Goal: Task Accomplishment & Management: Manage account settings

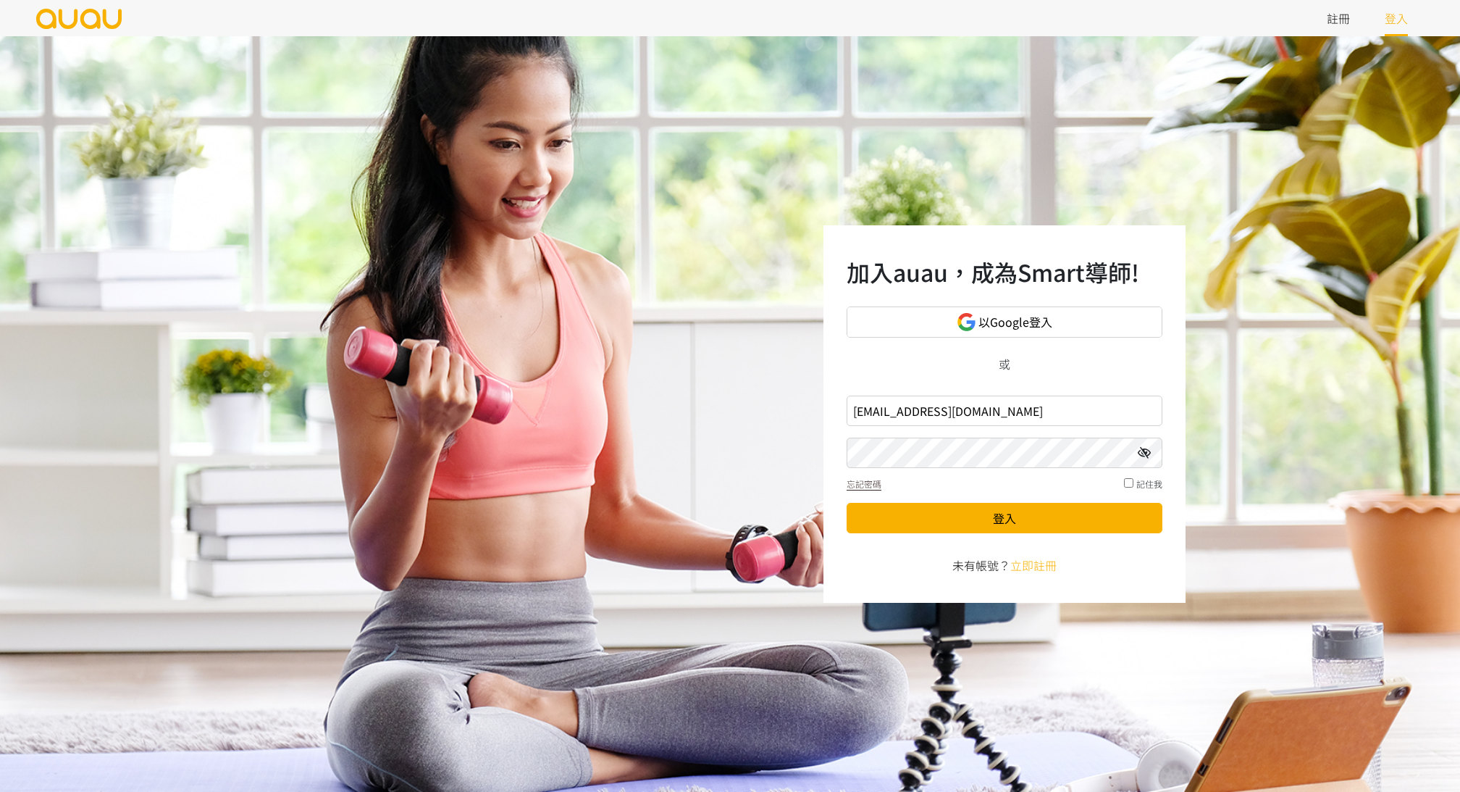
type input "inspirehk@outlook.com"
click at [939, 511] on button "登入" at bounding box center [1005, 518] width 316 height 30
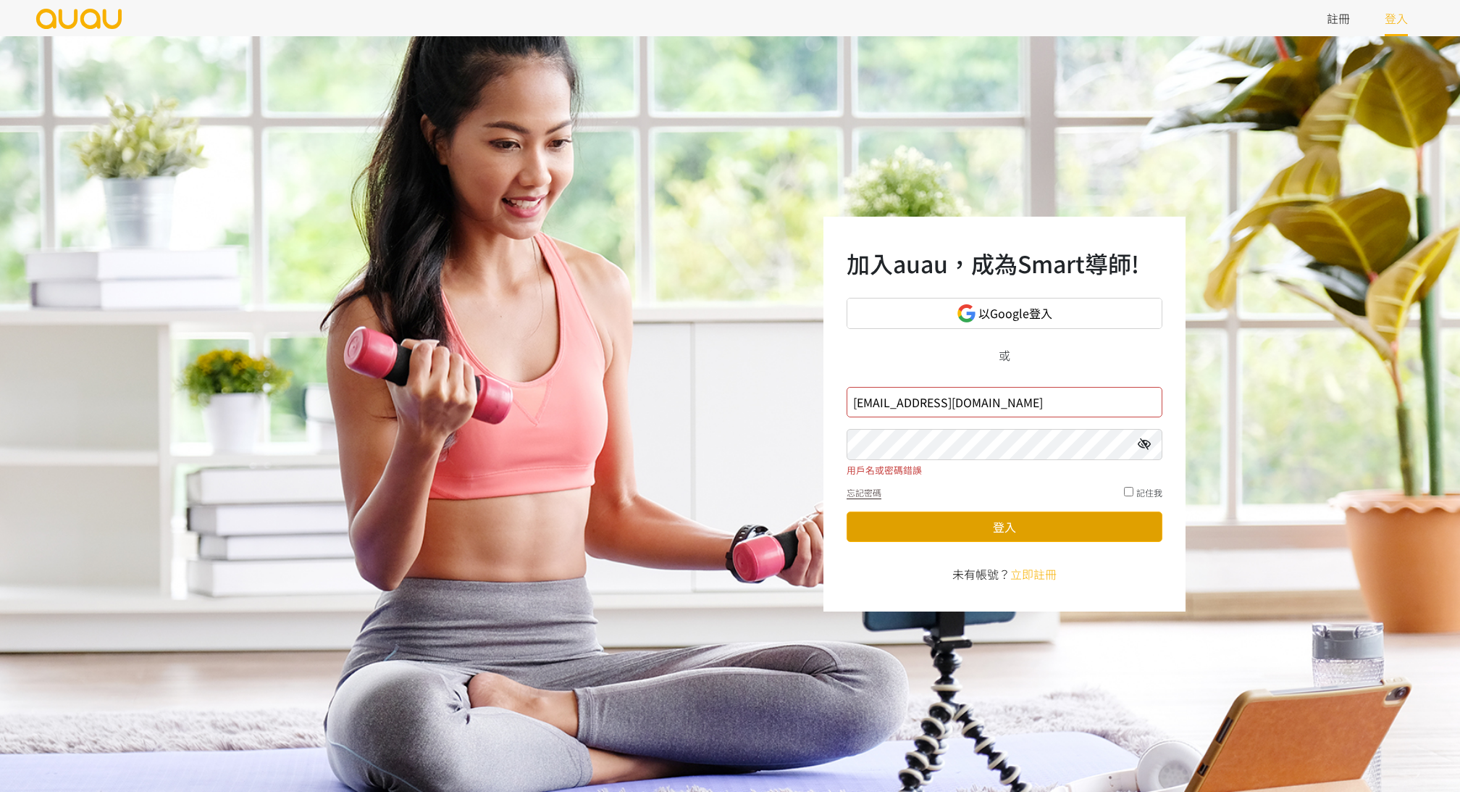
click at [1012, 520] on button "登入" at bounding box center [1005, 526] width 316 height 30
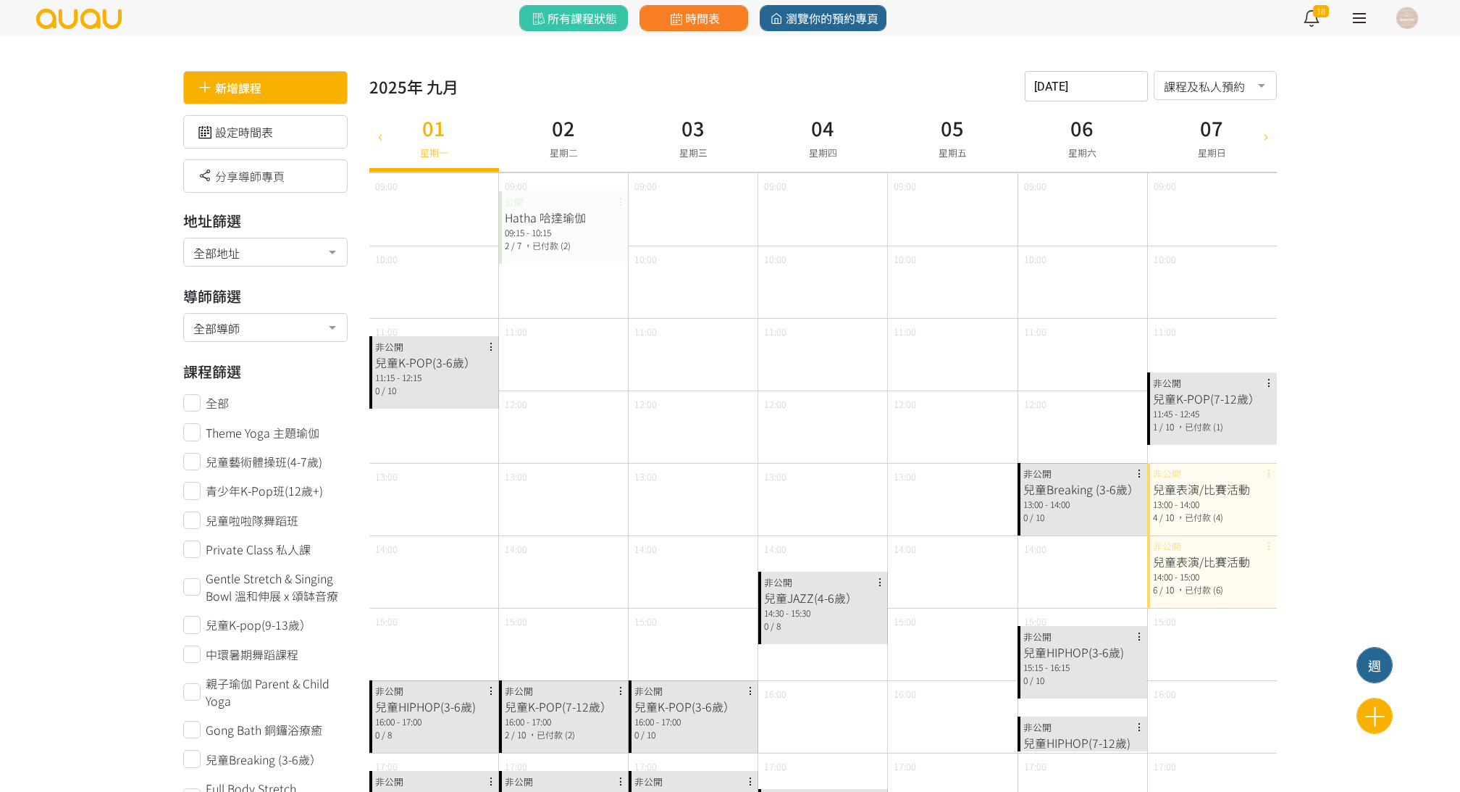
click at [285, 88] on div "新增課程" at bounding box center [265, 87] width 164 height 33
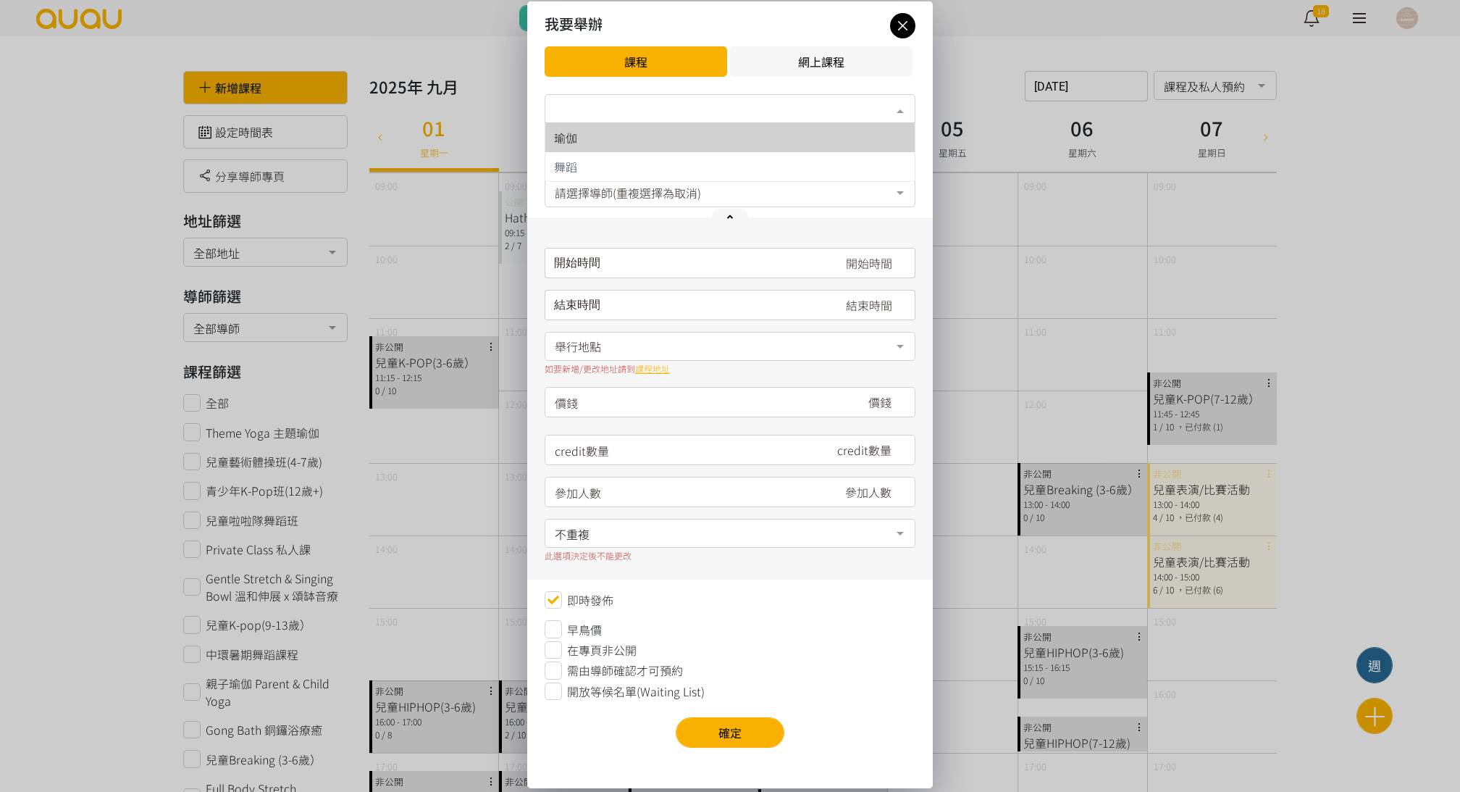
click at [620, 122] on div "類別*" at bounding box center [730, 108] width 371 height 29
drag, startPoint x: 607, startPoint y: 155, endPoint x: 612, endPoint y: 140, distance: 16.0
click at [612, 140] on ul "瑜伽 舞蹈 No elements found. Consider changing the search query. List is empty." at bounding box center [730, 152] width 369 height 58
click at [612, 140] on div "瑜伽" at bounding box center [730, 138] width 352 height 12
click at [612, 140] on div "名稱*" at bounding box center [730, 150] width 371 height 29
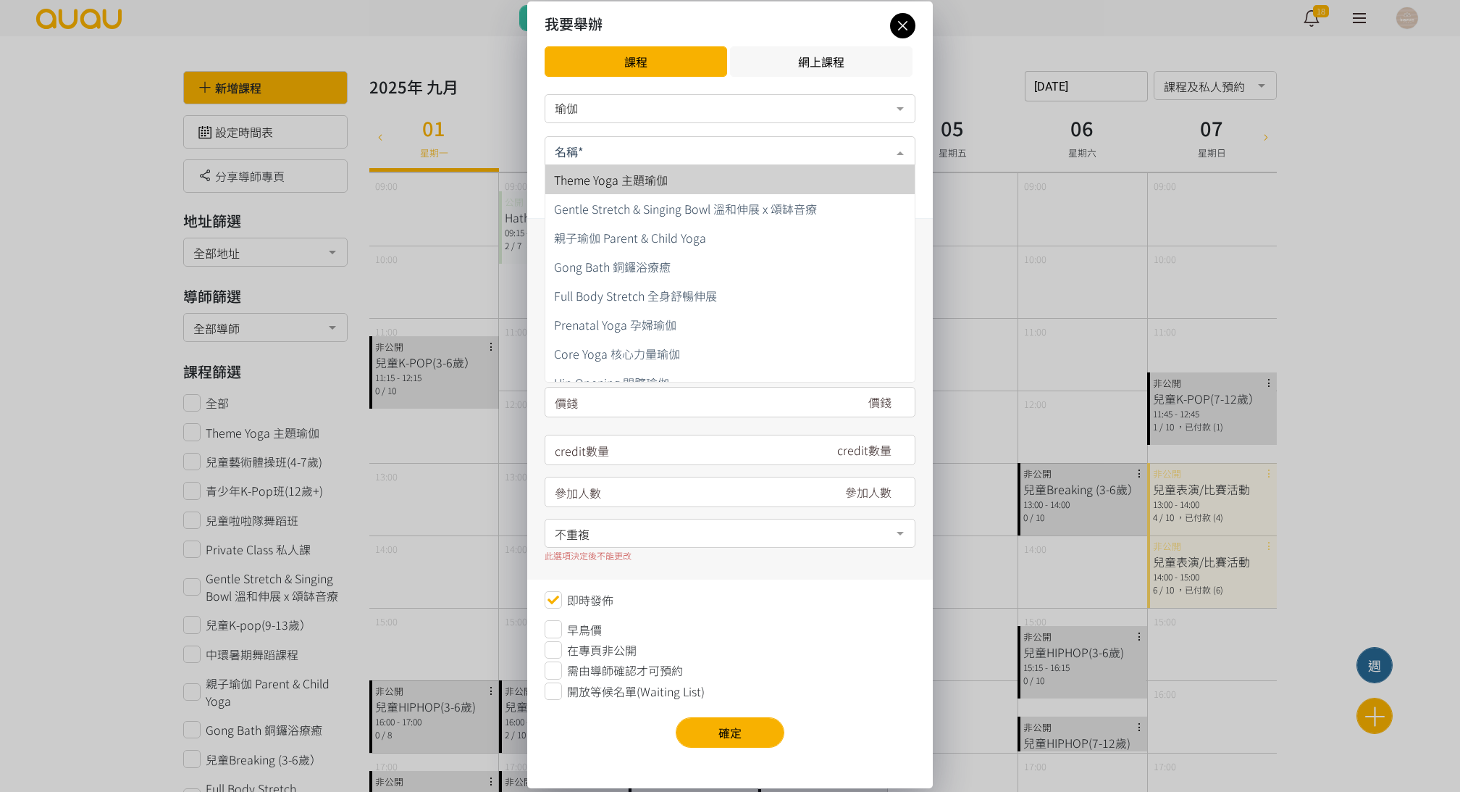
click at [609, 185] on span "Theme Yoga 主題瑜伽" at bounding box center [611, 179] width 114 height 17
type input "180"
type input "7"
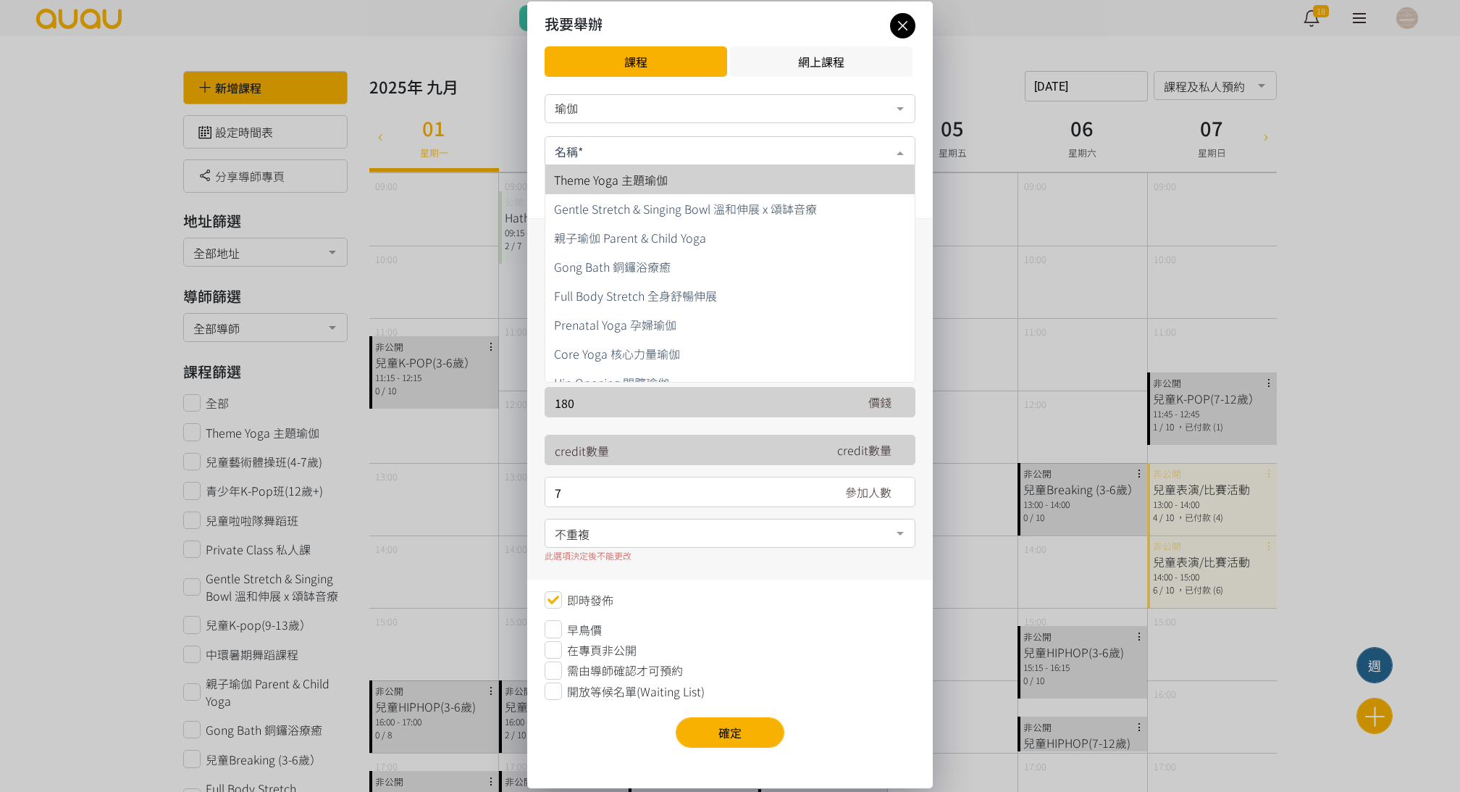
click at [622, 165] on div "Theme Yoga 主題瑜伽 Gentle Stretch & Singing Bowl 溫和伸展 x 頌缽音療 親子瑜伽 Parent & Child Y…" at bounding box center [730, 151] width 371 height 30
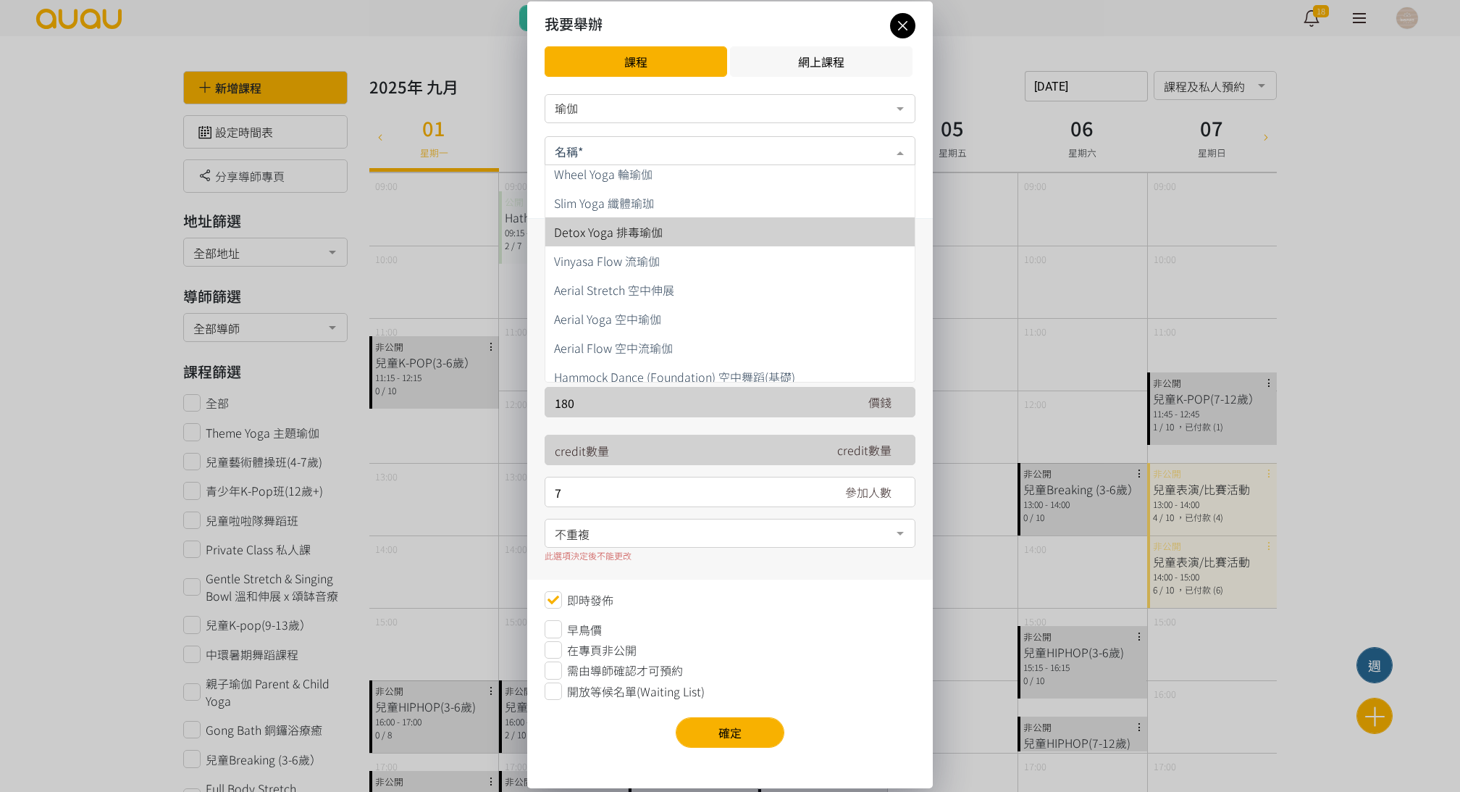
scroll to position [674, 0]
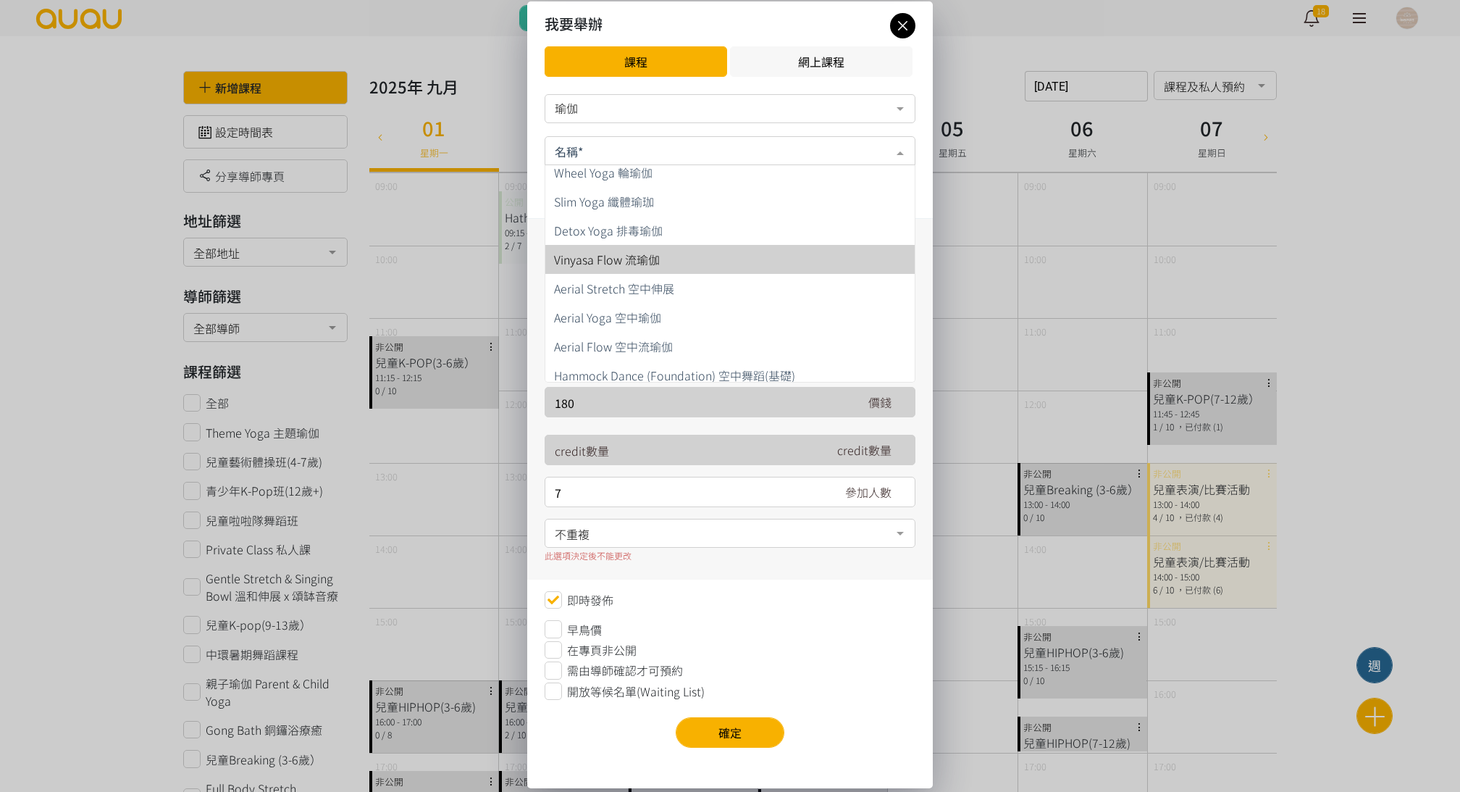
click at [623, 252] on span "Vinyasa Flow 流瑜伽" at bounding box center [607, 259] width 106 height 17
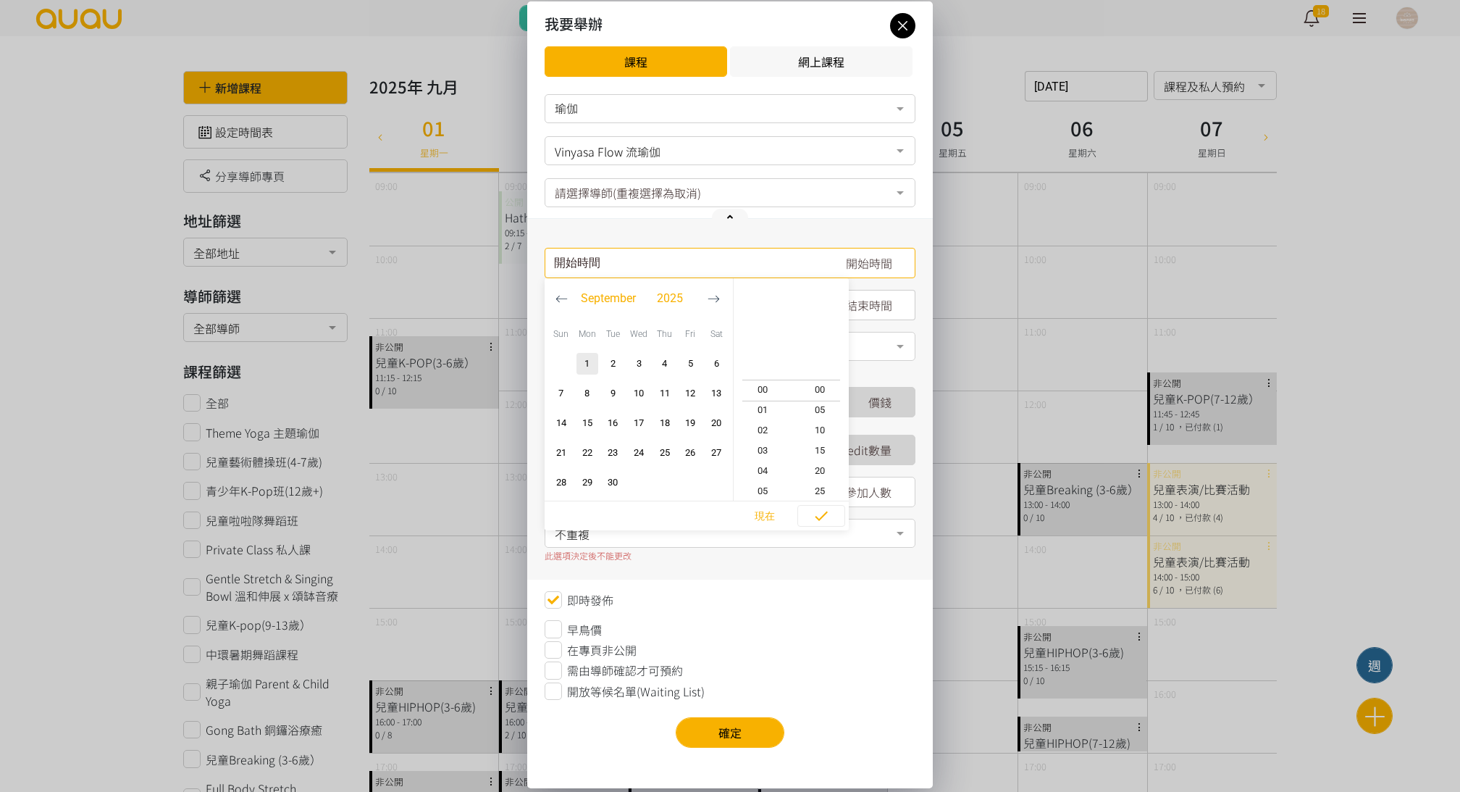
click at [626, 259] on input "請選擇時間表日期" at bounding box center [730, 263] width 371 height 30
click at [722, 291] on button "button" at bounding box center [714, 298] width 27 height 41
click at [565, 296] on icon "button" at bounding box center [562, 299] width 12 height 12
click at [670, 369] on span "button" at bounding box center [665, 364] width 22 height 22
type input "2025-09-04, 20:20"
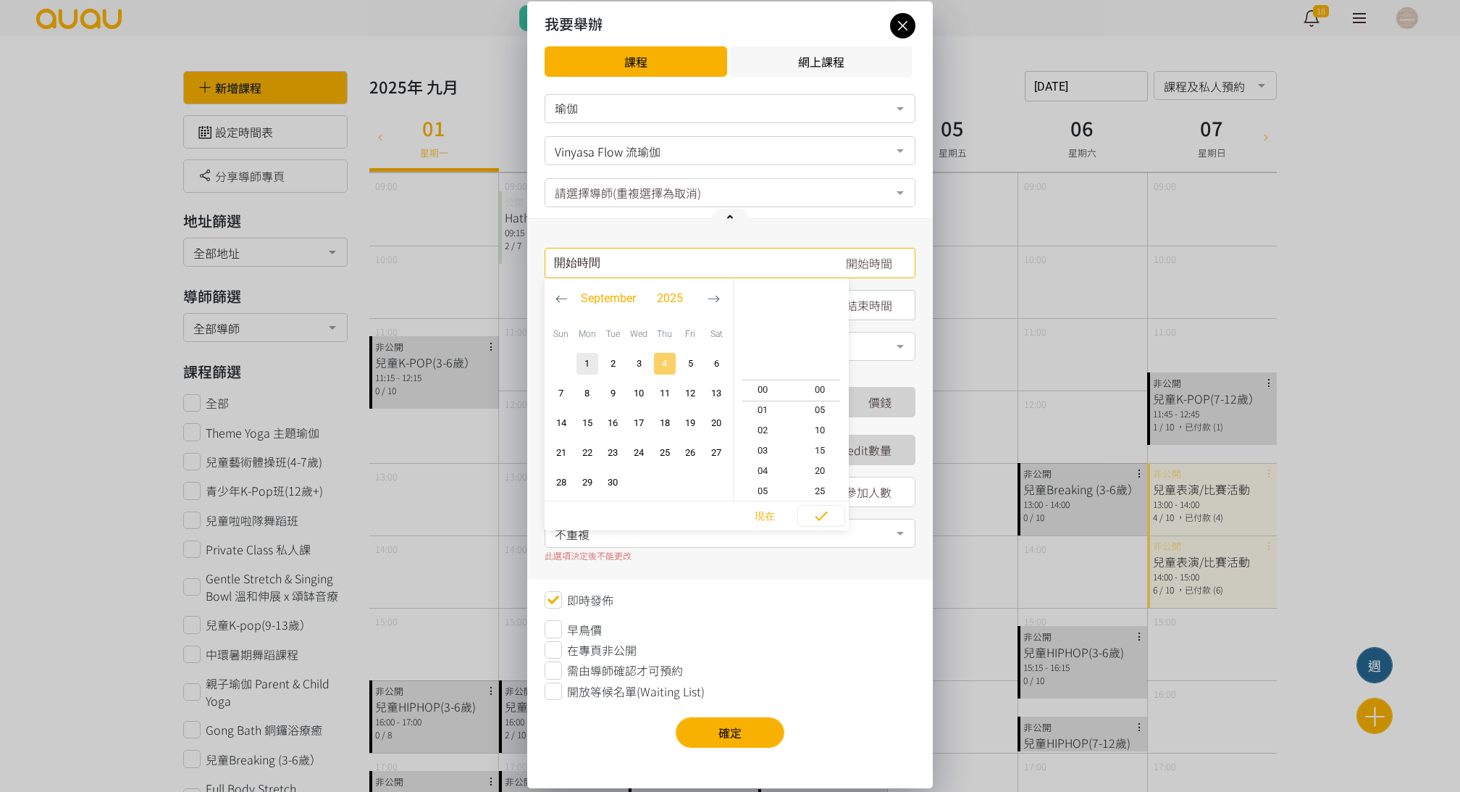
type input "2025-09-04, 21:20"
type input "2025-09-04, 10:20"
type input "2025-09-04, 11:20"
click at [772, 363] on span "09" at bounding box center [763, 369] width 58 height 14
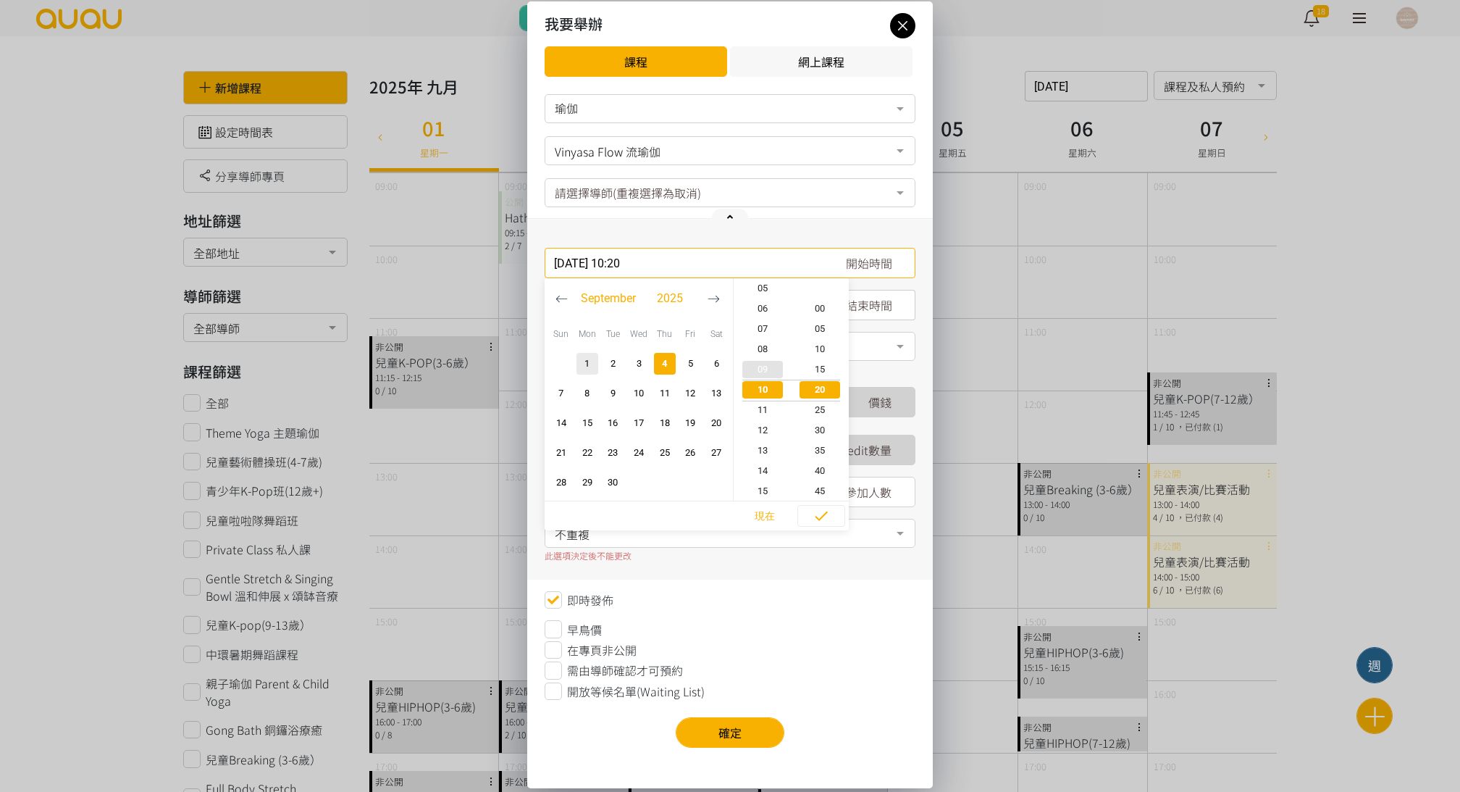
type input "2025-09-04, 09:20"
type input "2025-09-04, 10:20"
click at [814, 366] on span "15" at bounding box center [821, 369] width 58 height 14
type input "2025-09-04, 09:15"
type input "2025-09-04, 10:15"
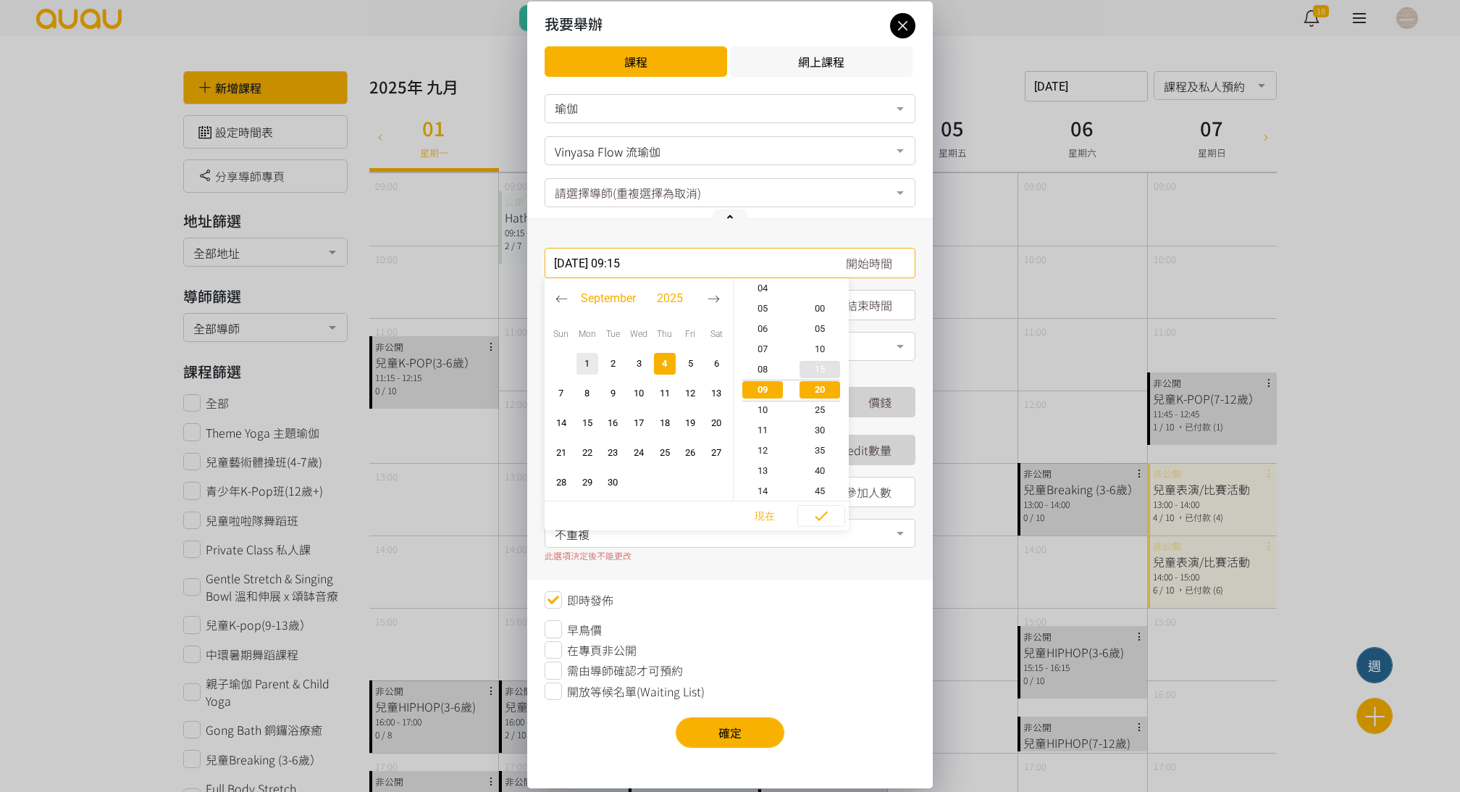
scroll to position [61, 0]
click at [810, 519] on span "button" at bounding box center [821, 517] width 46 height 22
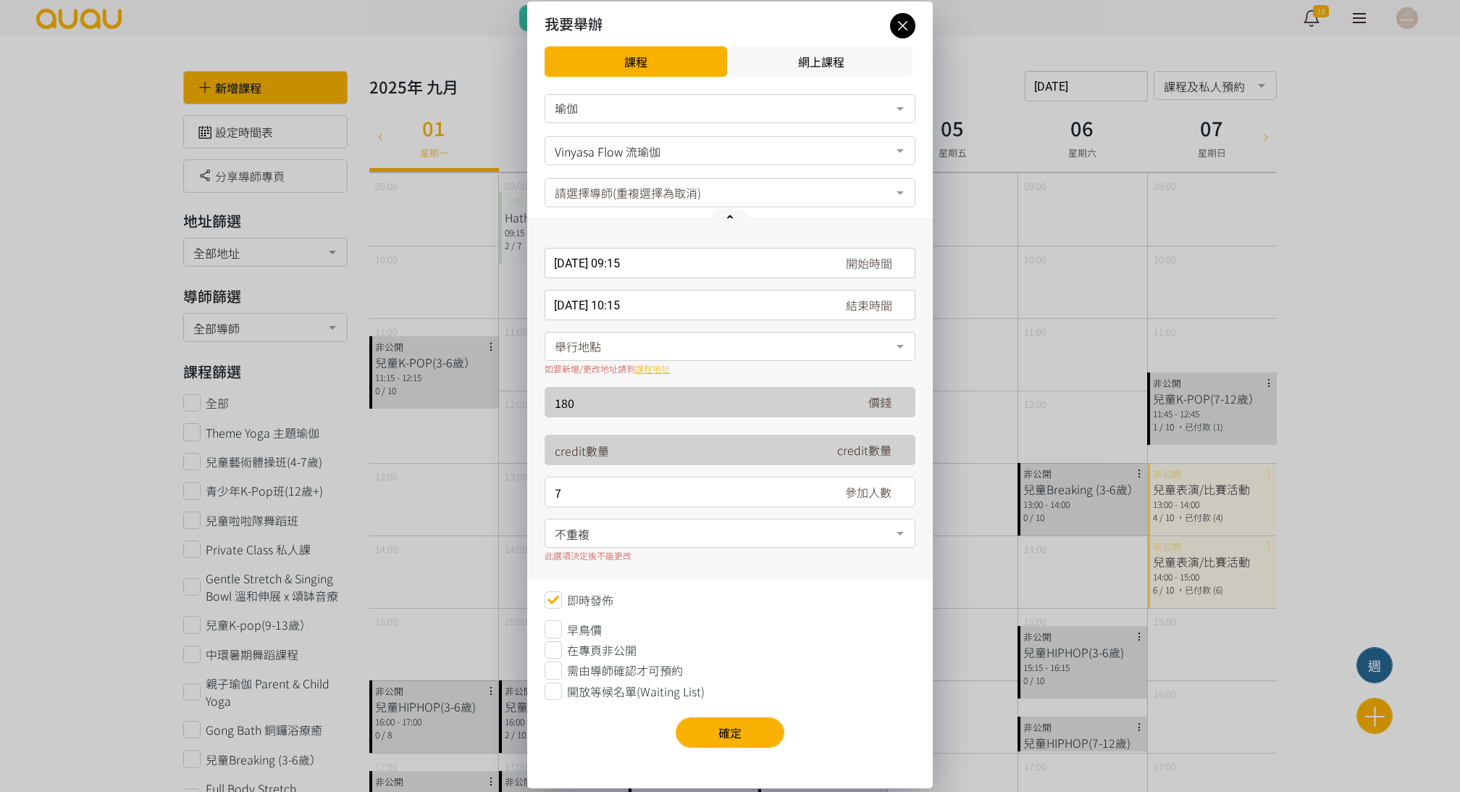
click at [606, 348] on div "舉行地點" at bounding box center [730, 346] width 371 height 29
click at [606, 404] on span "香港, 香港島, 香港仔, 香港仔東勝道10號朗盈商業大廈9樓" at bounding box center [611, 404] width 114 height 17
click at [590, 533] on span "不重複" at bounding box center [730, 532] width 351 height 18
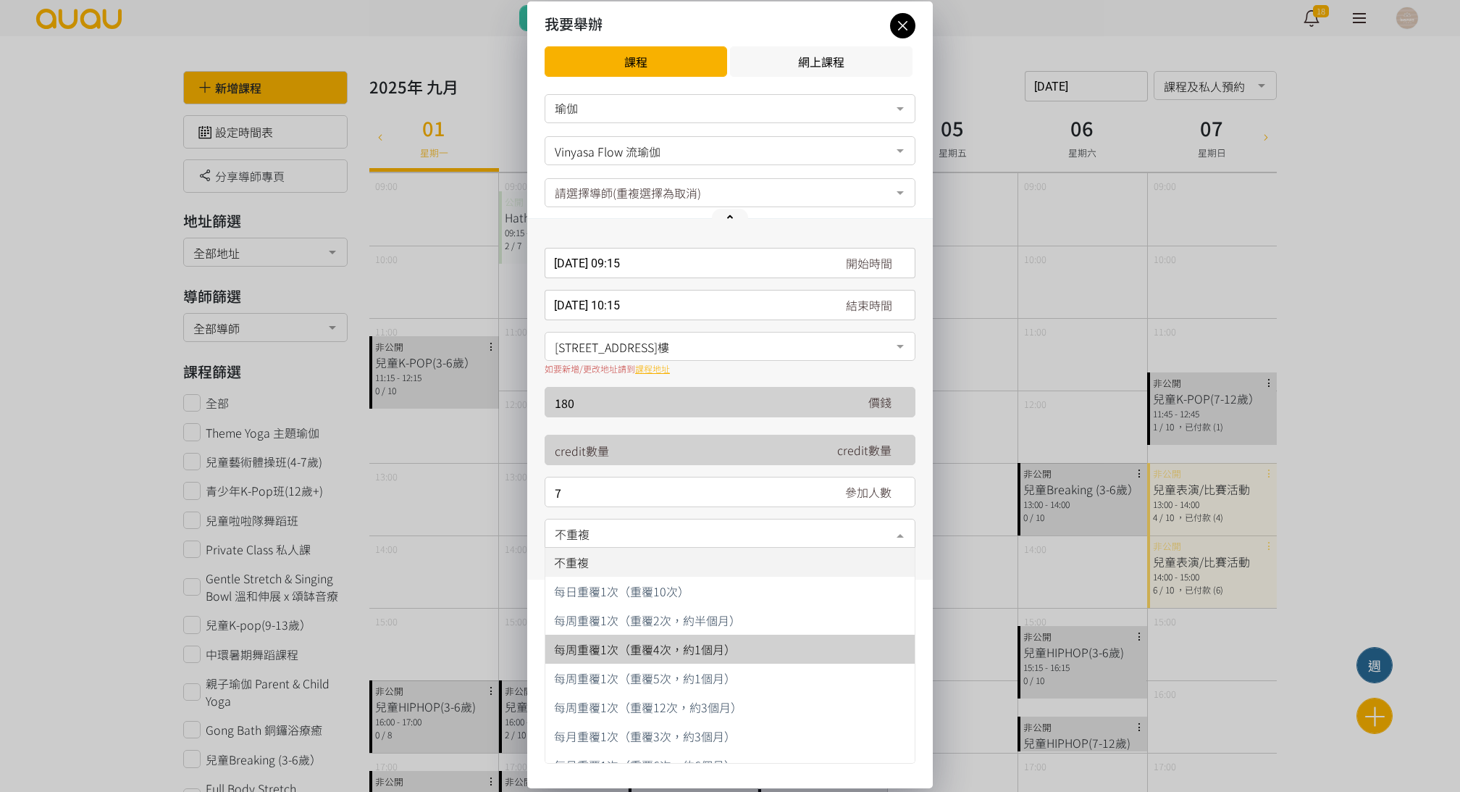
click at [622, 652] on span "每周重覆1次（重覆4次，約1個月）" at bounding box center [645, 648] width 182 height 17
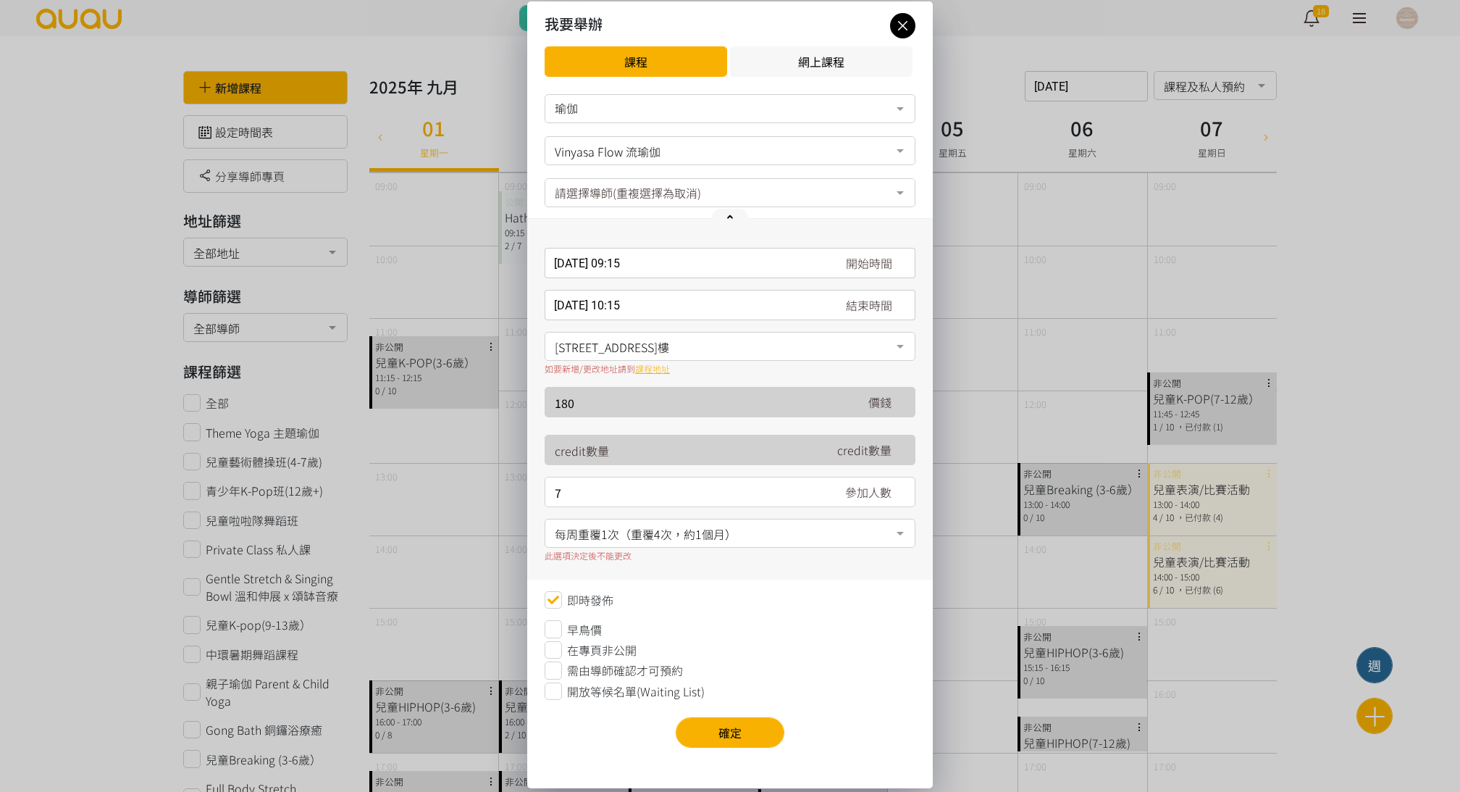
click at [687, 264] on div "2025-09-04, 09:15 開始時間 September 2025 Sun Mon Tue Wed Thu Fri Sat 1 2 3 4 5 6 7…" at bounding box center [730, 263] width 371 height 30
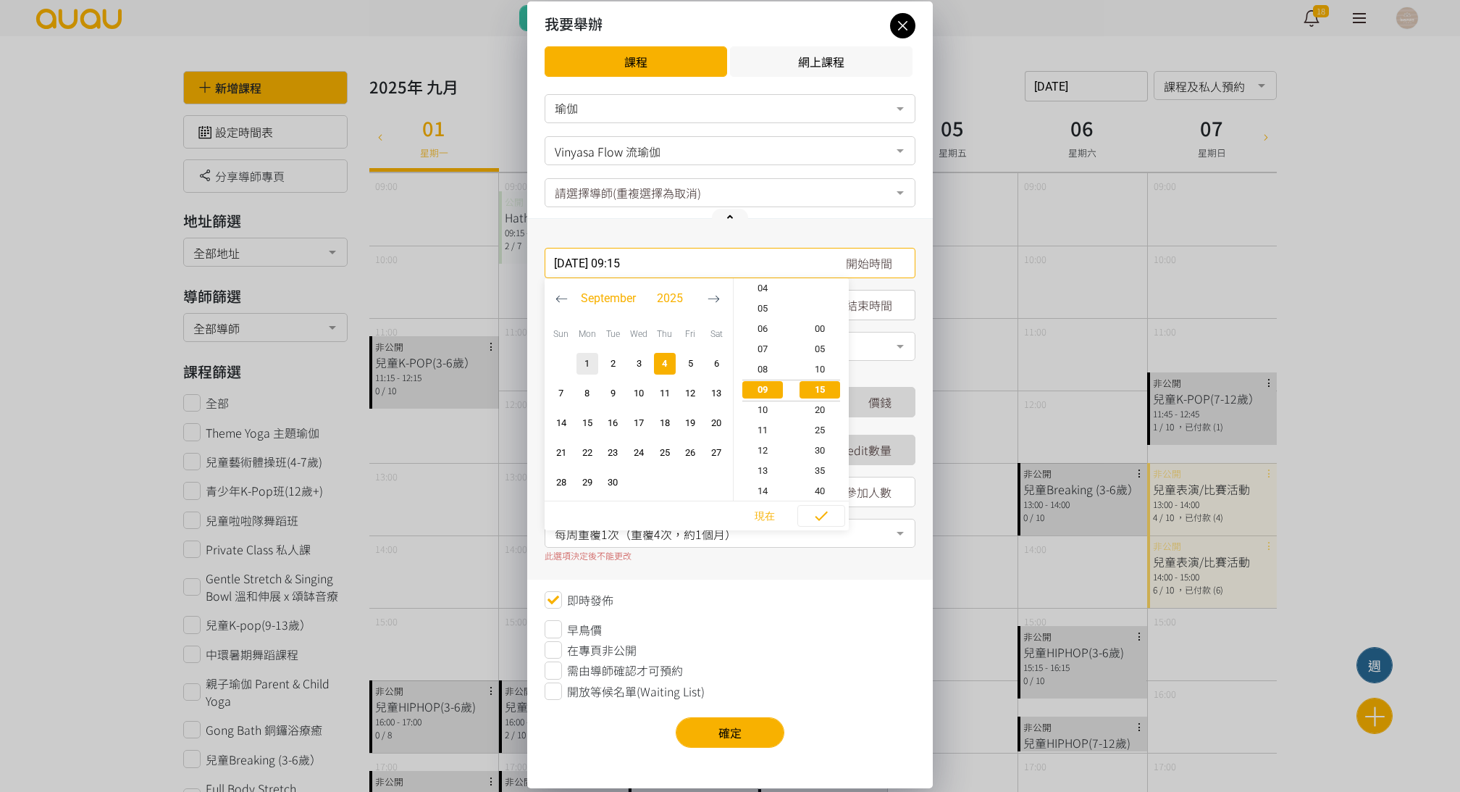
click at [745, 607] on form "瑜伽 瑜伽 舞蹈 No elements found. Consider changing the search query. List is empty. …" at bounding box center [730, 397] width 371 height 606
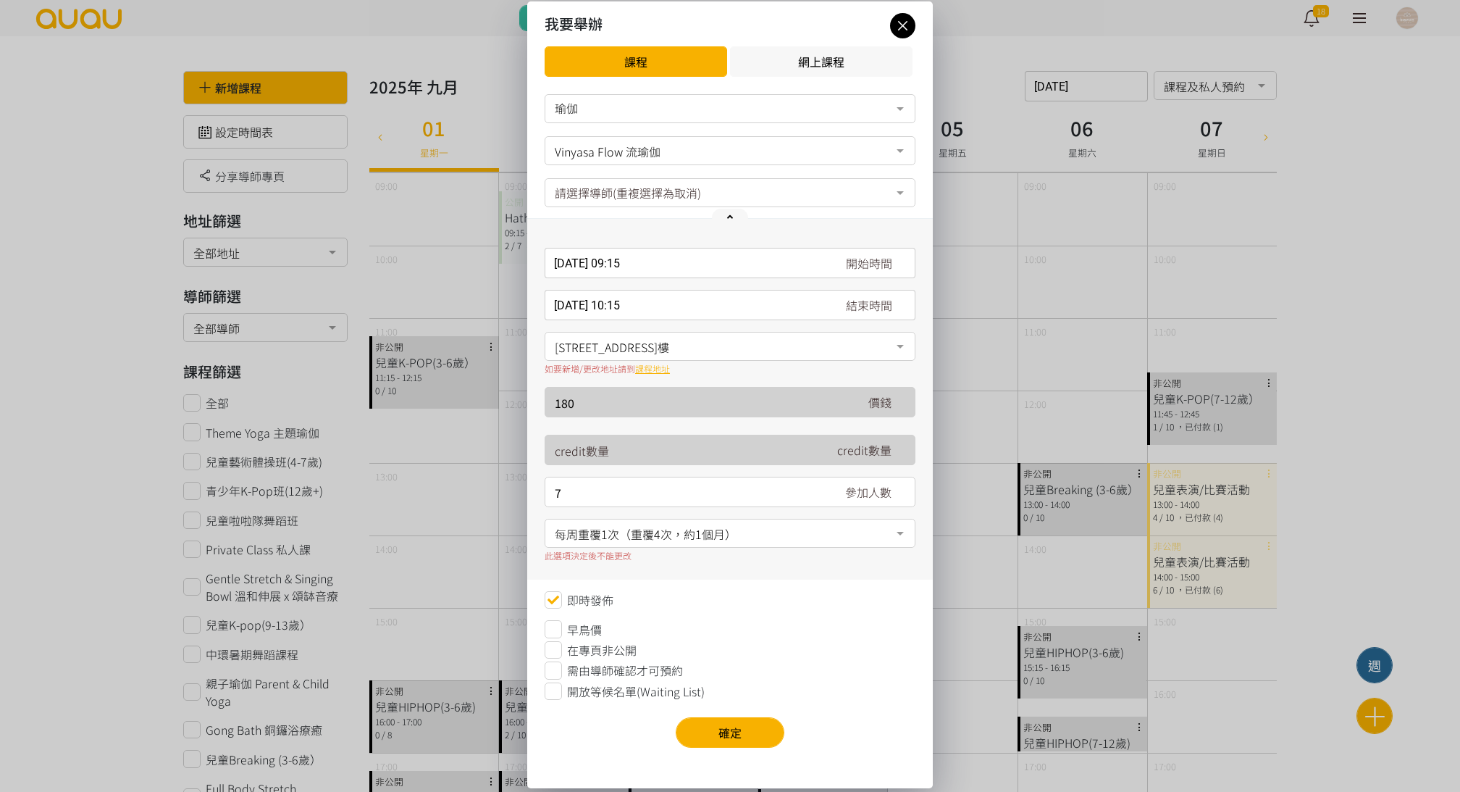
click at [617, 693] on span "開放等候名單(Waiting List)" at bounding box center [636, 690] width 138 height 17
click at [722, 736] on button "確定" at bounding box center [730, 732] width 109 height 30
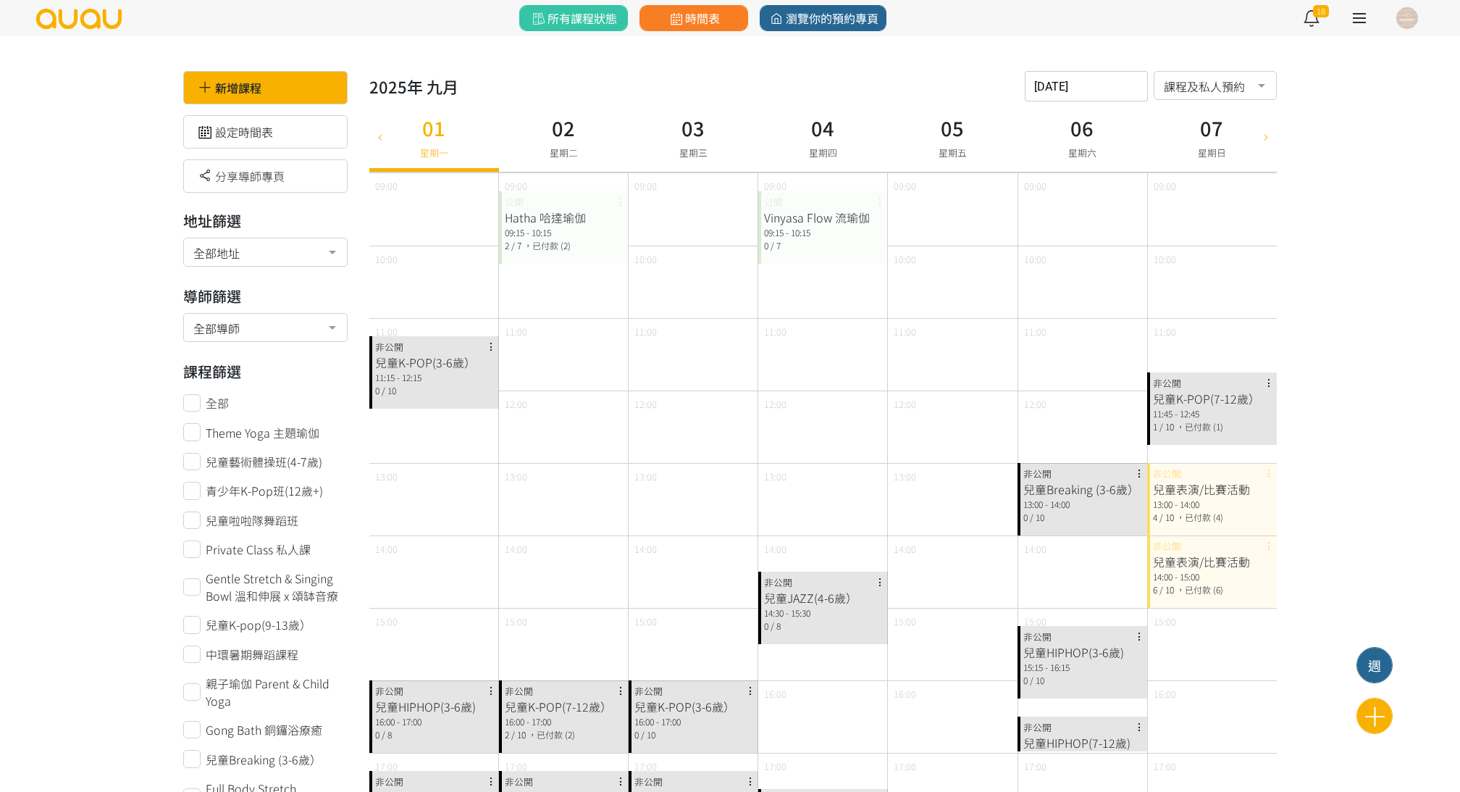
scroll to position [0, 0]
click at [682, 24] on icon at bounding box center [676, 18] width 18 height 13
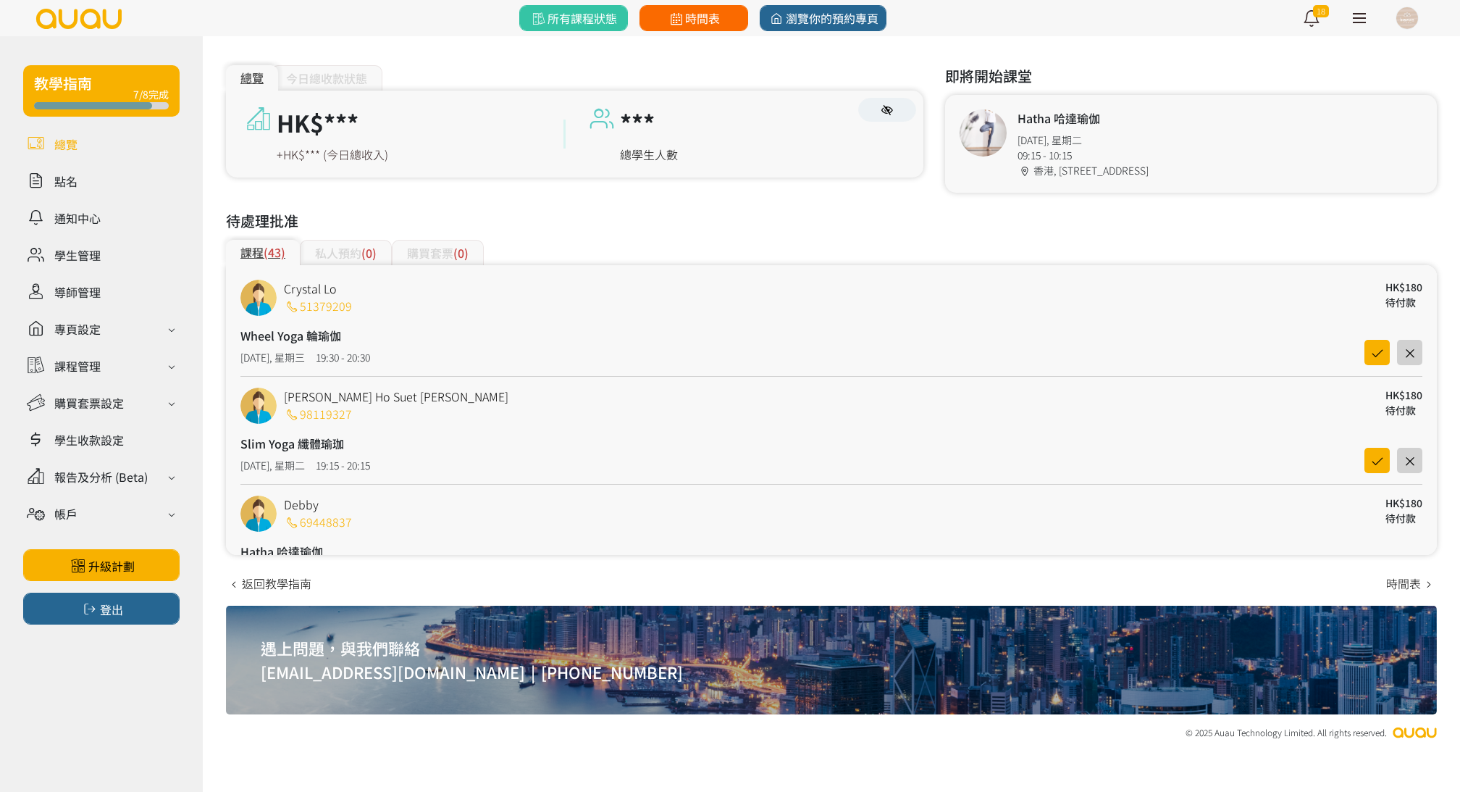
click at [720, 18] on link "時間表" at bounding box center [694, 18] width 109 height 26
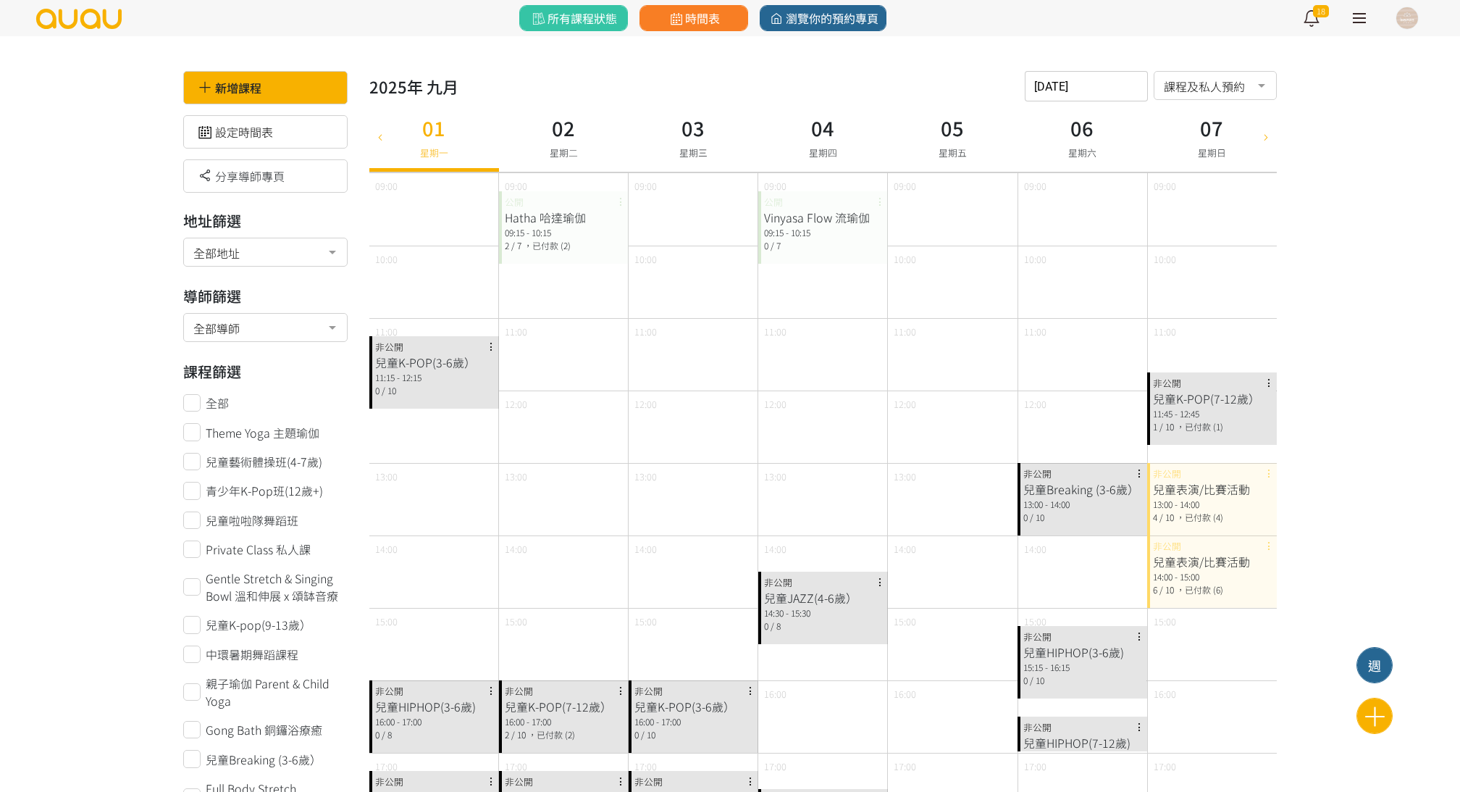
click at [719, 17] on span "時間表" at bounding box center [693, 17] width 53 height 17
click at [304, 81] on div "新增課程" at bounding box center [265, 87] width 164 height 33
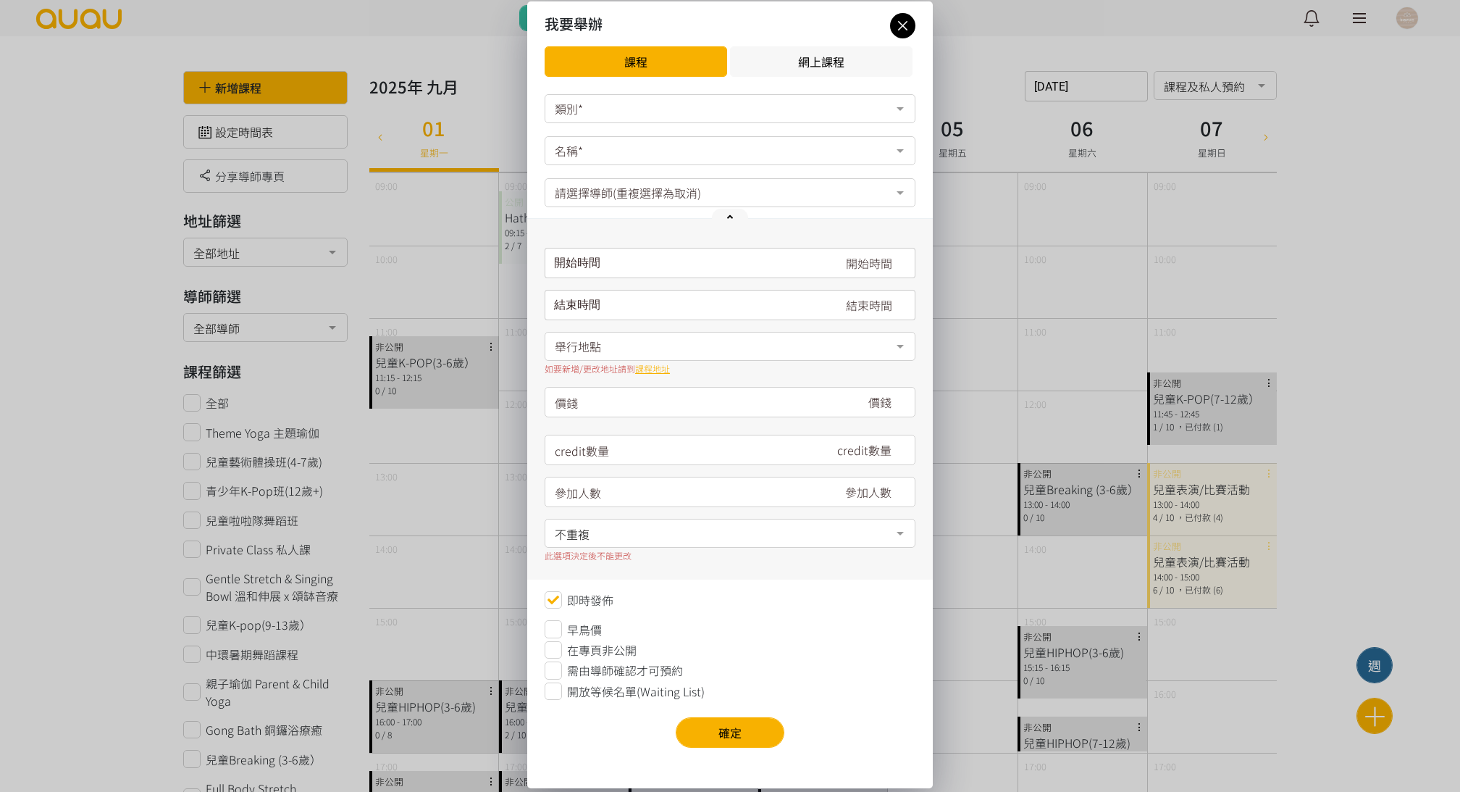
click at [635, 103] on div "類別*" at bounding box center [730, 108] width 371 height 29
click at [904, 29] on icon at bounding box center [902, 26] width 25 height 18
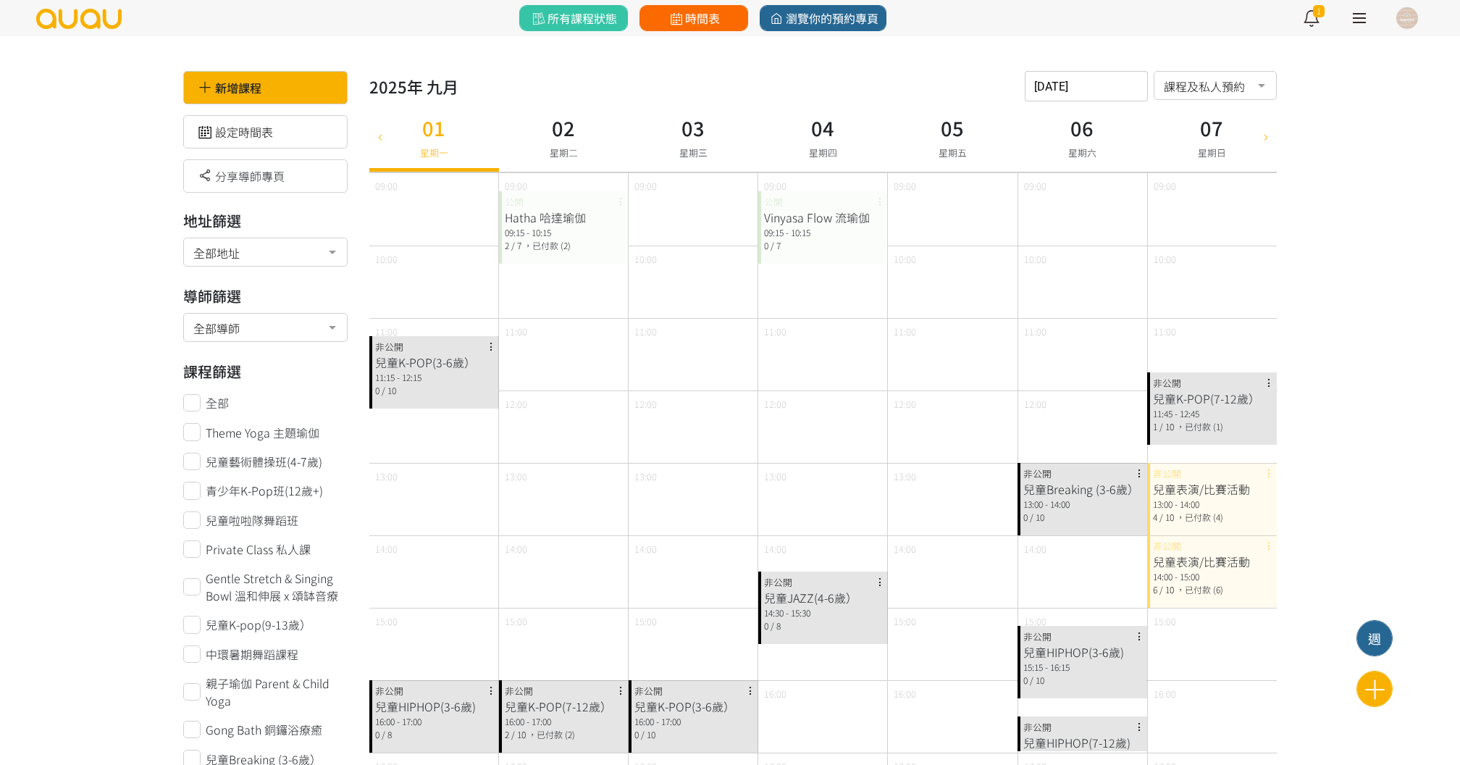
click at [688, 15] on span "時間表" at bounding box center [693, 17] width 53 height 17
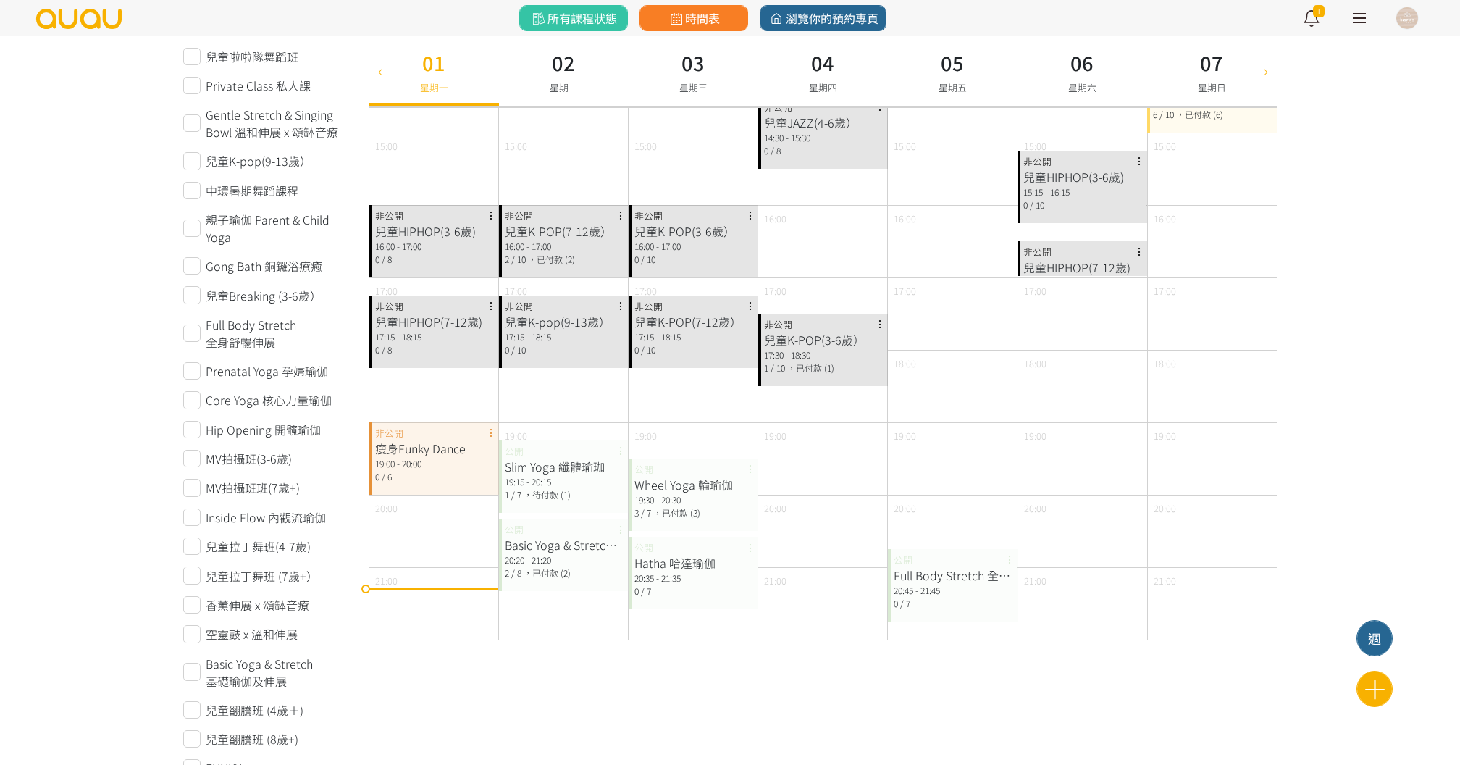
scroll to position [536, 0]
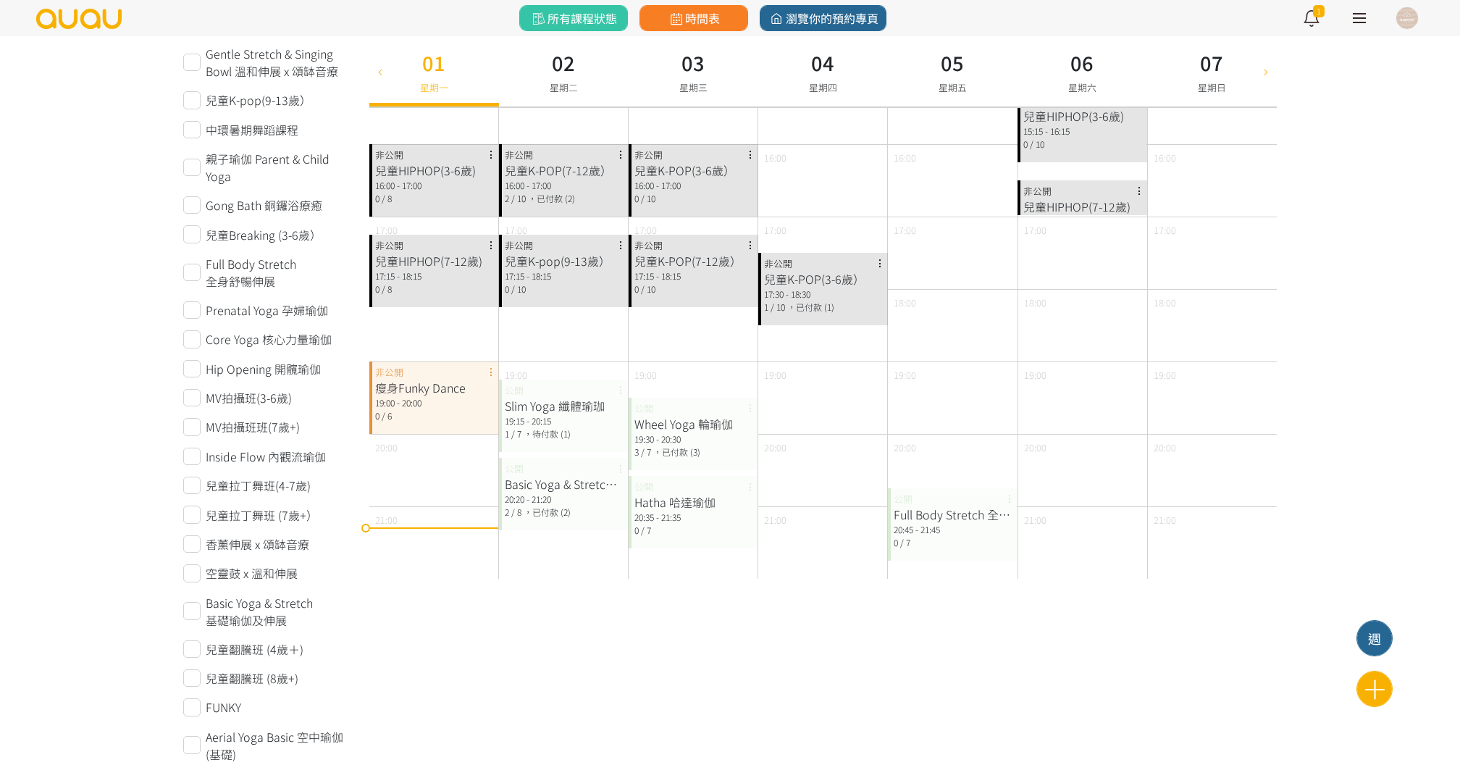
click at [681, 441] on div "19:30 - 20:30" at bounding box center [694, 438] width 118 height 13
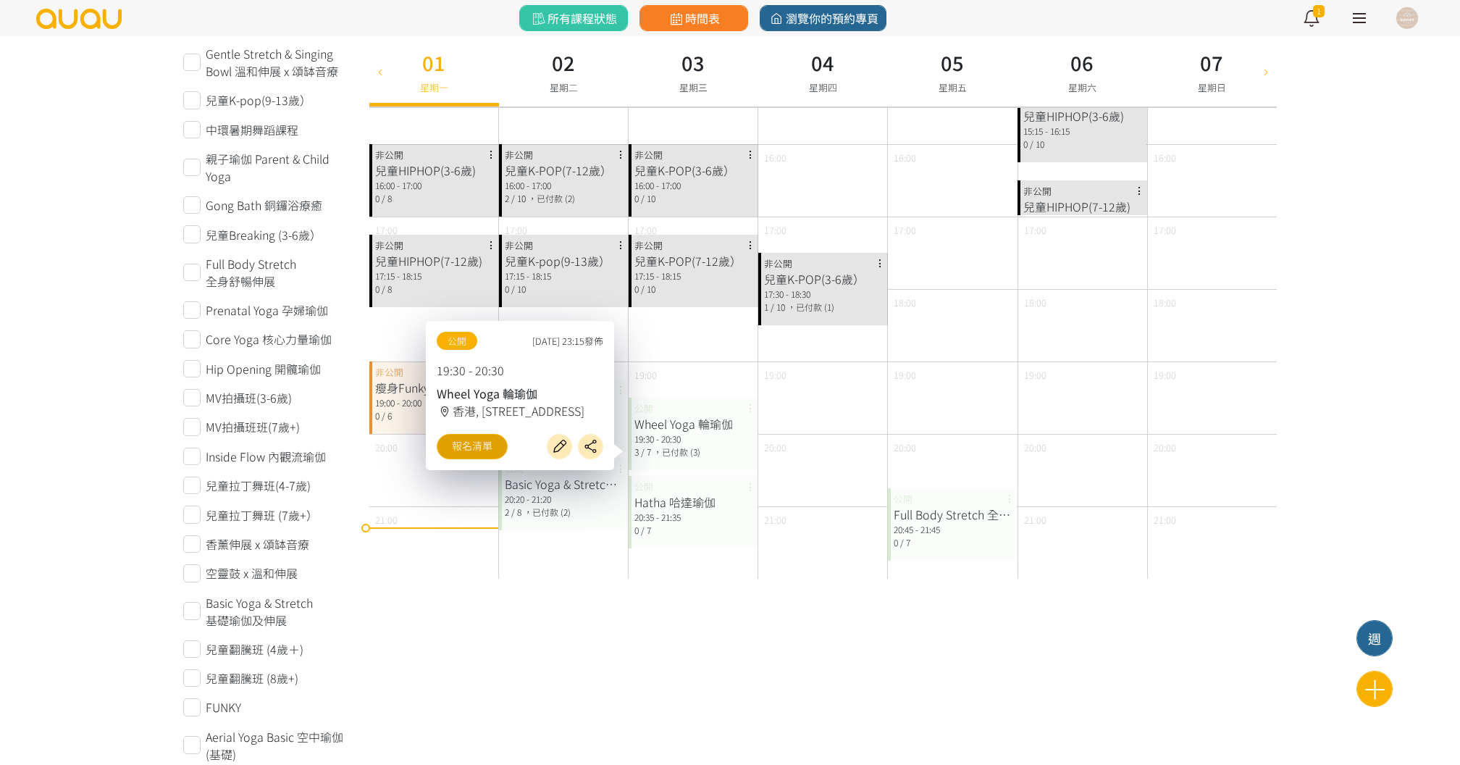
click at [485, 446] on link "報名清單" at bounding box center [472, 446] width 71 height 25
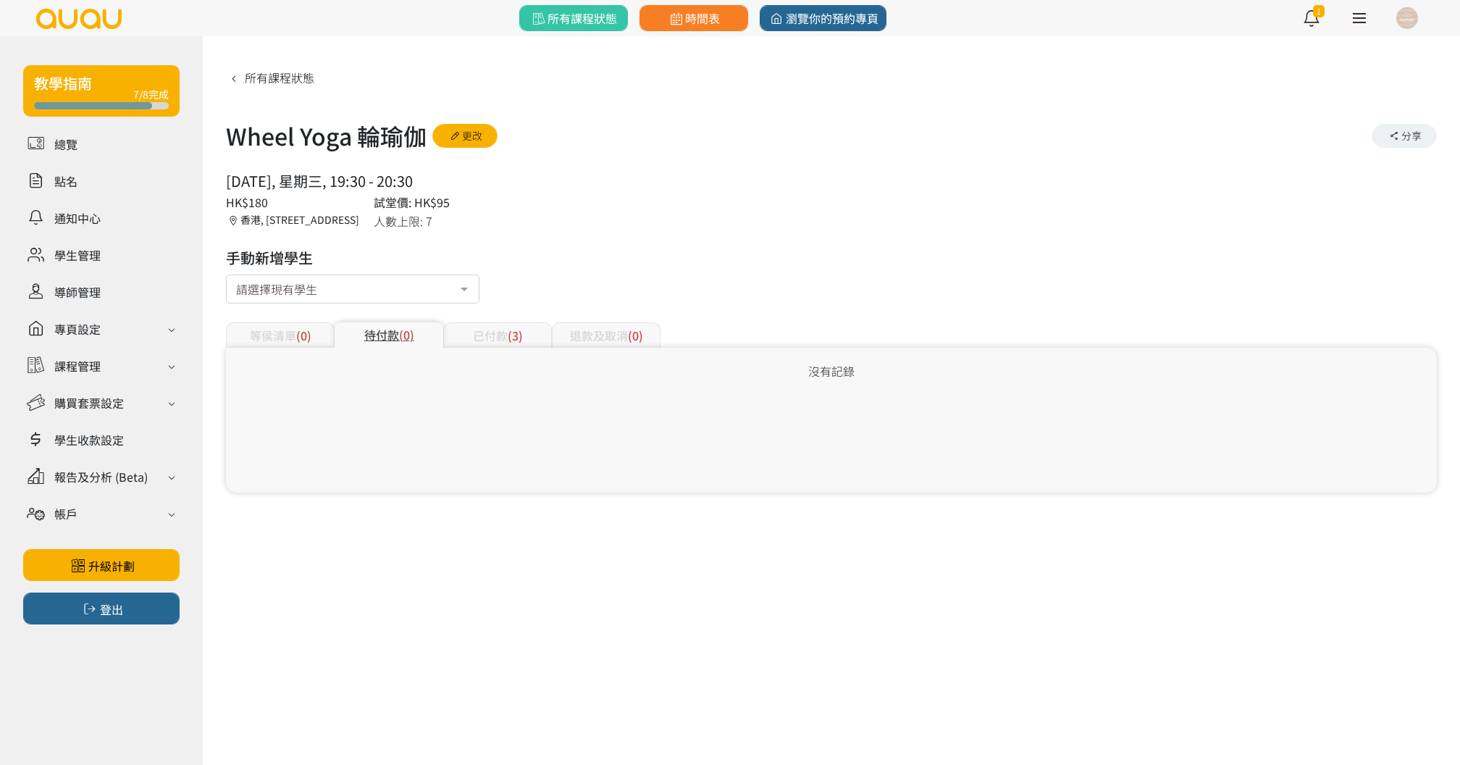
click at [524, 338] on div "已付款 (3)" at bounding box center [497, 334] width 109 height 25
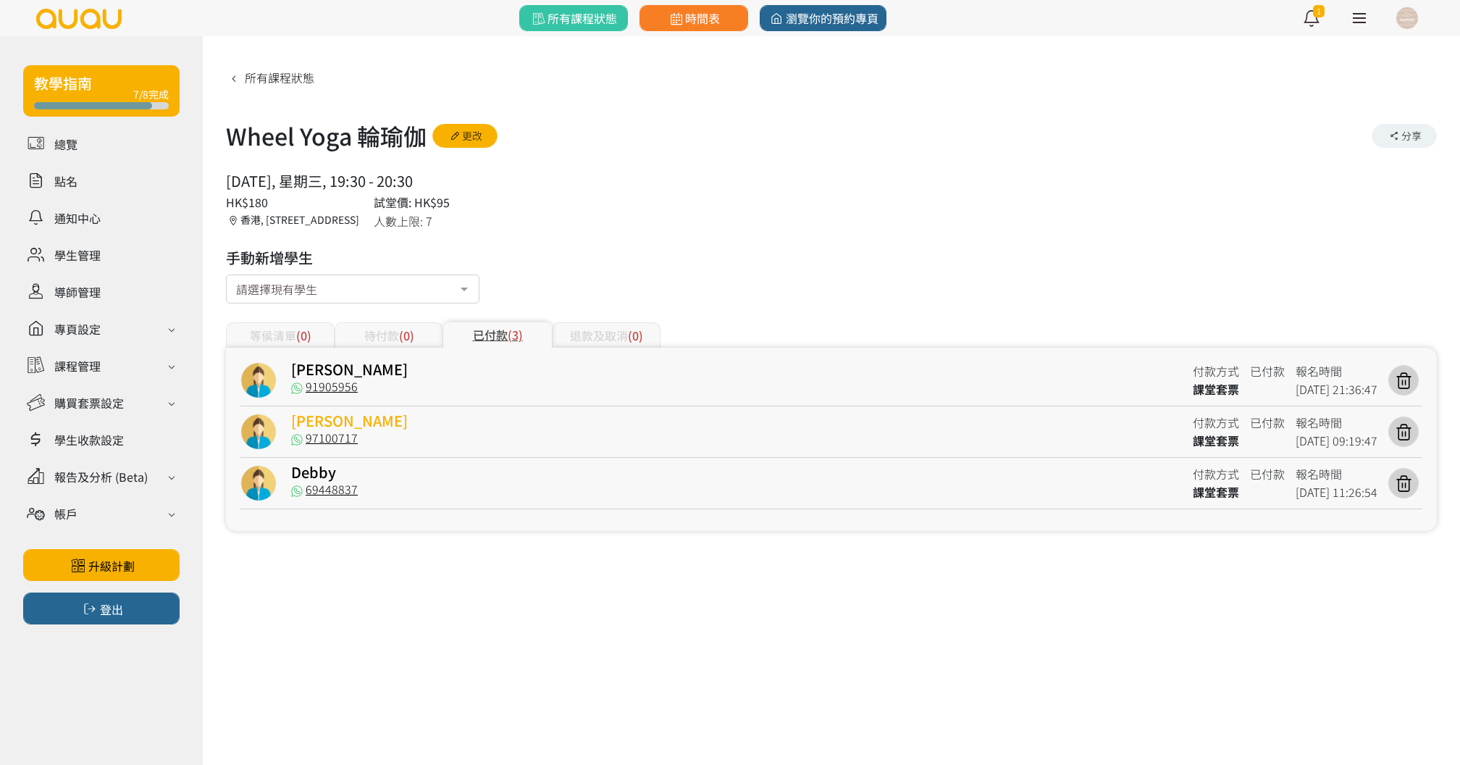
click at [328, 417] on link "[PERSON_NAME]" at bounding box center [349, 420] width 117 height 21
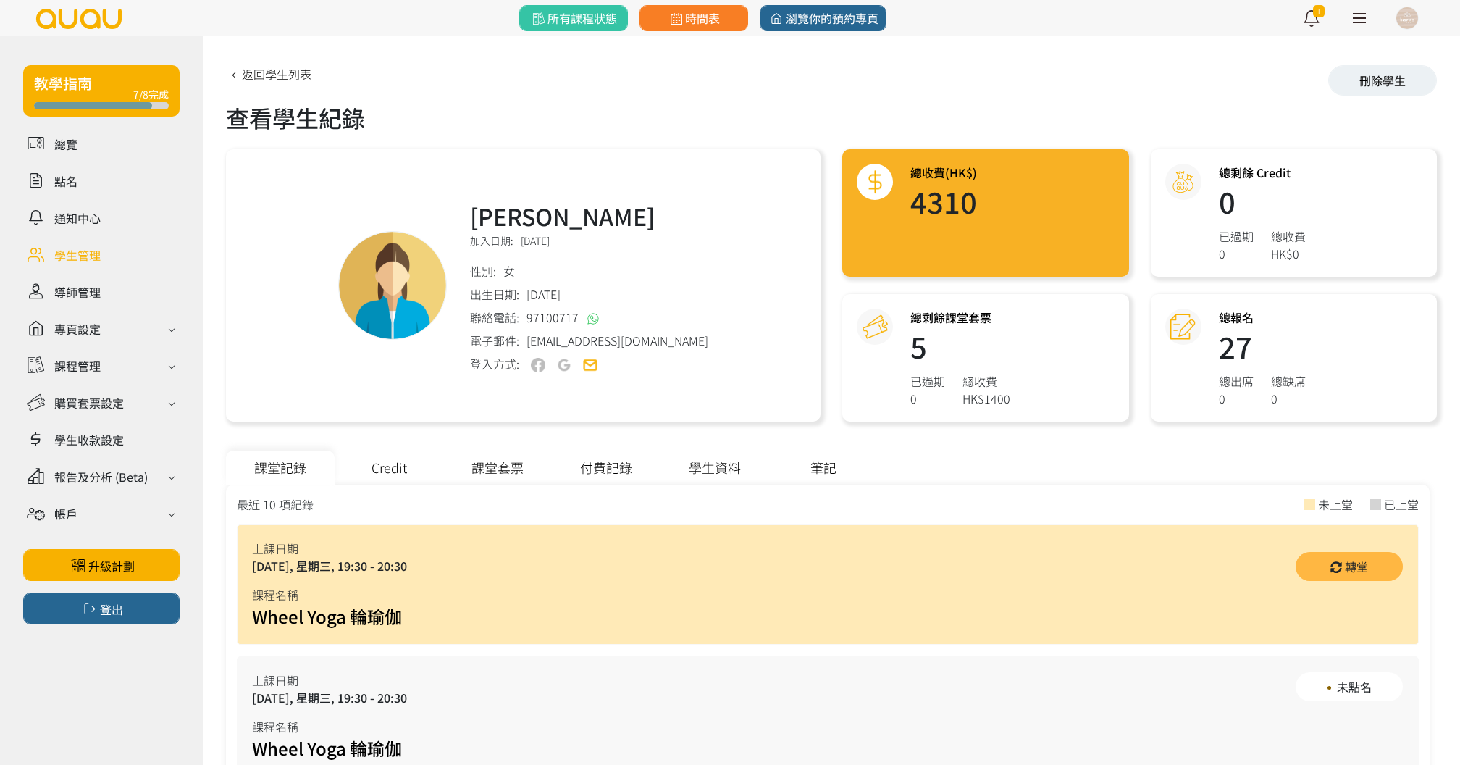
click at [1319, 555] on link "轉堂" at bounding box center [1349, 566] width 109 height 30
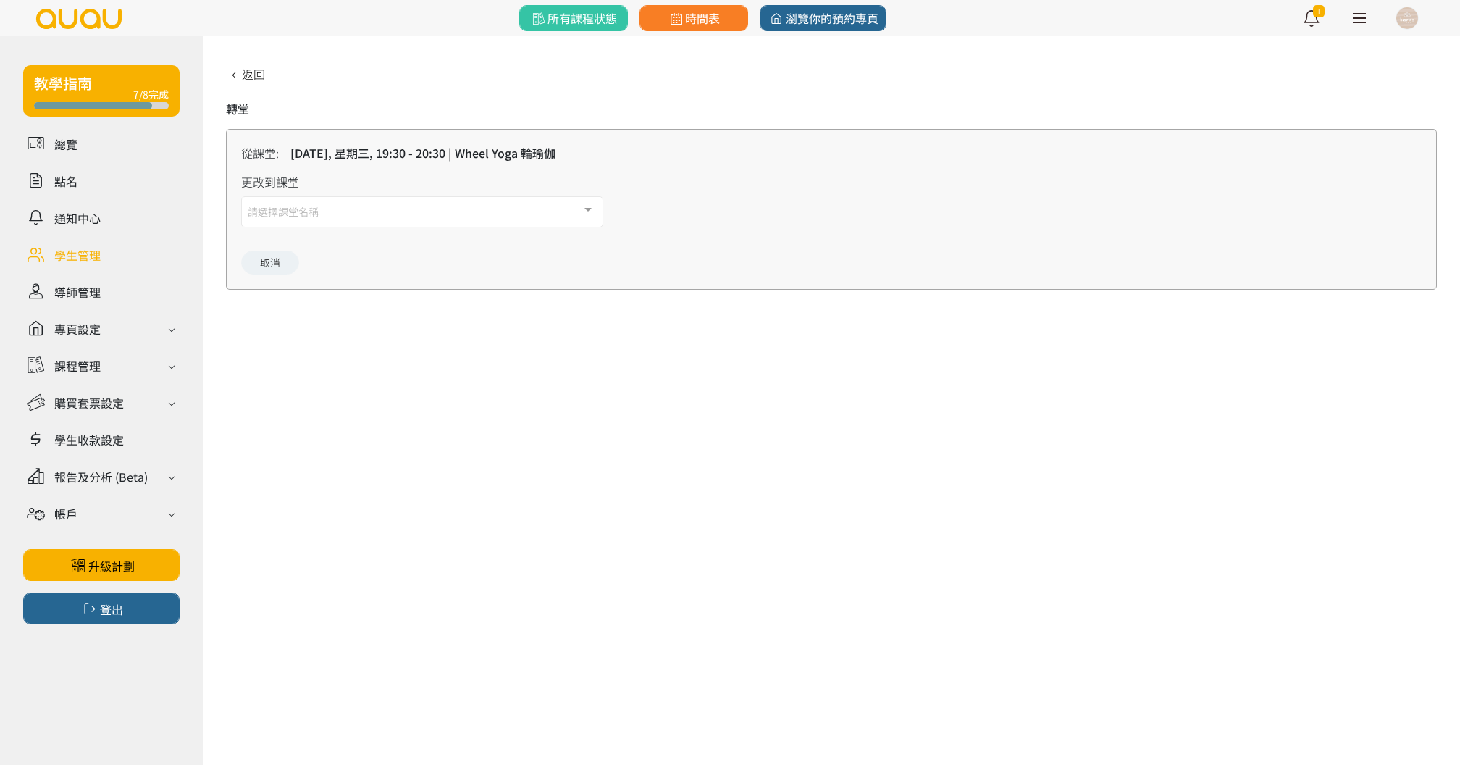
click at [500, 212] on div "請選擇課堂名稱" at bounding box center [422, 211] width 362 height 31
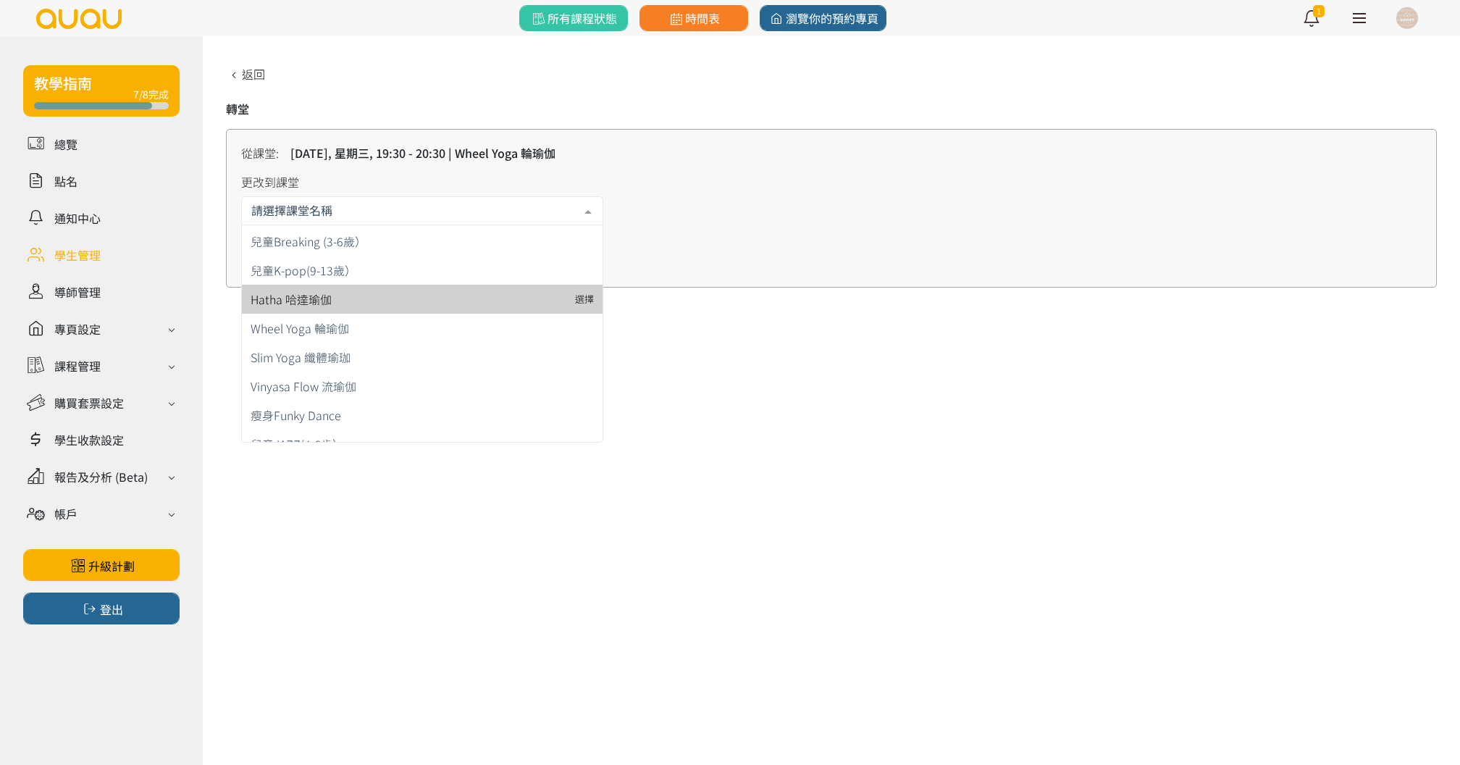
scroll to position [50, 0]
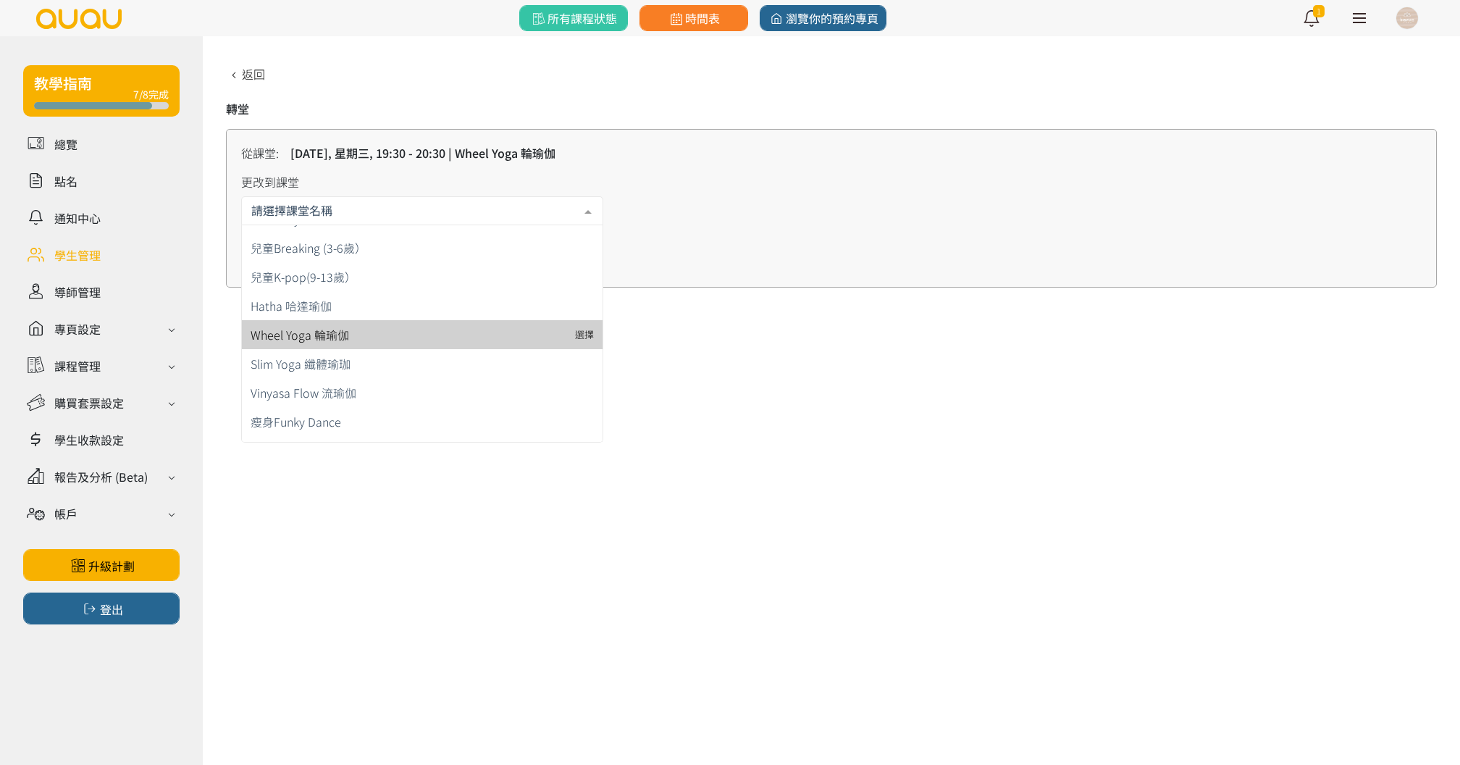
click at [419, 325] on span "Wheel Yoga 輪瑜伽" at bounding box center [422, 334] width 361 height 29
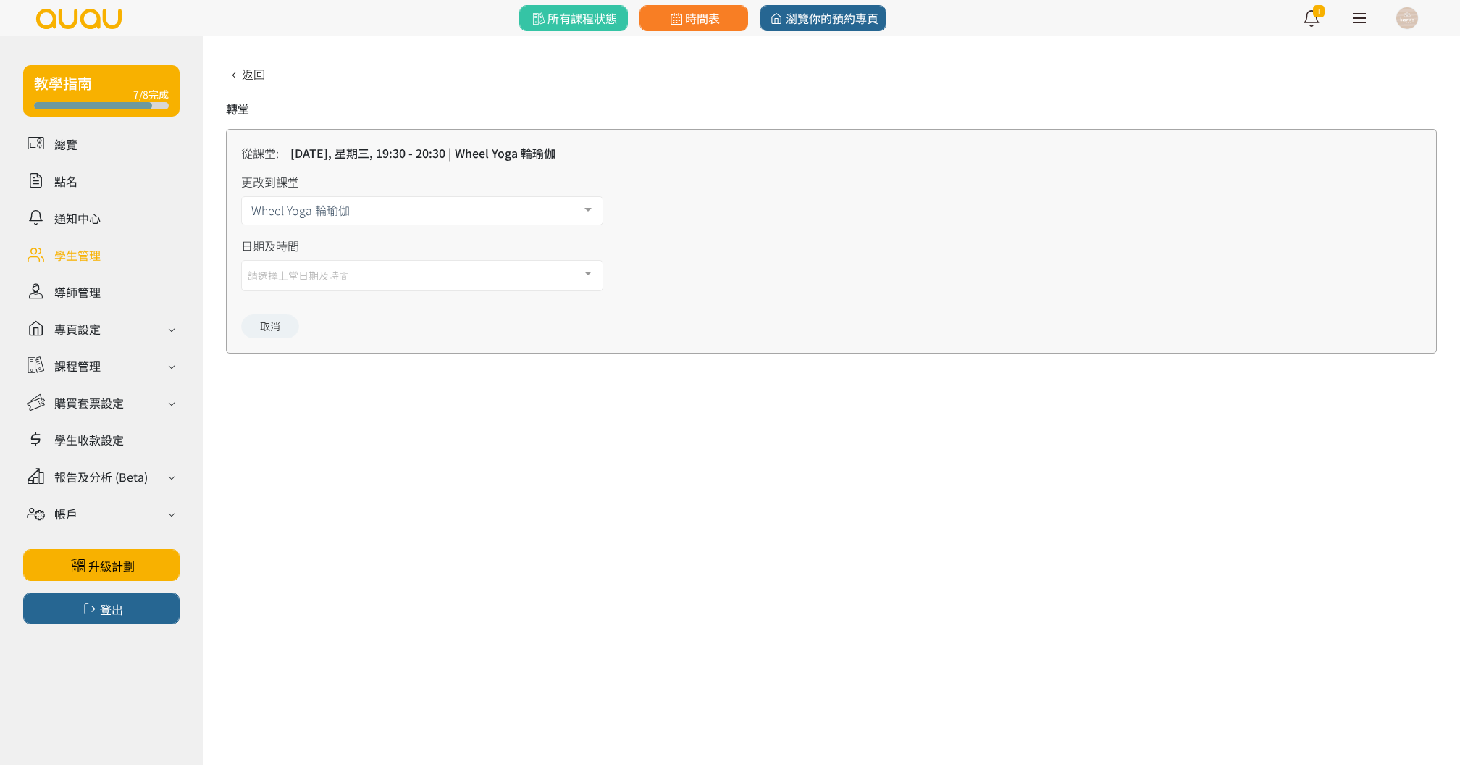
click at [362, 282] on div "請選擇上堂日期及時間" at bounding box center [422, 275] width 362 height 31
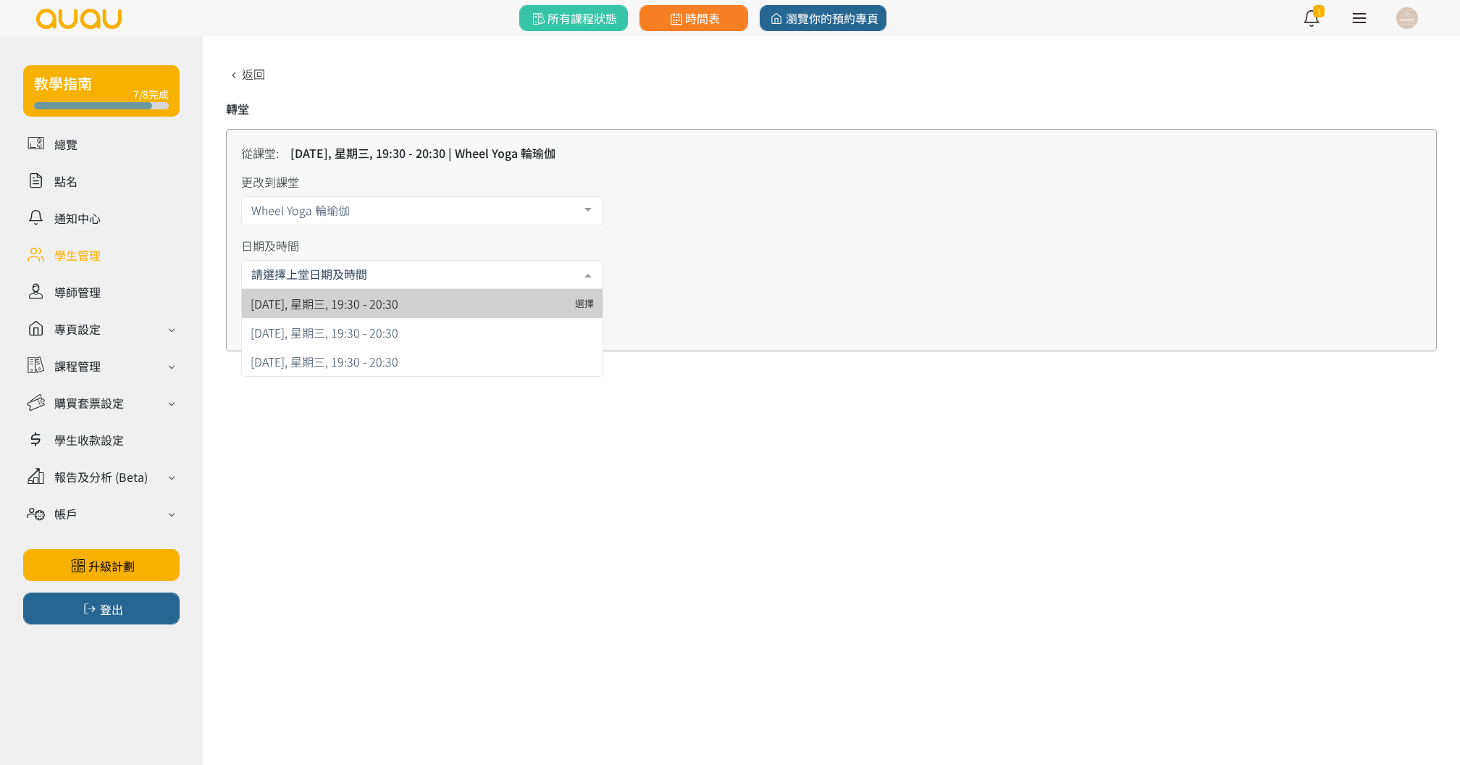
click at [360, 313] on span "2025/09/10, 星期三, 19:30 - 20:30" at bounding box center [422, 303] width 361 height 29
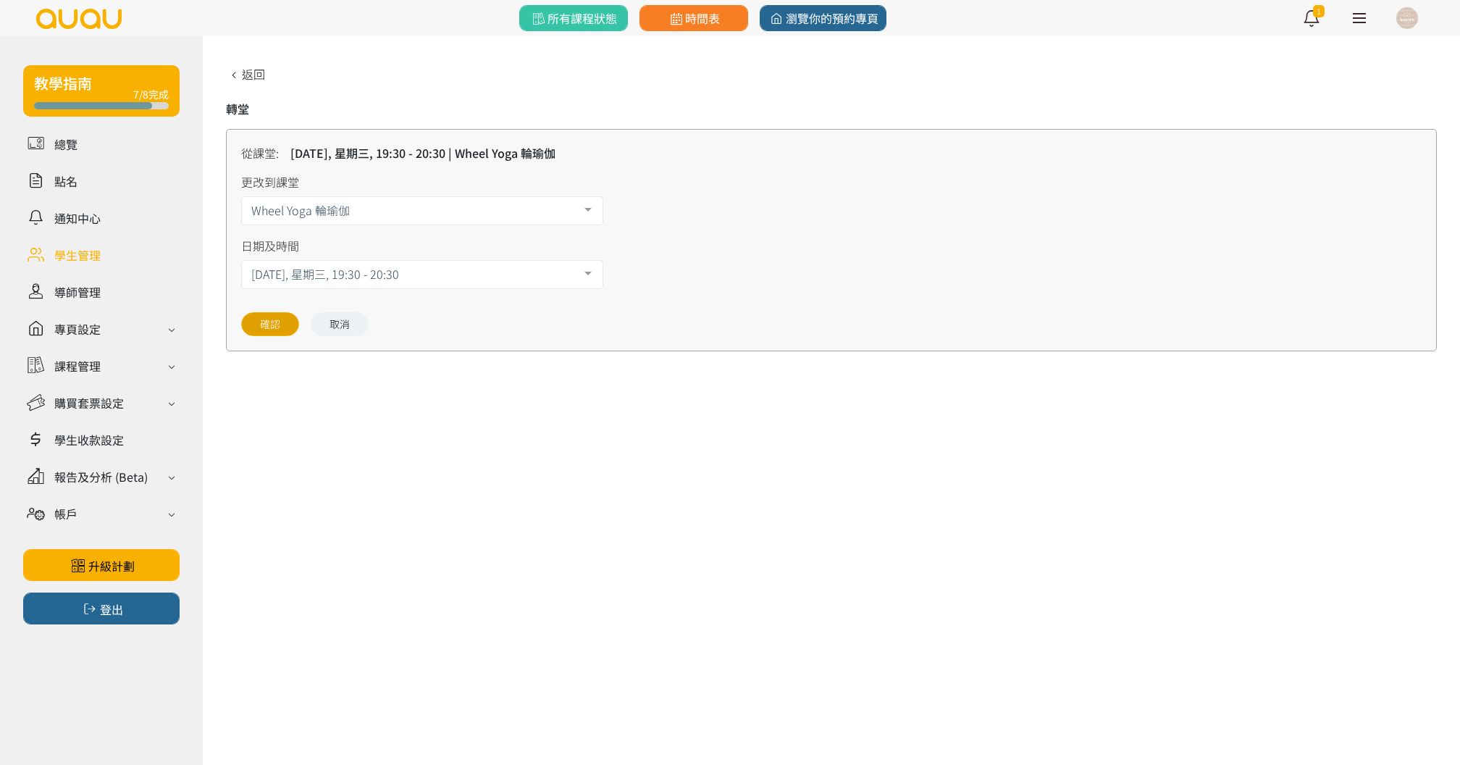
click at [277, 328] on button "確認" at bounding box center [270, 324] width 58 height 24
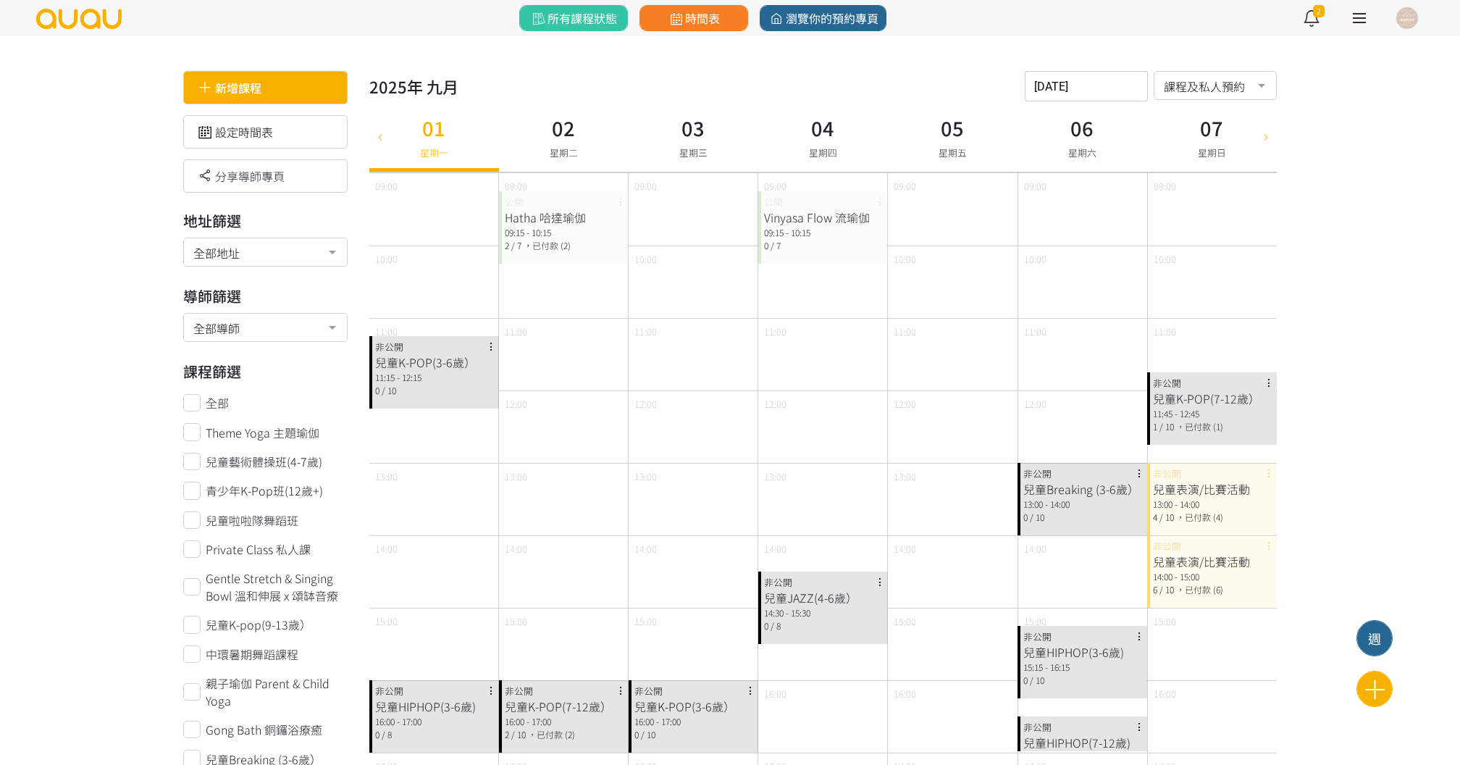
click at [300, 97] on div "新增課程" at bounding box center [265, 87] width 164 height 33
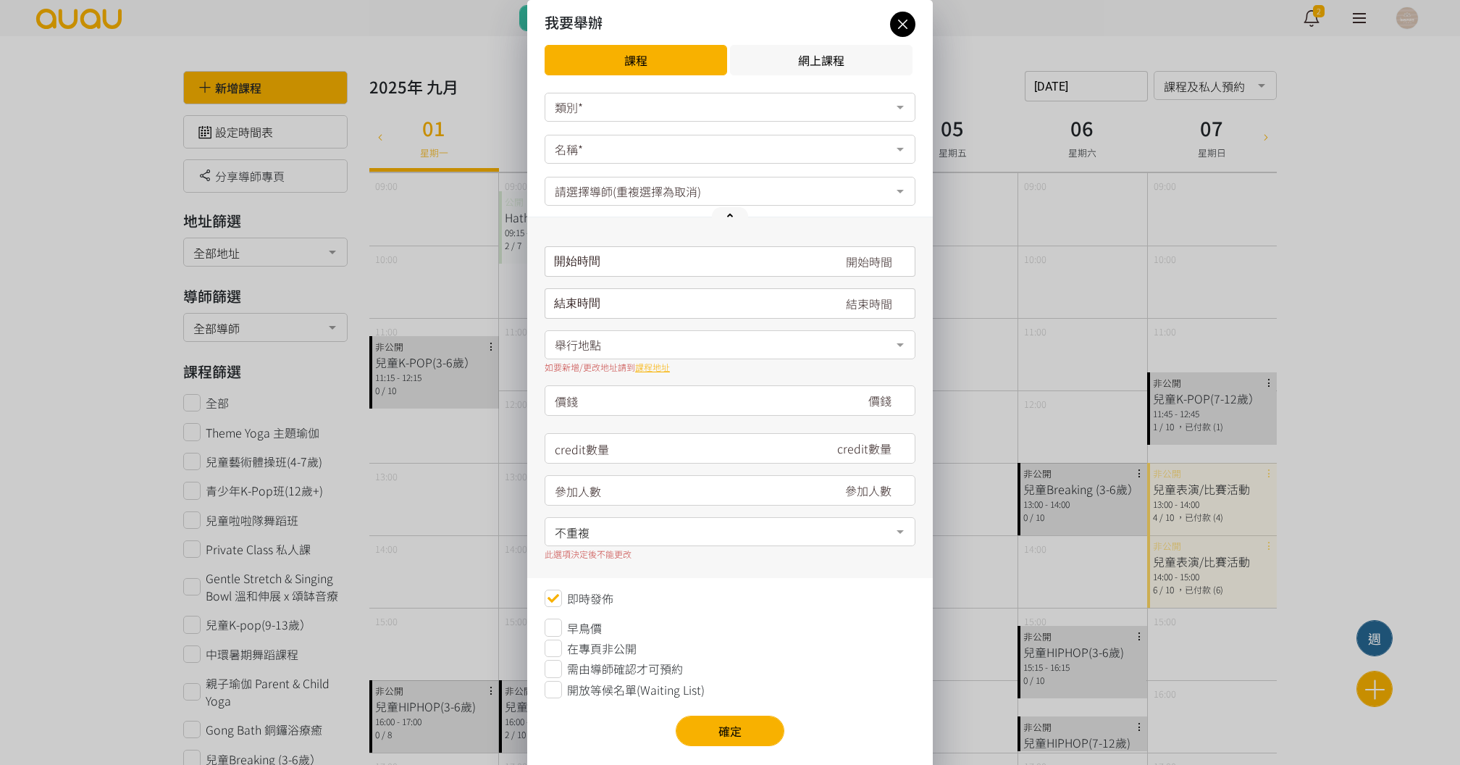
click at [606, 108] on div "類別*" at bounding box center [730, 107] width 371 height 29
click at [601, 137] on div "瑜伽" at bounding box center [730, 136] width 352 height 12
click at [601, 137] on div "名稱*" at bounding box center [730, 149] width 371 height 29
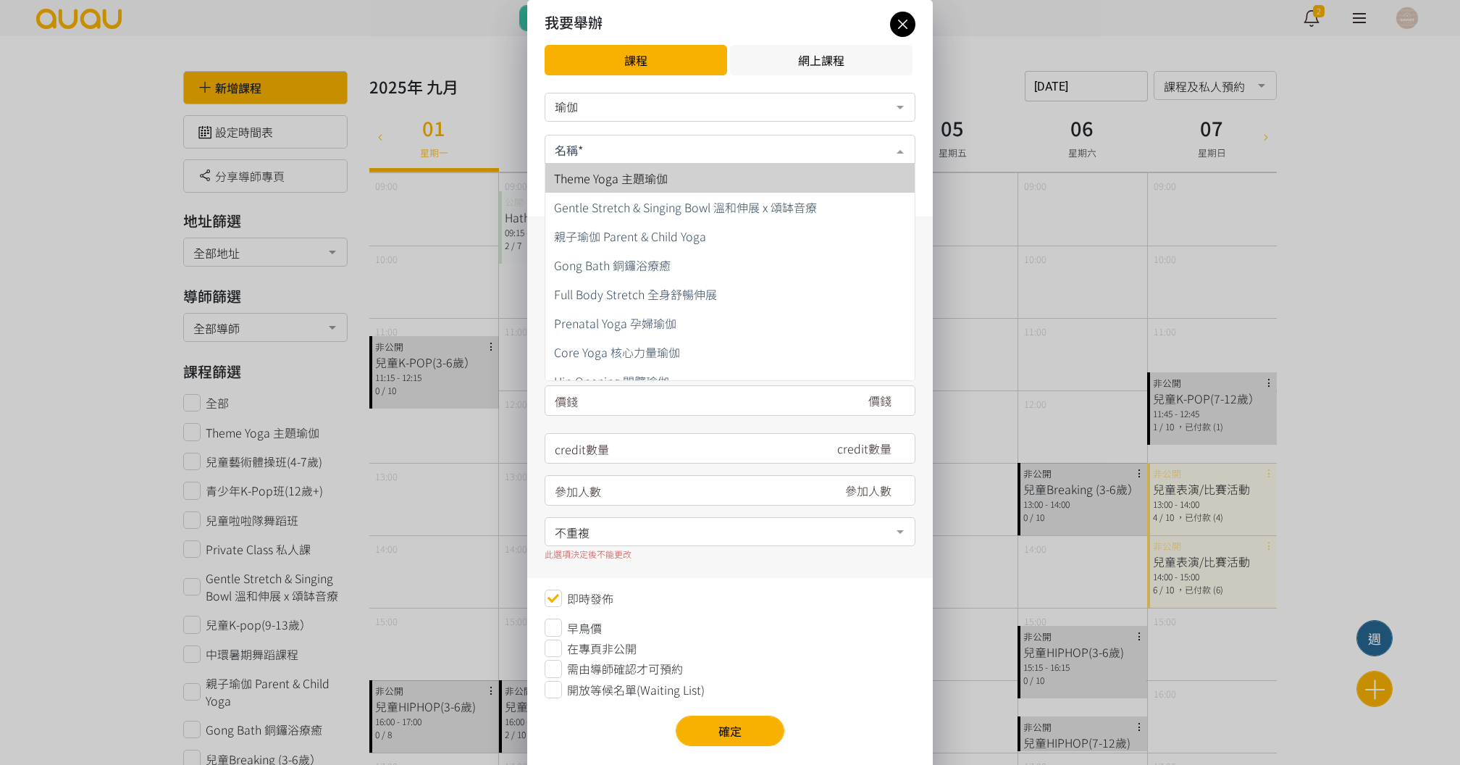
click at [630, 149] on input "text" at bounding box center [730, 148] width 351 height 18
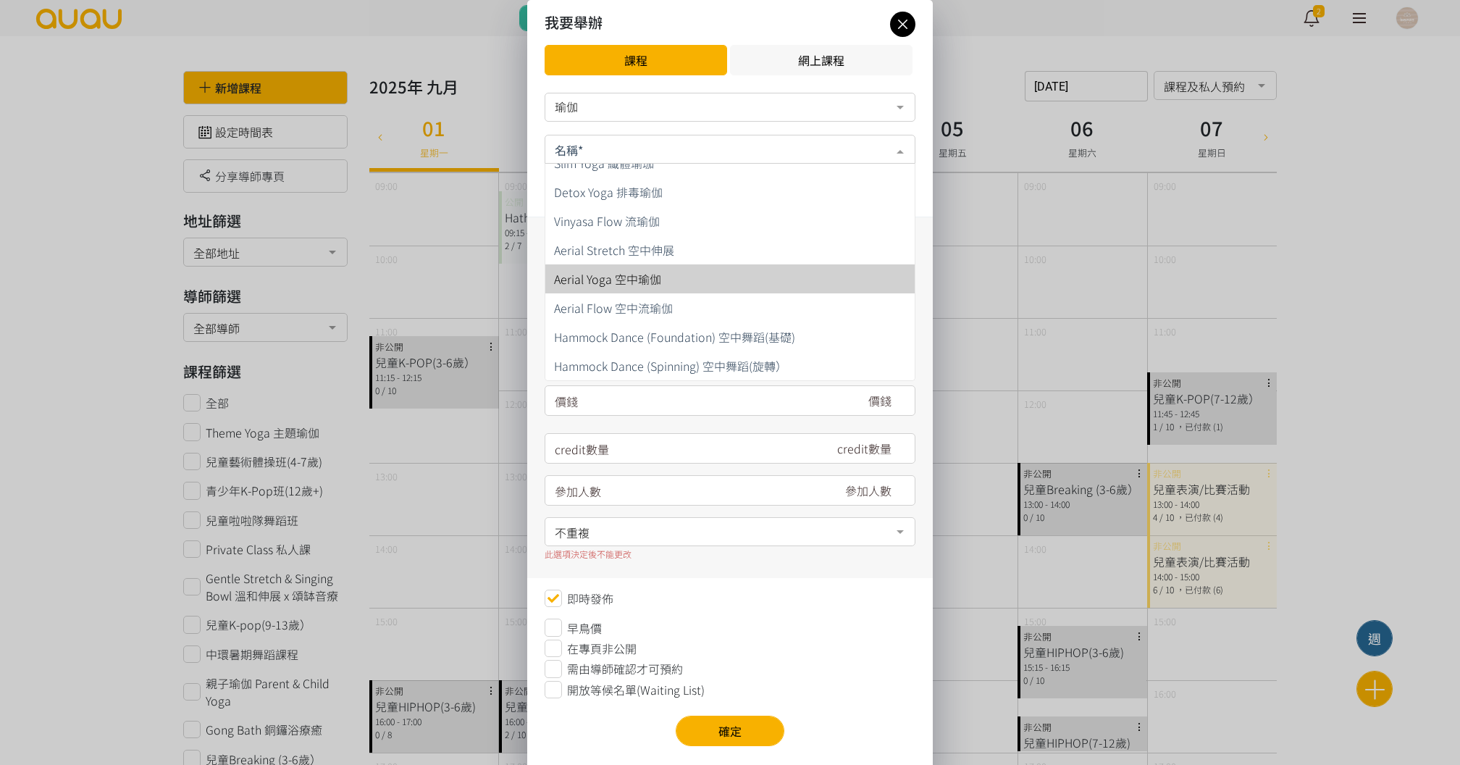
scroll to position [711, 0]
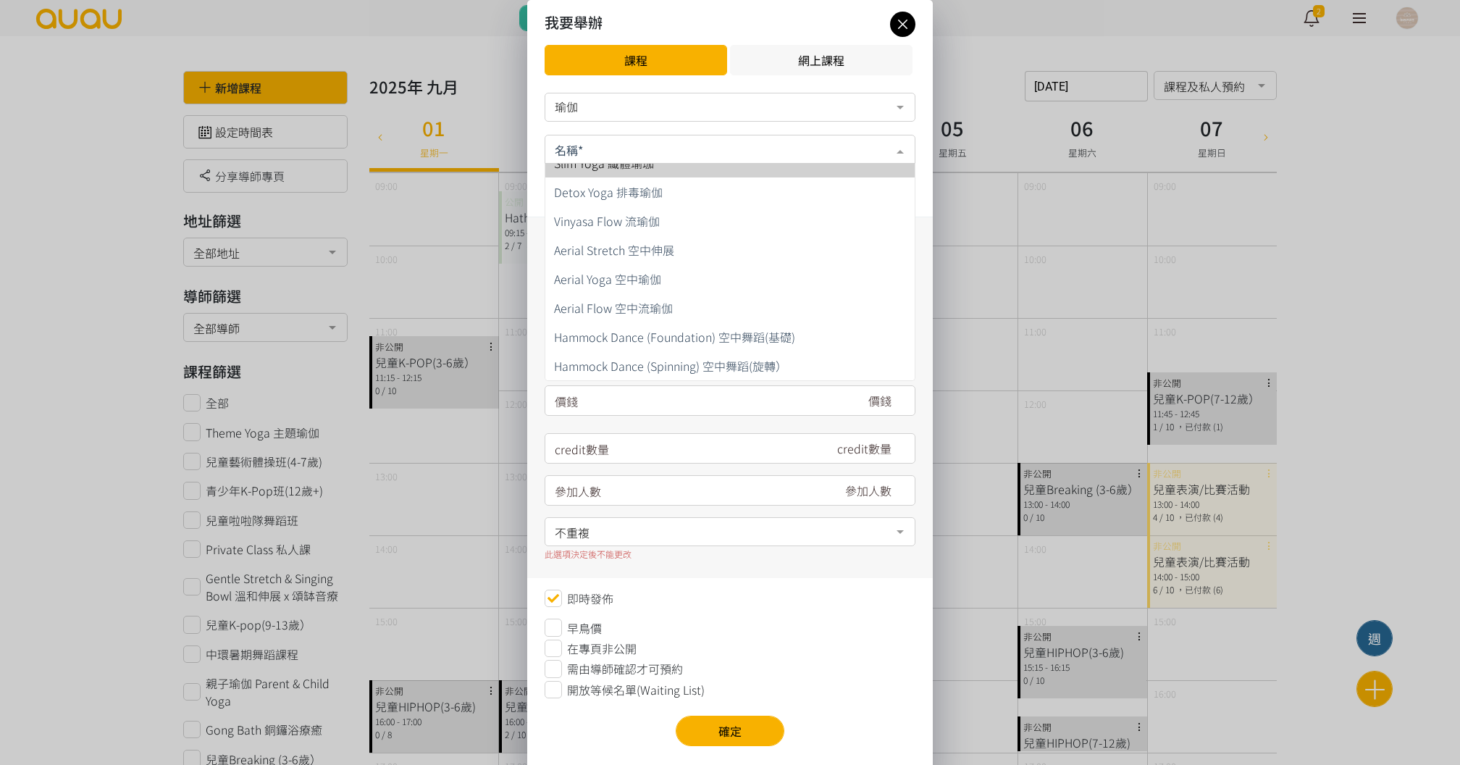
click at [908, 35] on div "我要舉辦 課程 網上課程" at bounding box center [730, 43] width 406 height 87
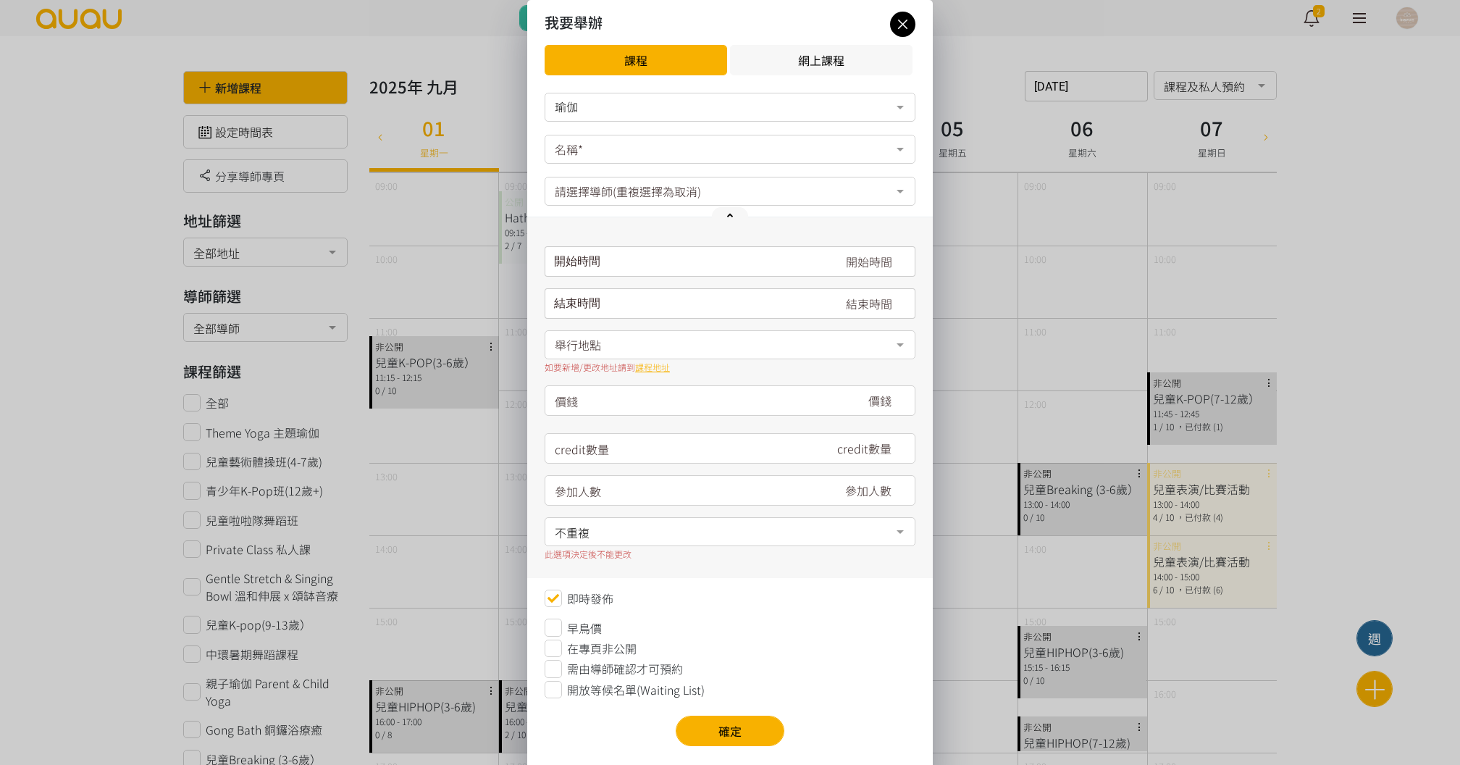
click at [905, 25] on icon at bounding box center [902, 24] width 25 height 18
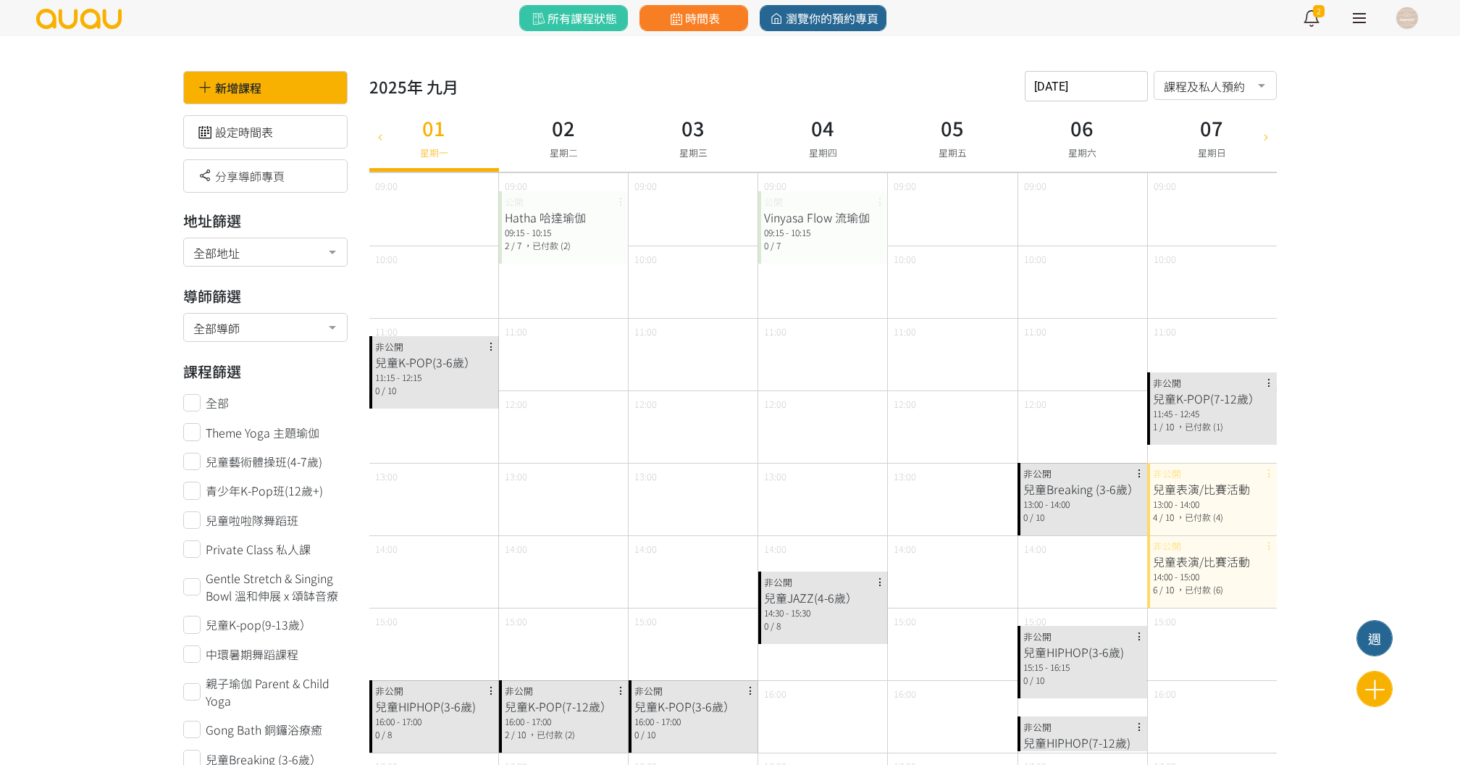
click at [90, 13] on img at bounding box center [79, 19] width 88 height 20
click at [91, 21] on img at bounding box center [79, 19] width 88 height 20
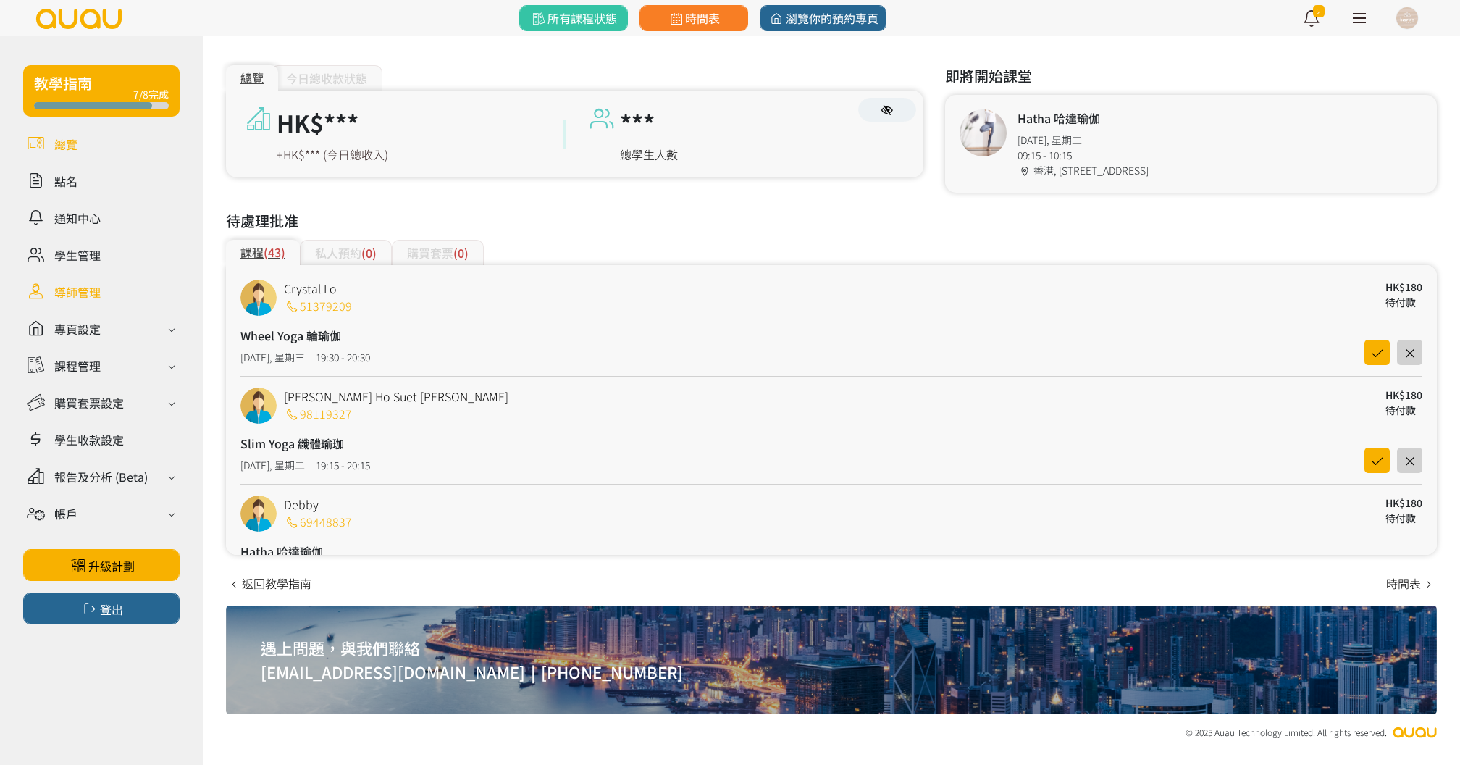
click at [80, 279] on link at bounding box center [101, 291] width 156 height 25
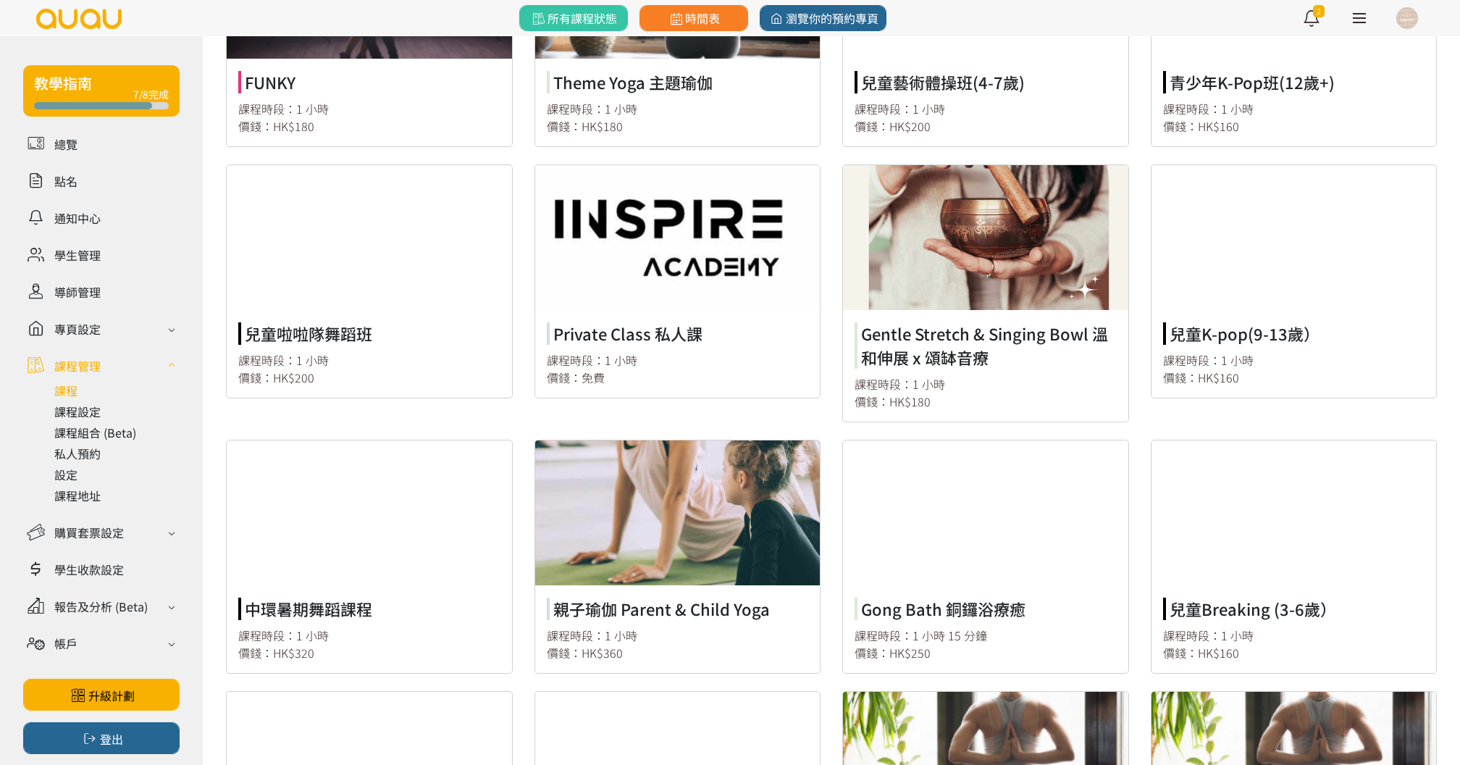
scroll to position [209, 0]
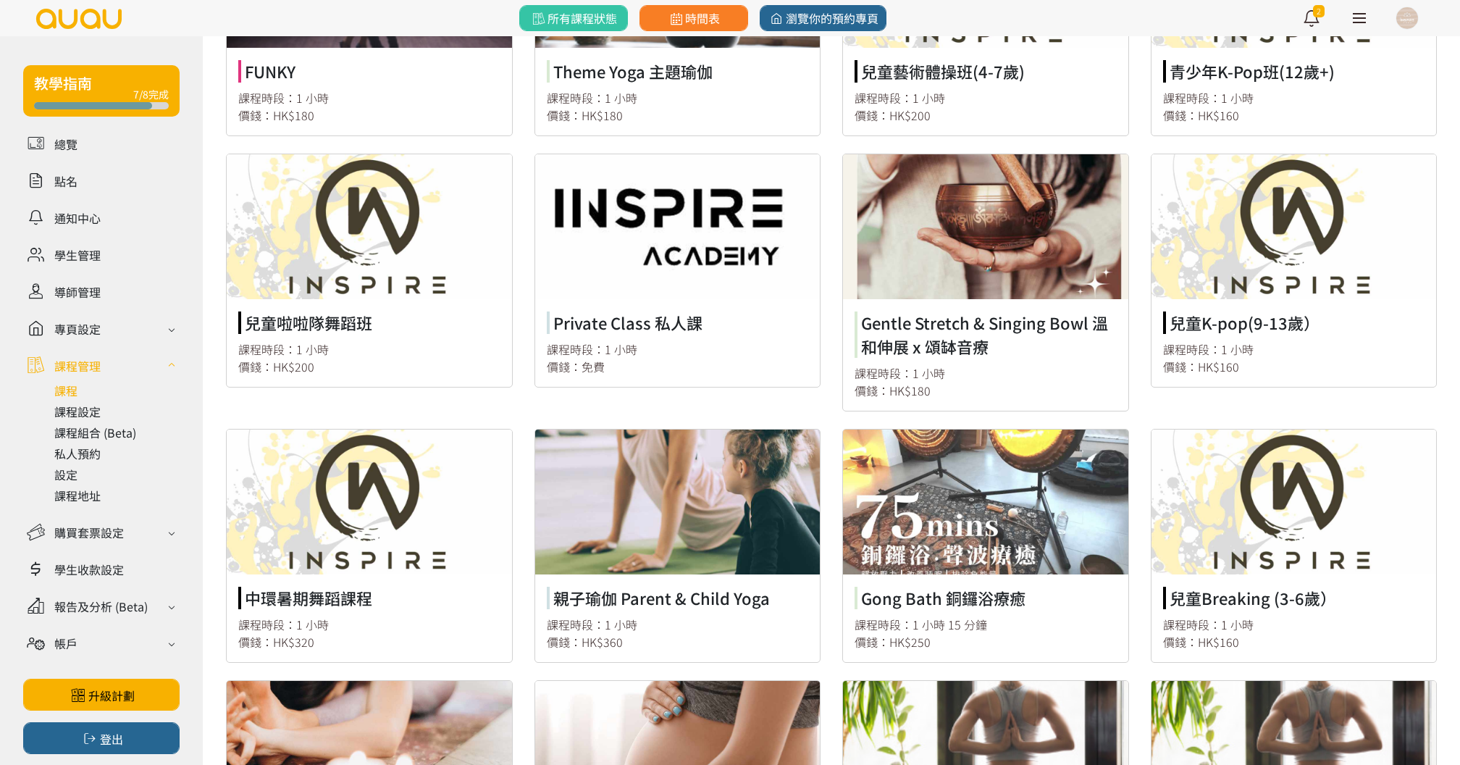
click at [917, 326] on link at bounding box center [985, 282] width 285 height 256
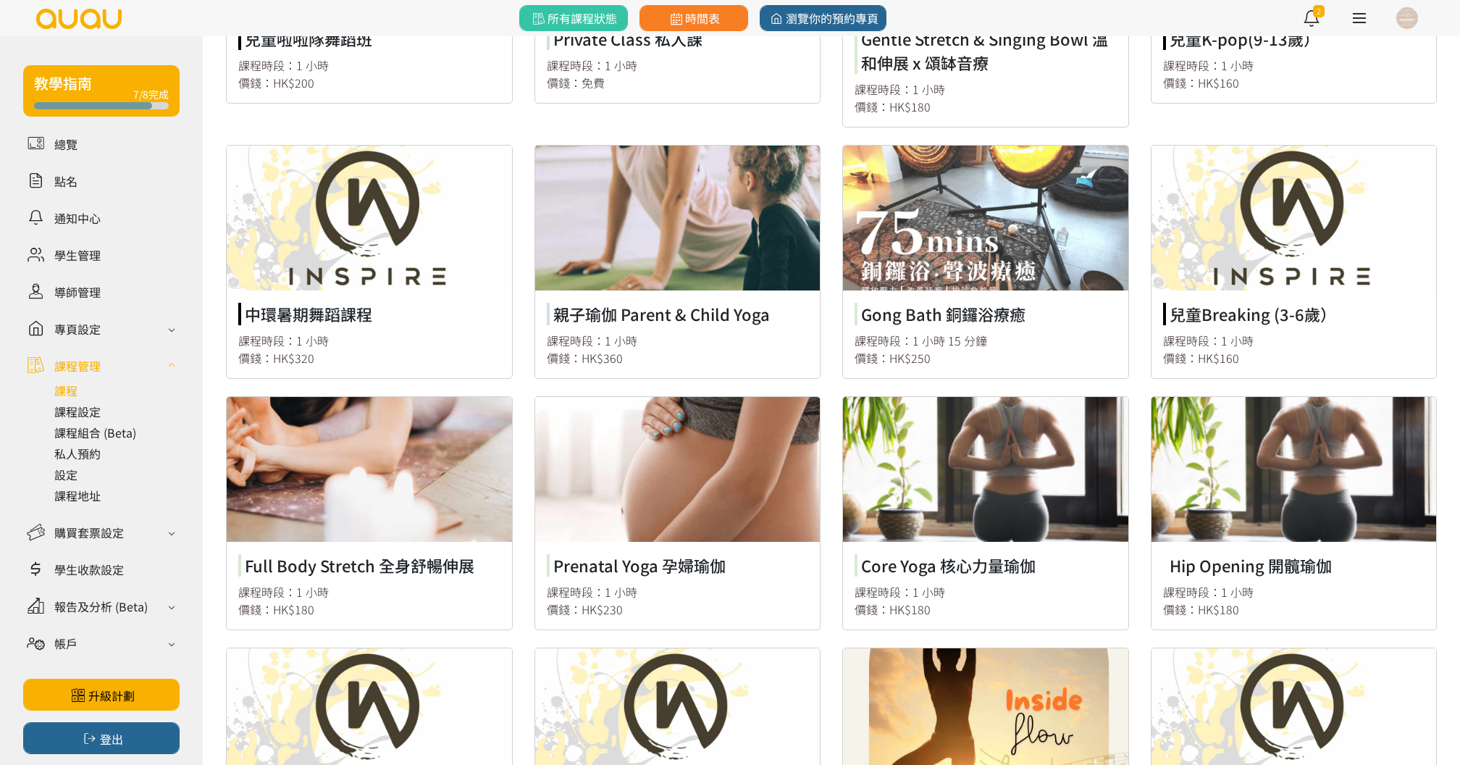
scroll to position [545, 0]
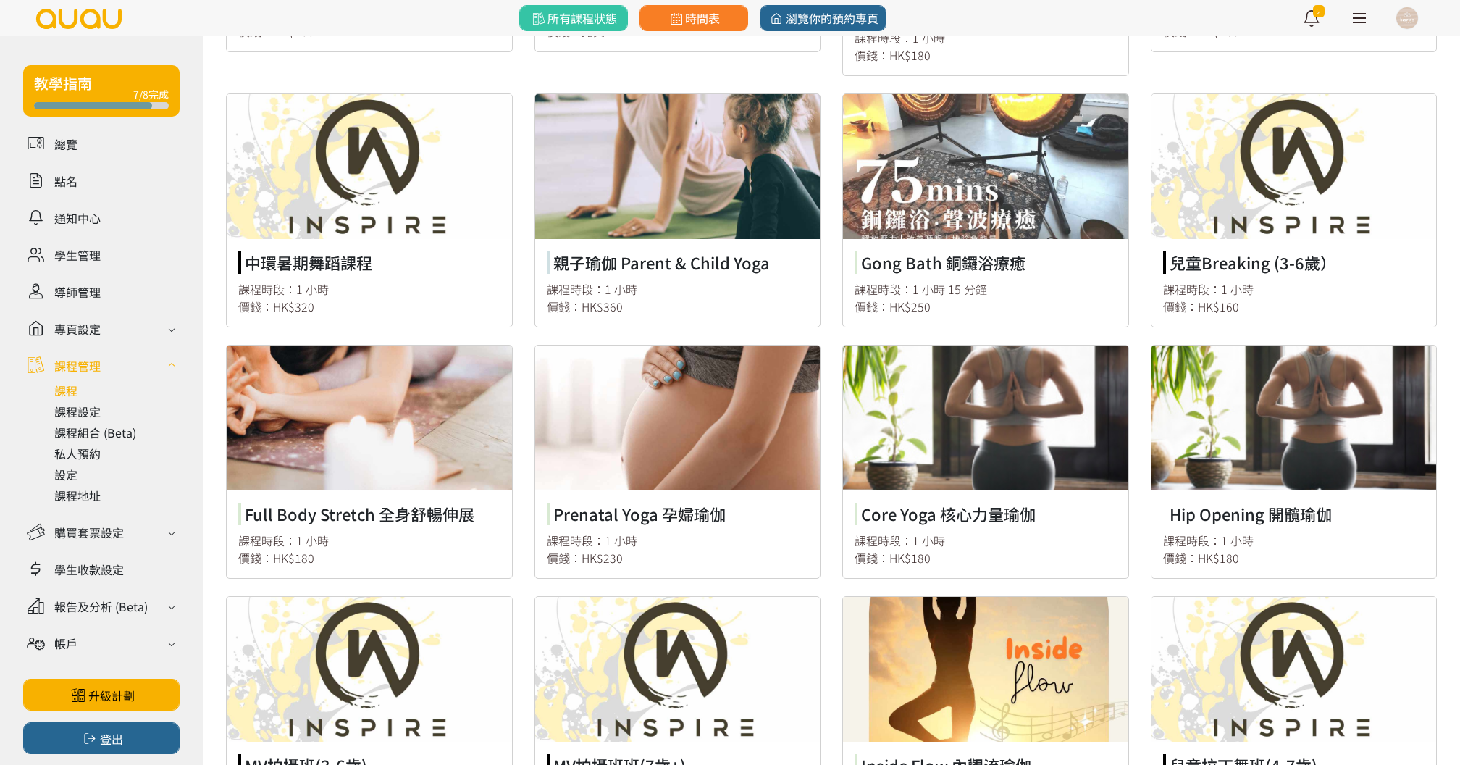
click at [896, 433] on link at bounding box center [985, 462] width 285 height 233
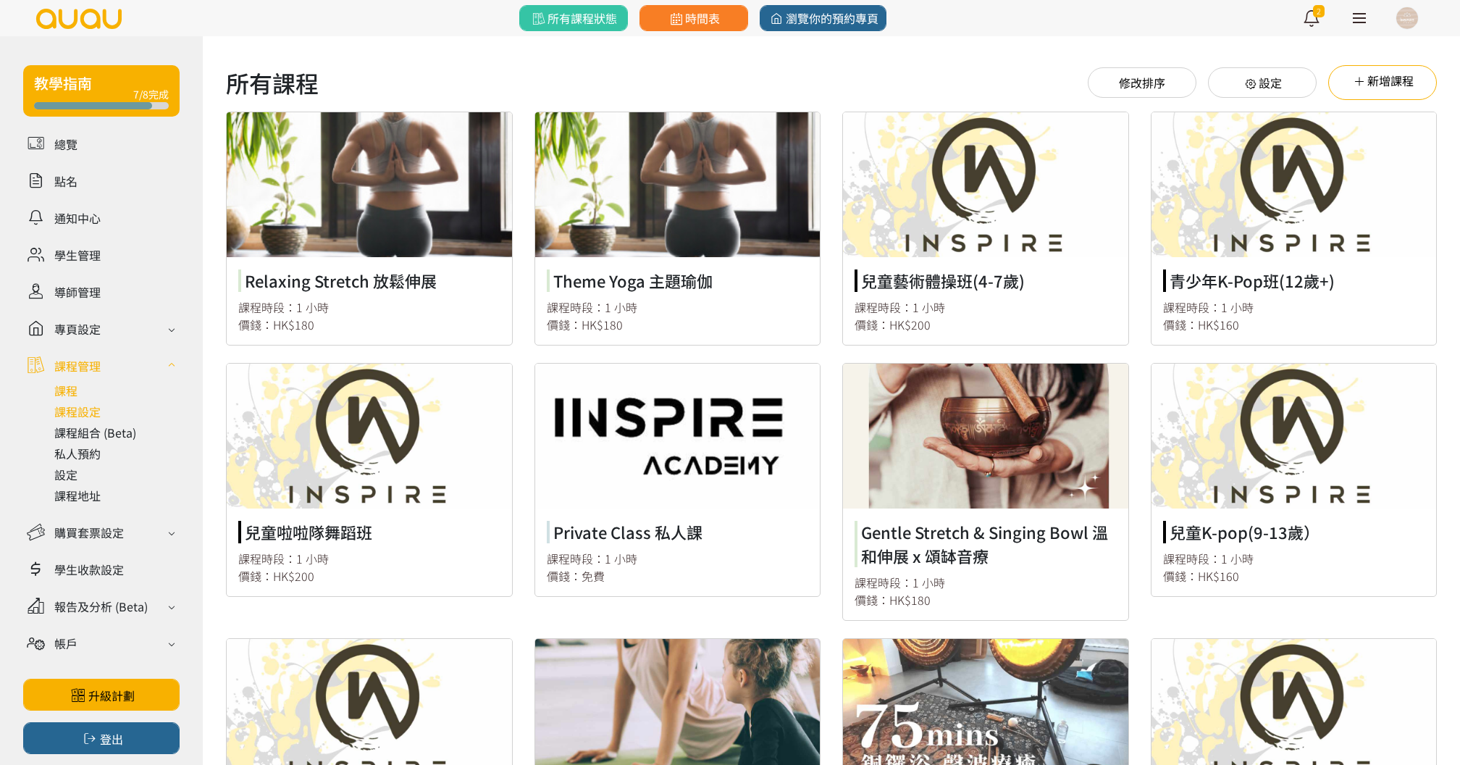
click at [88, 409] on link at bounding box center [116, 411] width 125 height 17
click at [88, 527] on div "購買套票設定" at bounding box center [89, 532] width 70 height 17
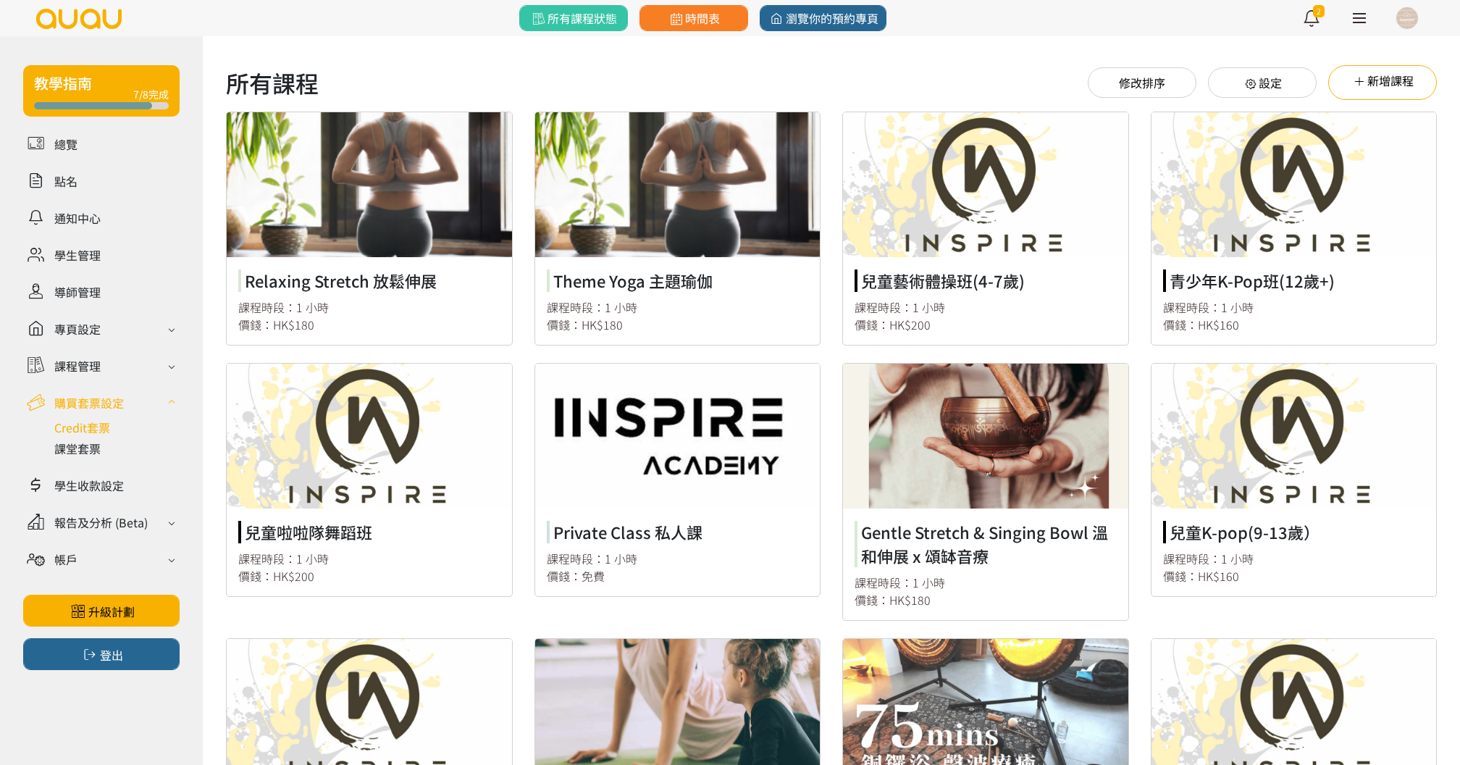
click at [97, 426] on link at bounding box center [116, 427] width 125 height 17
click at [85, 449] on link at bounding box center [116, 448] width 125 height 17
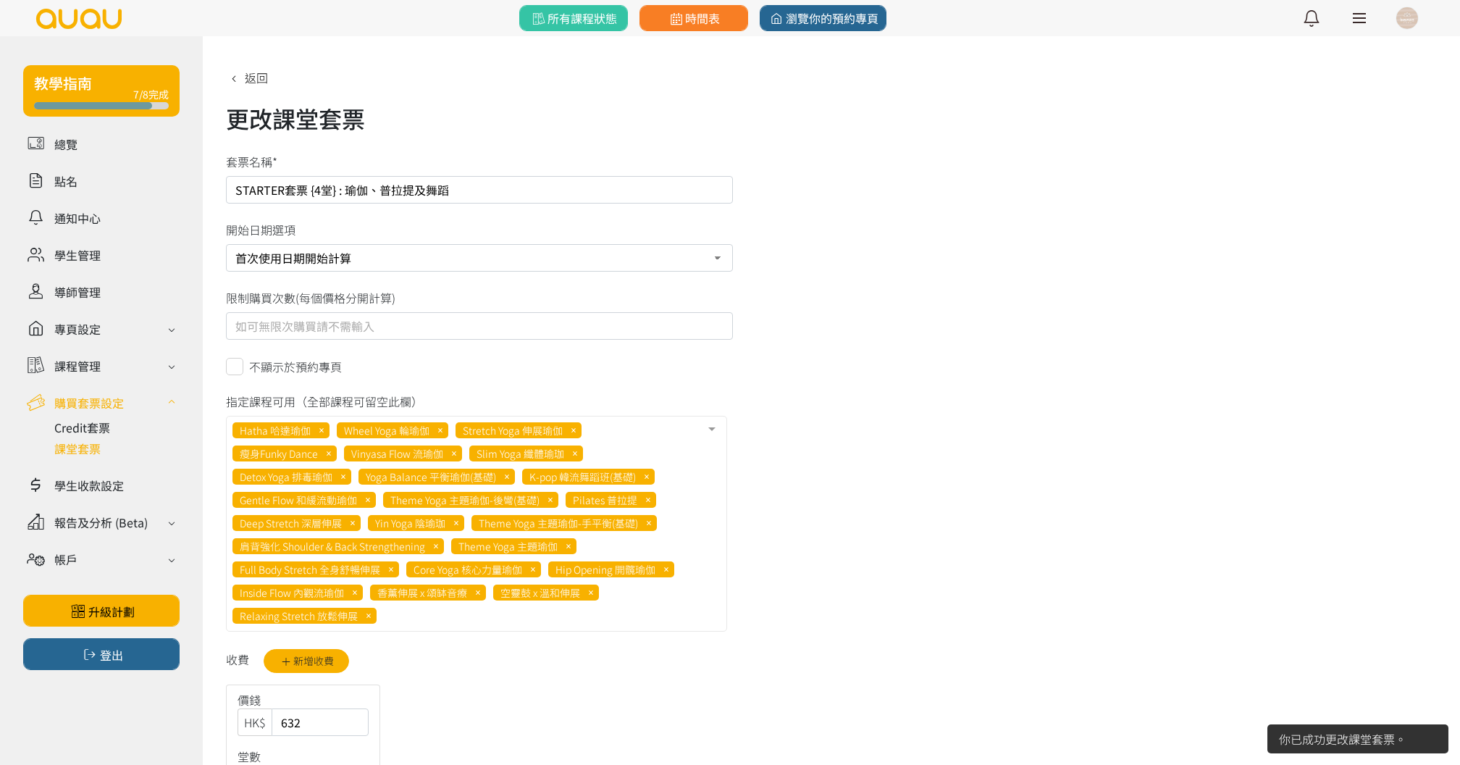
select select "1"
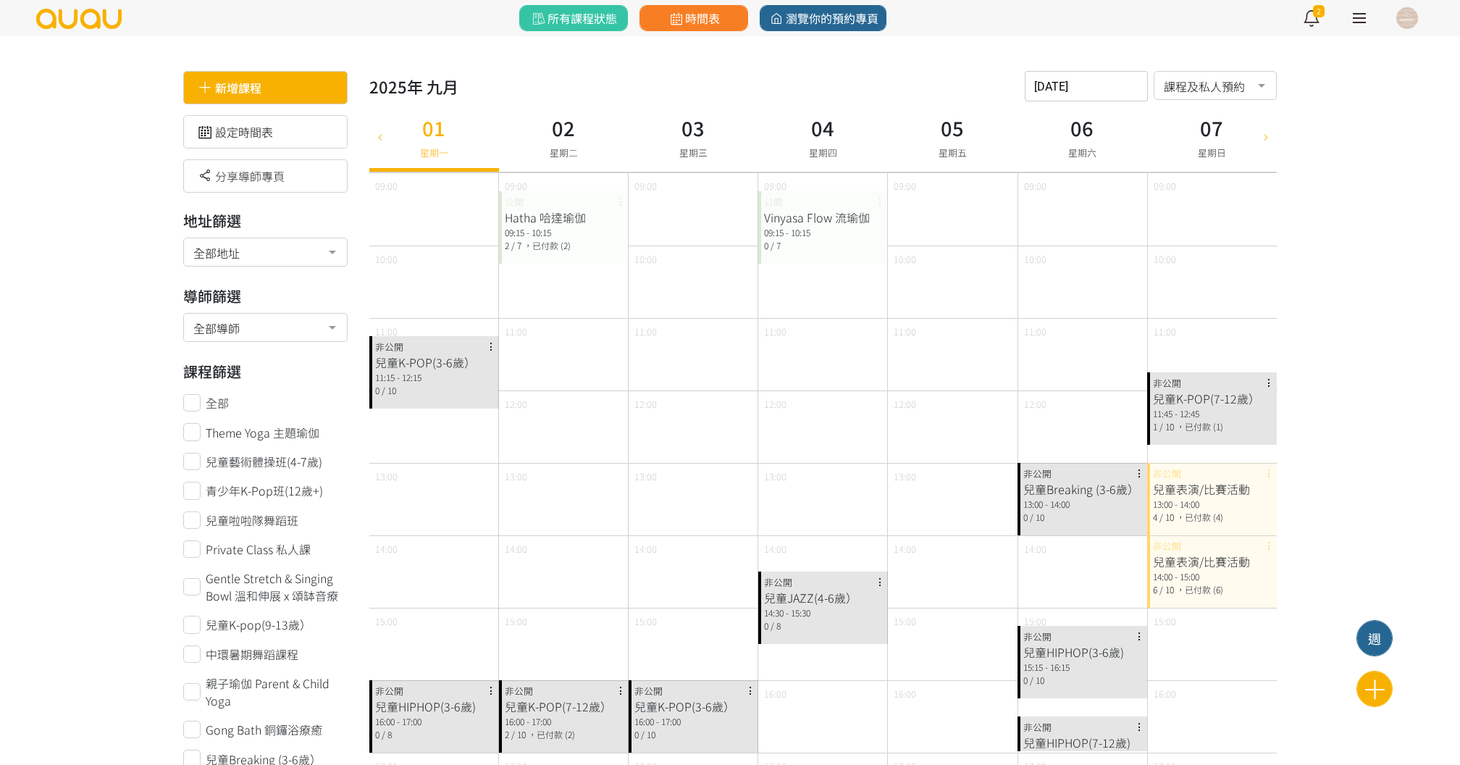
click at [293, 100] on div "新增課程" at bounding box center [265, 87] width 164 height 33
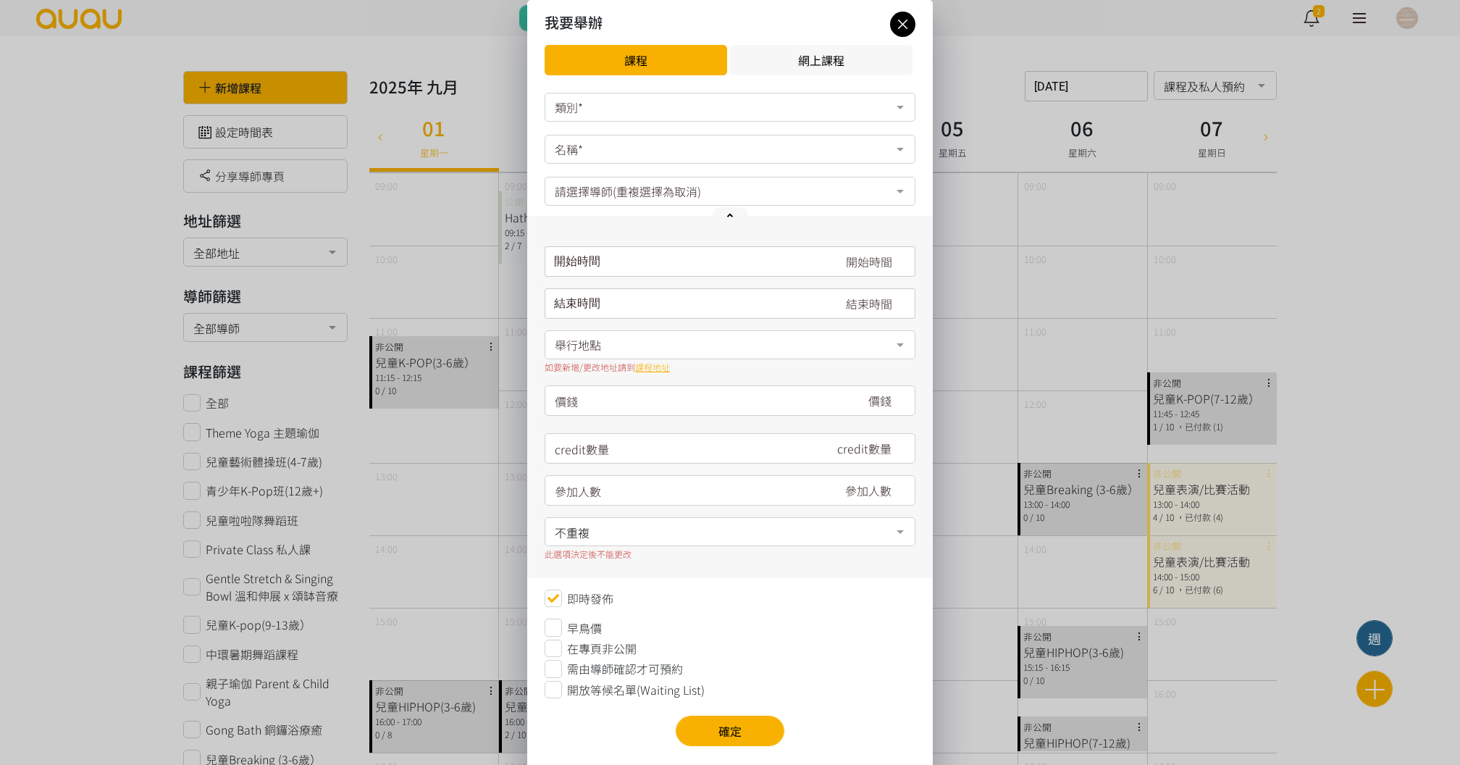
click at [609, 111] on div "類別*" at bounding box center [730, 107] width 371 height 29
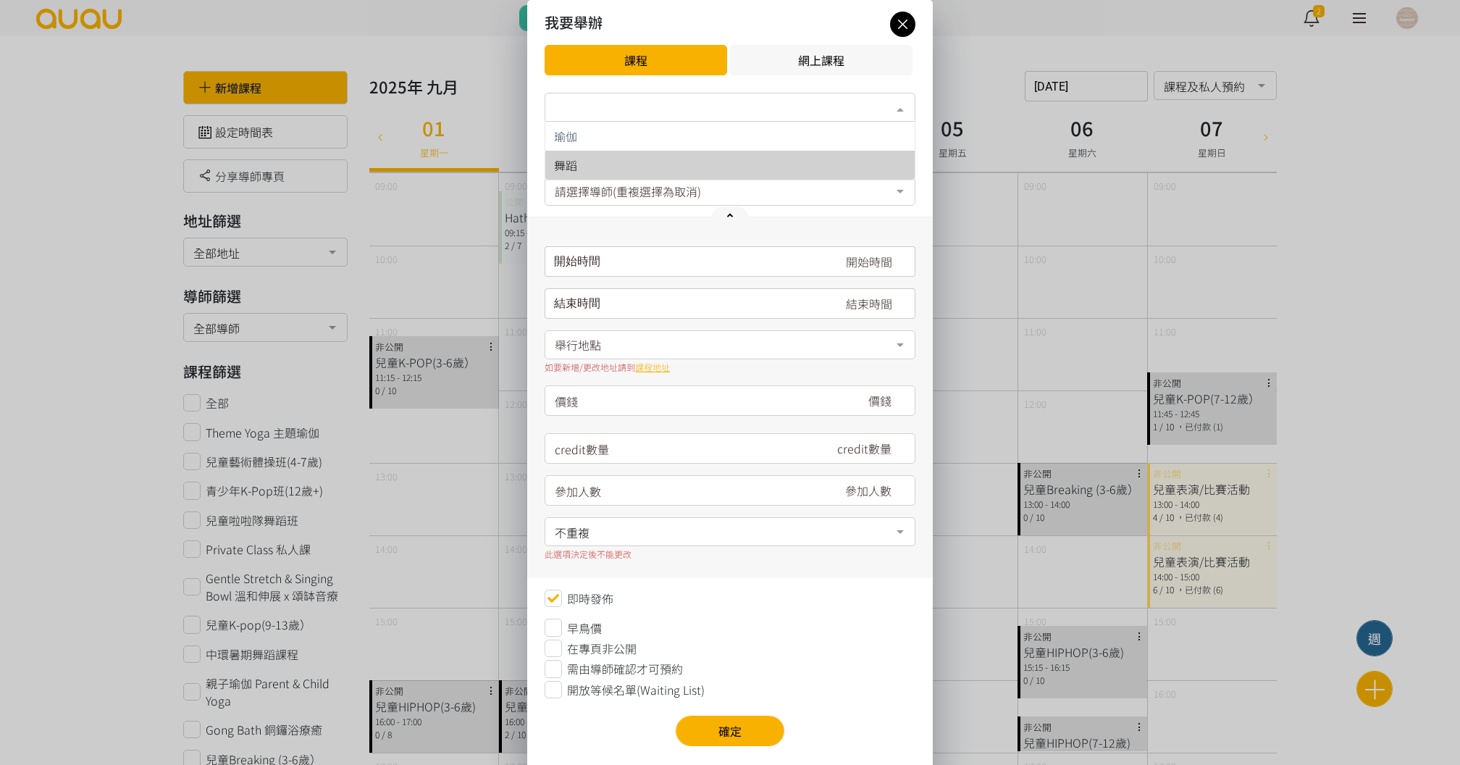
drag, startPoint x: 595, startPoint y: 163, endPoint x: 597, endPoint y: 151, distance: 12.4
click at [597, 151] on span "舞蹈" at bounding box center [730, 165] width 369 height 29
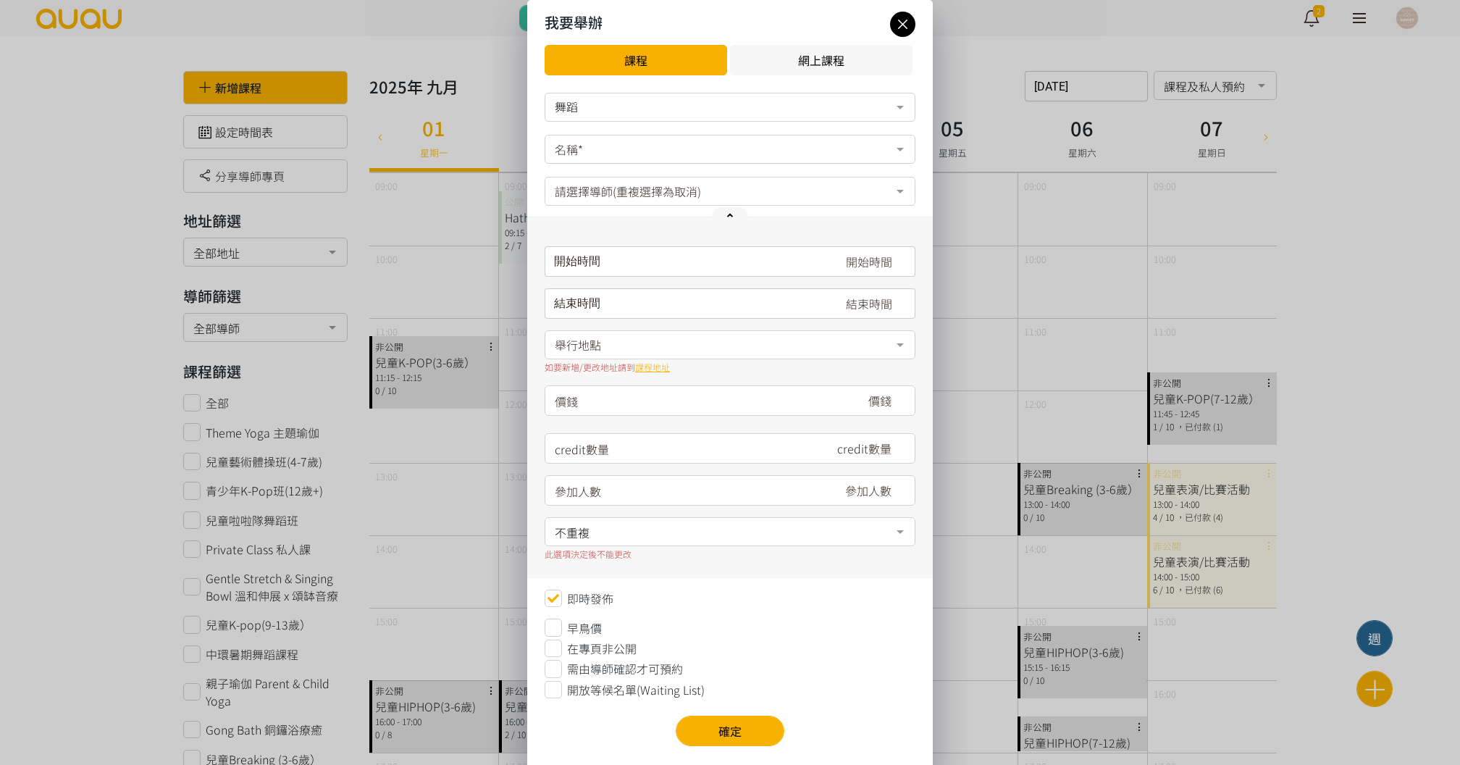
click at [601, 105] on div "舞蹈" at bounding box center [730, 106] width 351 height 14
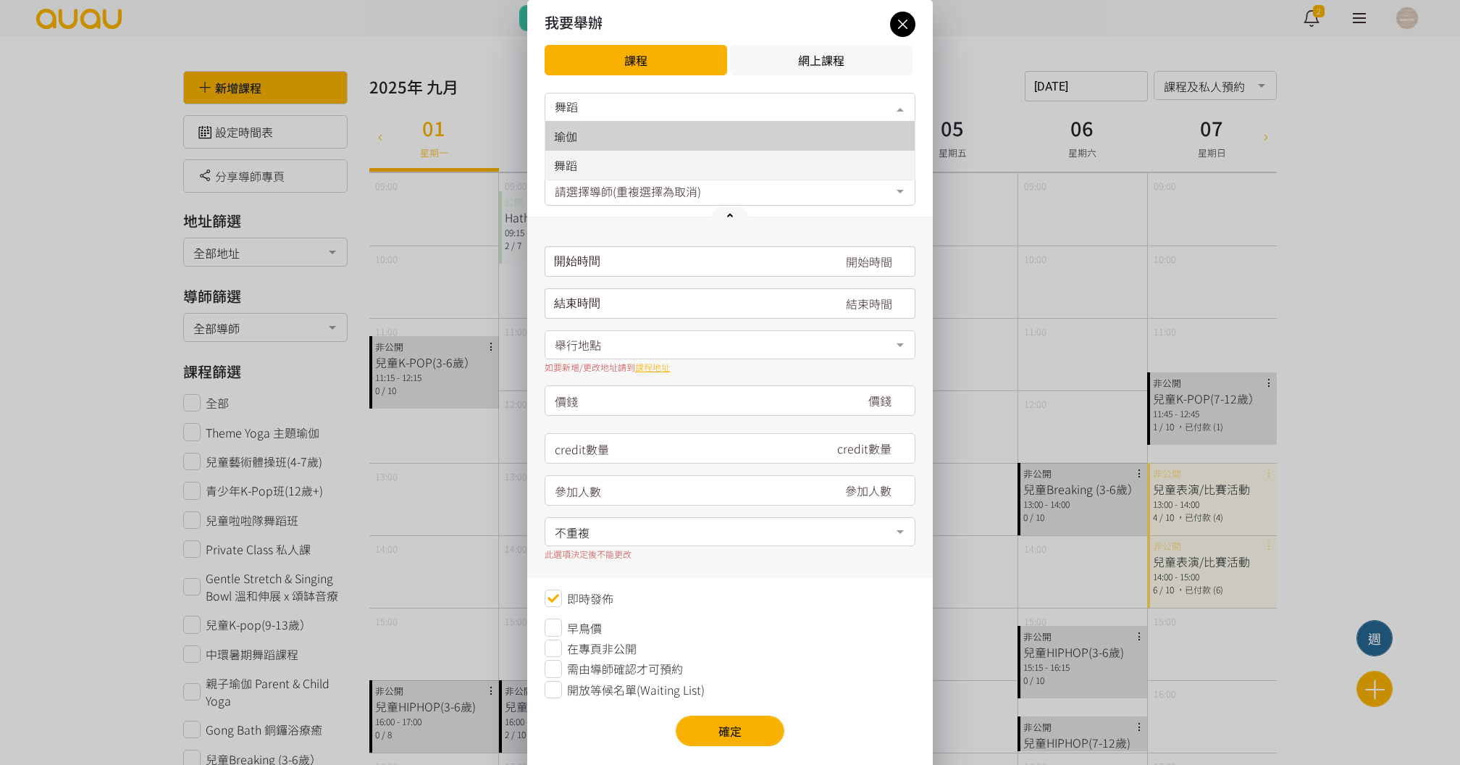
click at [592, 131] on div "瑜伽" at bounding box center [730, 136] width 352 height 12
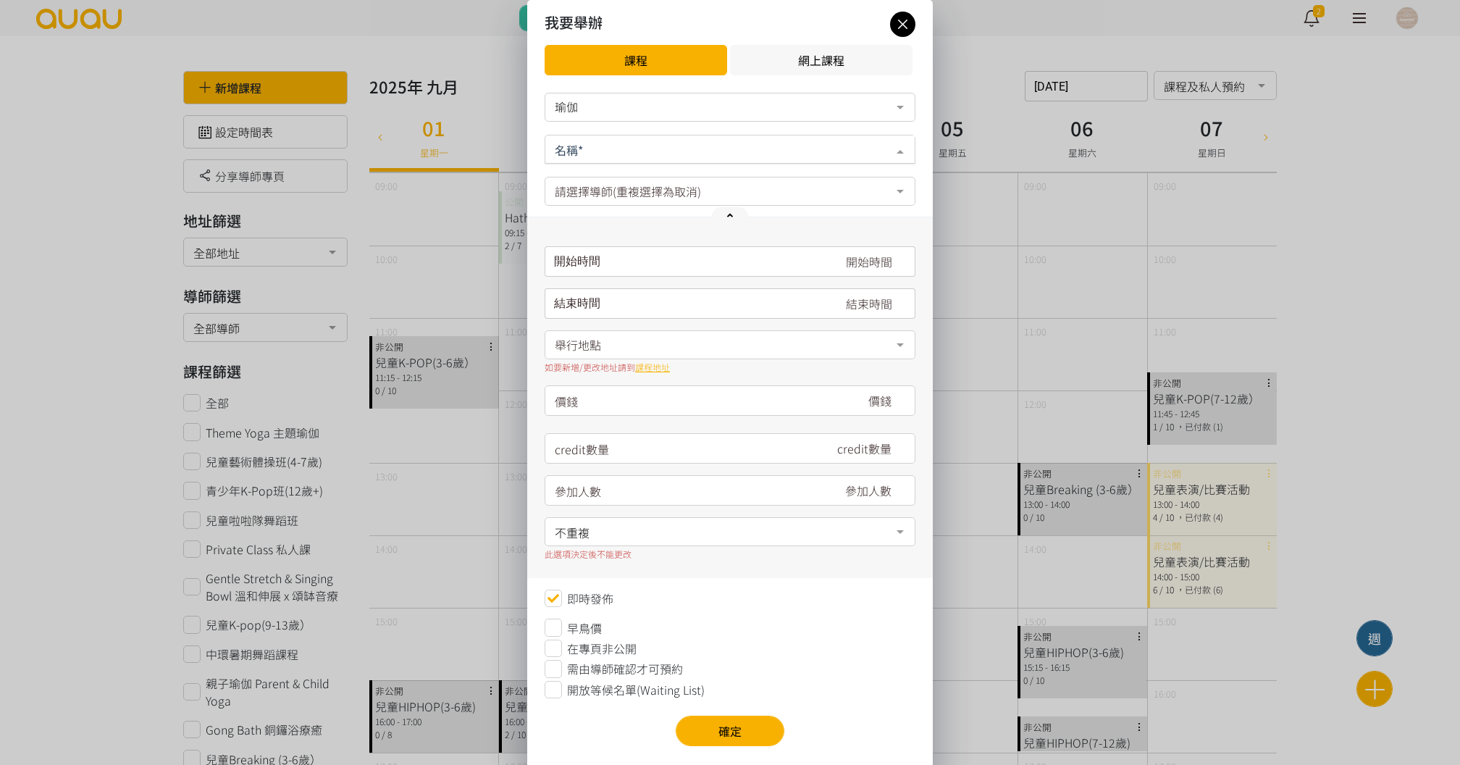
click at [592, 141] on div at bounding box center [730, 149] width 371 height 29
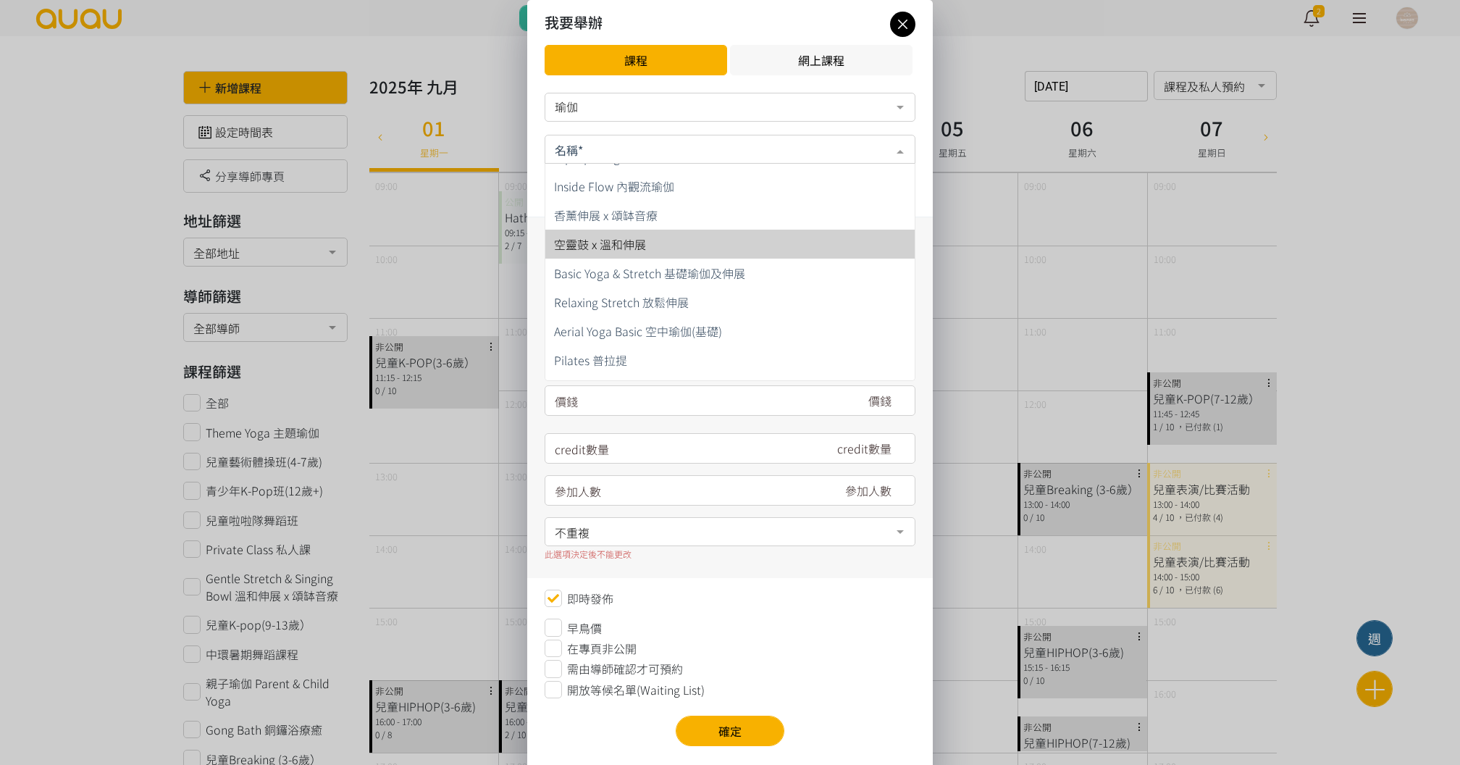
scroll to position [262, 0]
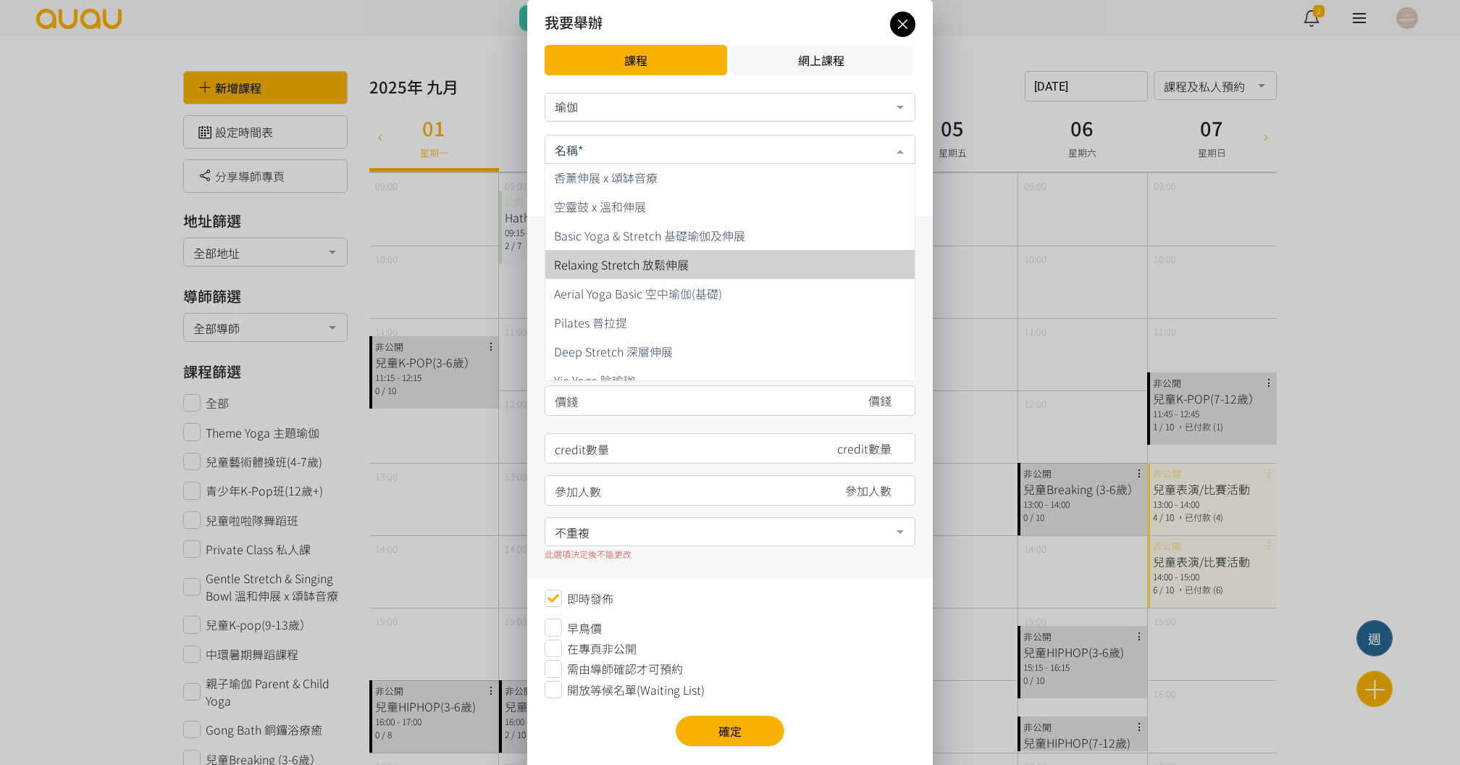
click at [673, 259] on span "Relaxing Stretch 放鬆伸展" at bounding box center [621, 264] width 135 height 17
type input "180"
type input "7"
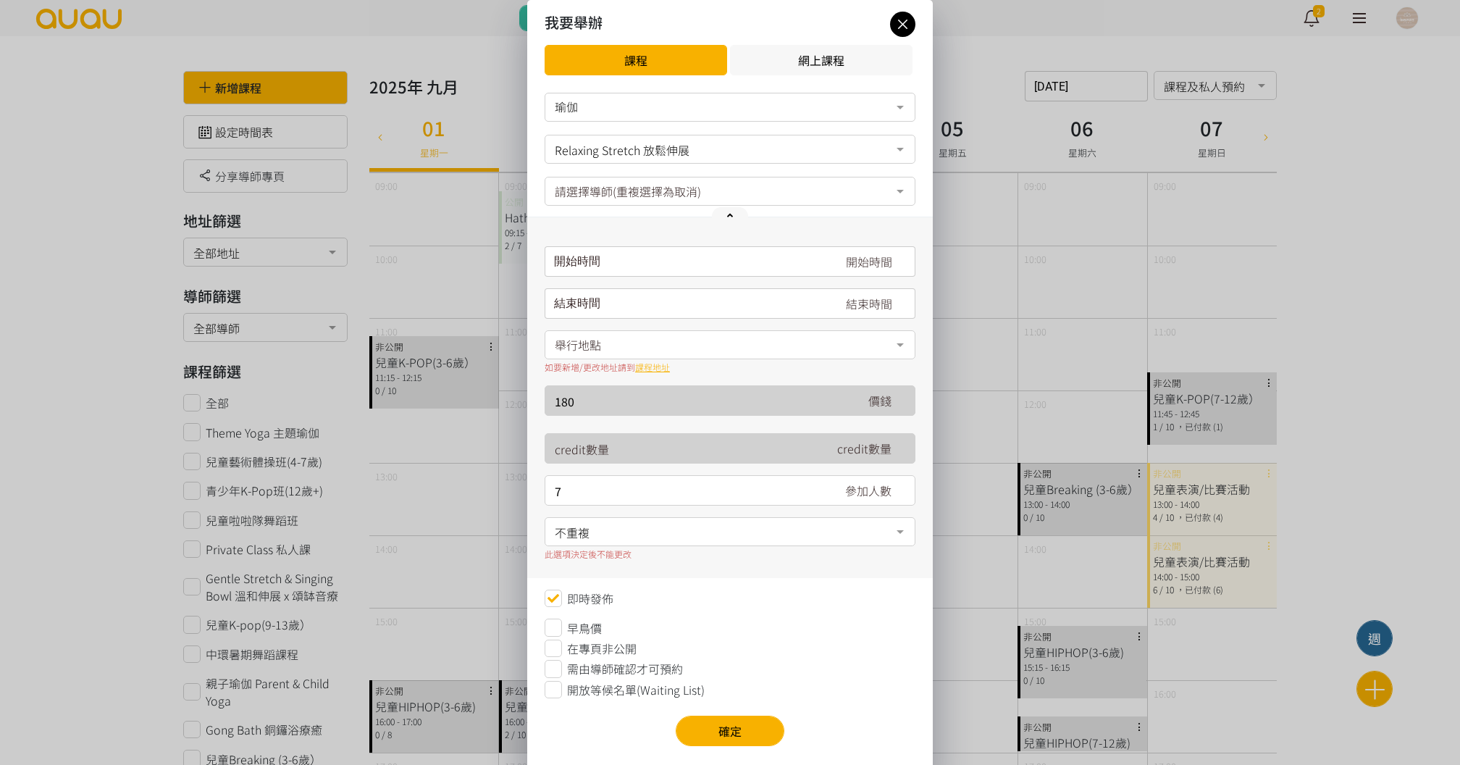
click at [626, 264] on div "開始時間 September 2025 Sun Mon Tue Wed Thu Fri Sat 1 2 3 4 5 6 7 8 9 10 11 12 13 1…" at bounding box center [730, 261] width 371 height 30
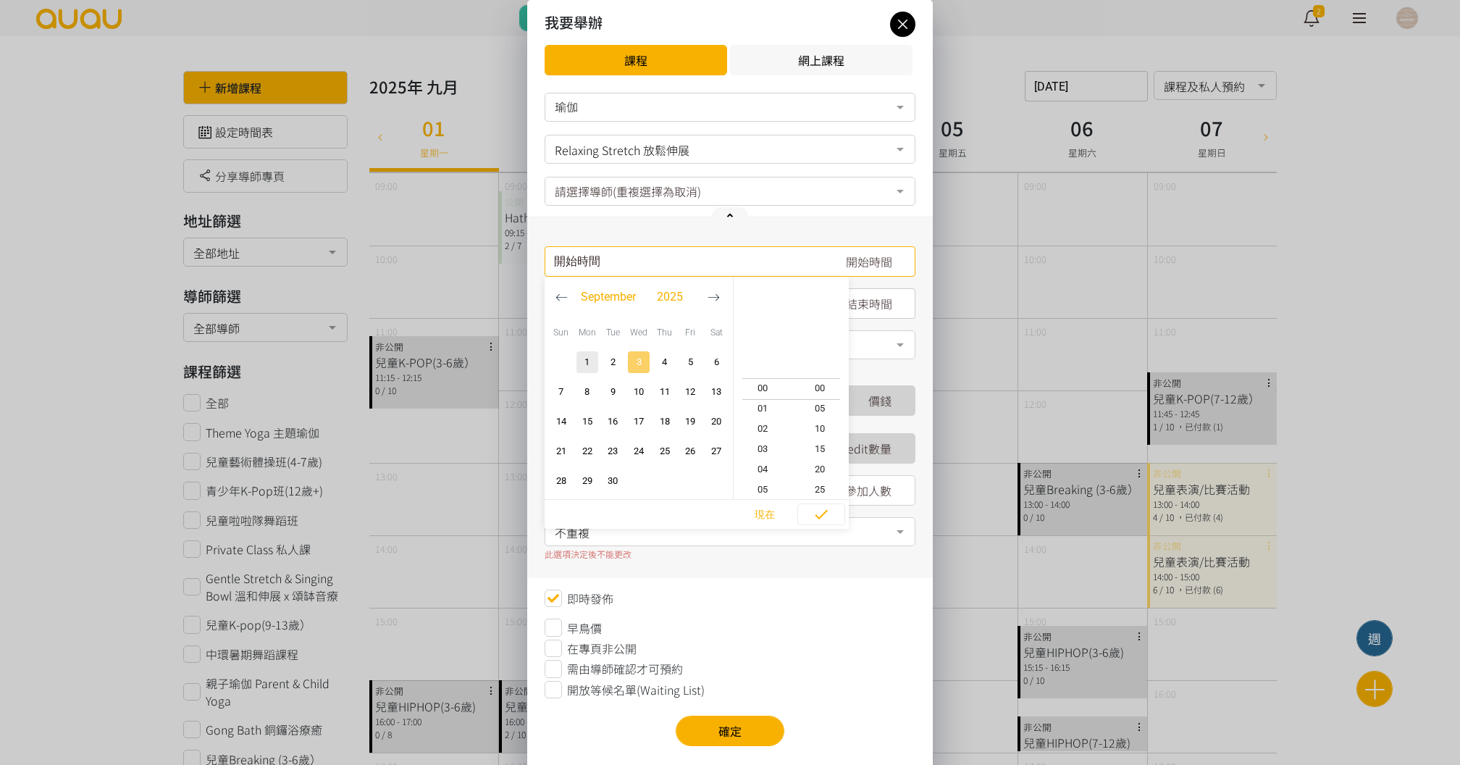
click at [633, 363] on span "3" at bounding box center [638, 362] width 17 height 14
type input "2025-09-03, 21:35"
type input "2025-09-03, 22:35"
type input "2025-09-03, 15:35"
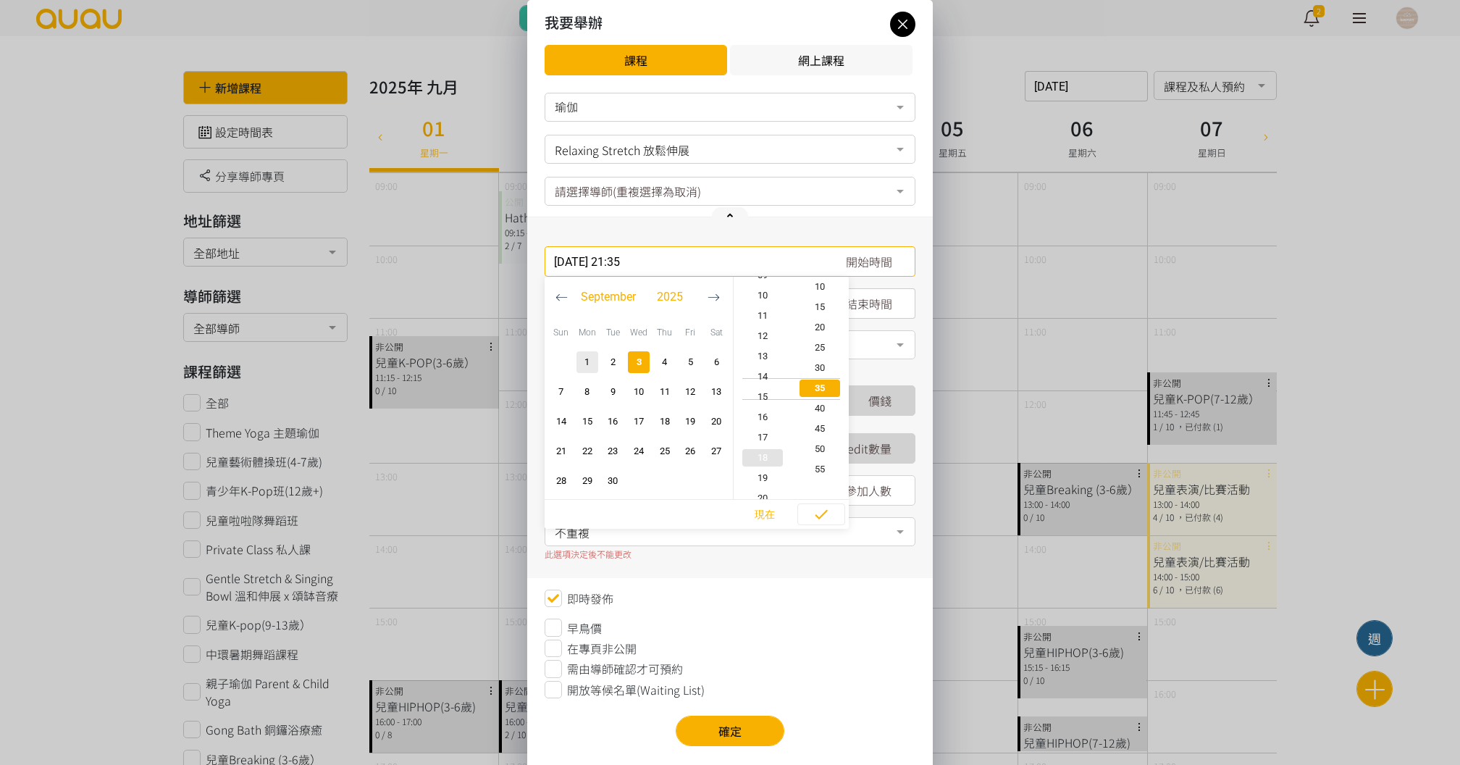
type input "2025-09-03, 16:35"
type input "2025-09-03, 13:35"
type input "2025-09-03, 14:35"
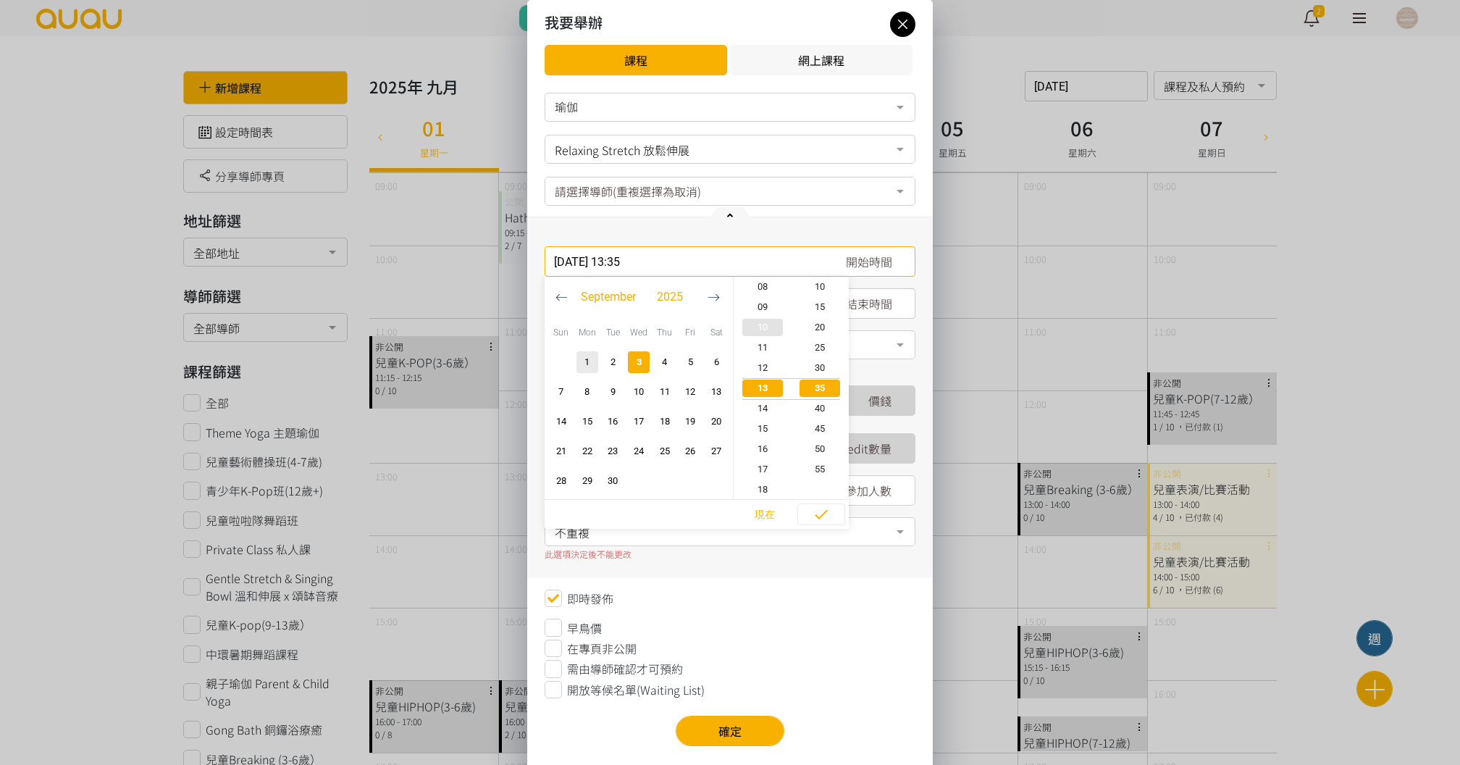
click at [780, 325] on span "10" at bounding box center [763, 327] width 58 height 14
type input "2025-09-03, 10:35"
type input "2025-09-03, 11:35"
click at [829, 372] on span "30" at bounding box center [821, 368] width 58 height 14
type input "2025-09-03, 10:30"
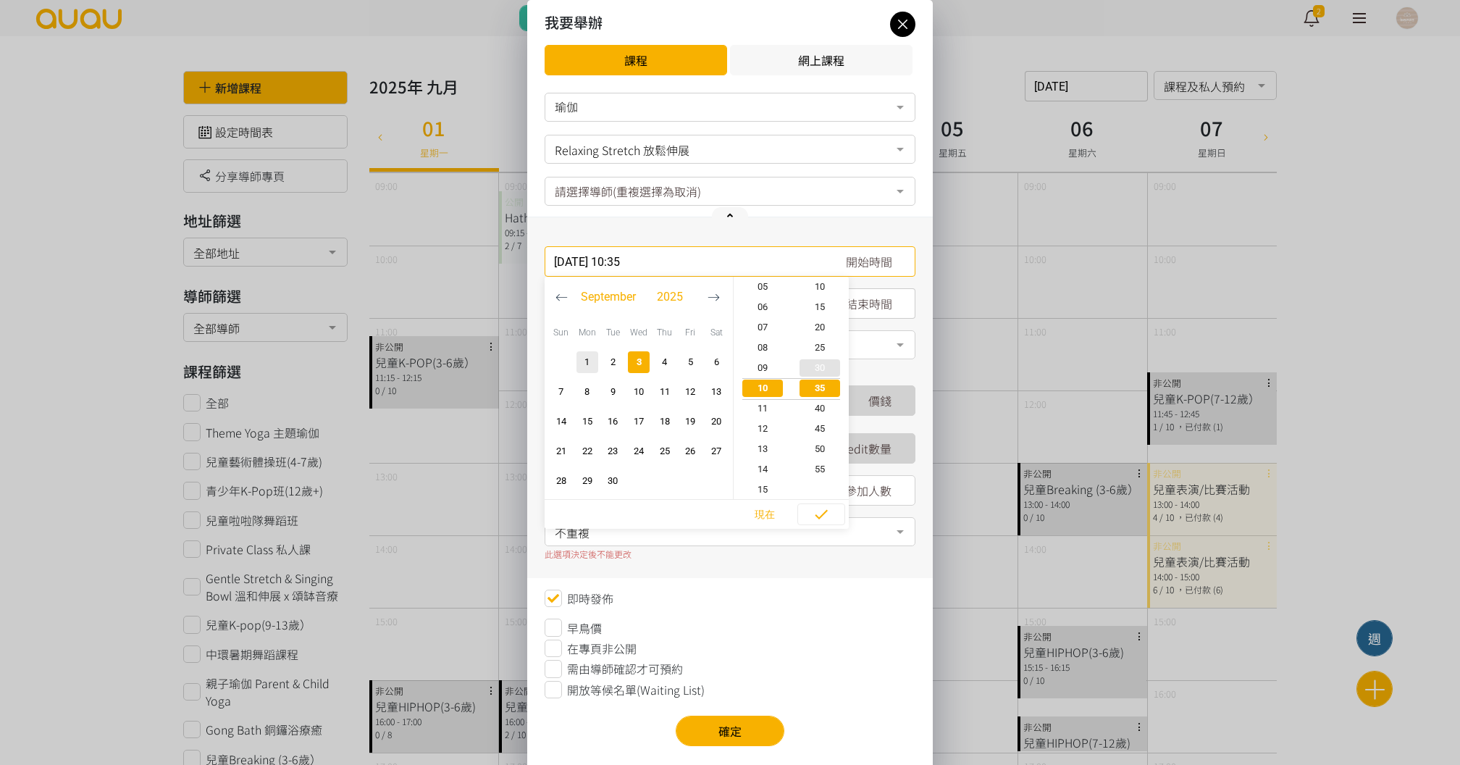
type input "2025-09-03, 11:30"
click at [829, 523] on span "button" at bounding box center [821, 515] width 46 height 22
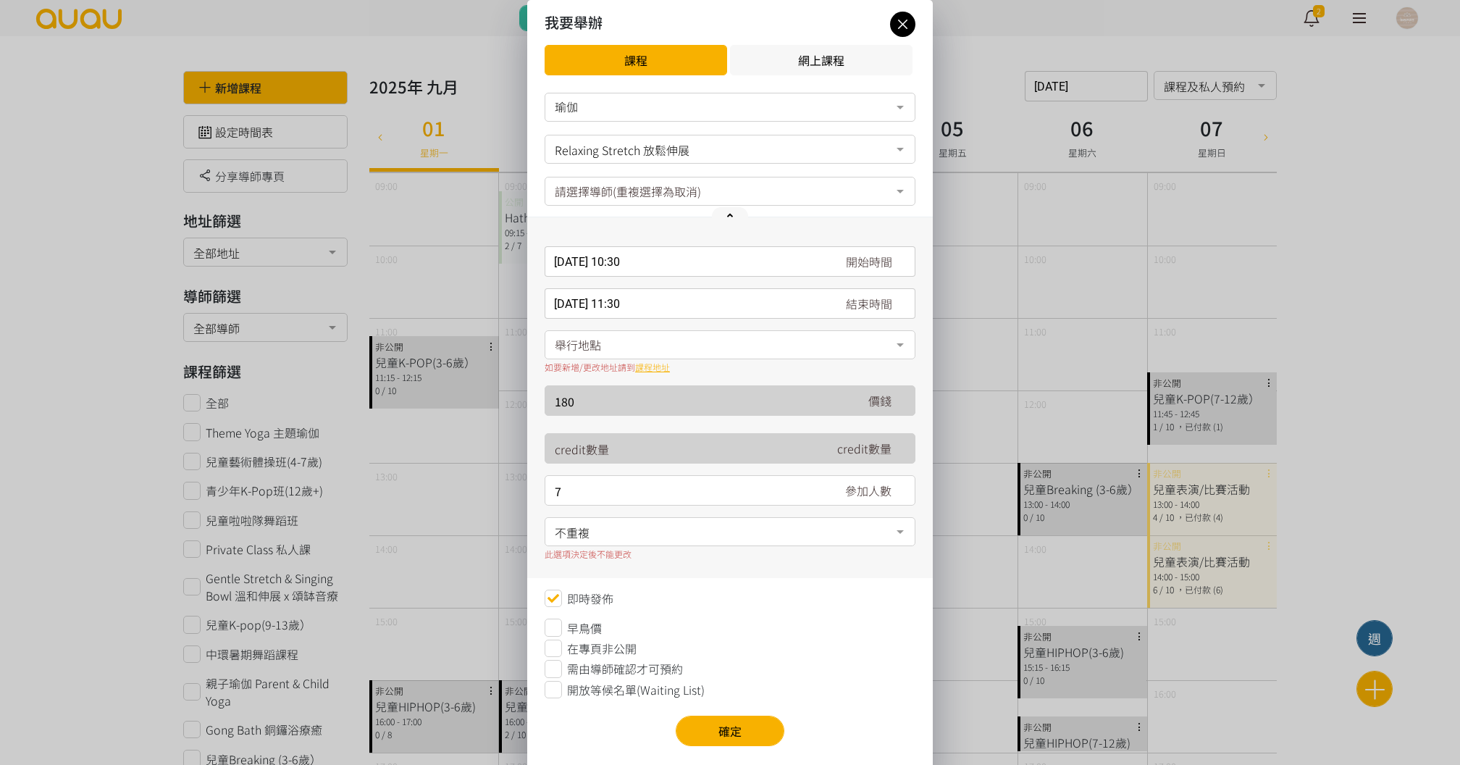
click at [641, 259] on input "2025-09-03, 10:30" at bounding box center [730, 261] width 371 height 30
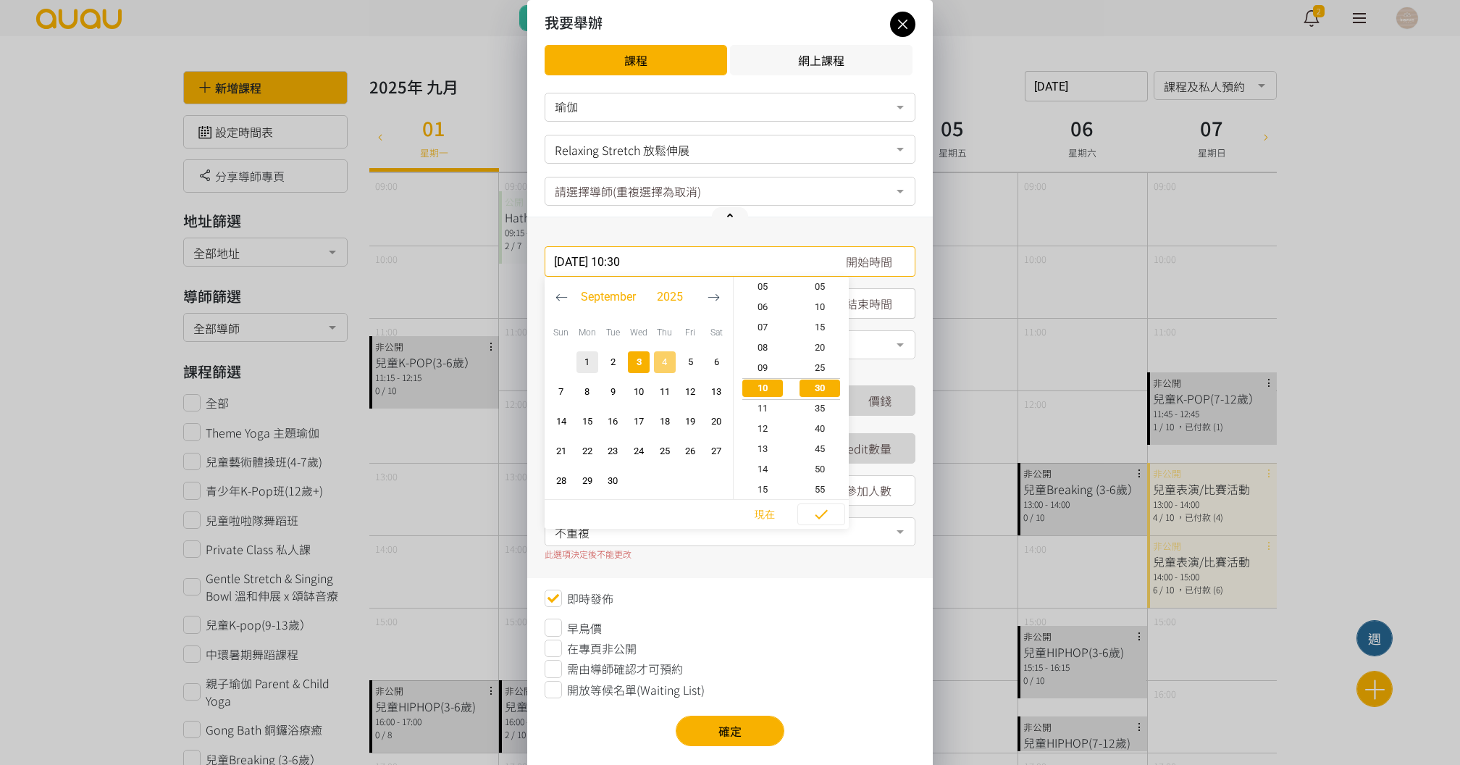
click at [668, 365] on span "4" at bounding box center [664, 362] width 17 height 14
type input "2025-09-04, 10:30"
type input "2025-09-04, 11:30"
click at [819, 531] on span "不重複" at bounding box center [730, 531] width 351 height 18
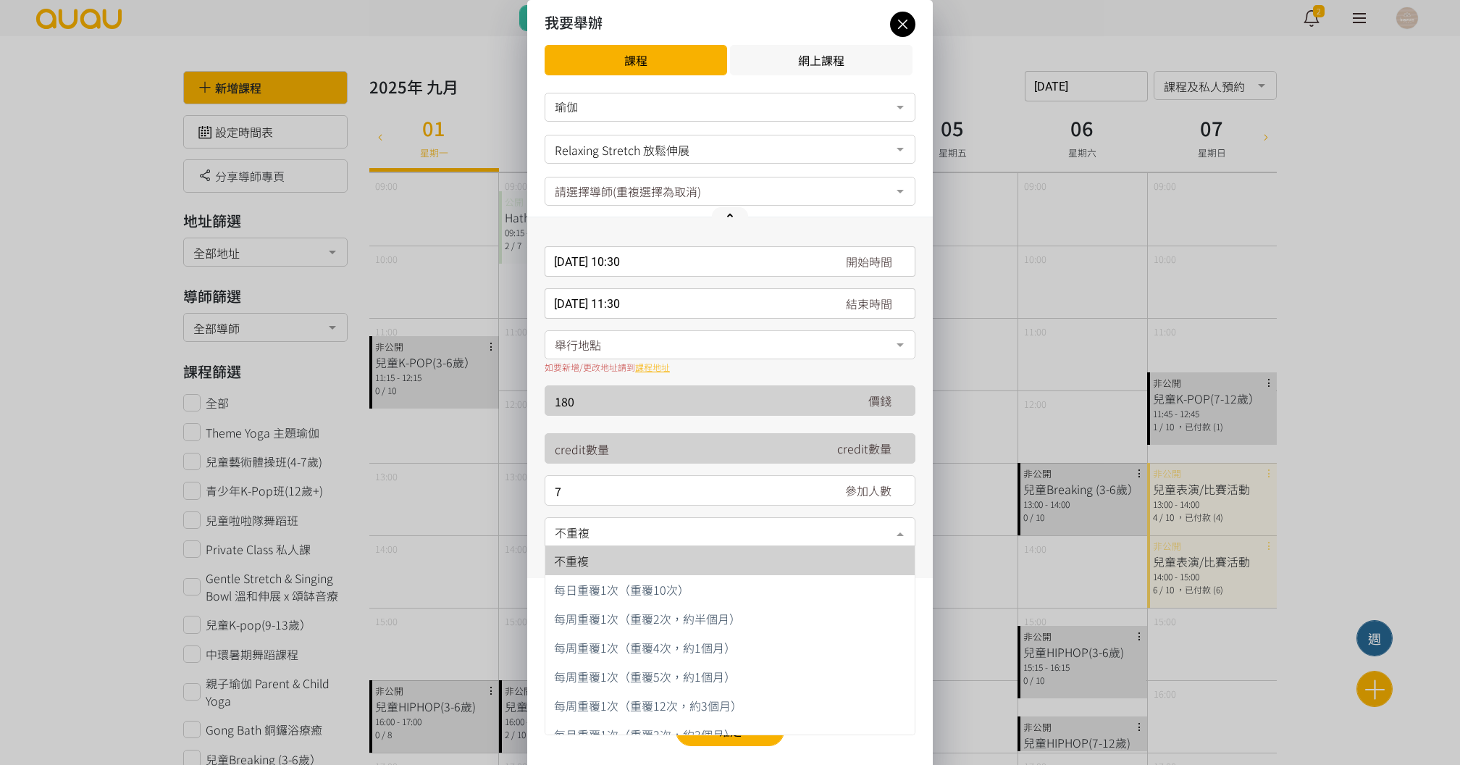
click at [659, 354] on div "舉行地點" at bounding box center [730, 344] width 371 height 29
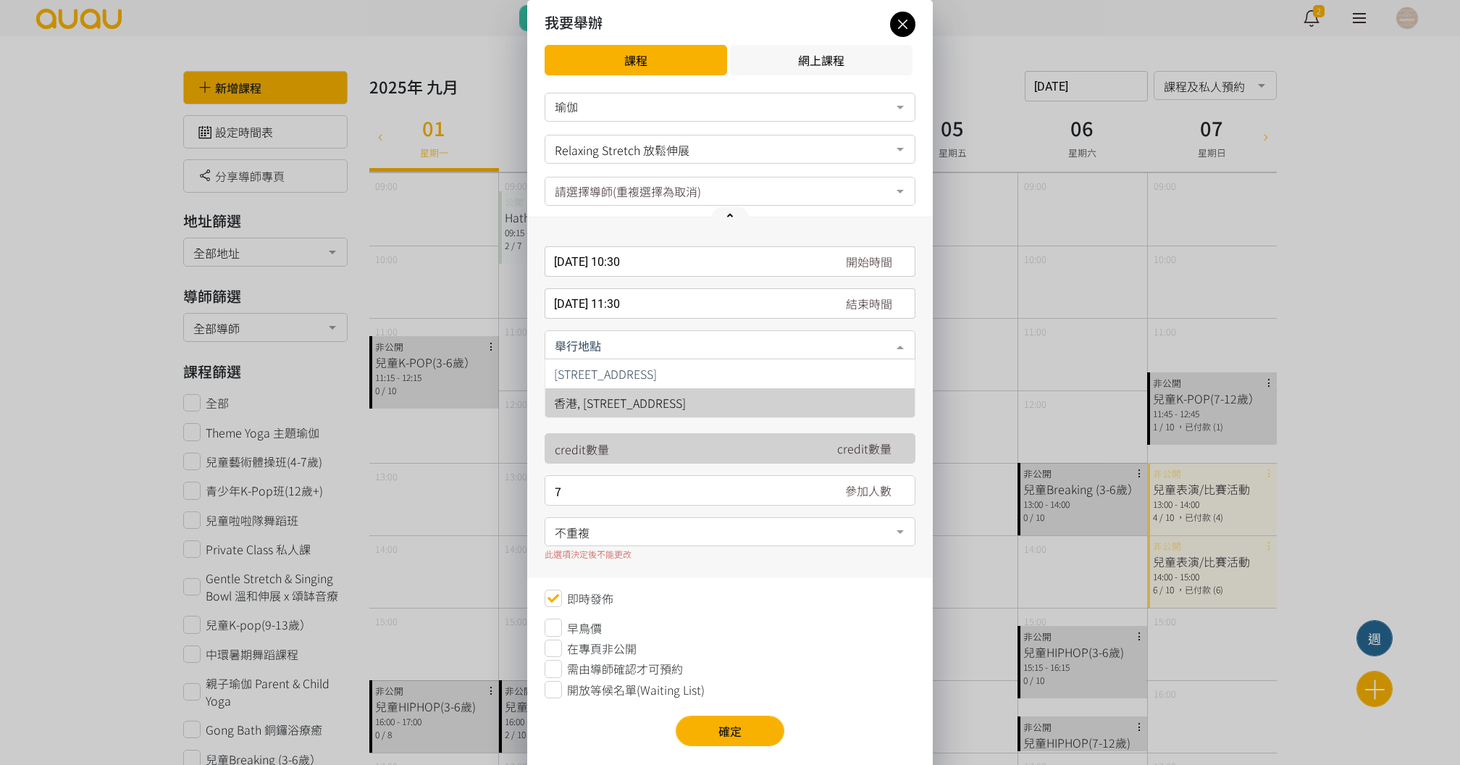
click at [664, 406] on span "香港, 香港島, 香港仔, 香港仔東勝道10號朗盈商業大廈9樓" at bounding box center [620, 402] width 132 height 17
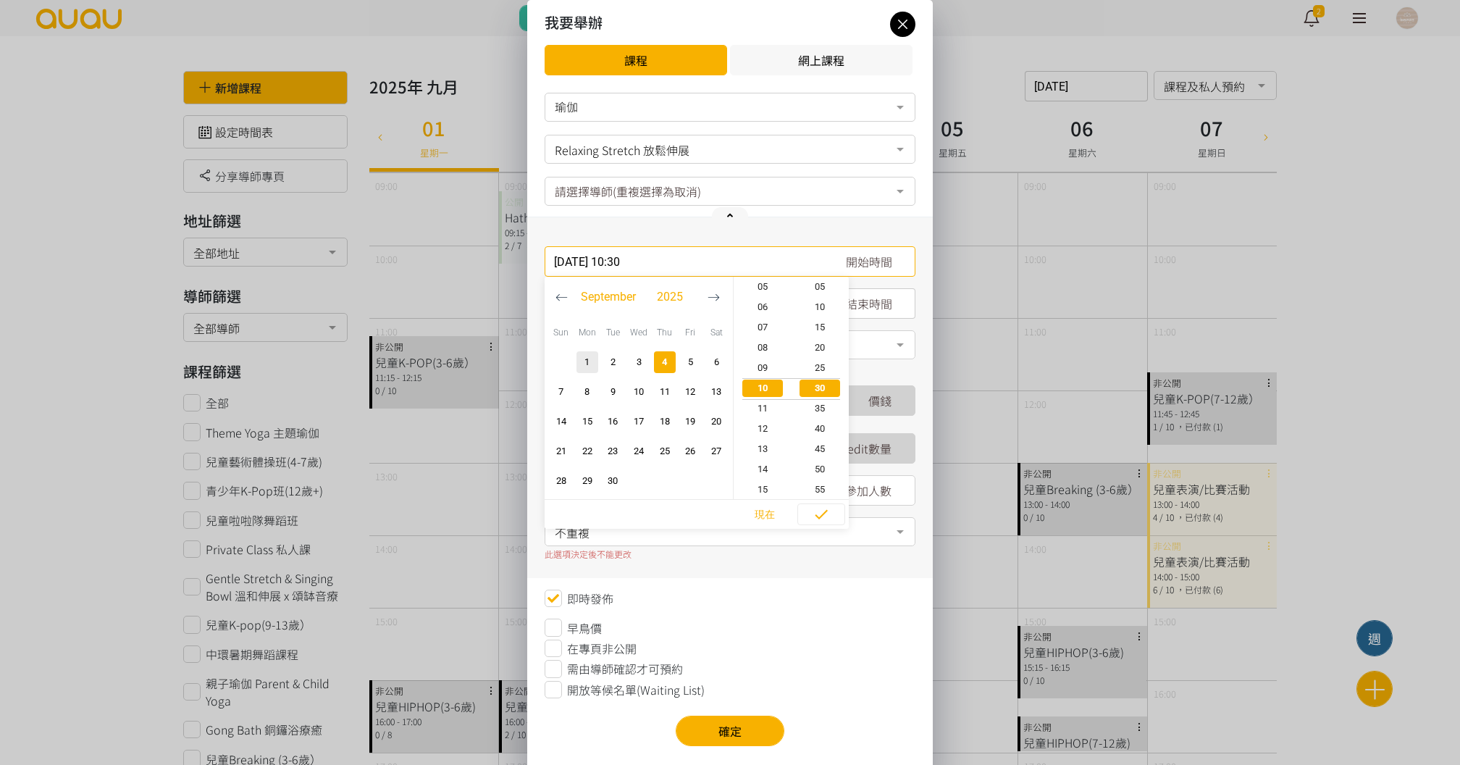
click at [673, 265] on div "2025-09-04, 10:30 開始時間 September 2025 Sun Mon Tue Wed Thu Fri Sat 1 2 3 4 5 6 7…" at bounding box center [730, 261] width 371 height 30
click at [748, 606] on div "即時發佈" at bounding box center [730, 598] width 371 height 17
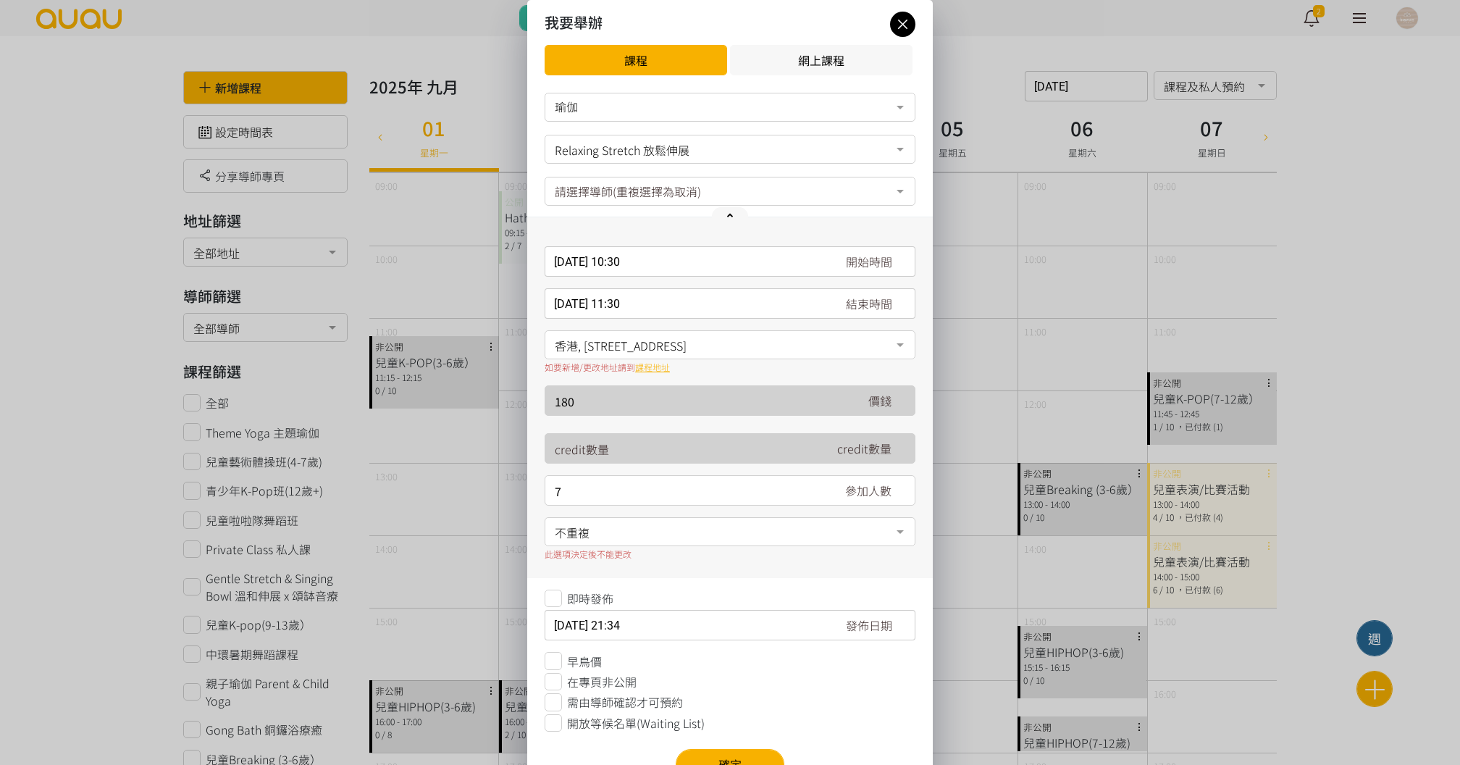
click at [697, 519] on div "不重複" at bounding box center [730, 531] width 371 height 29
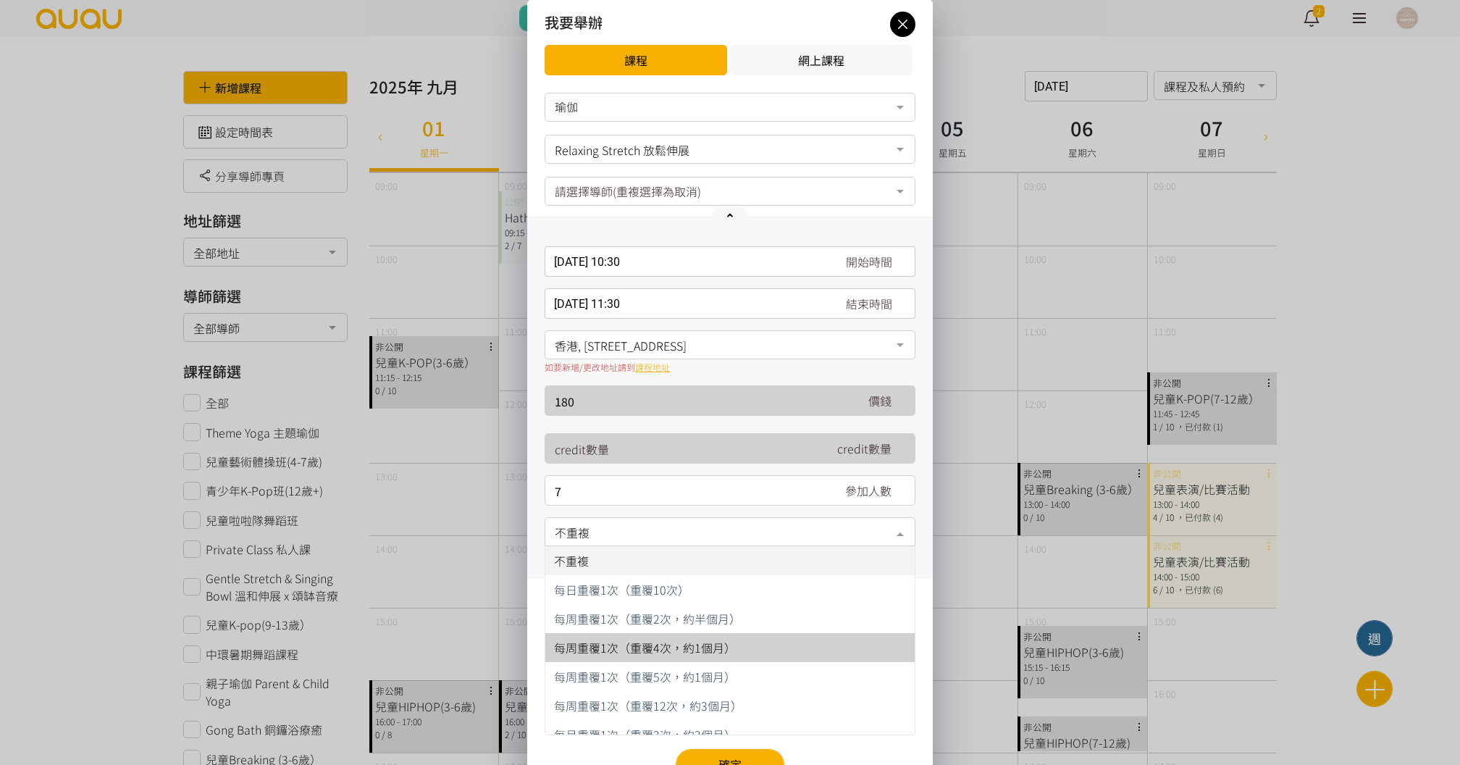
click at [661, 641] on span "每周重覆1次（重覆4次，約1個月）" at bounding box center [645, 647] width 182 height 17
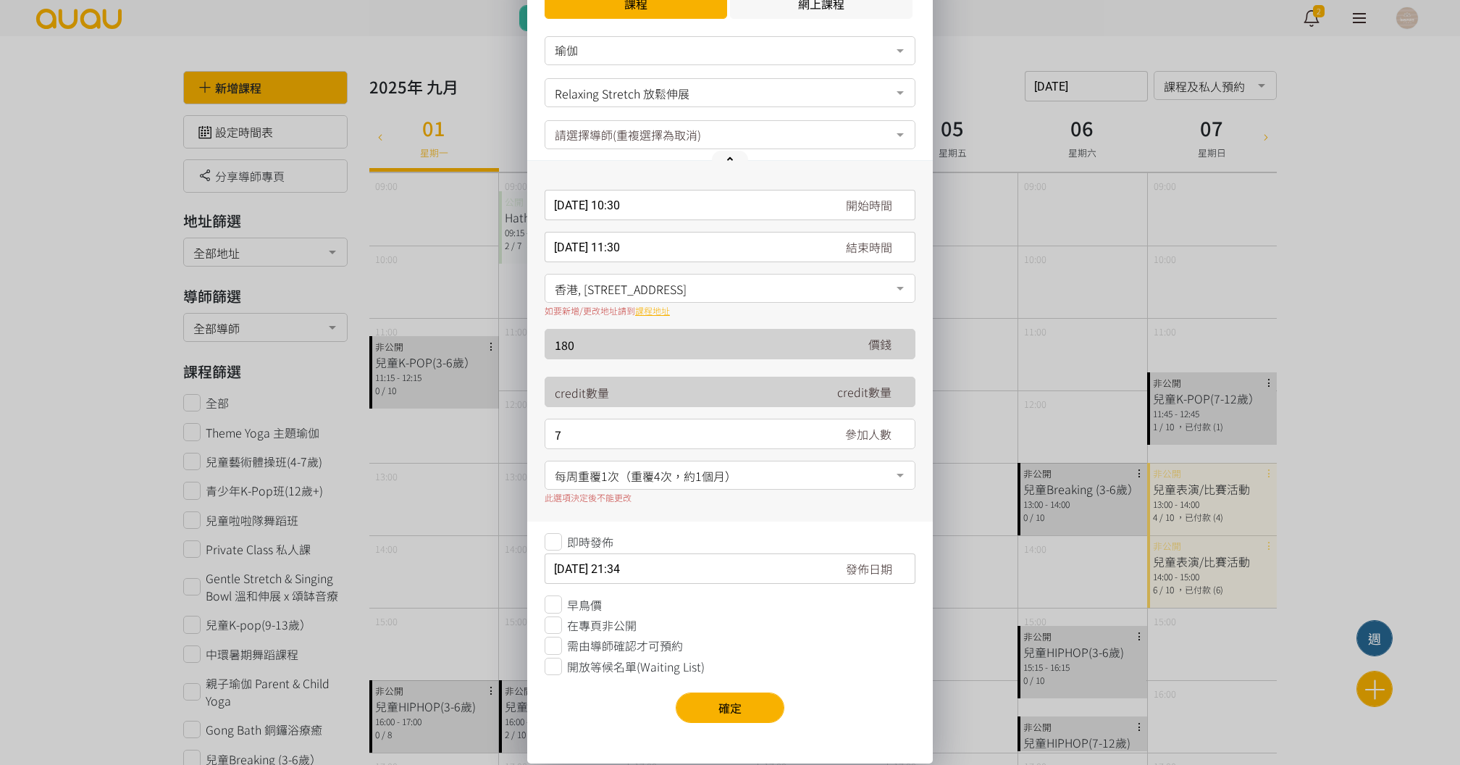
scroll to position [58, 0]
click at [642, 675] on div "瑜伽 瑜伽 舞蹈 No elements found. Consider changing the search query. List is empty. …" at bounding box center [730, 379] width 371 height 687
click at [644, 670] on span "開放等候名單(Waiting List)" at bounding box center [636, 666] width 138 height 17
click at [595, 546] on span "即時發佈" at bounding box center [590, 541] width 46 height 17
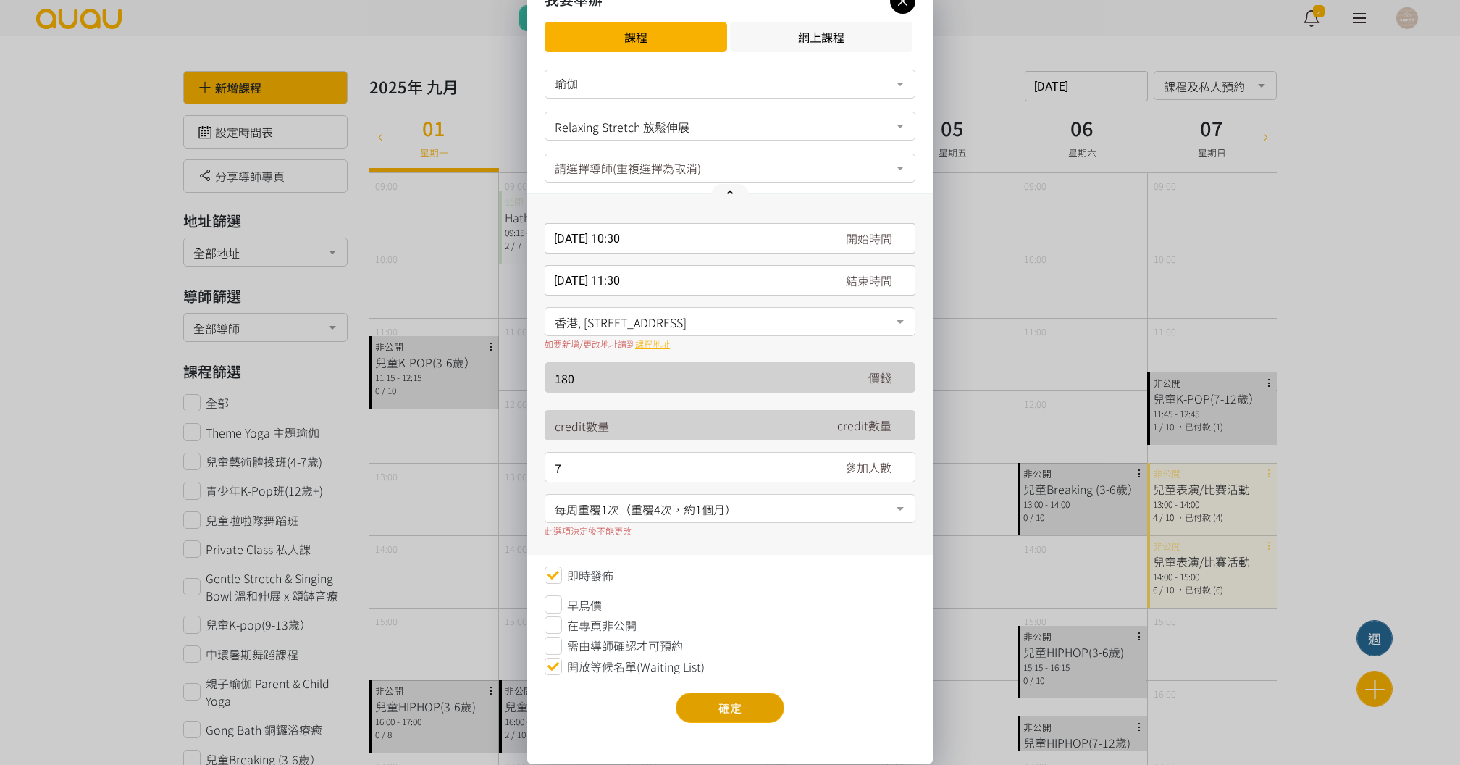
click at [716, 711] on button "確定" at bounding box center [730, 708] width 109 height 30
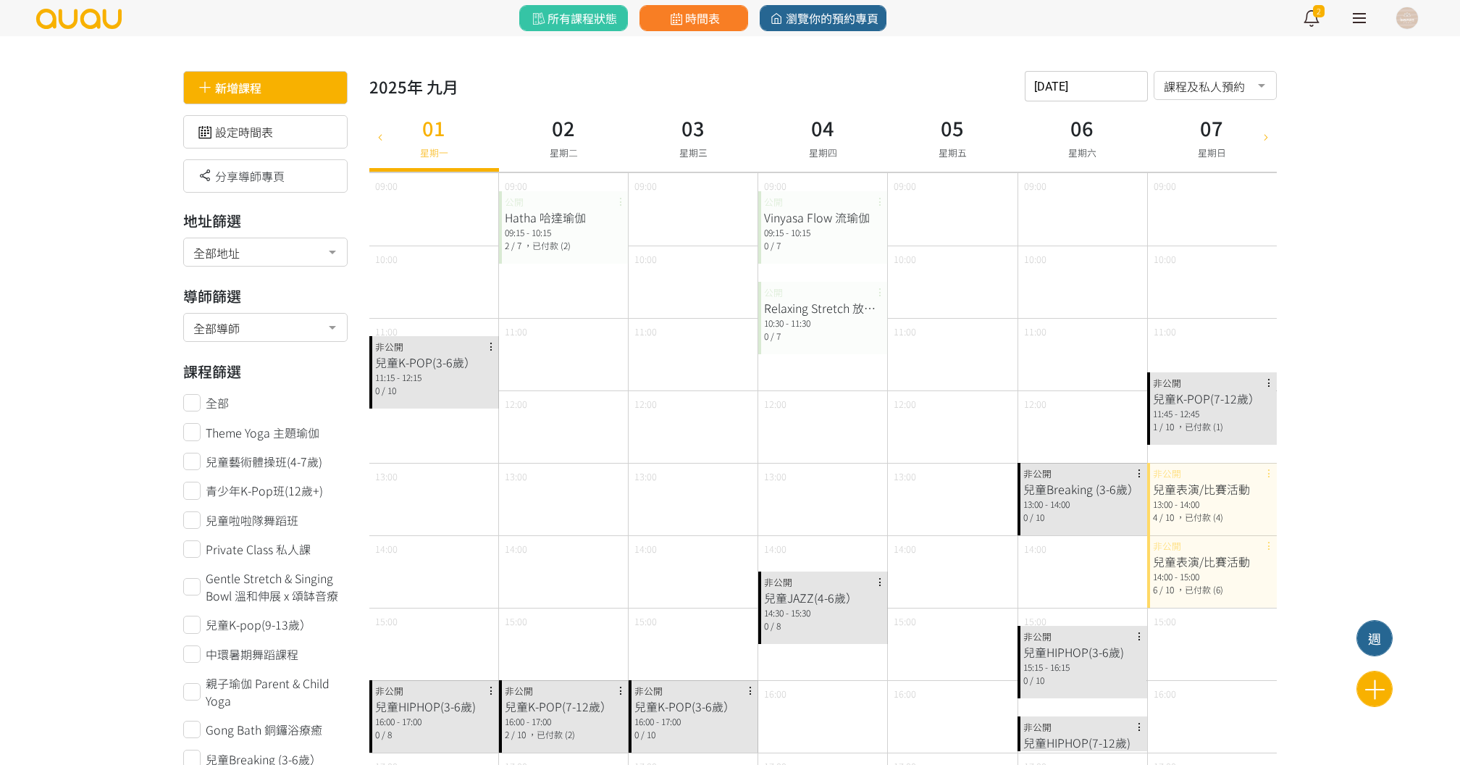
scroll to position [0, 0]
click at [319, 71] on div "新增課程" at bounding box center [265, 87] width 164 height 33
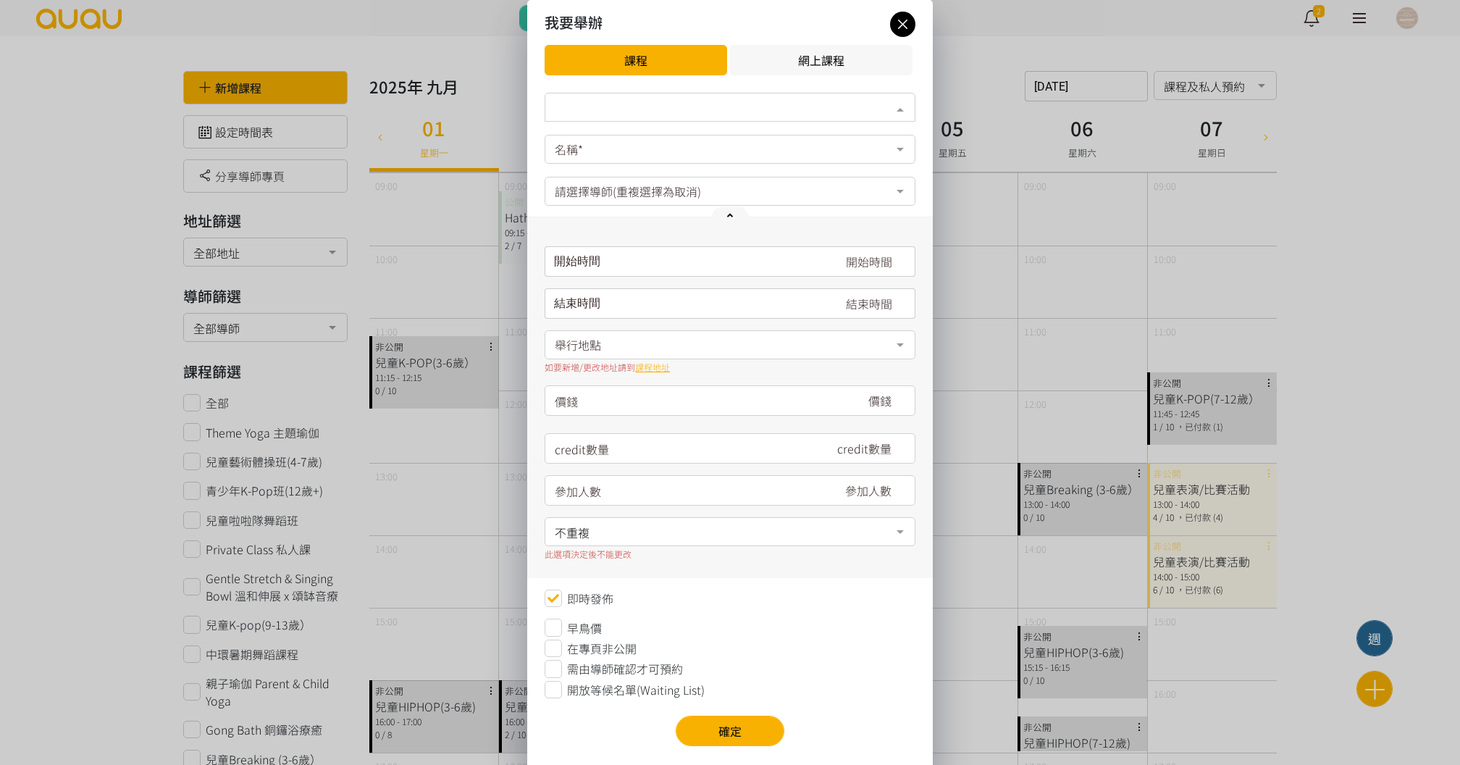
click at [569, 114] on div "類別*" at bounding box center [730, 107] width 371 height 29
click at [586, 139] on div "瑜伽" at bounding box center [730, 136] width 352 height 12
click at [586, 139] on div "名稱*" at bounding box center [730, 149] width 371 height 29
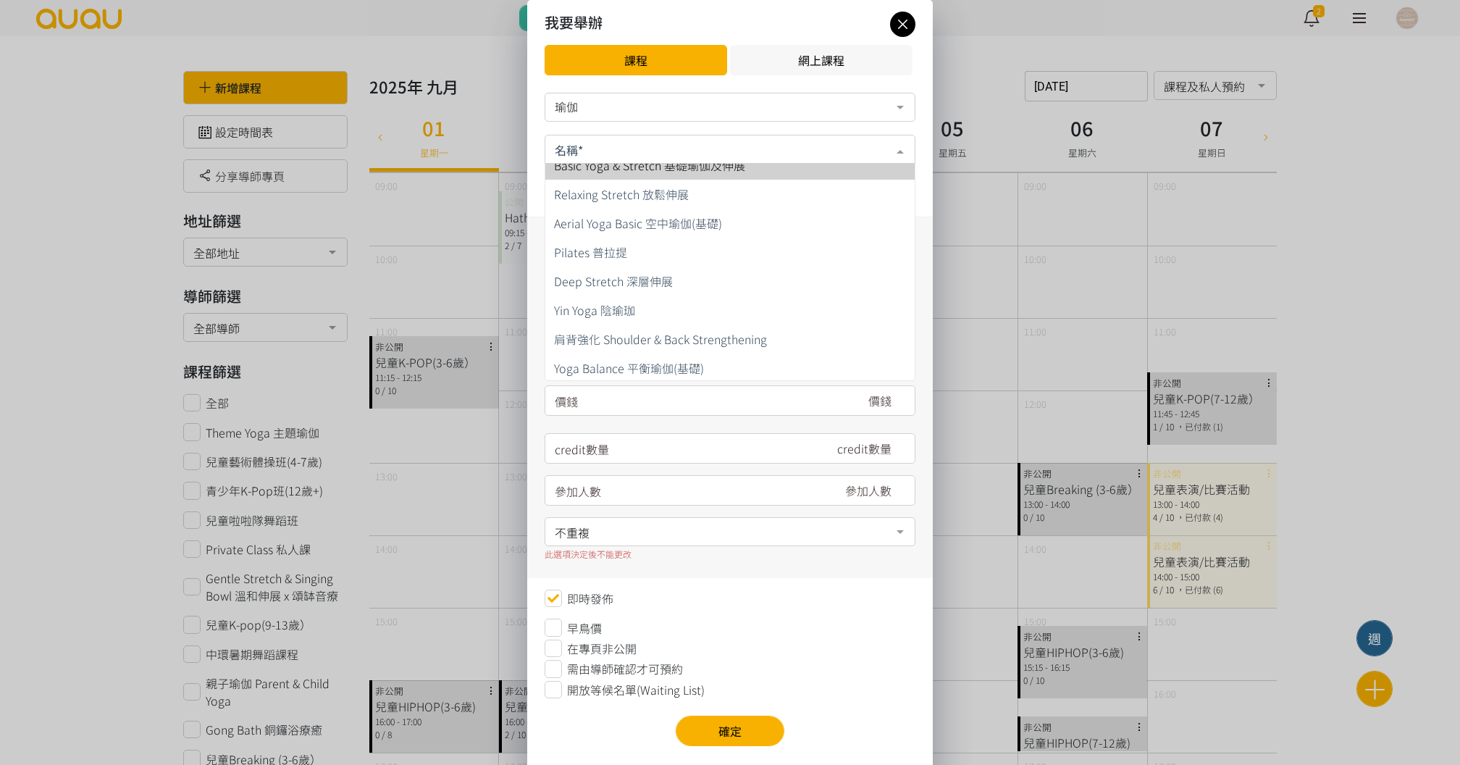
scroll to position [340, 0]
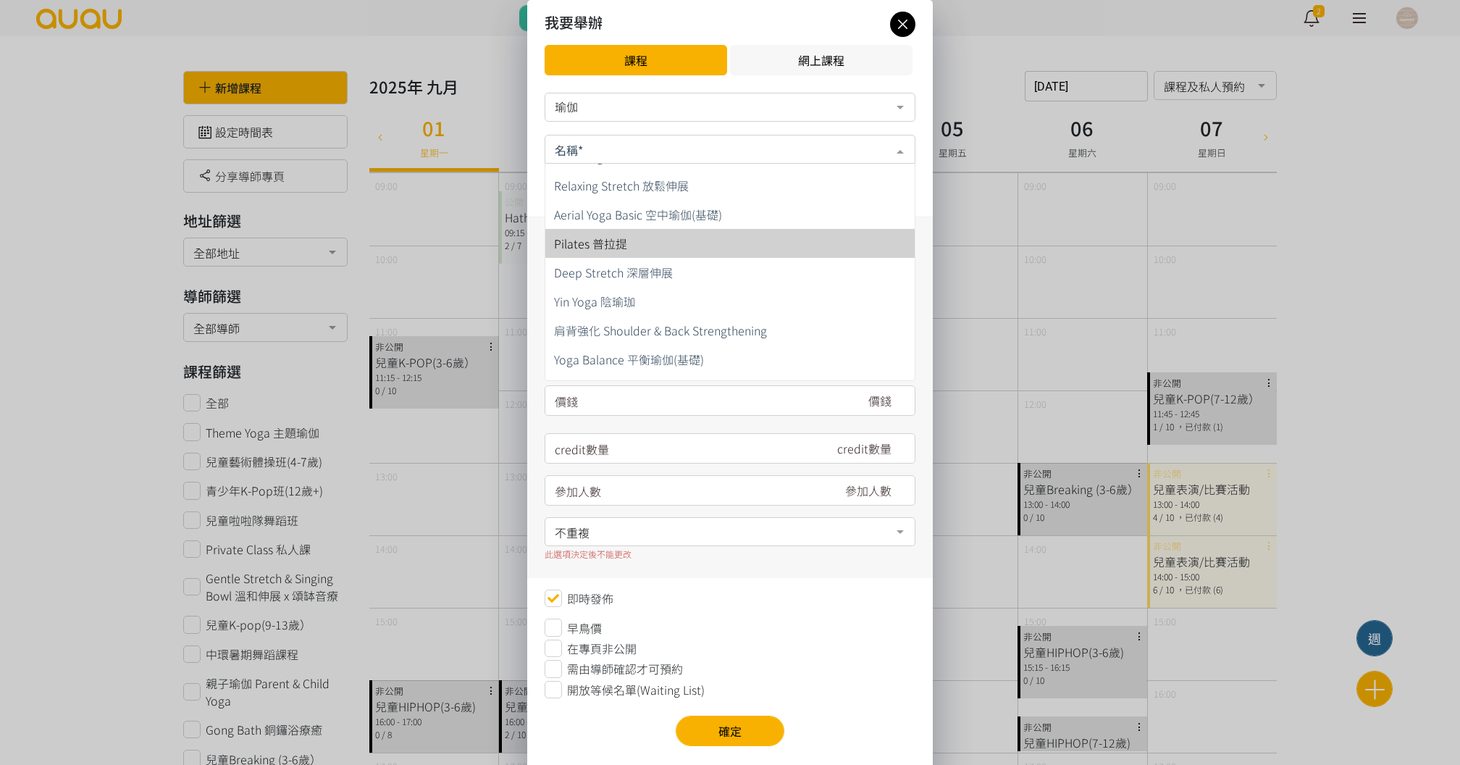
click at [616, 235] on span "Pilates 普拉提" at bounding box center [590, 243] width 73 height 17
type input "180"
type input "7"
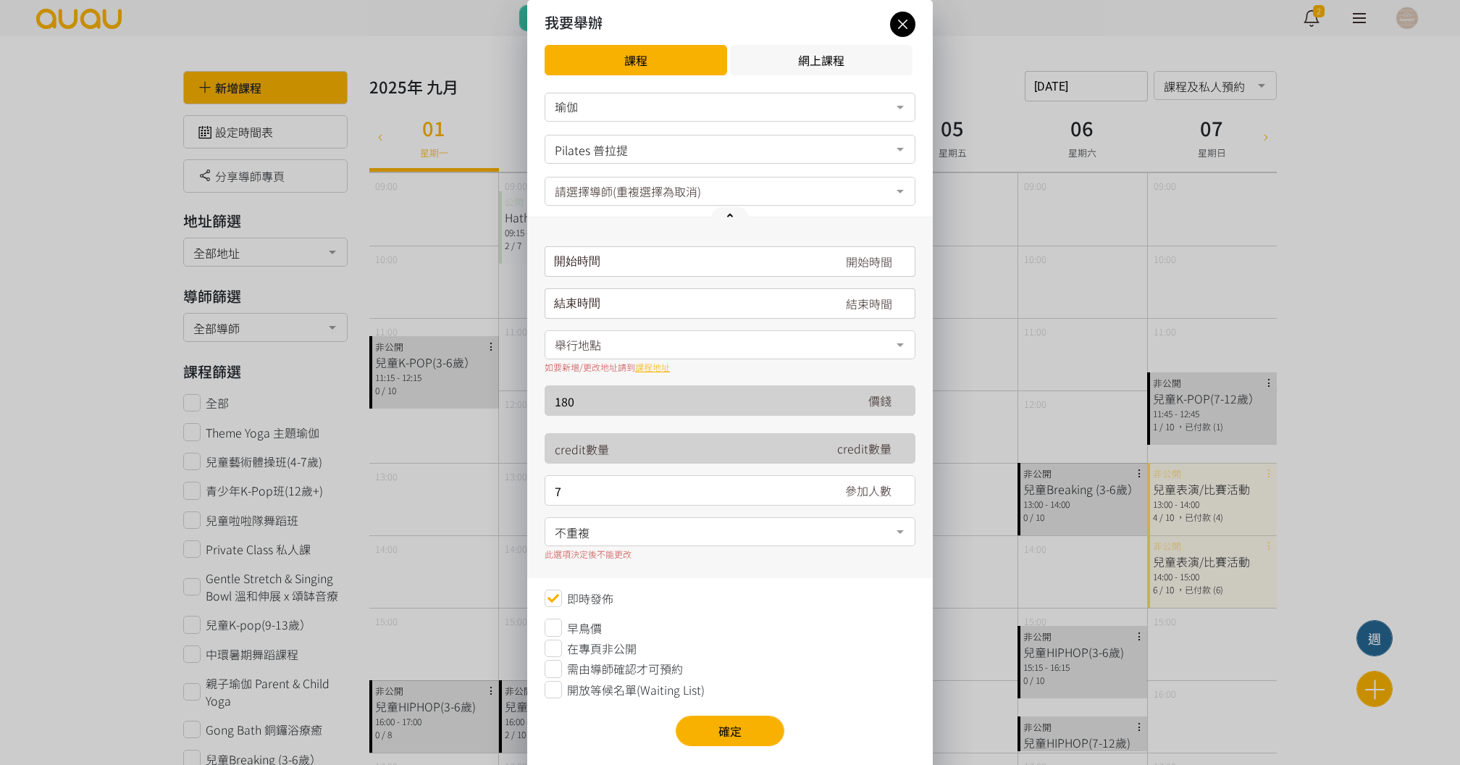
click at [595, 261] on input "請選擇時間表日期" at bounding box center [730, 261] width 371 height 30
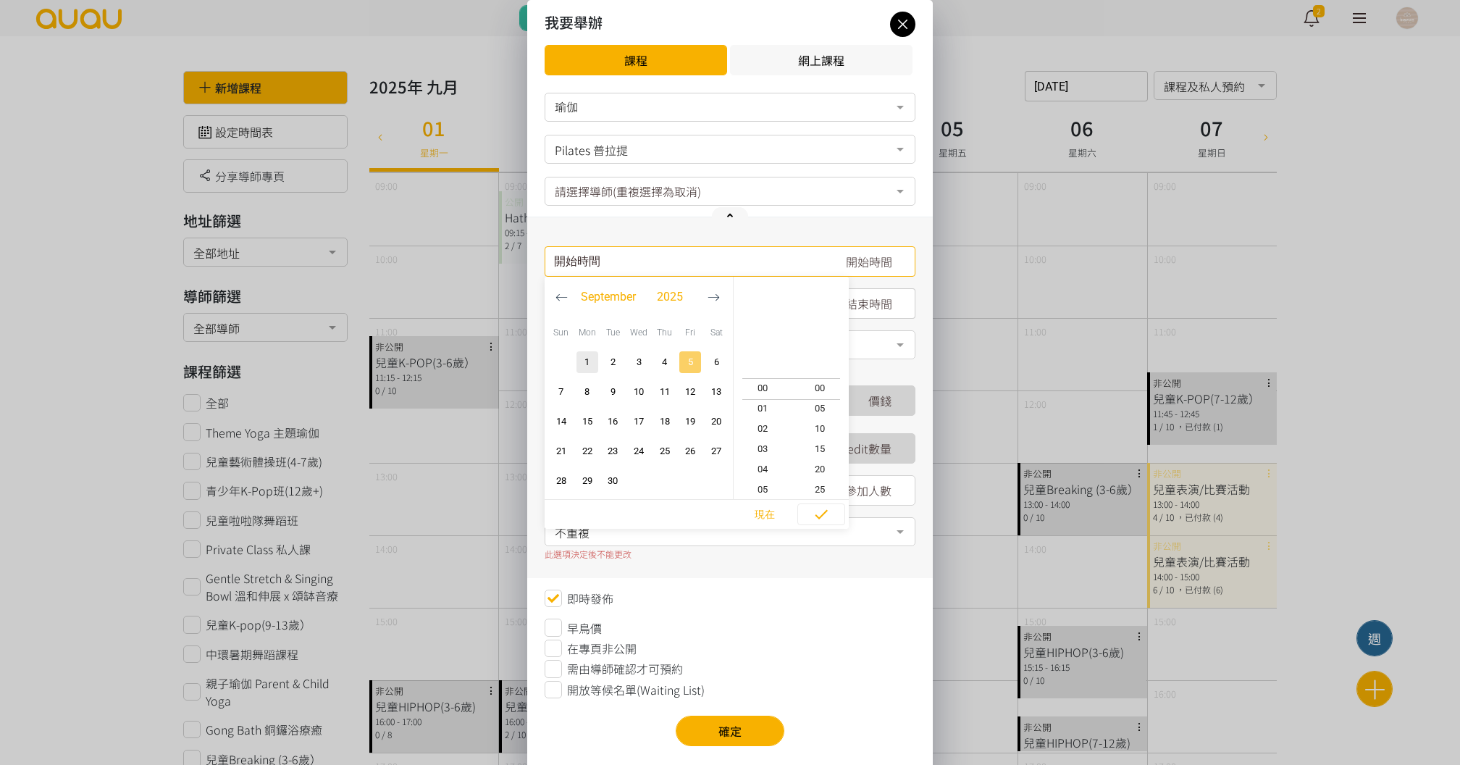
click at [687, 363] on span "5" at bounding box center [690, 362] width 17 height 14
type input "2025-09-05, 21:35"
type input "2025-09-05, 22:35"
click at [769, 351] on span "19" at bounding box center [763, 347] width 58 height 14
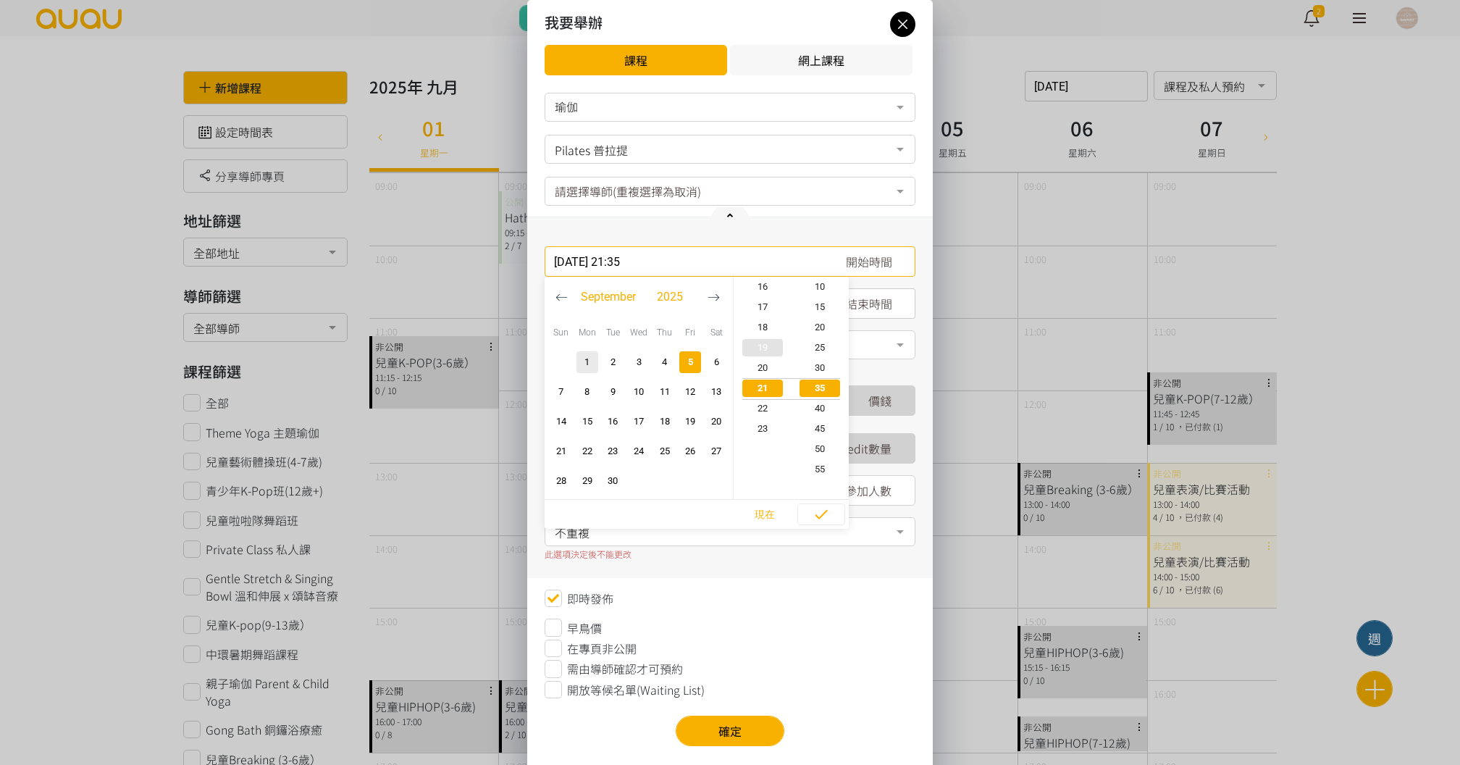
type input "2025-09-05, 19:35"
type input "2025-09-05, 20:35"
type input "2025-09-05, 19:15"
type input "2025-09-05, 20:15"
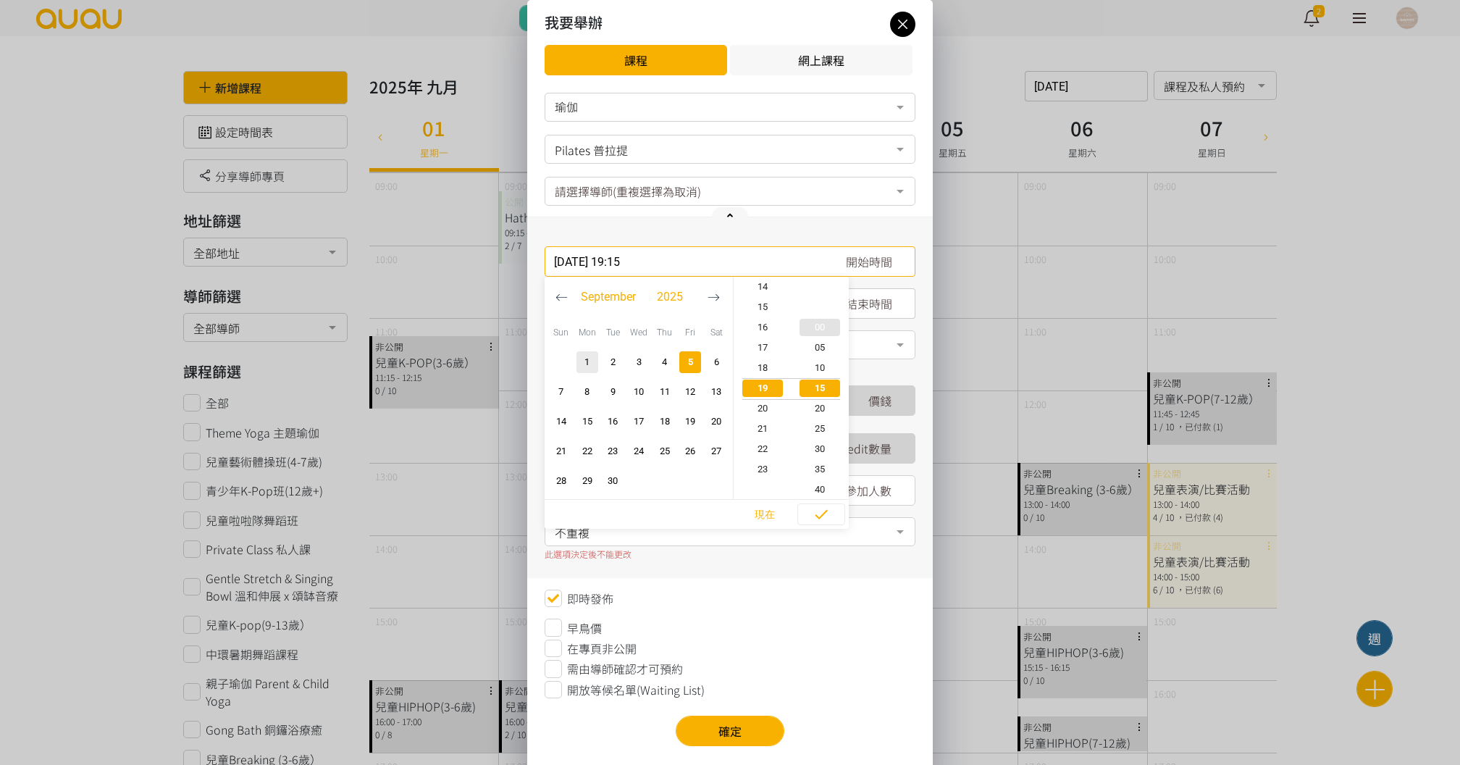
click at [824, 322] on span "00" at bounding box center [821, 327] width 58 height 14
type input "2025-09-05, 19:00"
type input "2025-09-05, 20:00"
click at [821, 517] on icon "button" at bounding box center [821, 514] width 13 height 9
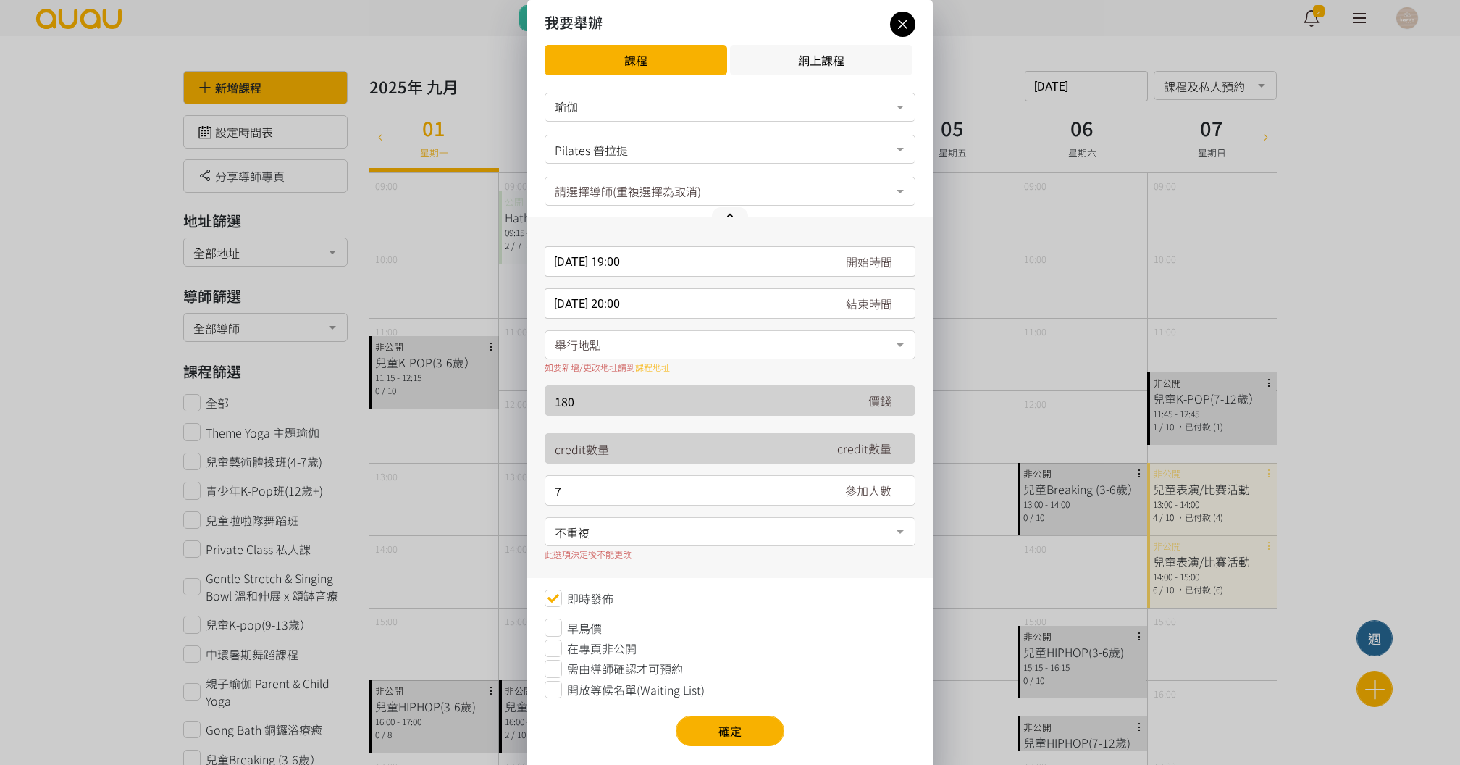
click at [719, 346] on div "舉行地點" at bounding box center [730, 344] width 371 height 29
click at [686, 395] on span "香港, 香港島, 香港仔, 香港仔東勝道10號朗盈商業大廈9樓" at bounding box center [620, 402] width 132 height 17
click at [624, 262] on input "2025-09-05, 19:00" at bounding box center [730, 261] width 371 height 30
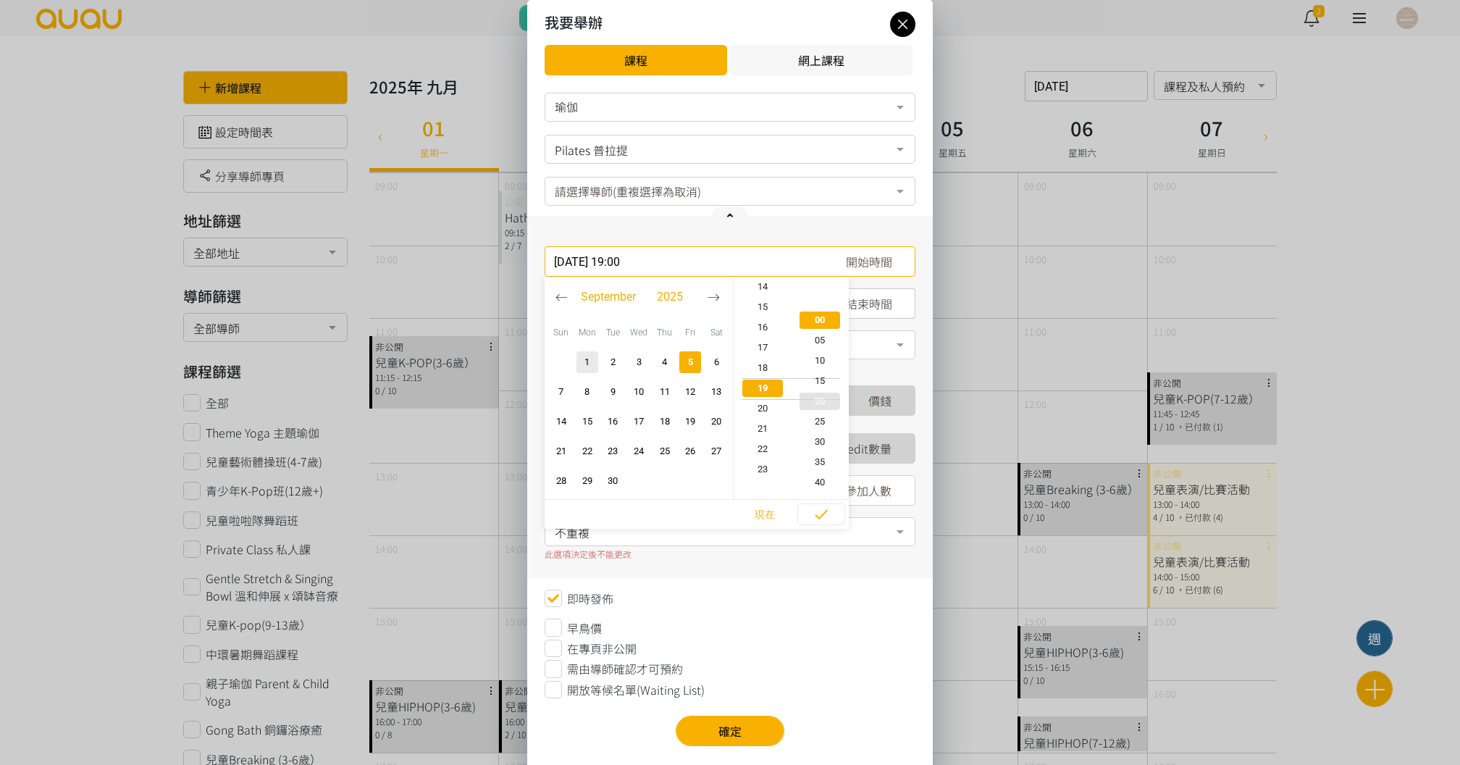
scroll to position [77, 0]
type input "2025-09-05, 19:20"
type input "2025-09-05, 20:20"
click at [820, 430] on span "30" at bounding box center [821, 429] width 58 height 14
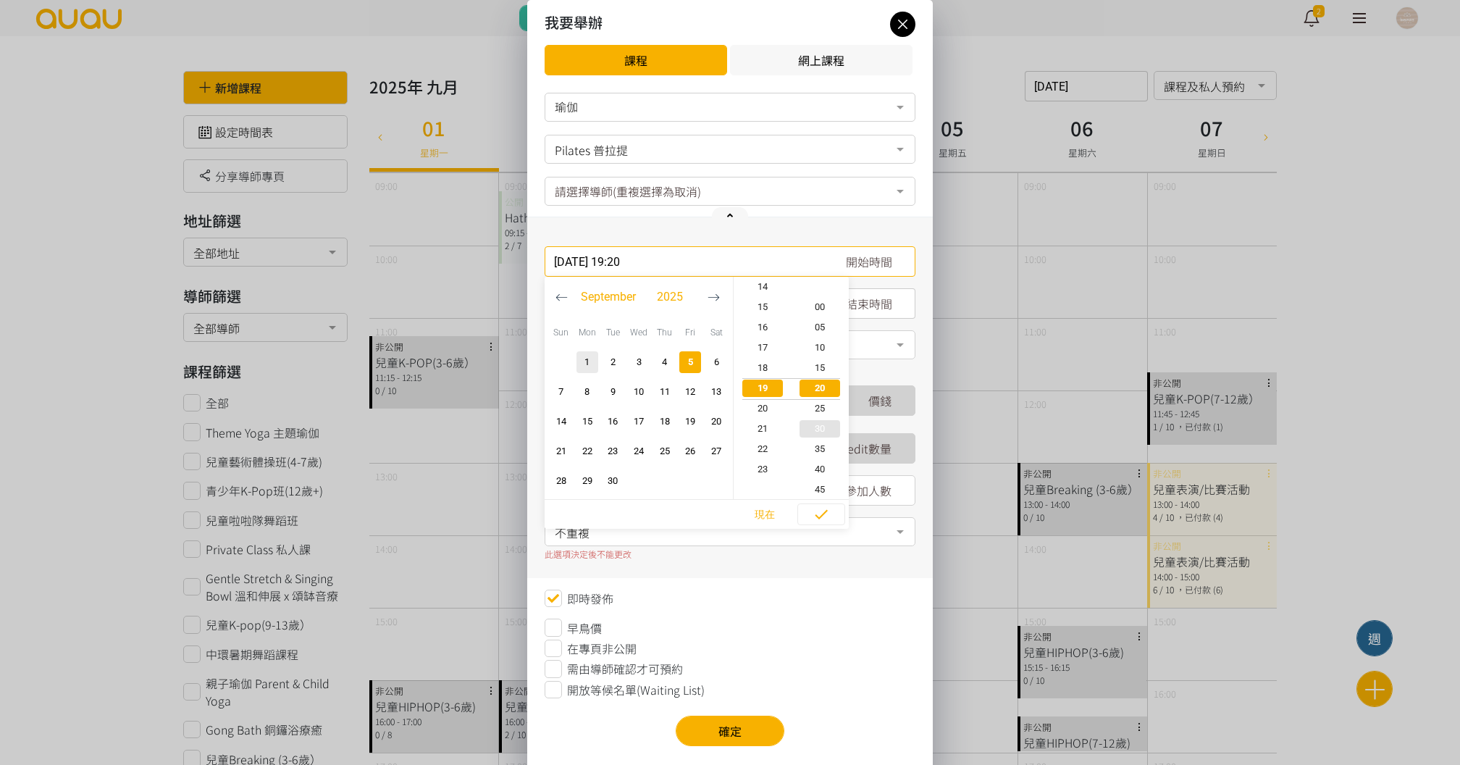
type input "2025-09-05, 19:30"
type input "2025-09-05, 20:30"
click at [816, 497] on span "button" at bounding box center [820, 489] width 41 height 17
type input "2025-09-05, 19:55"
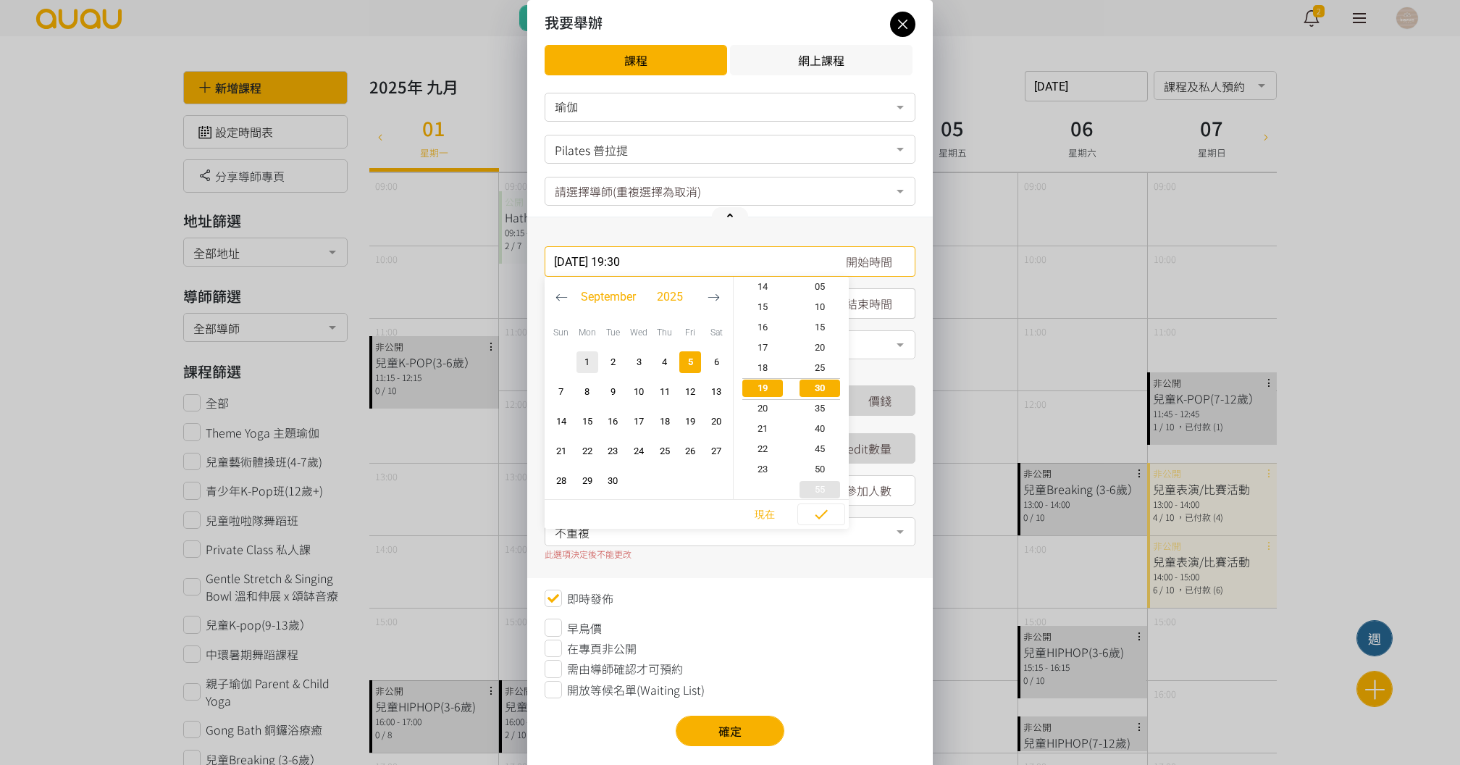
type input "2025-09-05, 20:55"
type input "2025-09-05, 19:35"
type input "2025-09-05, 20:35"
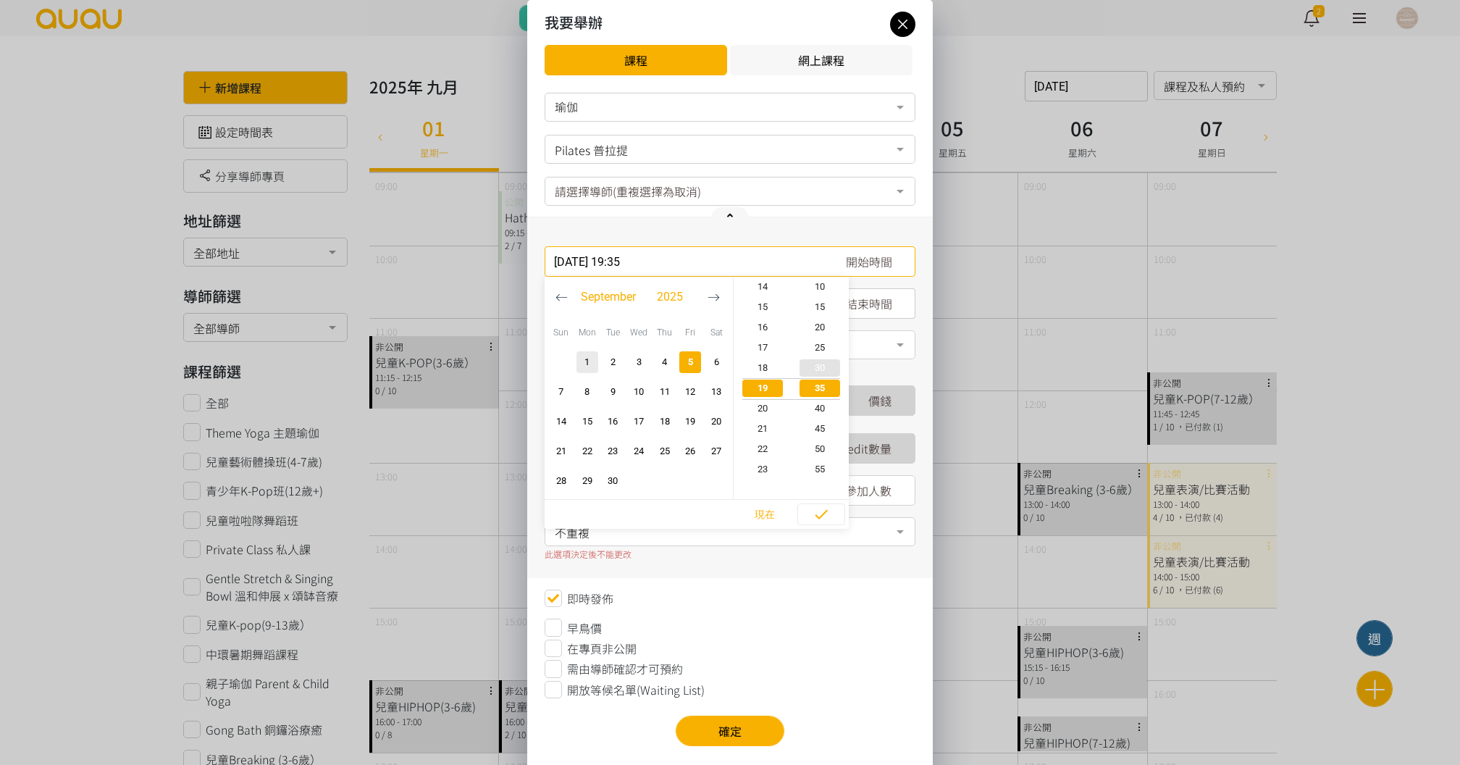
click at [820, 366] on span "30" at bounding box center [821, 368] width 58 height 14
type input "2025-09-05, 19:30"
type input "2025-09-05, 20:30"
click at [829, 514] on icon "button" at bounding box center [821, 514] width 17 height 17
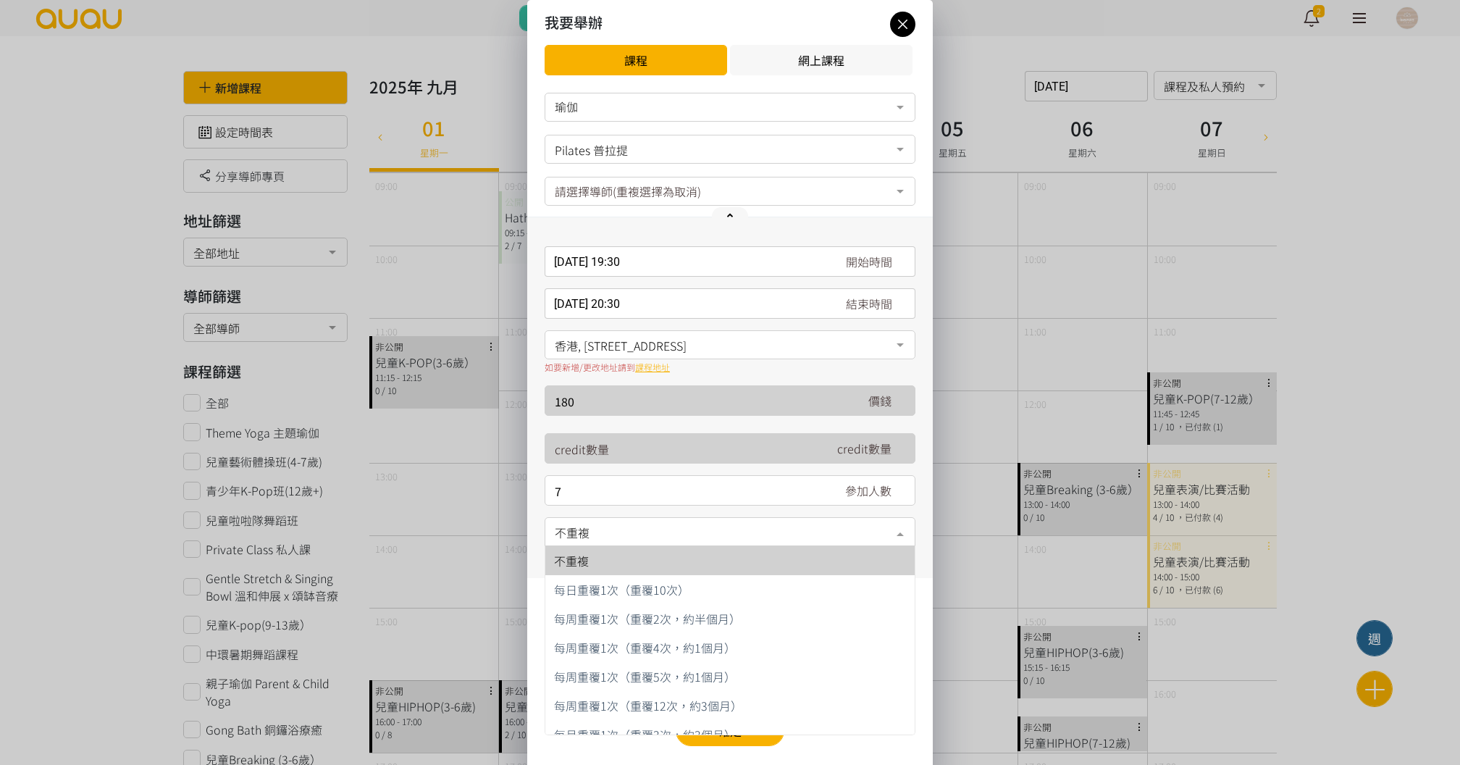
click at [653, 537] on span "不重複" at bounding box center [730, 531] width 351 height 18
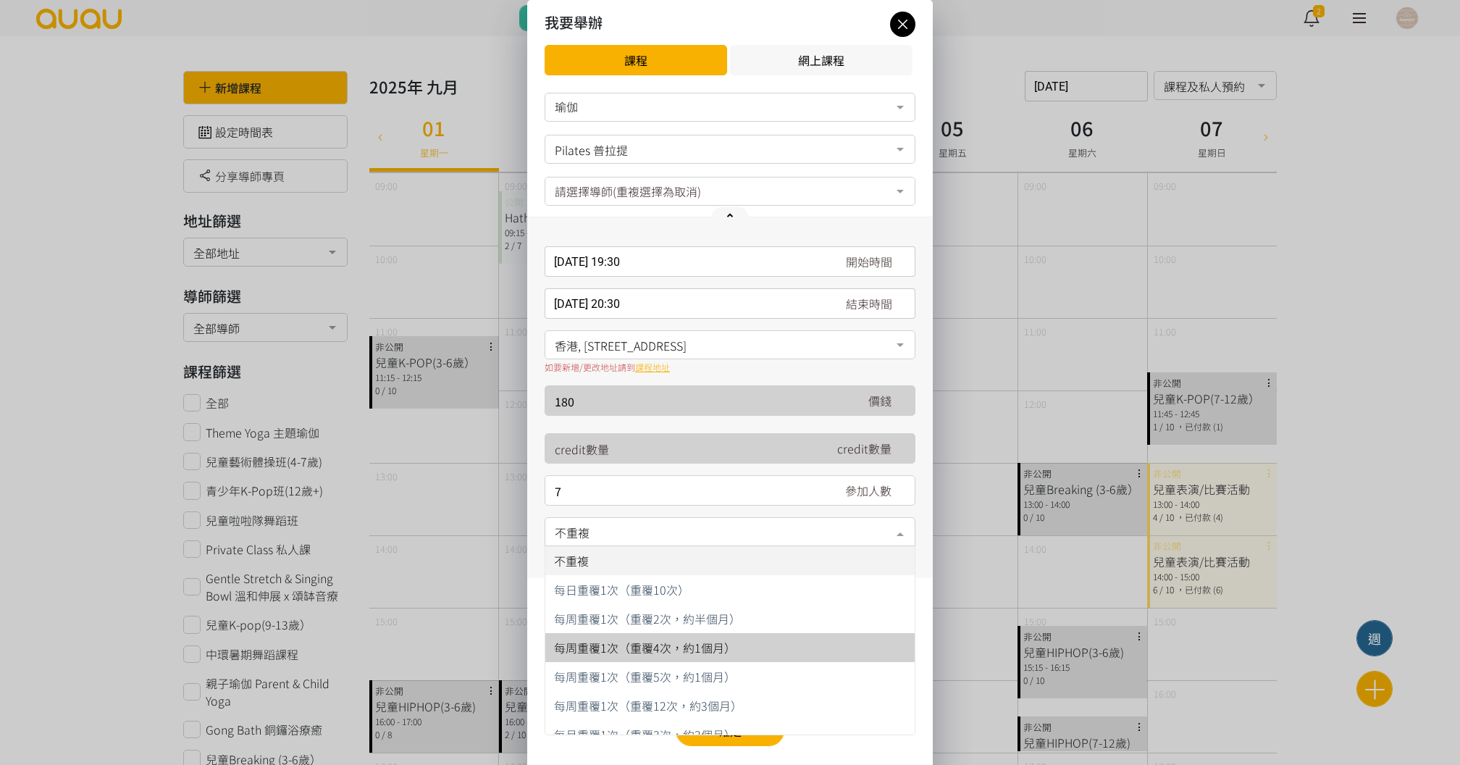
click at [669, 648] on span "每周重覆1次（重覆4次，約1個月）" at bounding box center [645, 647] width 182 height 17
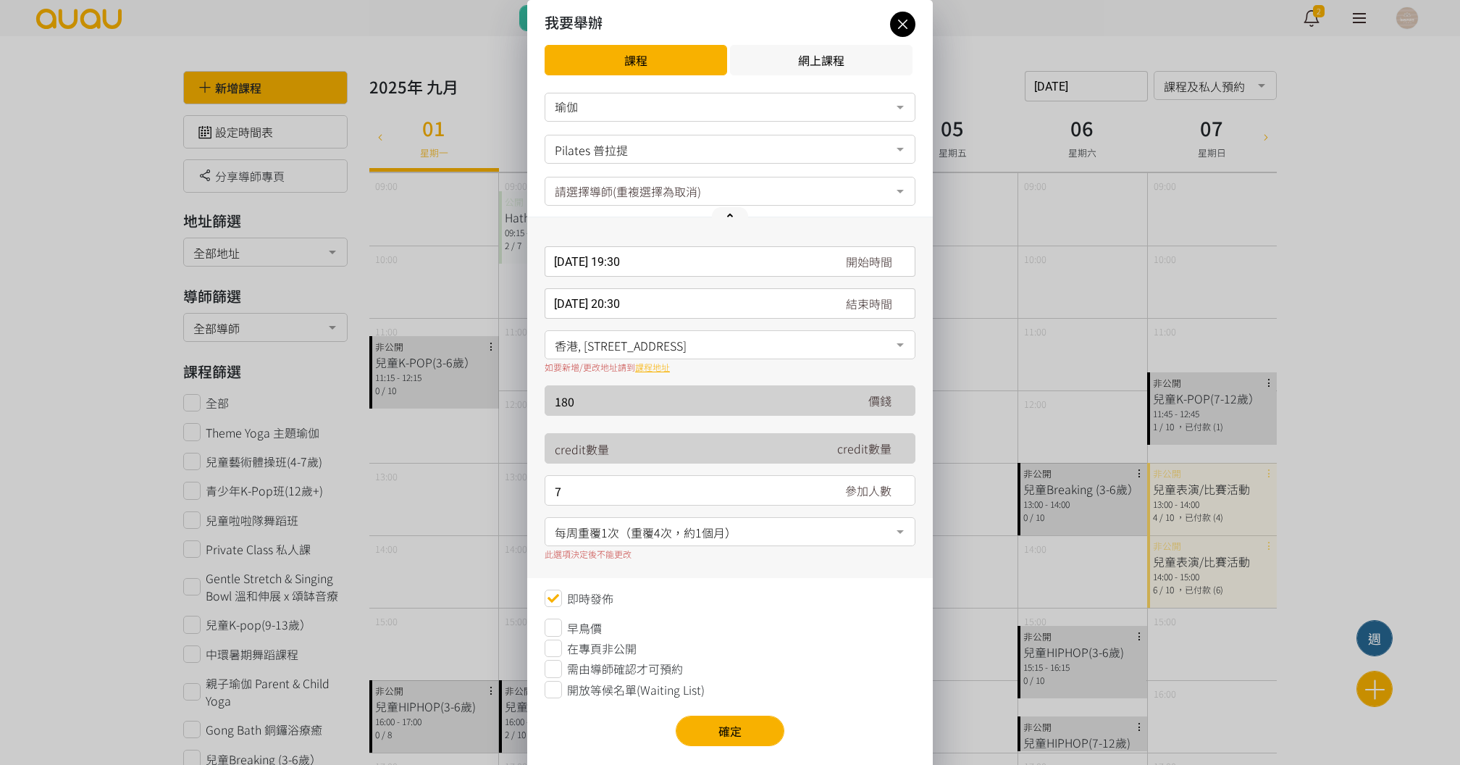
click at [638, 687] on span "開放等候名單(Waiting List)" at bounding box center [636, 689] width 138 height 17
click at [720, 740] on button "確定" at bounding box center [730, 731] width 109 height 30
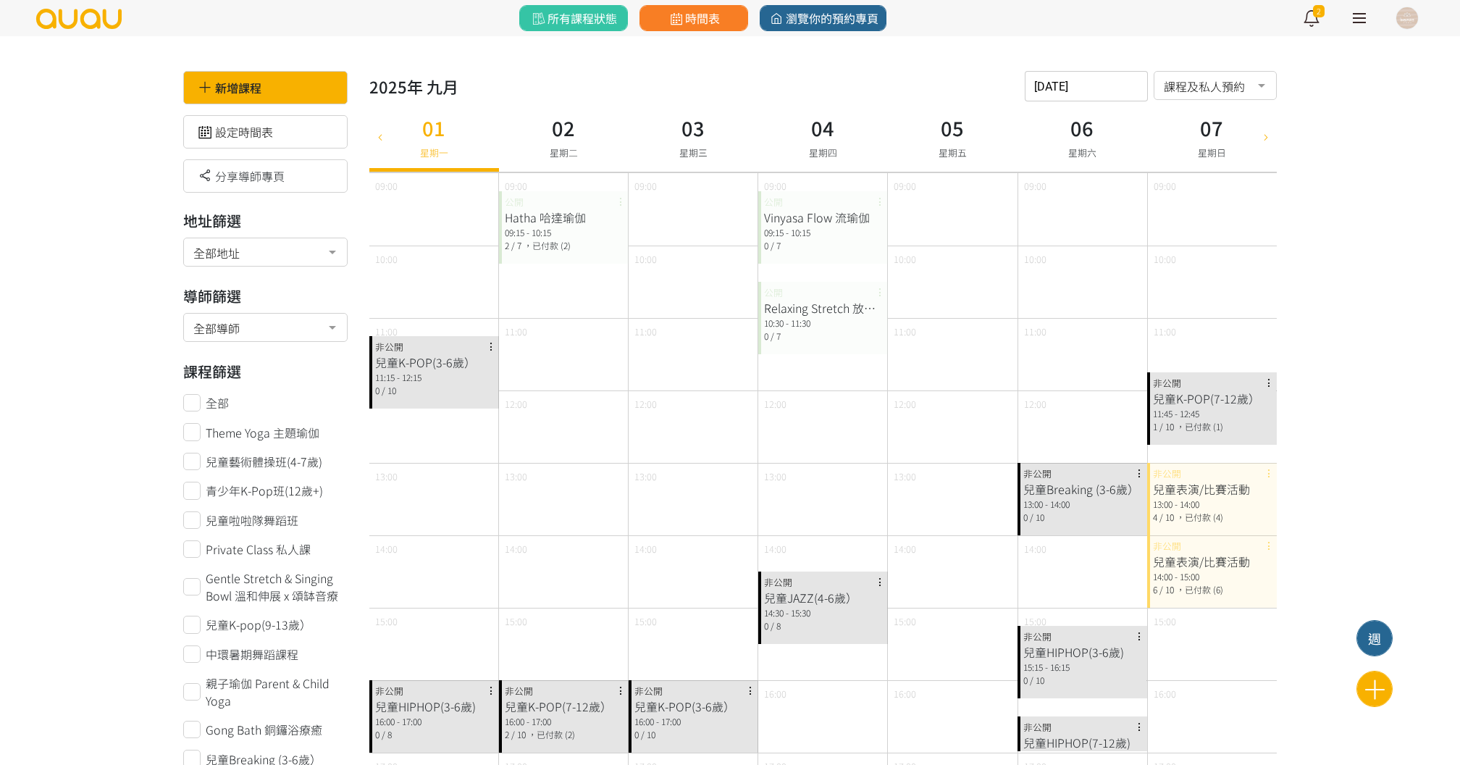
click at [285, 85] on div "新增課程" at bounding box center [265, 87] width 164 height 33
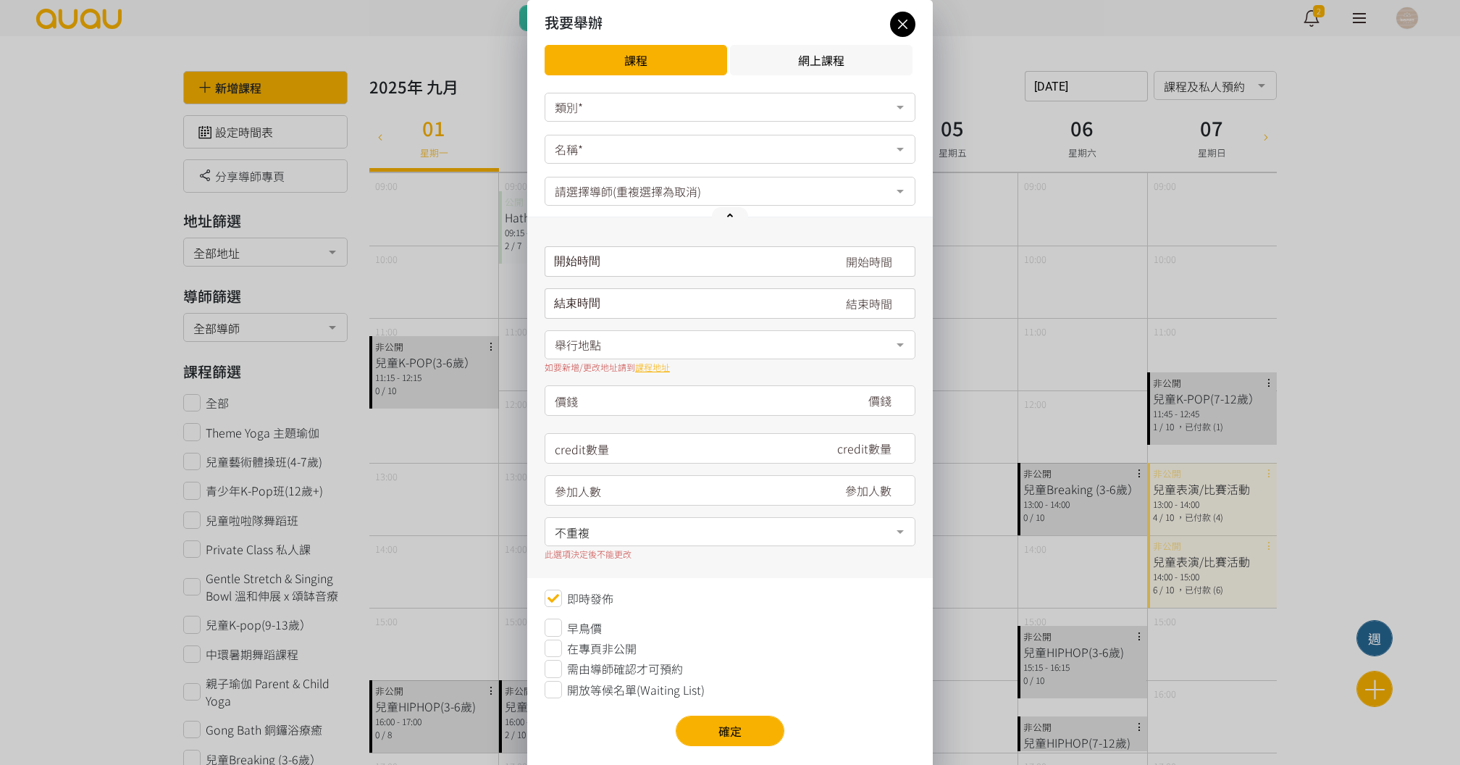
click at [603, 110] on div "類別*" at bounding box center [730, 107] width 371 height 29
click at [606, 141] on div "瑜伽" at bounding box center [730, 136] width 352 height 12
click at [604, 149] on div "名稱*" at bounding box center [730, 149] width 371 height 29
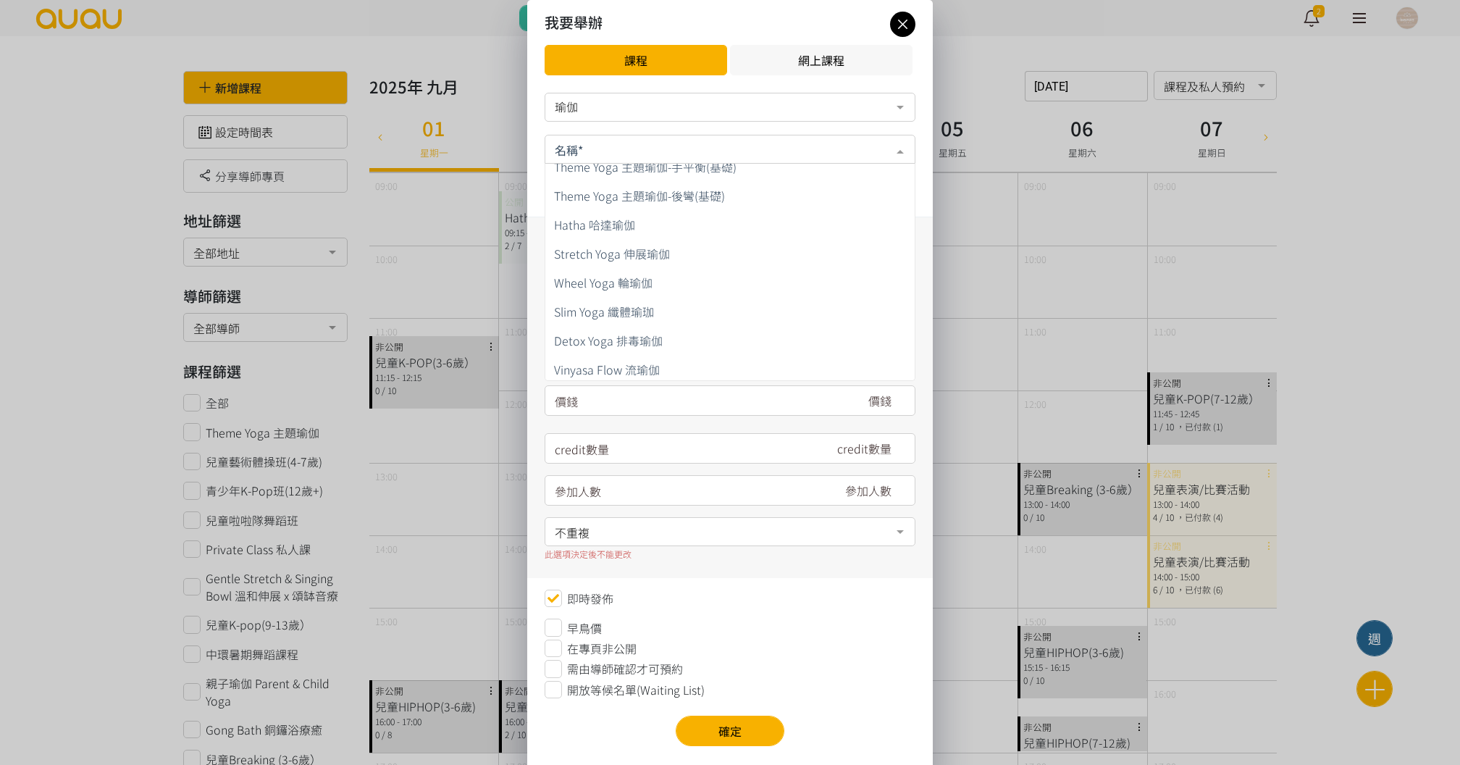
scroll to position [607, 0]
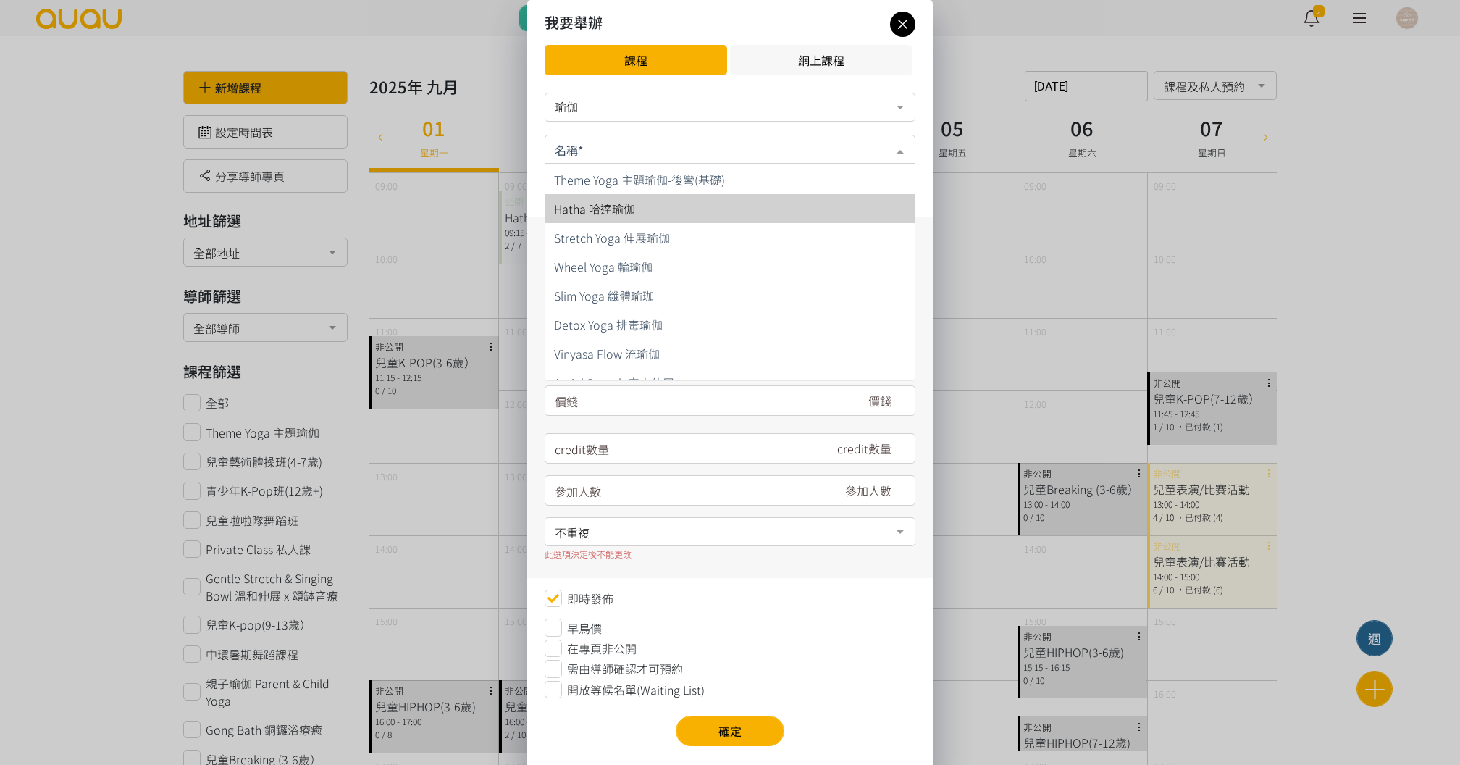
click at [649, 210] on span "Hatha 哈達瑜伽" at bounding box center [730, 208] width 369 height 29
type input "180"
type input "7"
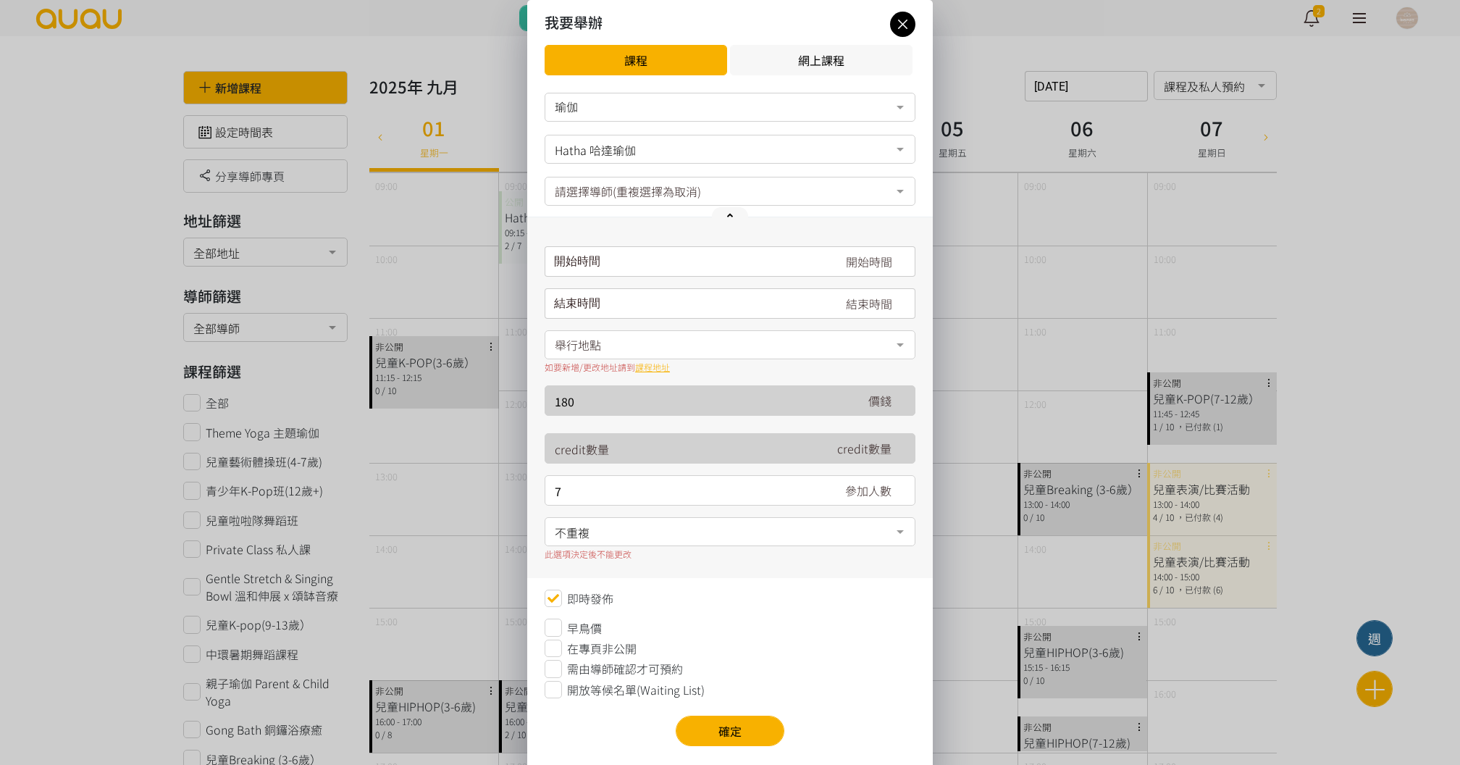
click at [649, 209] on div at bounding box center [730, 216] width 406 height 18
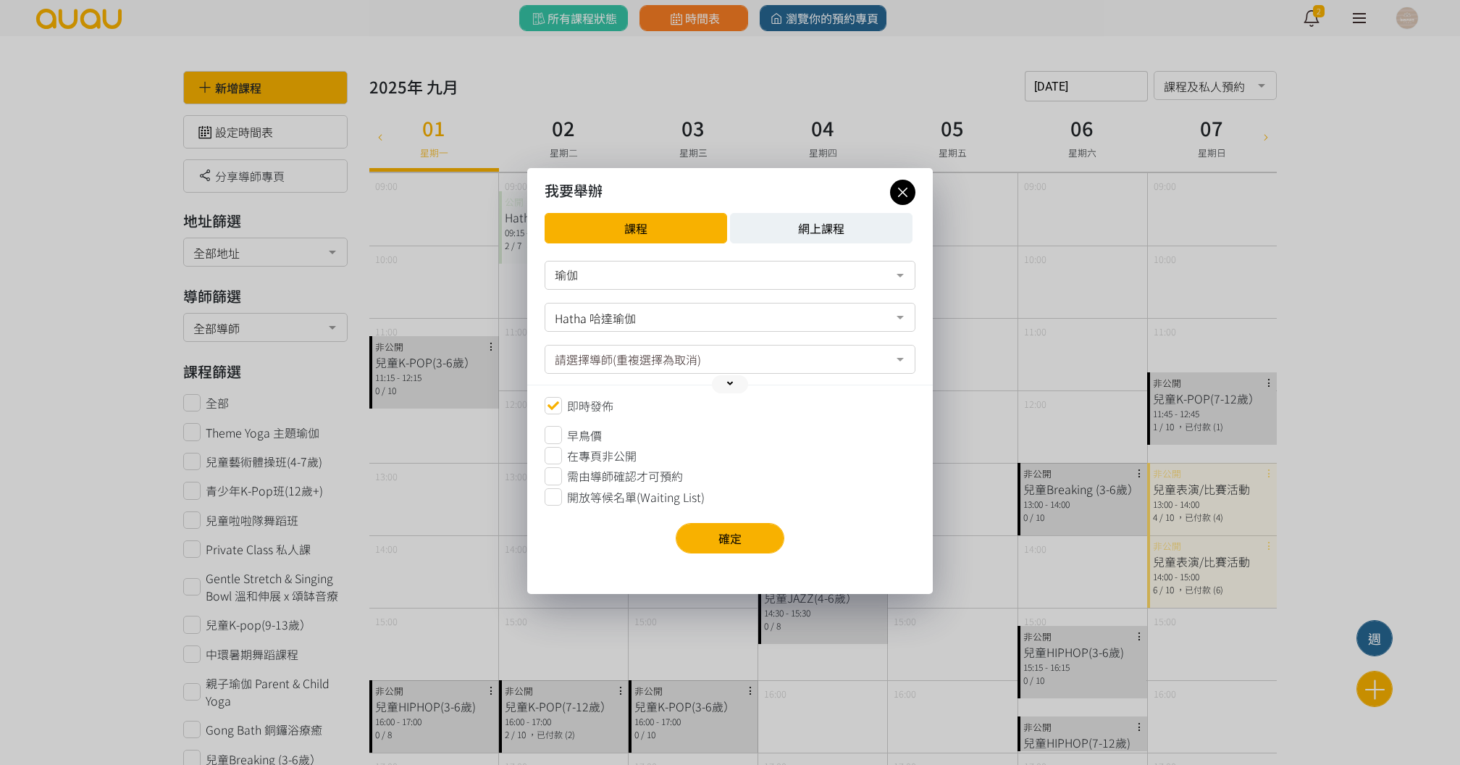
click at [777, 215] on button "網上課程" at bounding box center [821, 228] width 183 height 30
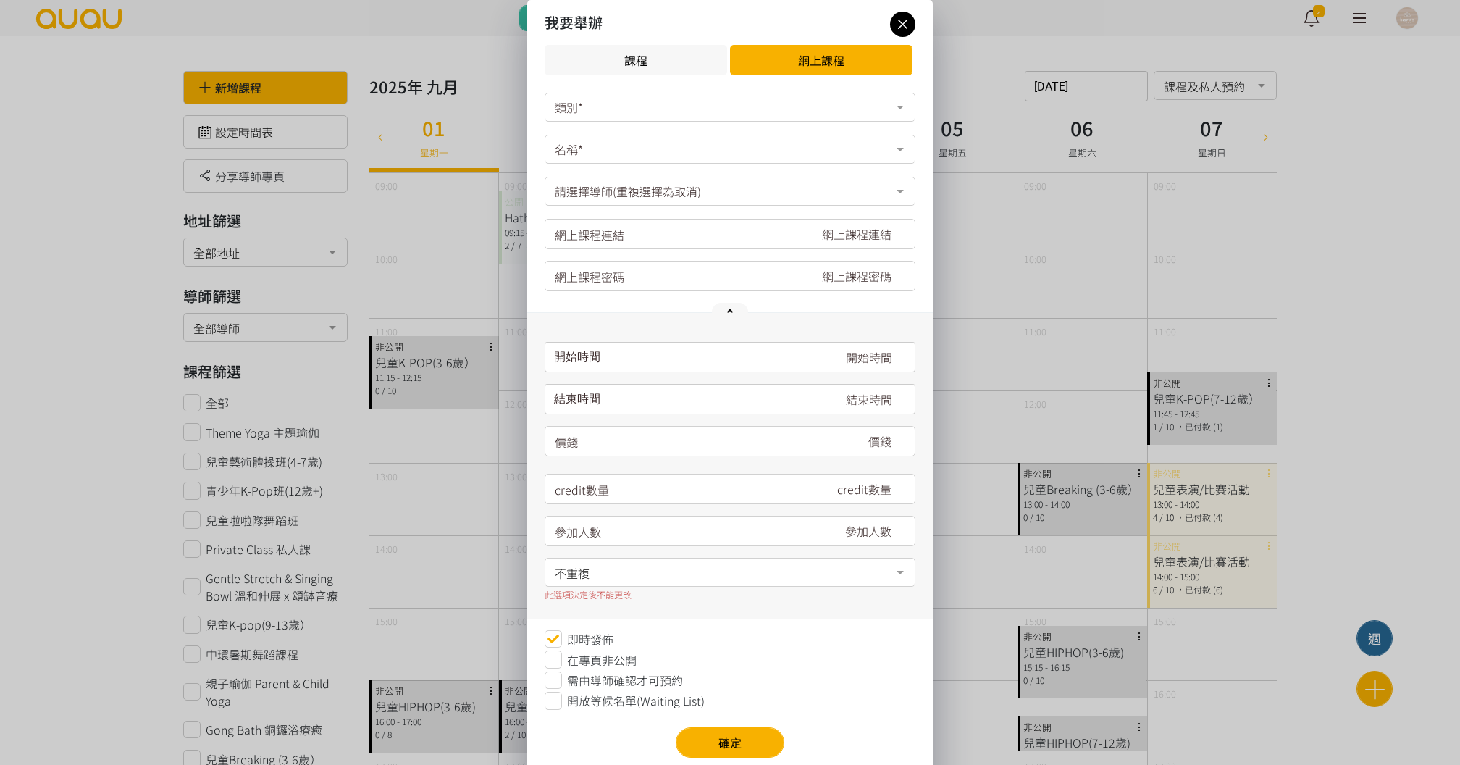
click at [653, 105] on div "類別*" at bounding box center [730, 107] width 371 height 29
click at [632, 135] on div "瑜伽" at bounding box center [730, 136] width 352 height 12
click at [615, 154] on div "名稱*" at bounding box center [730, 149] width 371 height 29
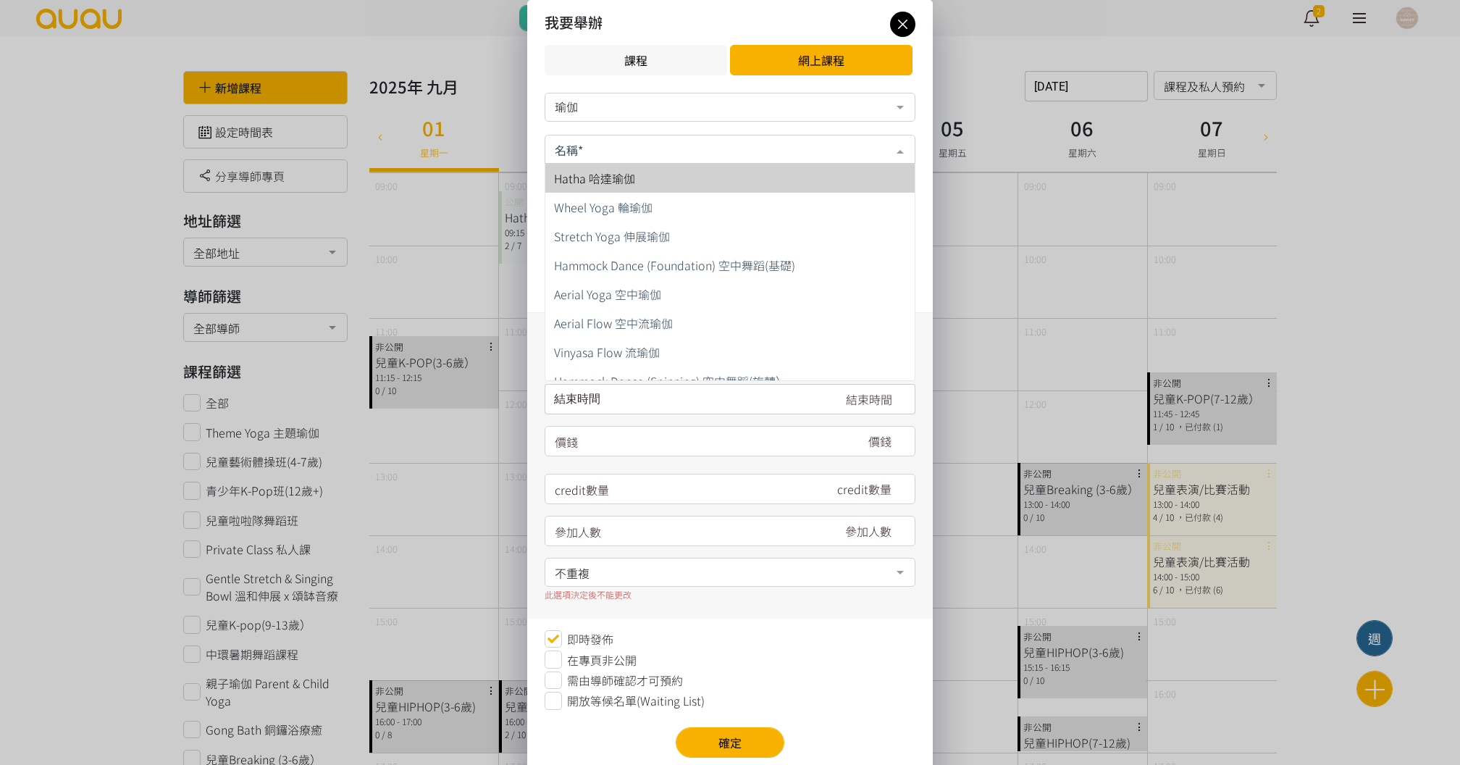
click at [633, 177] on span "Hatha 哈達瑜伽" at bounding box center [594, 178] width 81 height 17
type input "180"
type input "7"
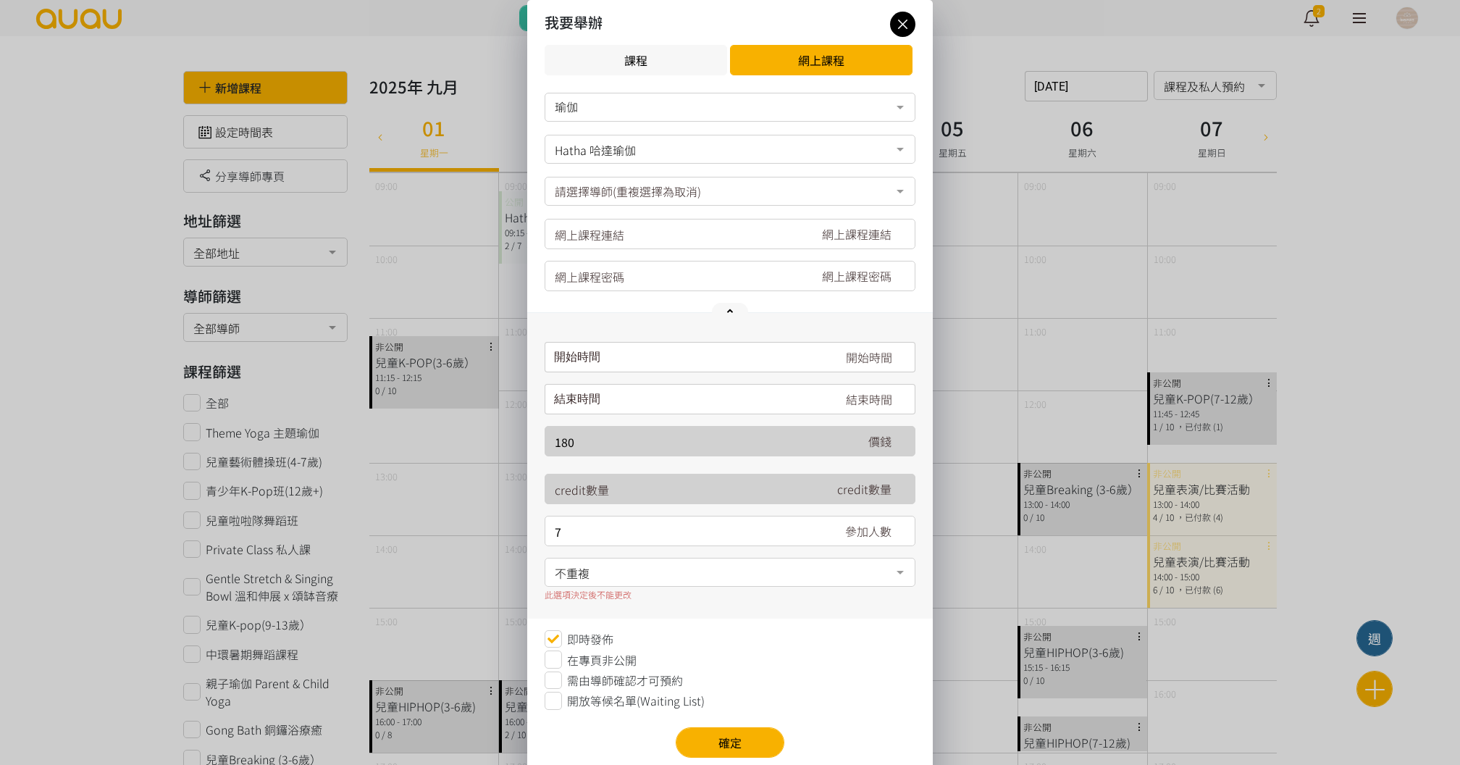
click at [618, 232] on input "text" at bounding box center [686, 235] width 263 height 30
click at [917, 22] on div "我要舉辦 課程 網上課程" at bounding box center [730, 43] width 406 height 87
click at [669, 54] on button "課程" at bounding box center [636, 60] width 183 height 30
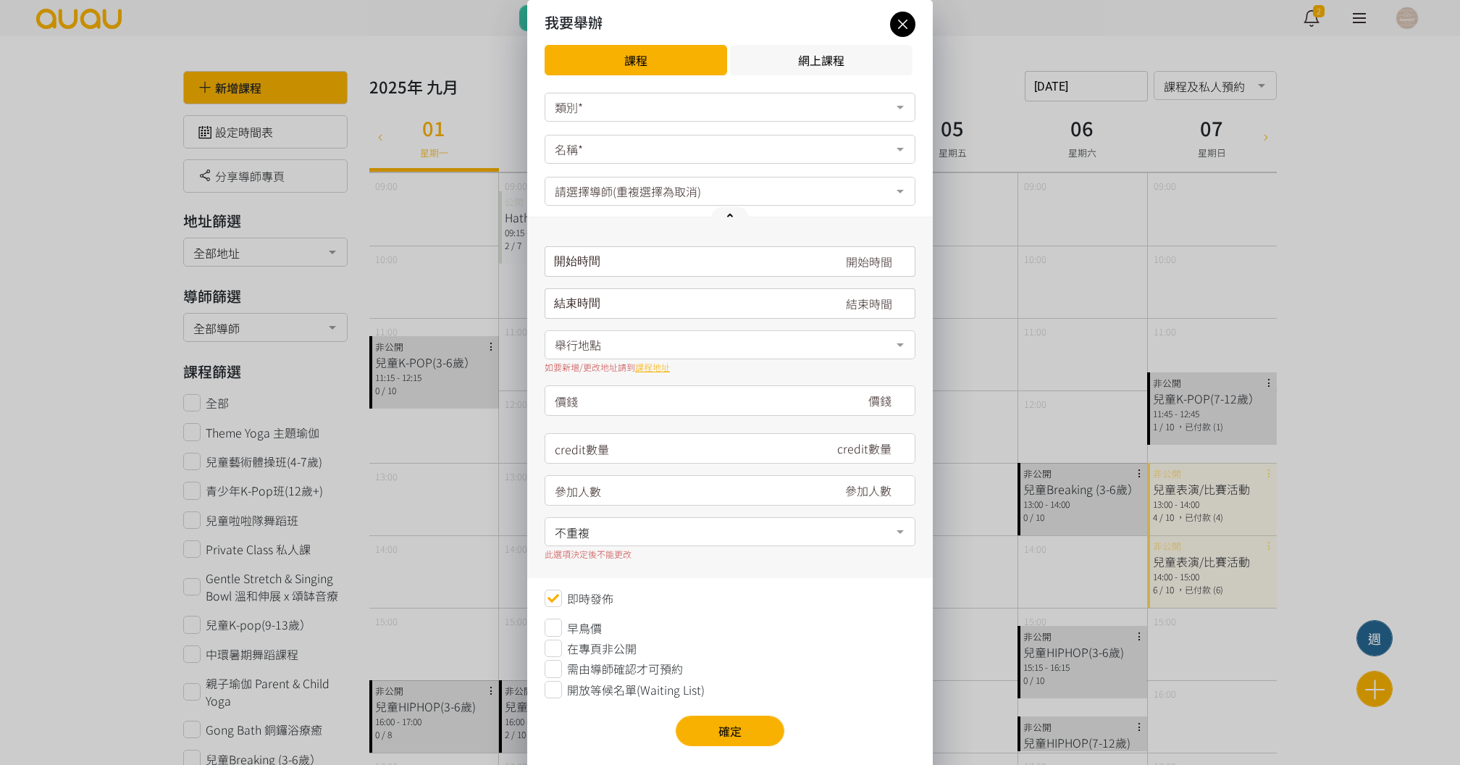
click at [656, 259] on input "請選擇時間表日期" at bounding box center [730, 261] width 371 height 30
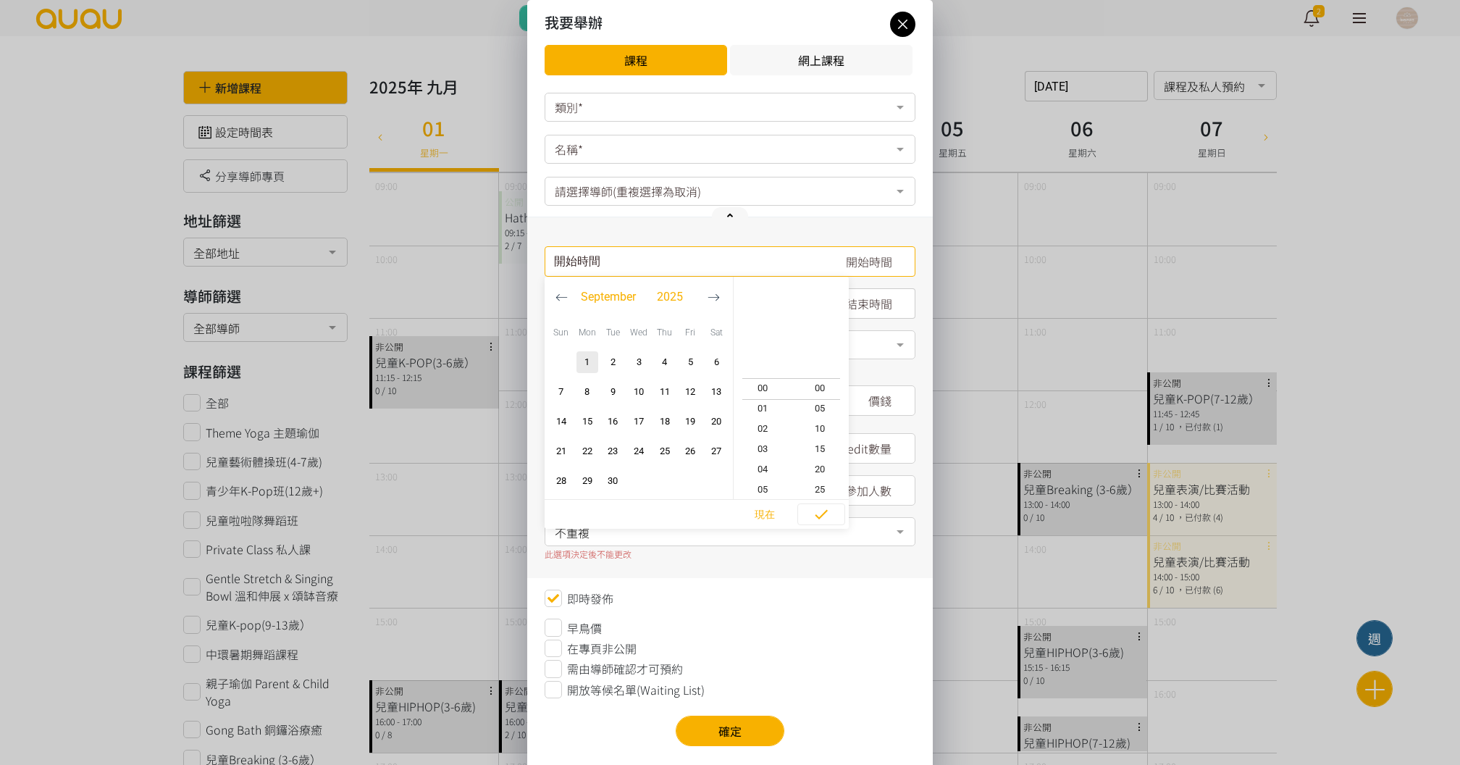
click at [648, 117] on div "類別*" at bounding box center [730, 107] width 371 height 29
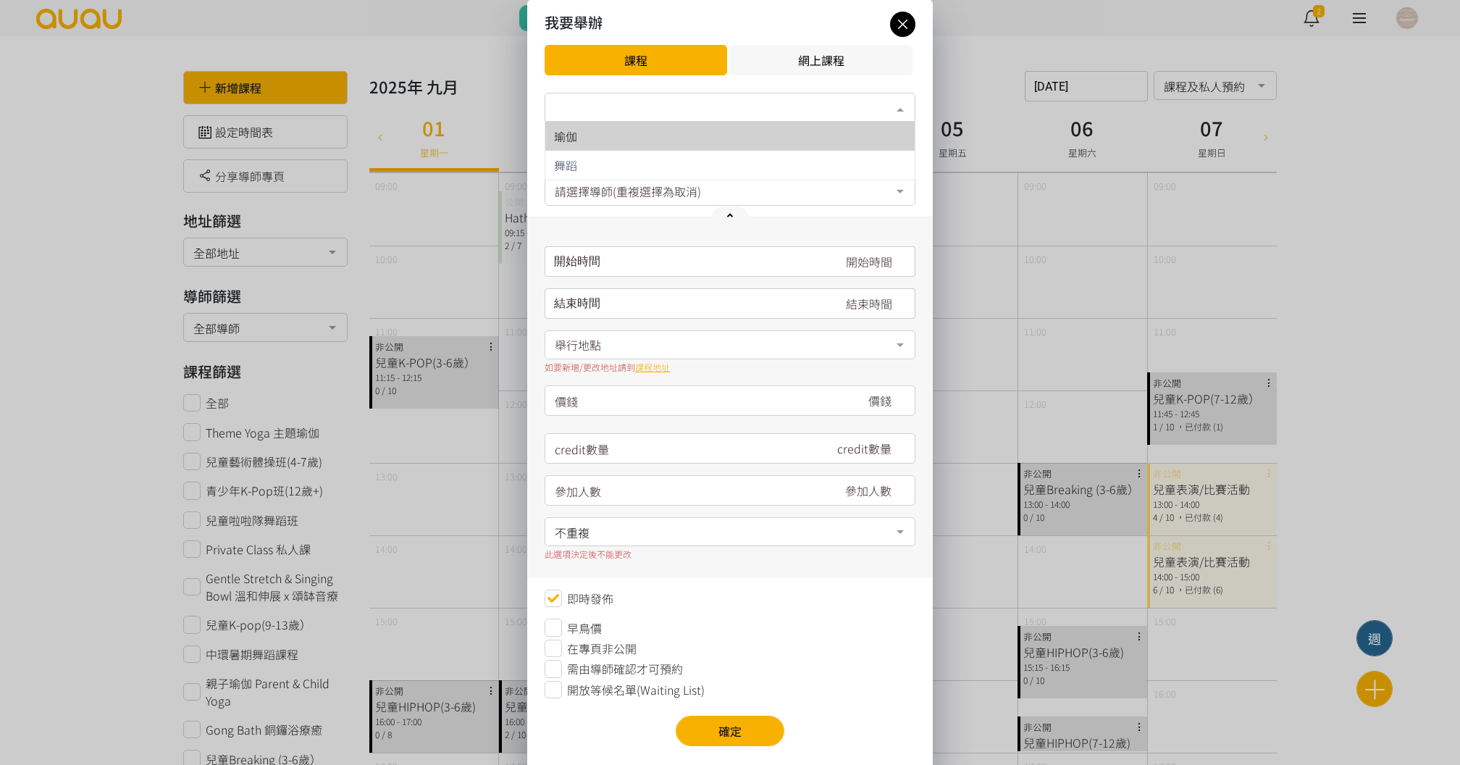
click at [639, 142] on span "瑜伽" at bounding box center [730, 136] width 369 height 29
click at [636, 149] on div at bounding box center [730, 149] width 371 height 29
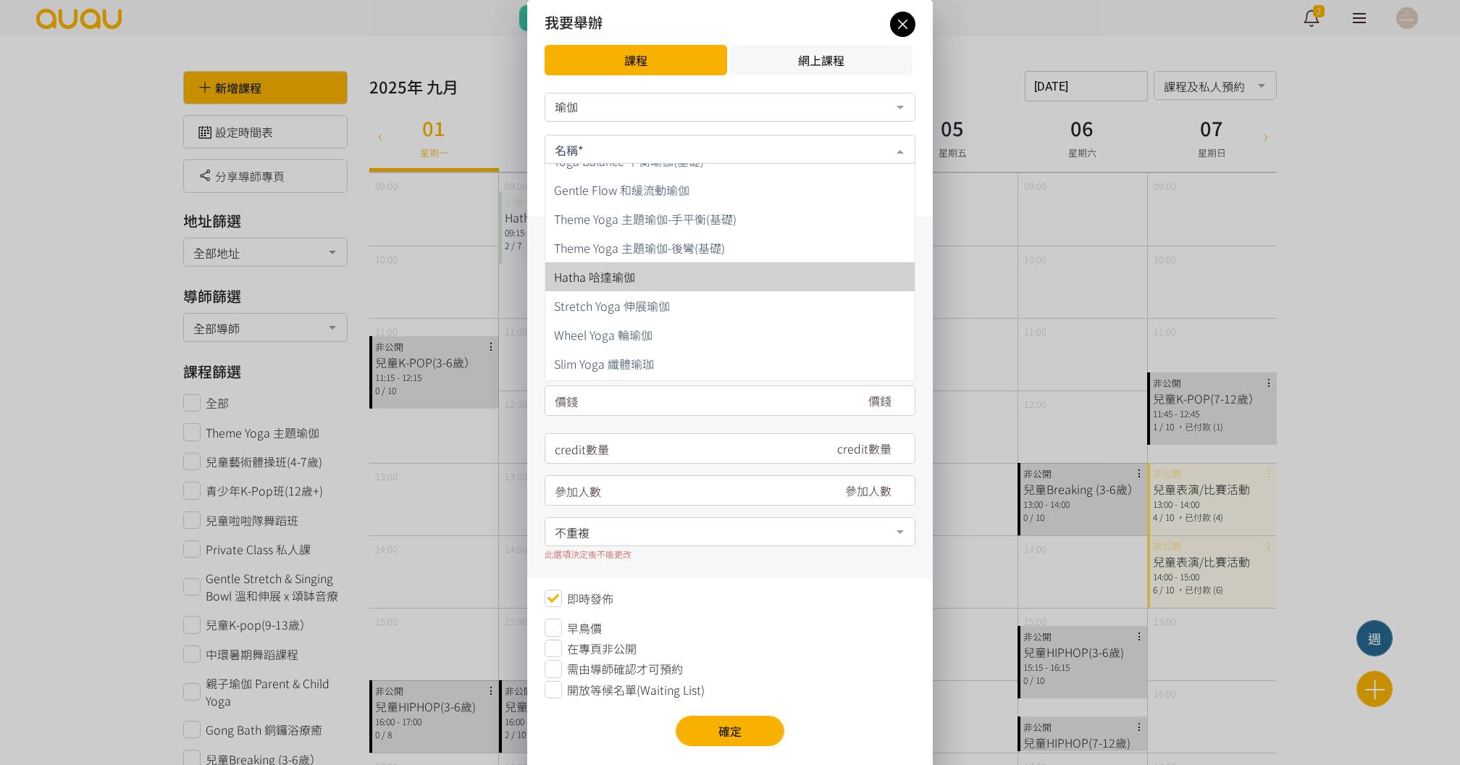
scroll to position [587, 0]
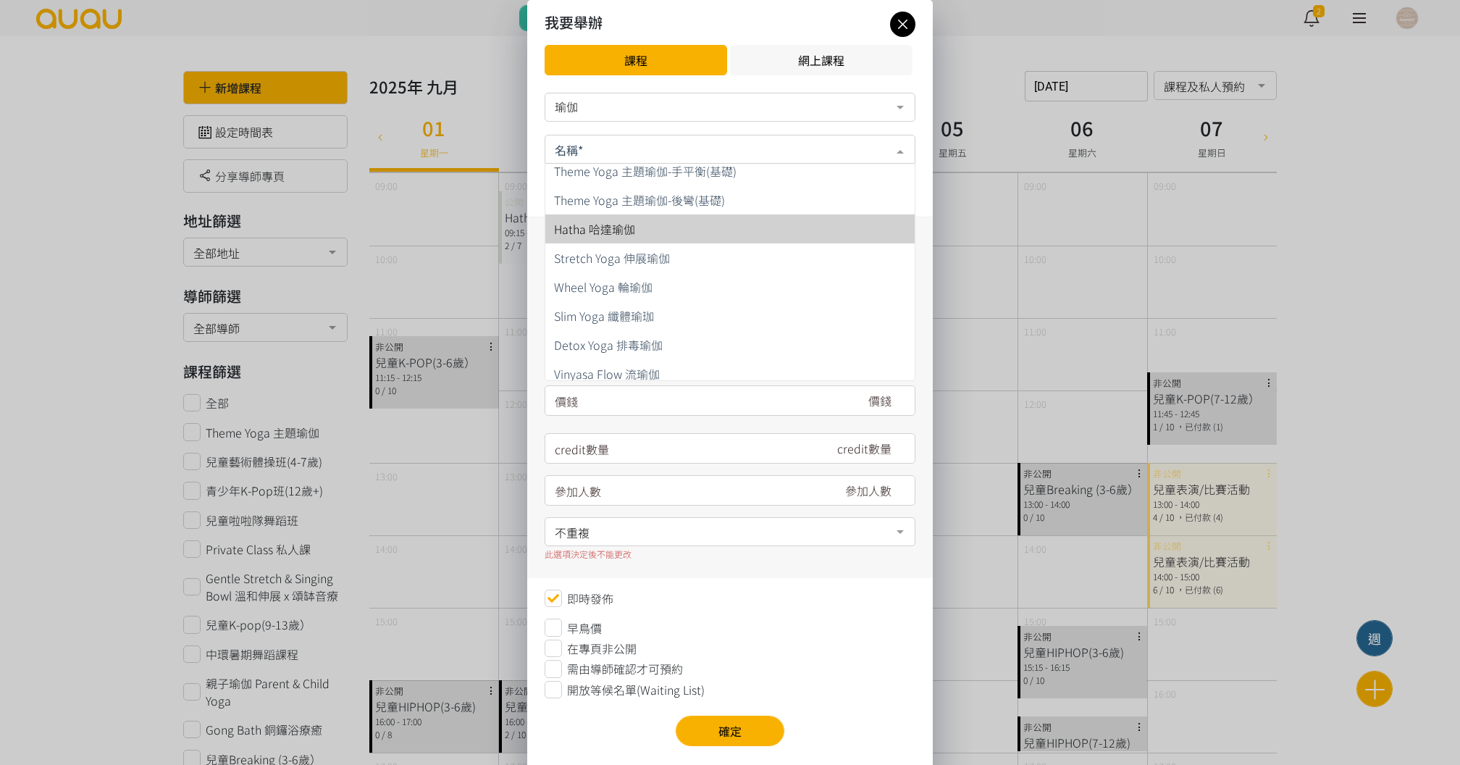
click at [644, 230] on span "Hatha 哈達瑜伽" at bounding box center [730, 228] width 369 height 29
type input "180"
type input "7"
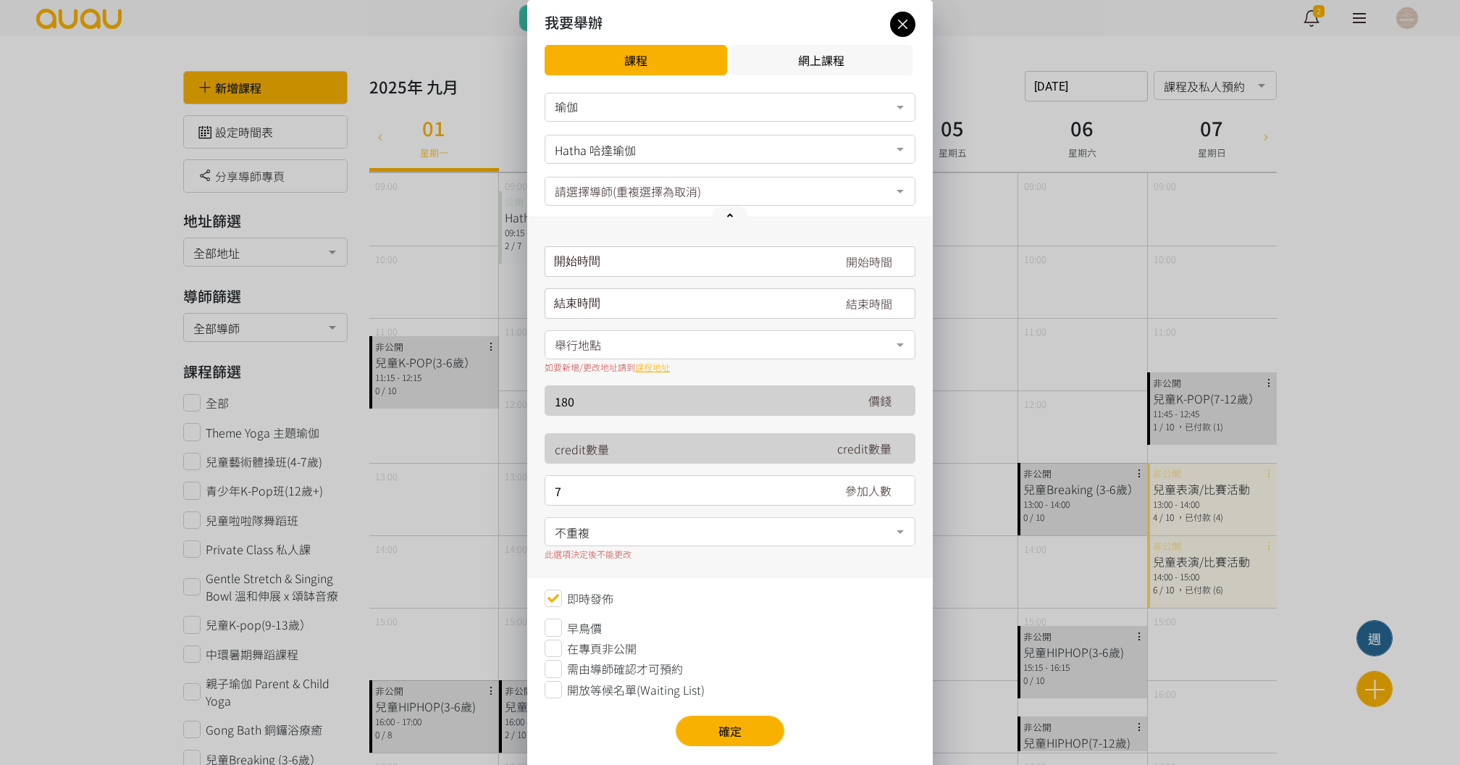
click at [632, 264] on div "開始時間 September 2025 Sun Mon Tue Wed Thu Fri Sat 1 2 3 4 5 6 7 8 9 10 11 12 13 1…" at bounding box center [730, 261] width 371 height 30
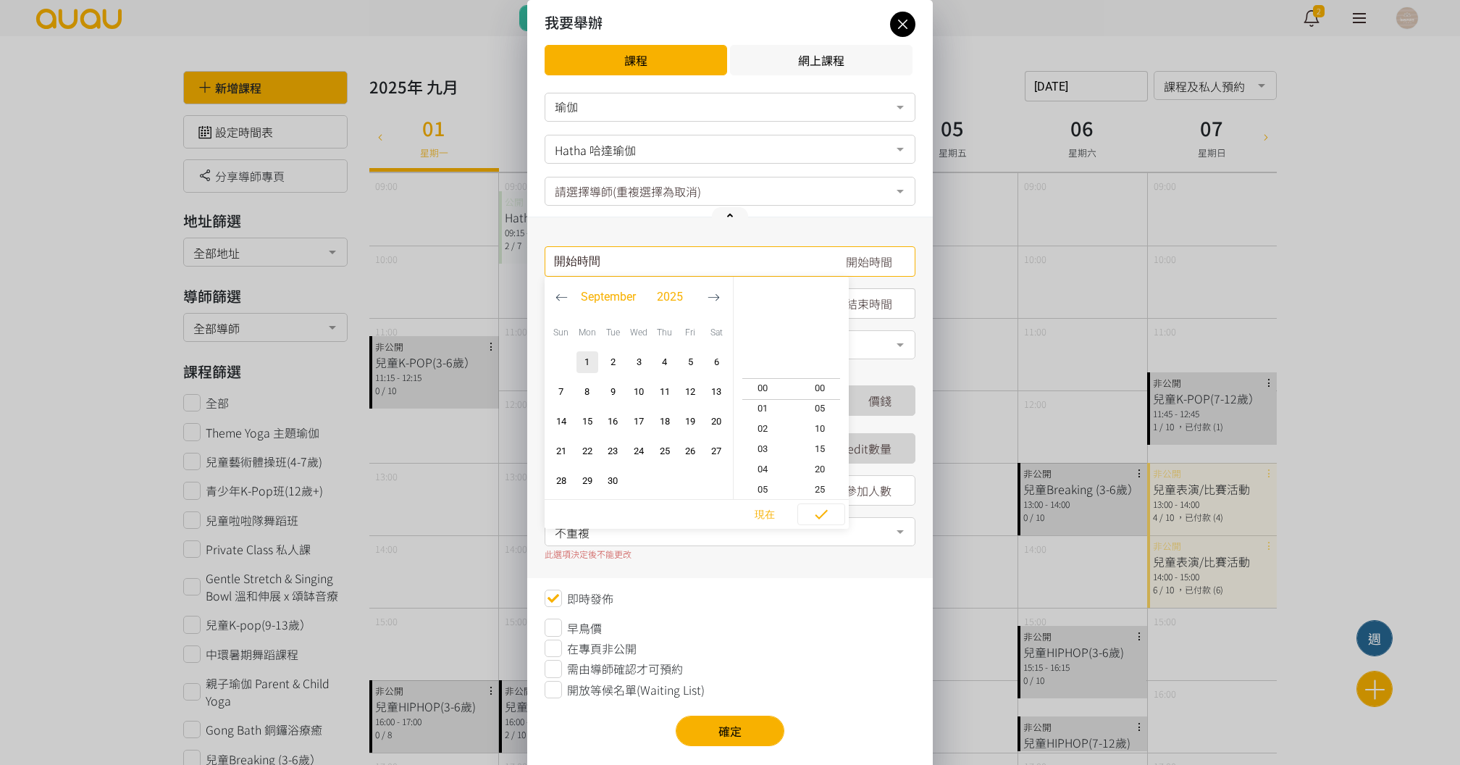
click at [719, 285] on button "button" at bounding box center [714, 297] width 27 height 41
click at [574, 296] on button "button" at bounding box center [561, 297] width 27 height 41
click at [719, 355] on span "6" at bounding box center [716, 362] width 17 height 14
type input "2025-09-06, 21:40"
type input "2025-09-06, 22:40"
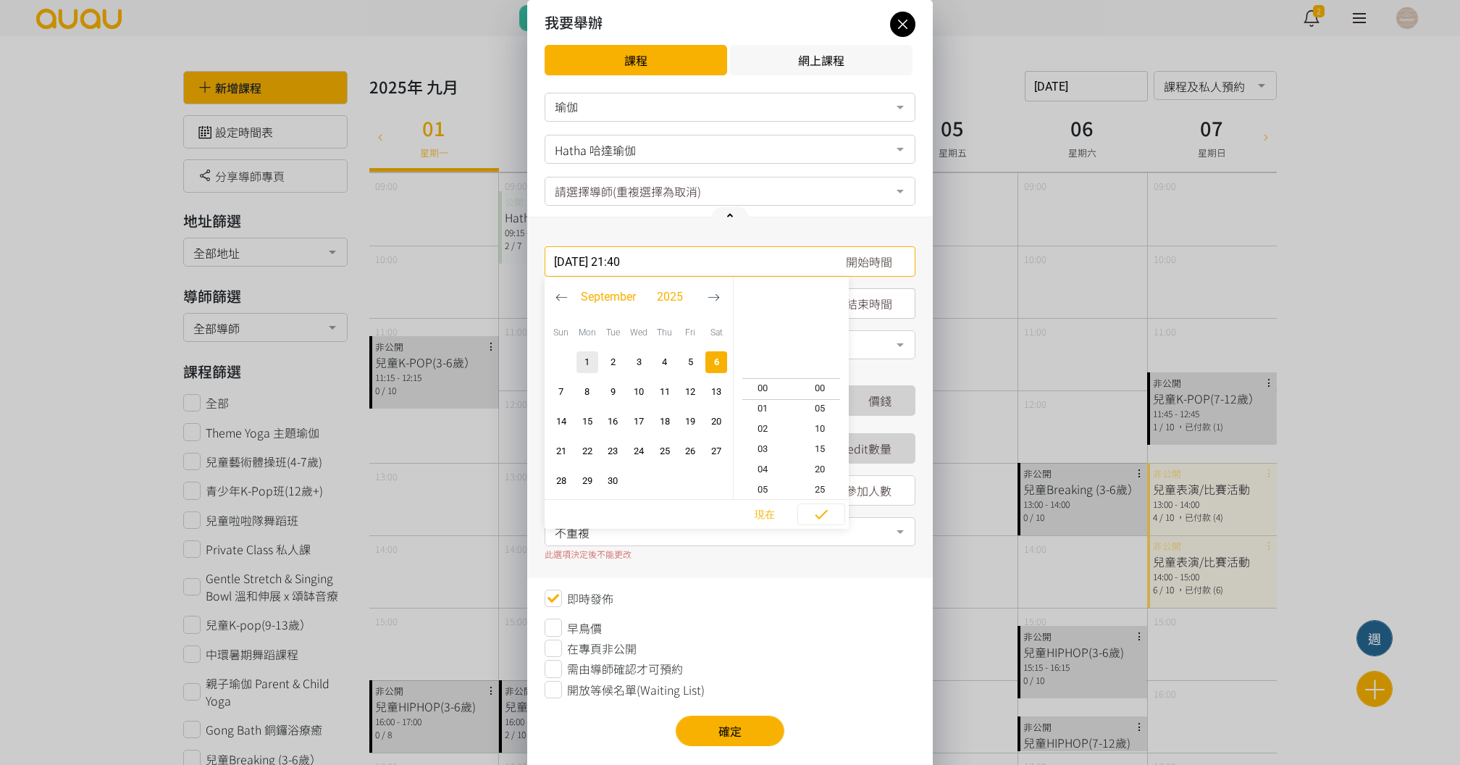
scroll to position [162, 0]
type input "2025-09-06, 19:40"
type input "2025-09-06, 20:40"
type input "2025-09-06, 15:40"
type input "2025-09-06, 16:40"
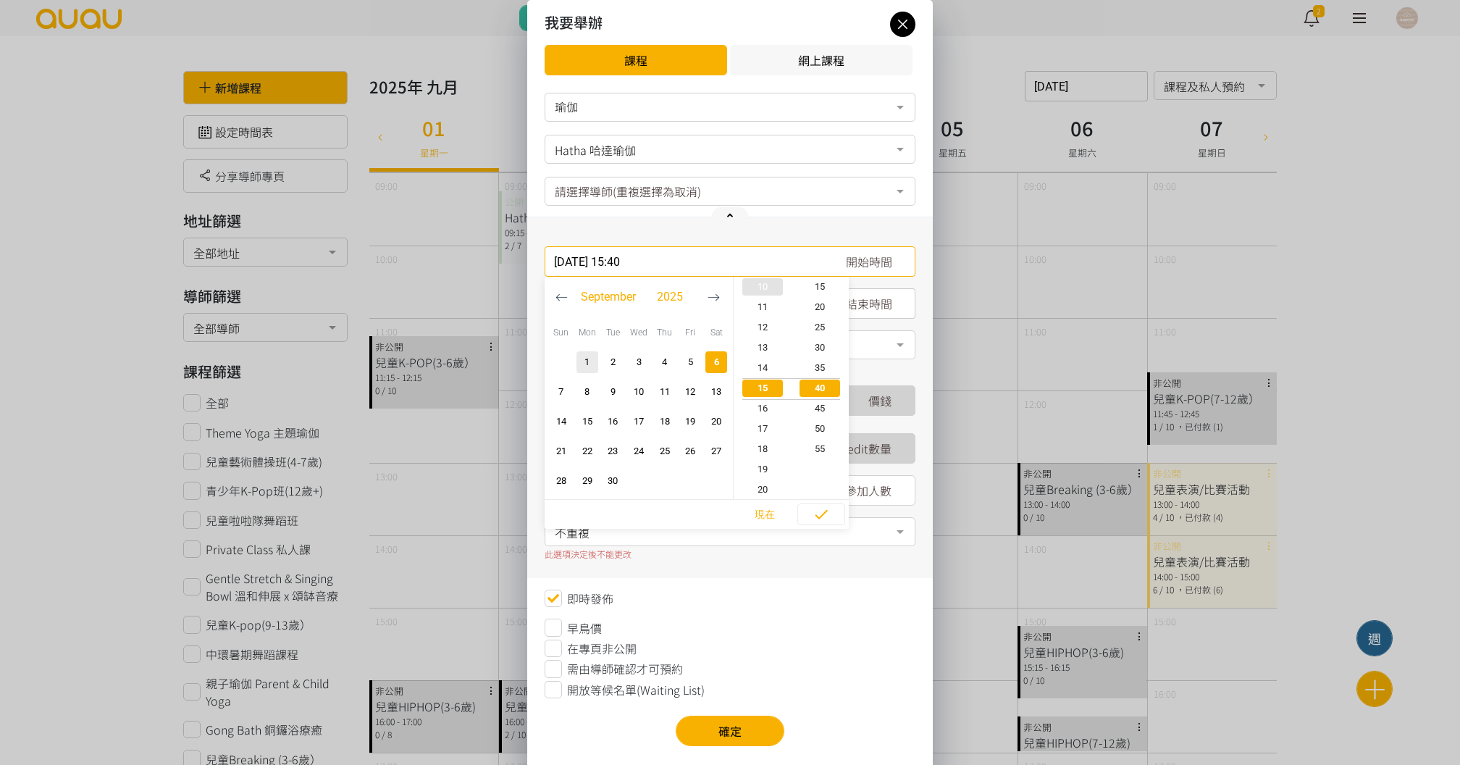
click at [771, 282] on span "10" at bounding box center [763, 287] width 58 height 14
type input "2025-09-06, 10:40"
type input "2025-09-06, 11:40"
click at [823, 349] on span "30" at bounding box center [821, 347] width 58 height 14
type input "2025-09-06, 10:30"
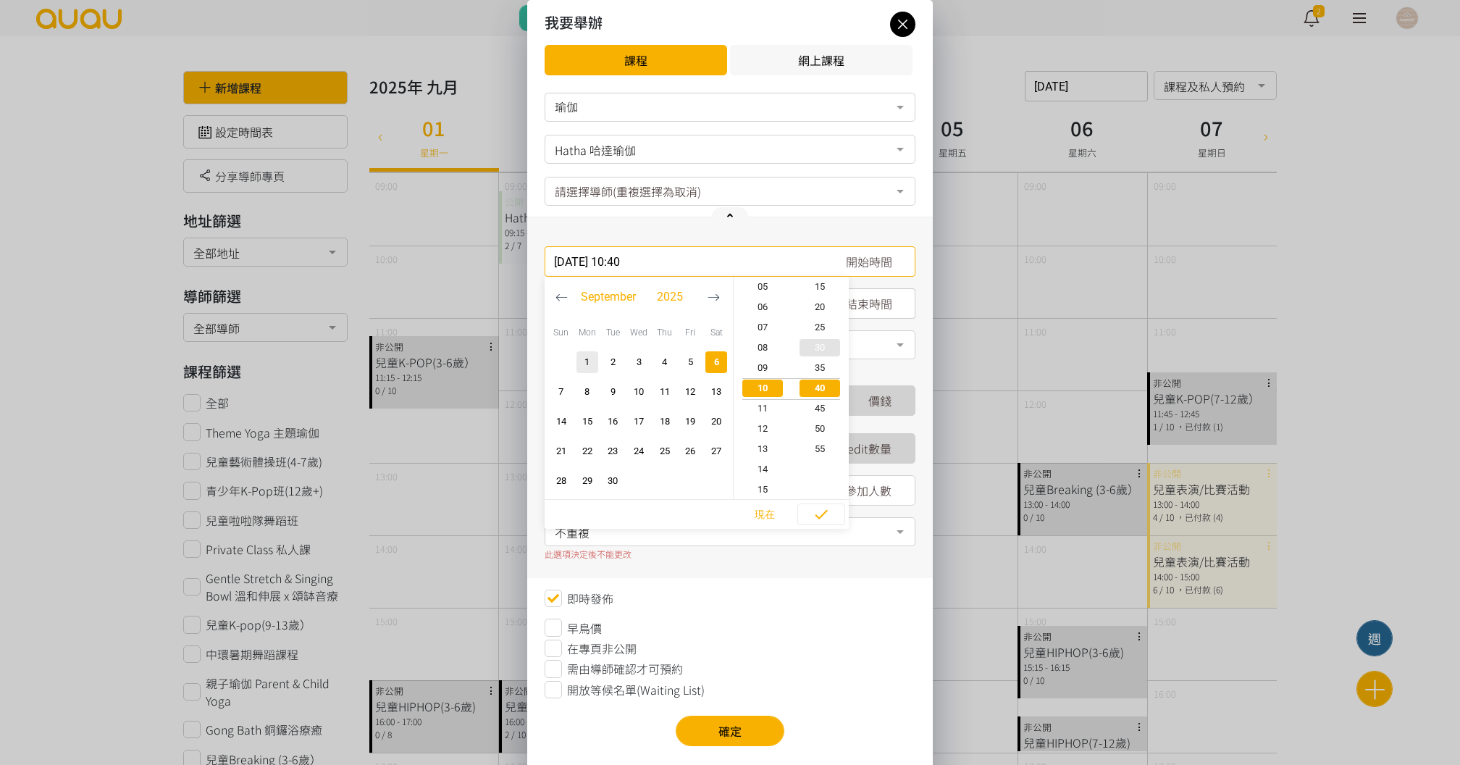
type input "2025-09-06, 11:30"
click at [819, 508] on icon "button" at bounding box center [821, 514] width 17 height 17
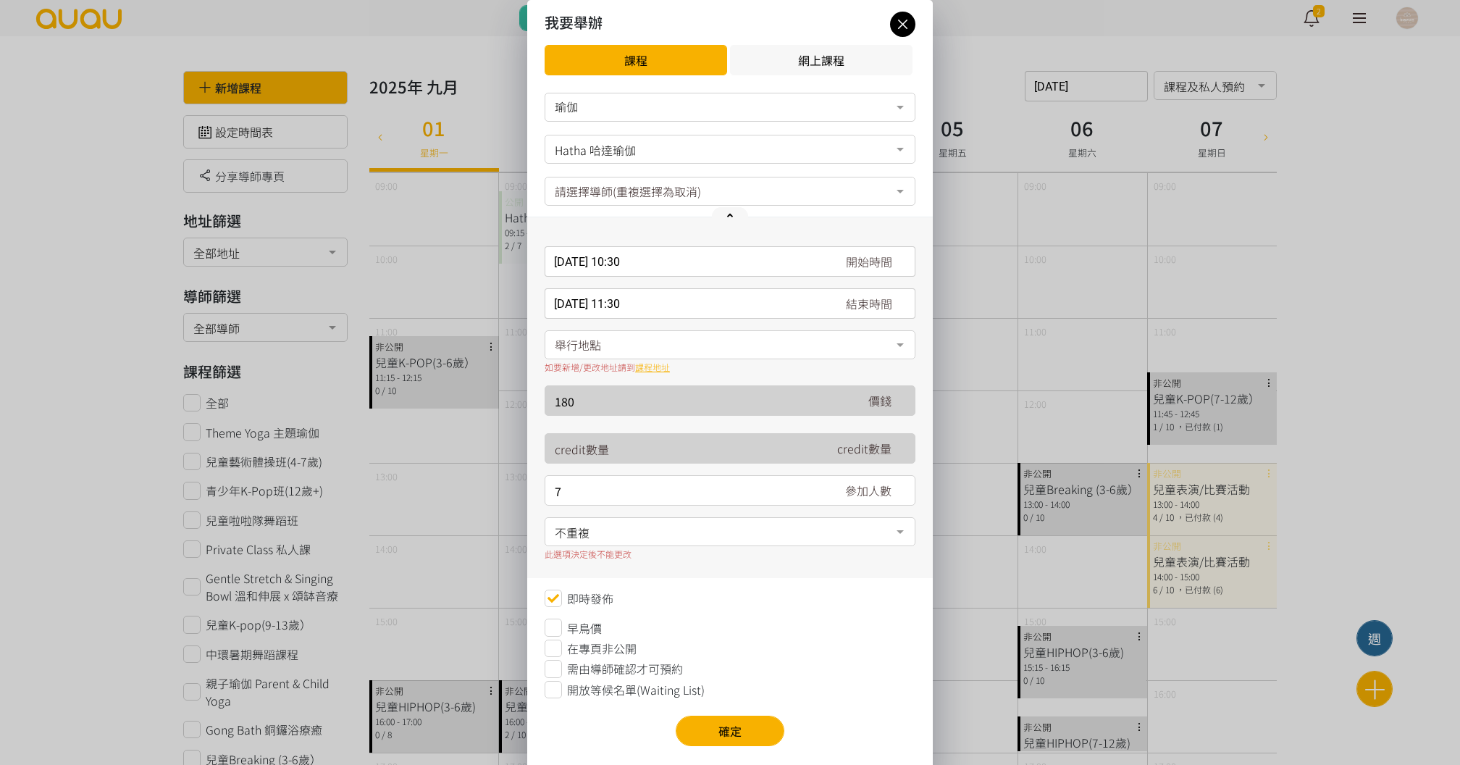
click at [597, 267] on div "2025-09-06, 10:30 開始時間 September 2025 Sun Mon Tue Wed Thu Fri Sat 1 2 3 4 5 6 7…" at bounding box center [730, 261] width 371 height 30
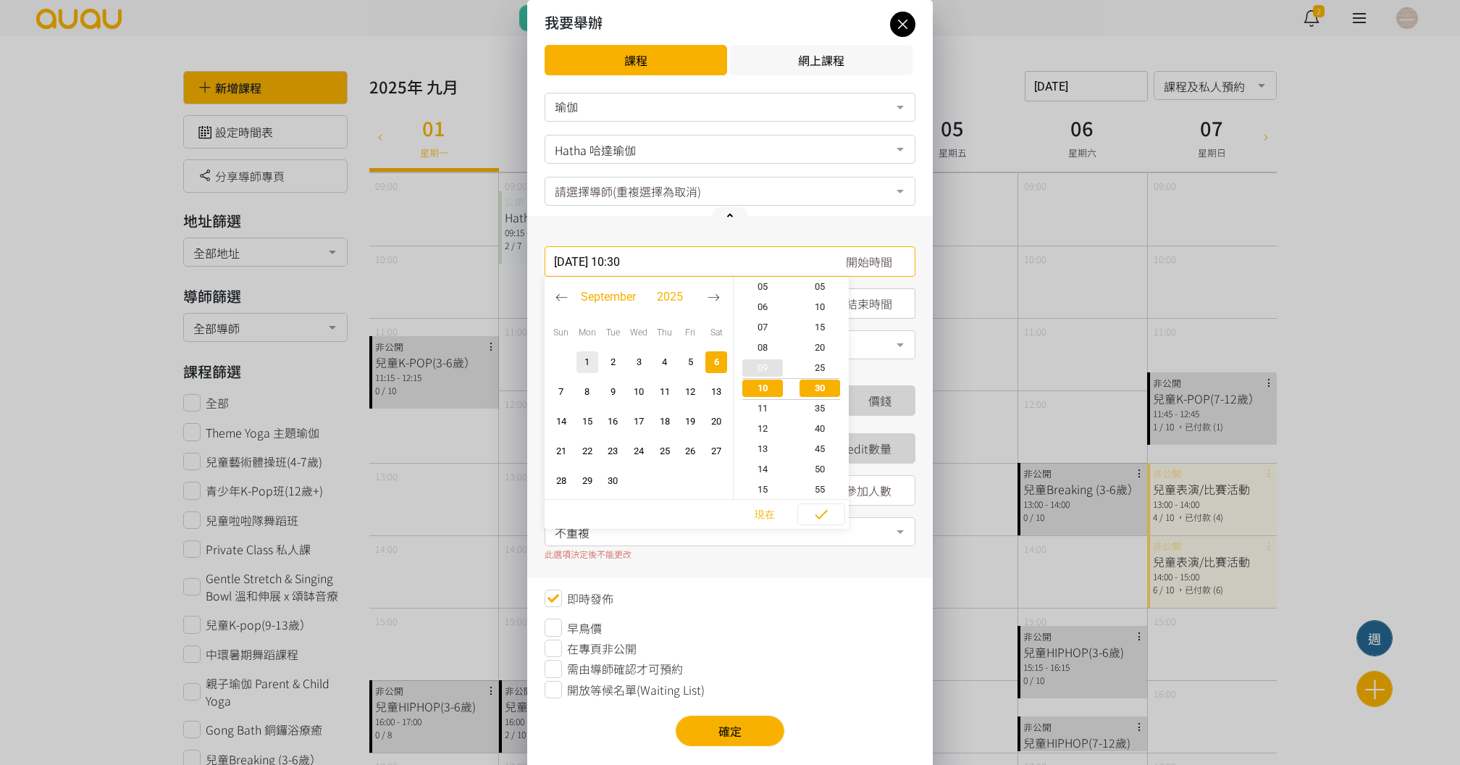
click at [771, 367] on span "09" at bounding box center [763, 368] width 58 height 14
type input "2025-09-06, 09:30"
type input "2025-09-06, 10:30"
type input "2025-09-06, 09:05"
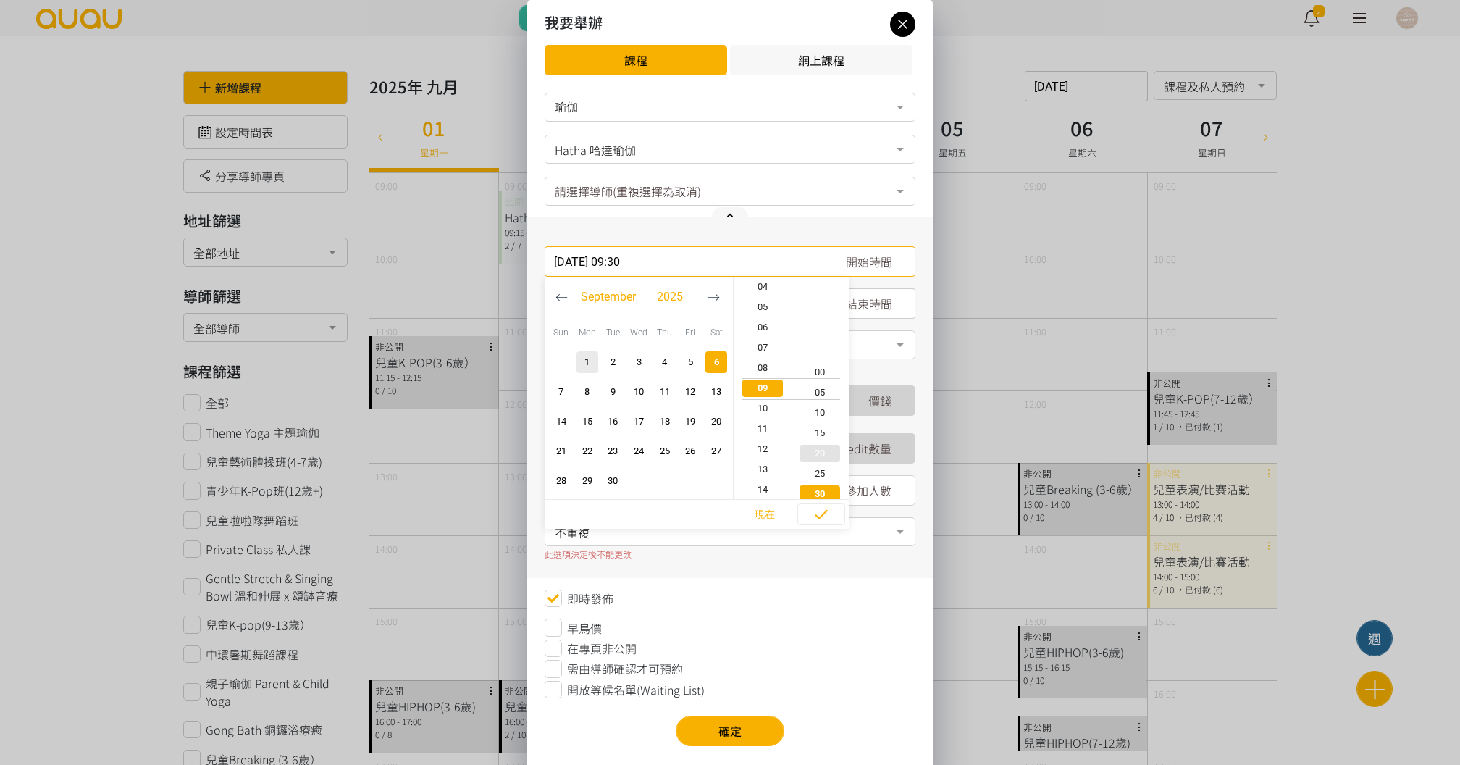
type input "2025-09-06, 10:05"
click at [823, 365] on span "00" at bounding box center [821, 368] width 58 height 14
type input "2025-09-06, 09:00"
type input "2025-09-06, 10:00"
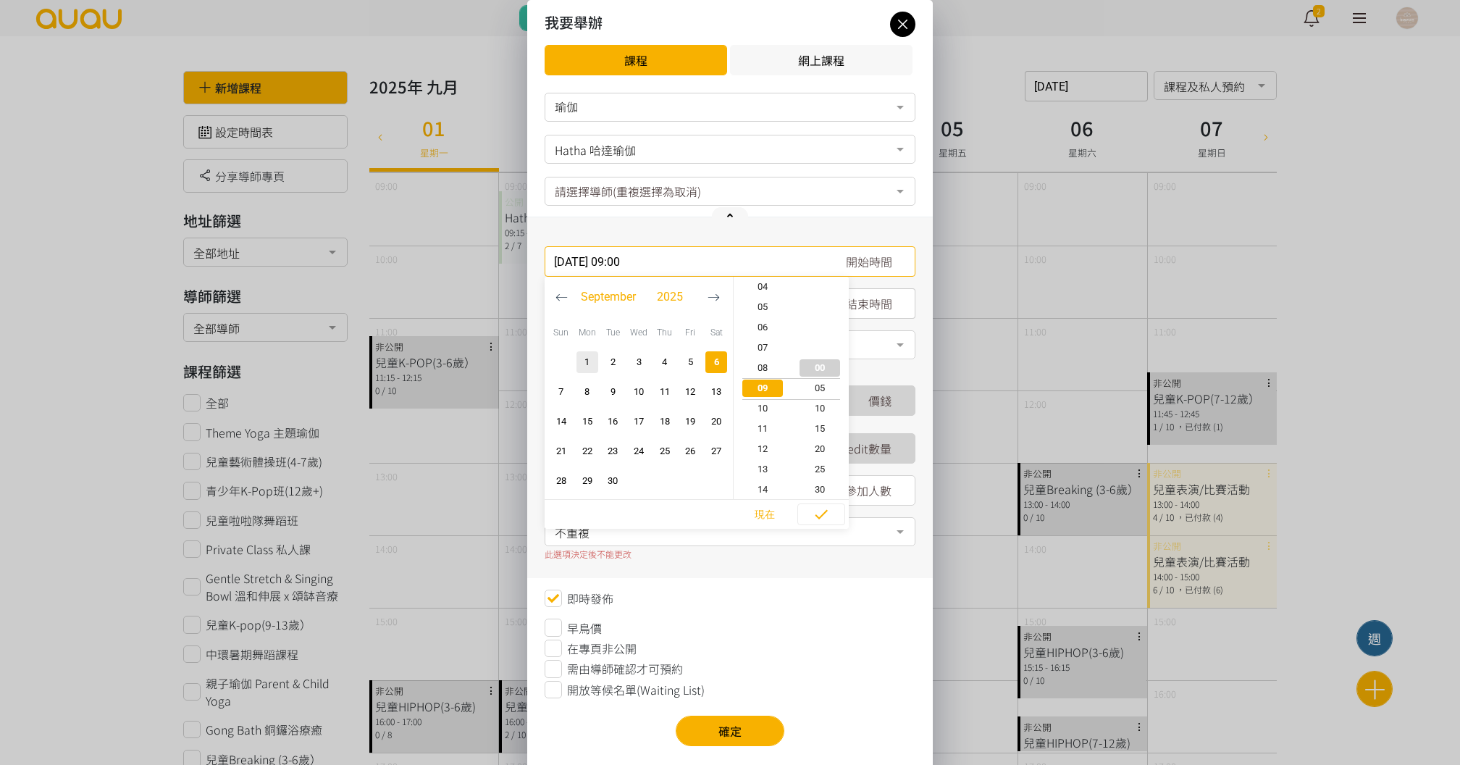
scroll to position [0, 0]
click at [827, 507] on icon "button" at bounding box center [821, 514] width 17 height 17
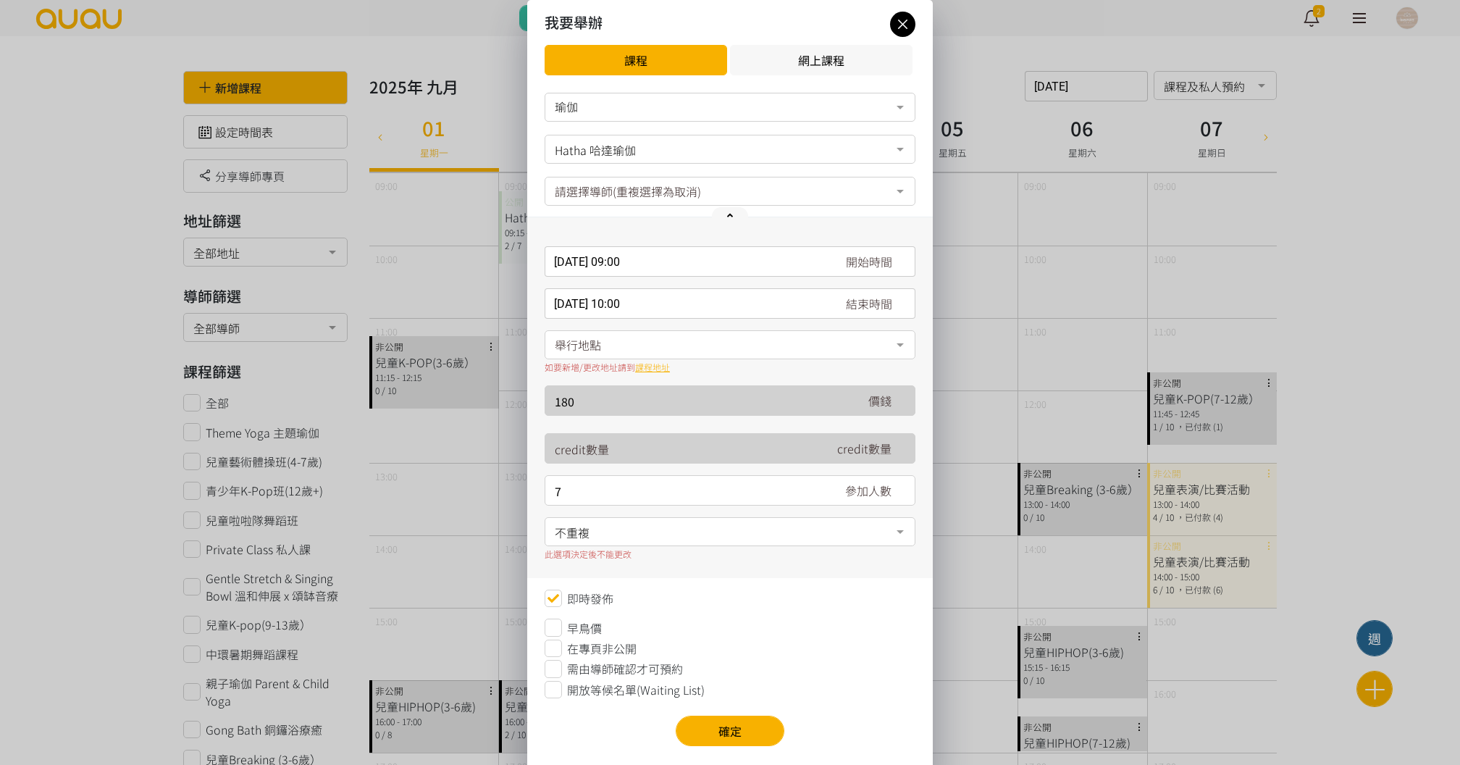
click at [621, 256] on input "2025-09-06, 09:00" at bounding box center [730, 261] width 371 height 30
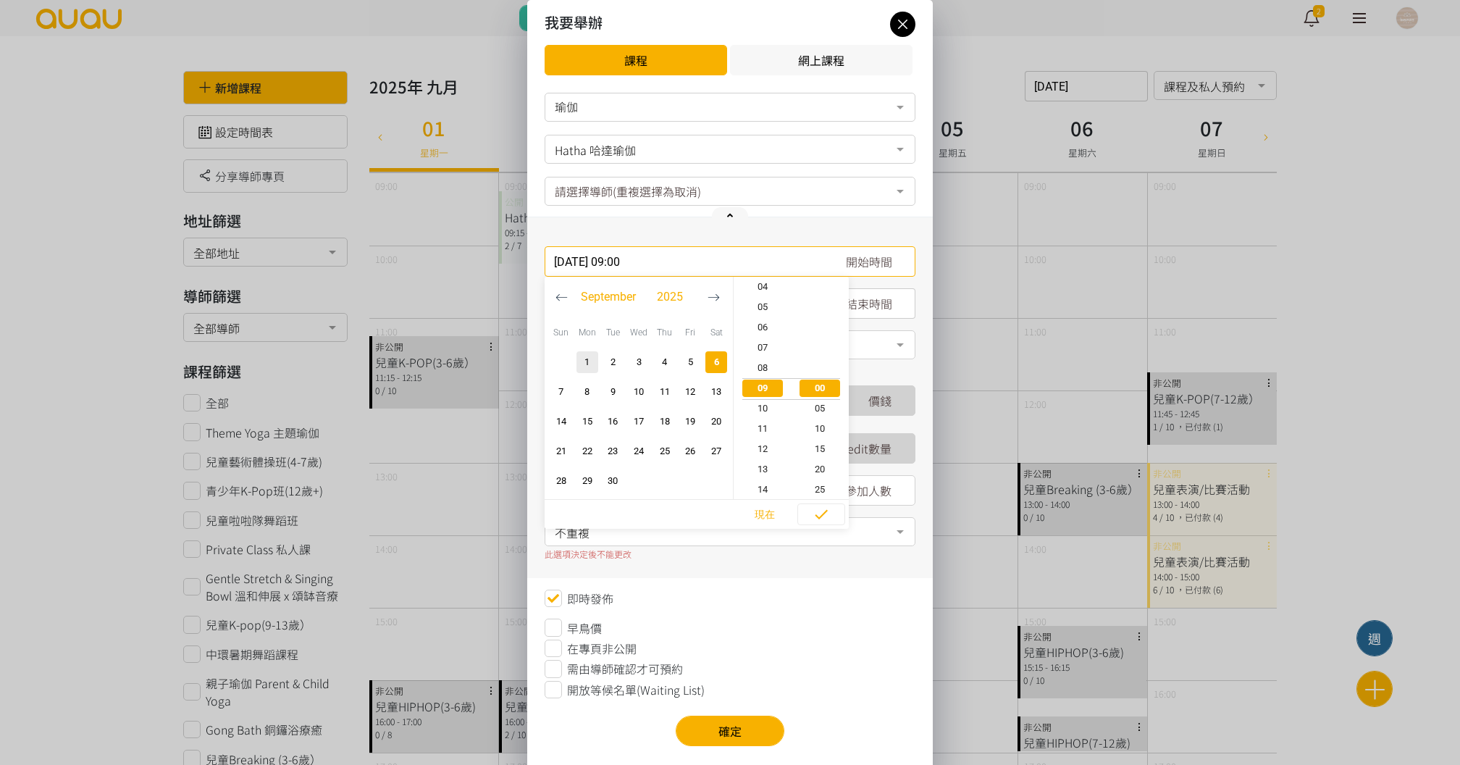
scroll to position [183, 0]
click at [817, 508] on icon "button" at bounding box center [821, 514] width 17 height 17
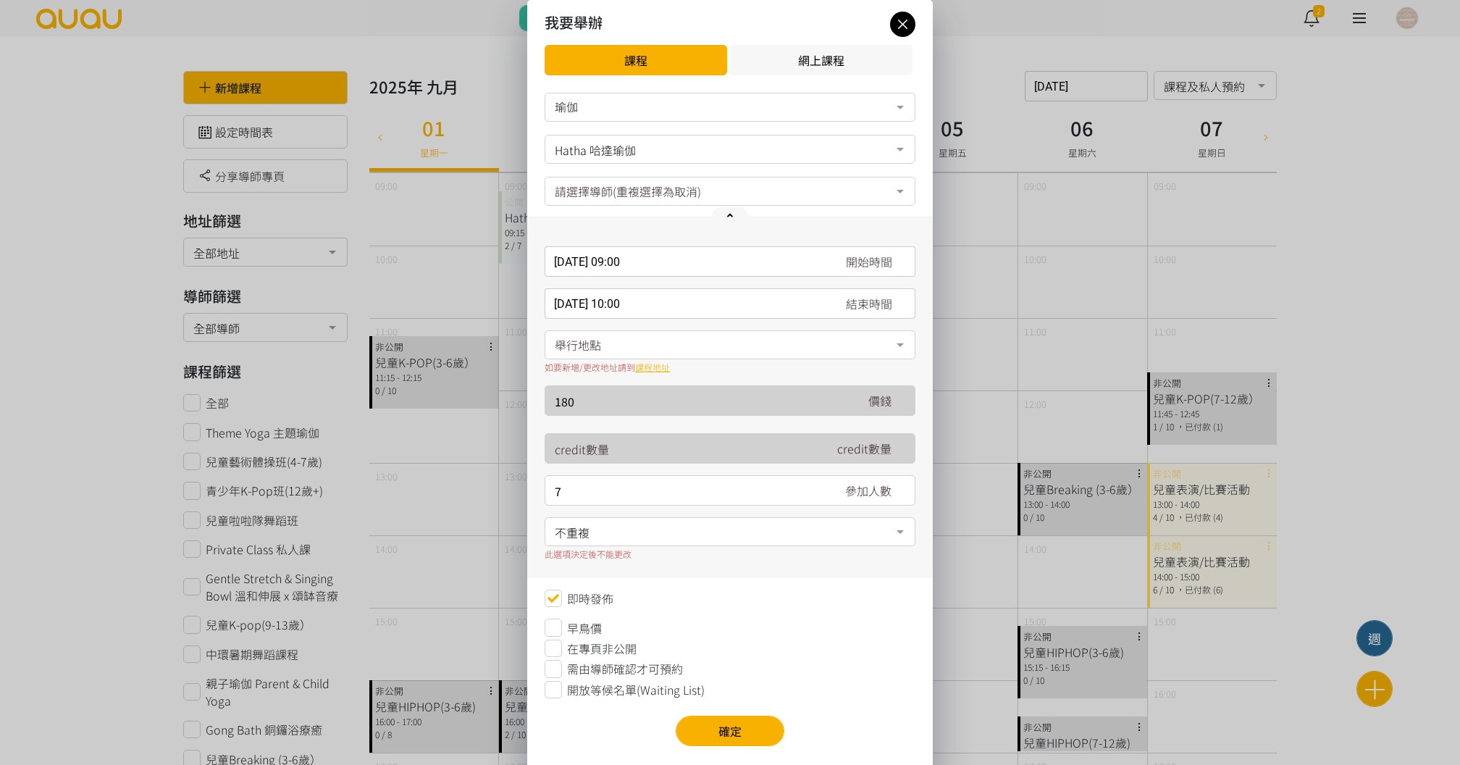
click at [636, 349] on div "舉行地點" at bounding box center [730, 344] width 371 height 29
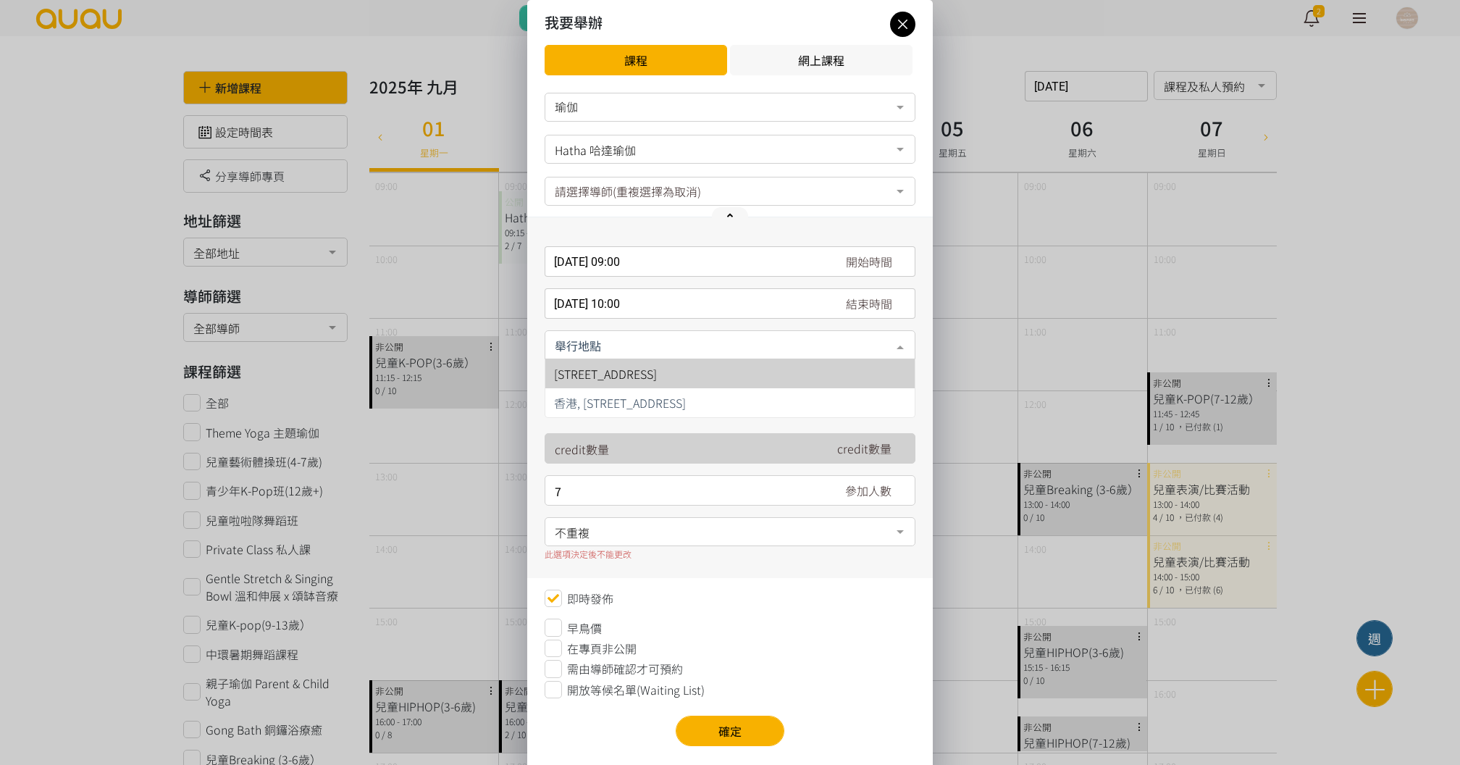
click at [633, 395] on span "香港, 香港島, 香港仔, 香港仔東勝道10號朗盈商業大廈9樓" at bounding box center [620, 402] width 132 height 17
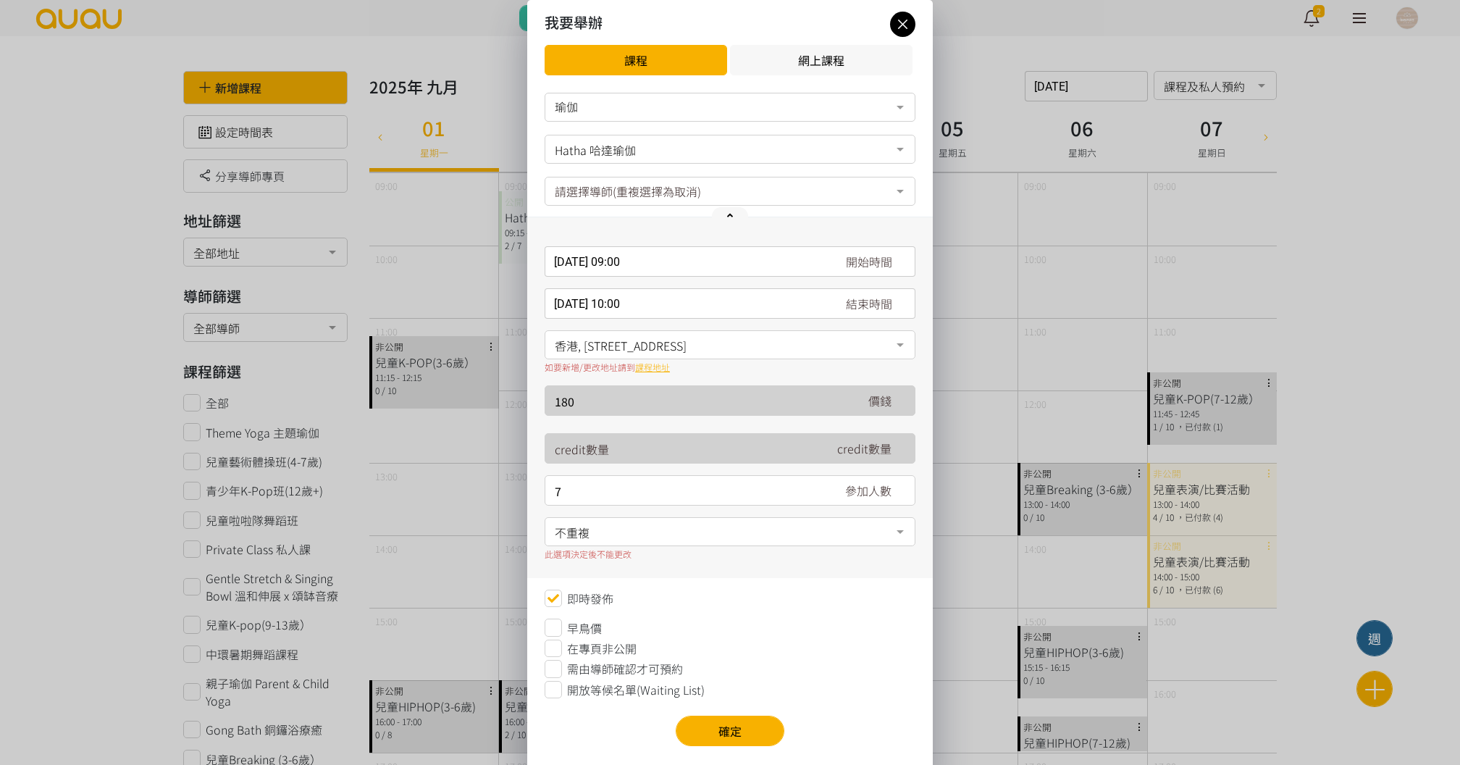
click at [555, 700] on div "瑜伽 瑜伽 舞蹈 No elements found. Consider changing the search query. List is empty. …" at bounding box center [730, 419] width 371 height 653
click at [555, 688] on icon at bounding box center [553, 689] width 17 height 17
click at [610, 537] on span "不重複" at bounding box center [730, 531] width 351 height 18
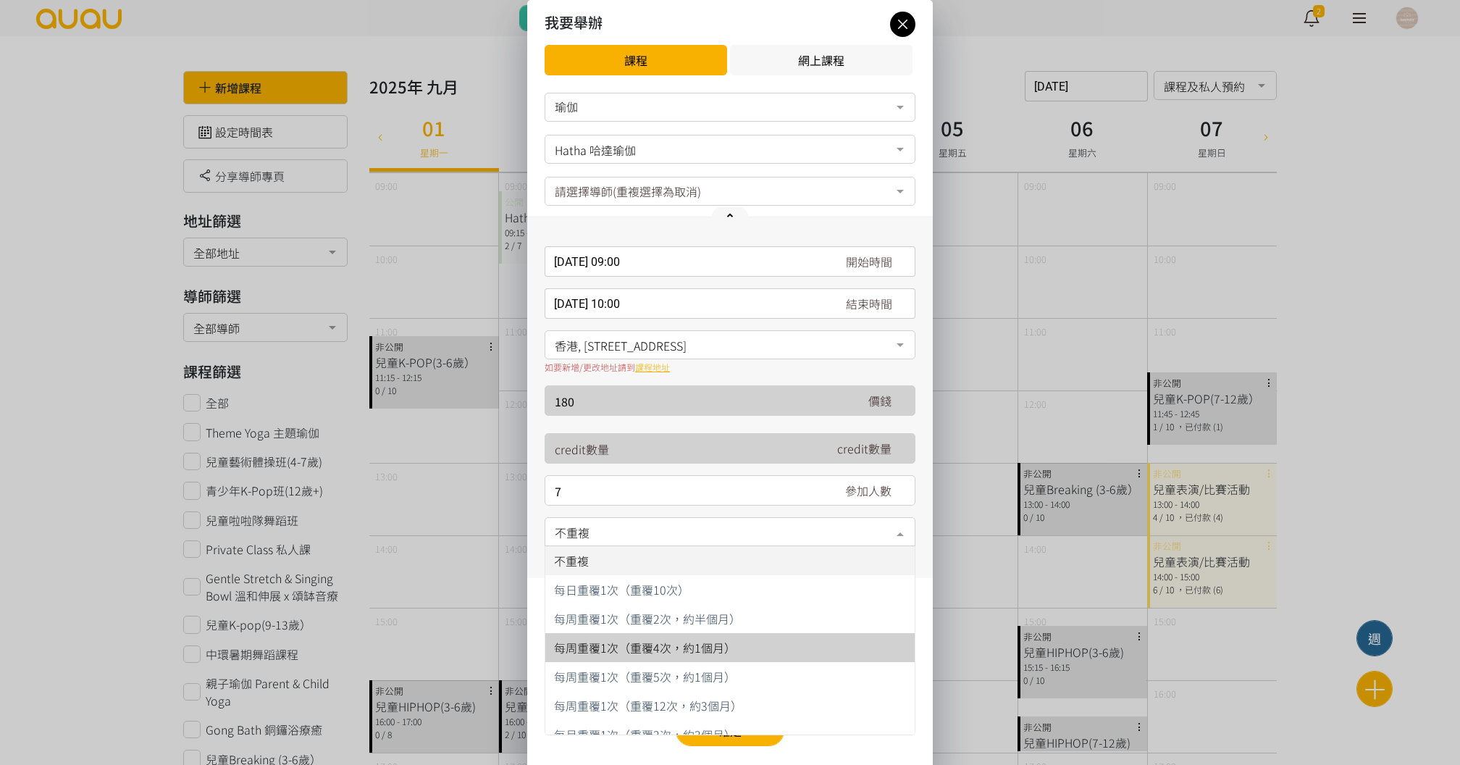
click at [609, 641] on span "每周重覆1次（重覆4次，約1個月）" at bounding box center [645, 647] width 182 height 17
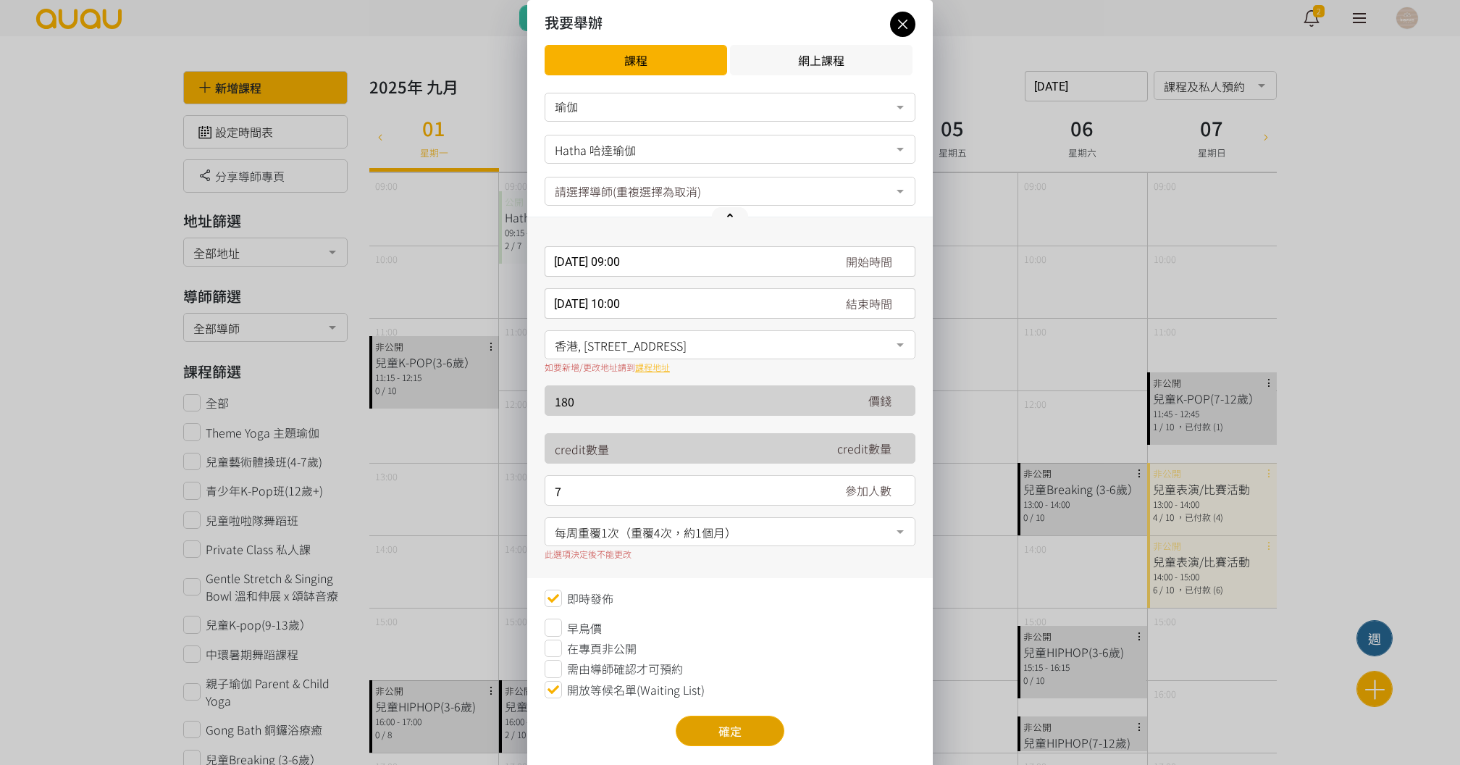
click at [740, 724] on button "確定" at bounding box center [730, 731] width 109 height 30
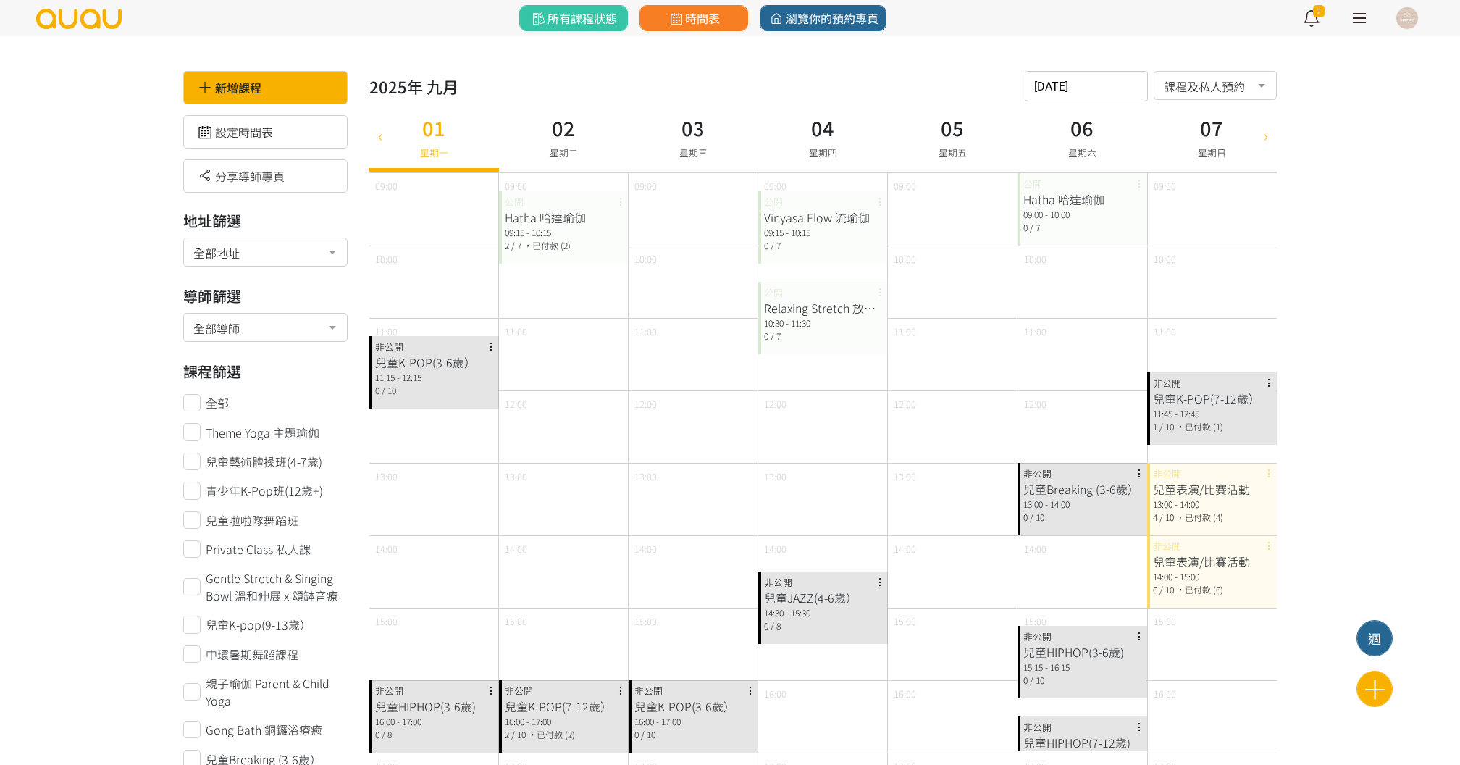
click at [307, 83] on div "新增課程" at bounding box center [265, 87] width 164 height 33
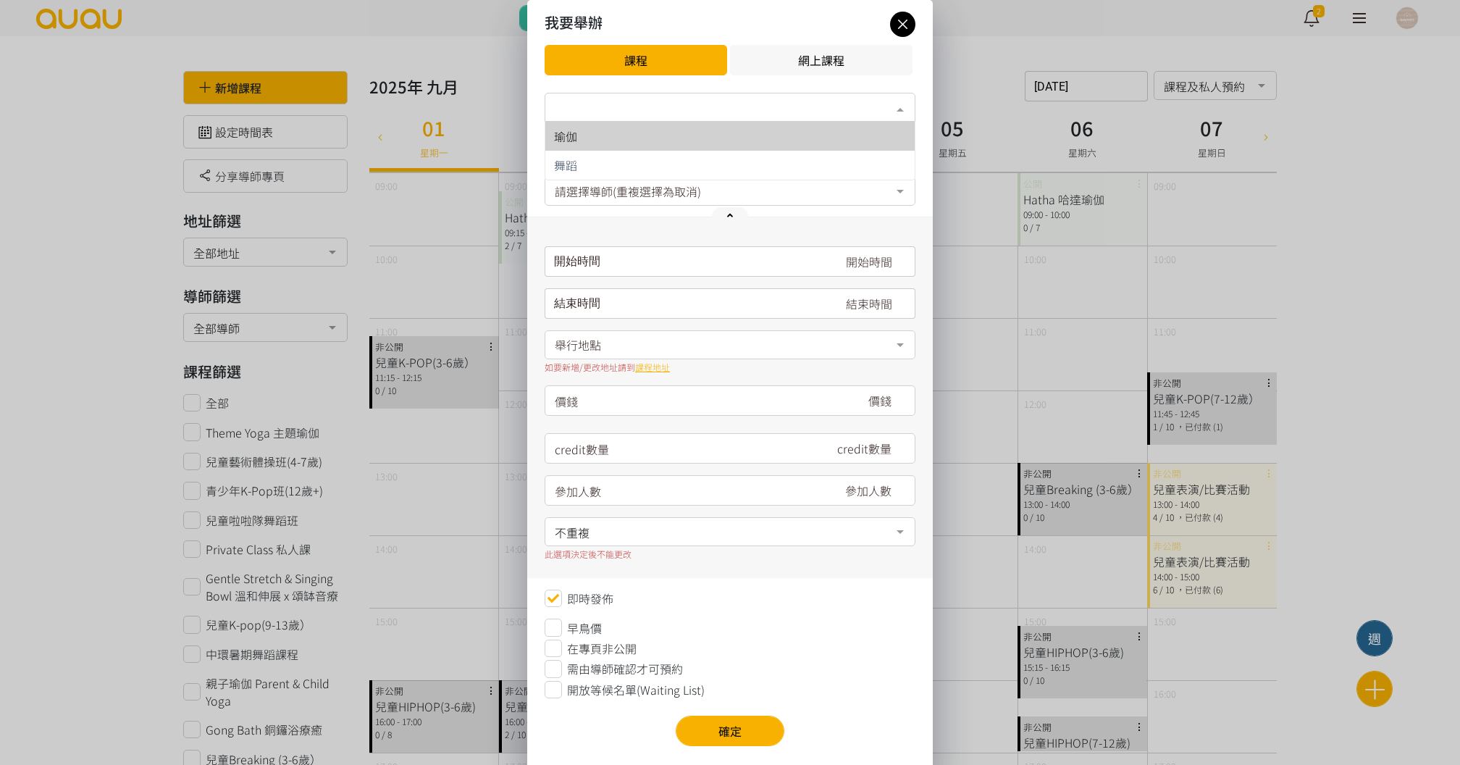
click at [574, 114] on div "類別*" at bounding box center [730, 107] width 371 height 29
click at [574, 129] on span "瑜伽" at bounding box center [730, 136] width 369 height 29
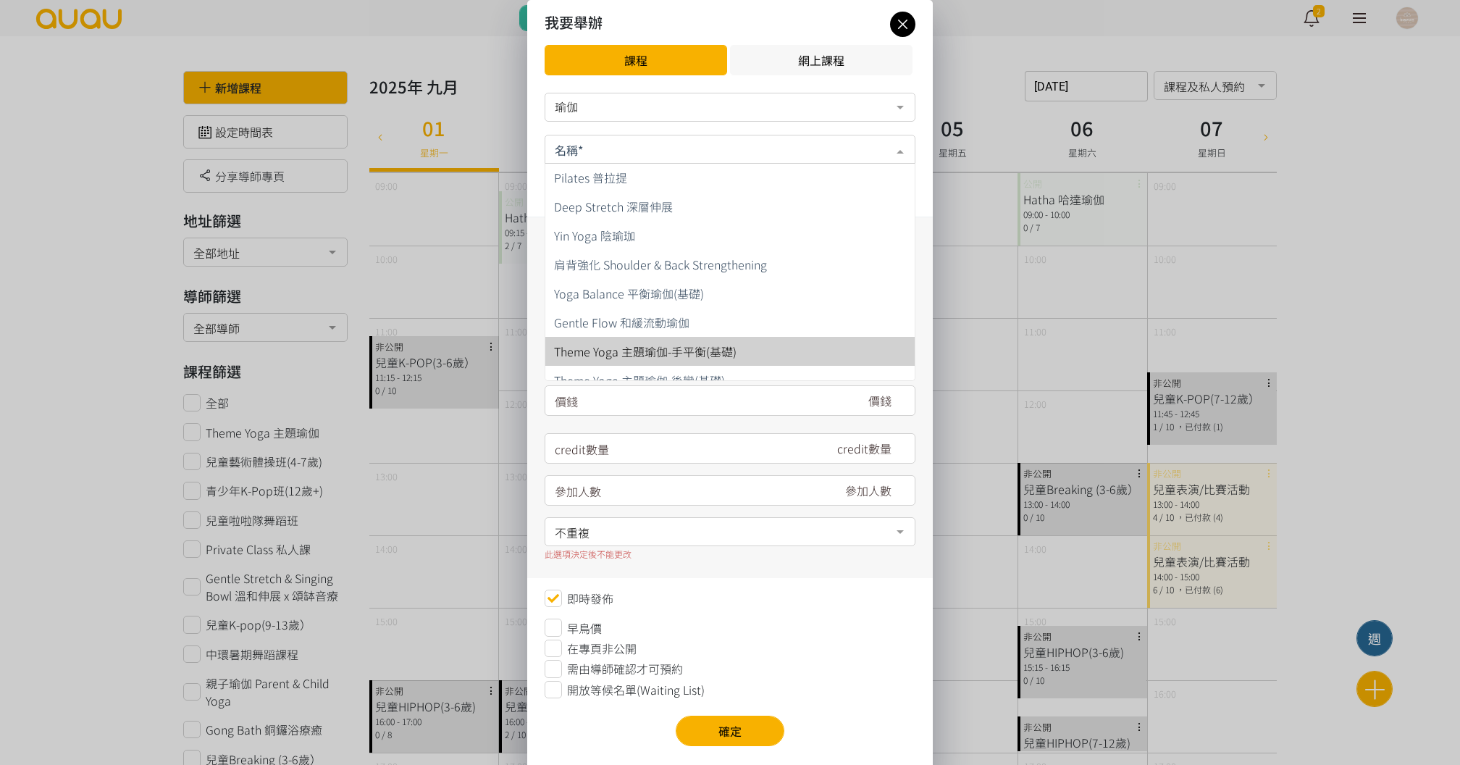
scroll to position [409, 0]
click at [670, 339] on span "Theme Yoga 主題瑜伽-手平衡(基礎)" at bounding box center [730, 349] width 369 height 29
type input "180"
type input "7"
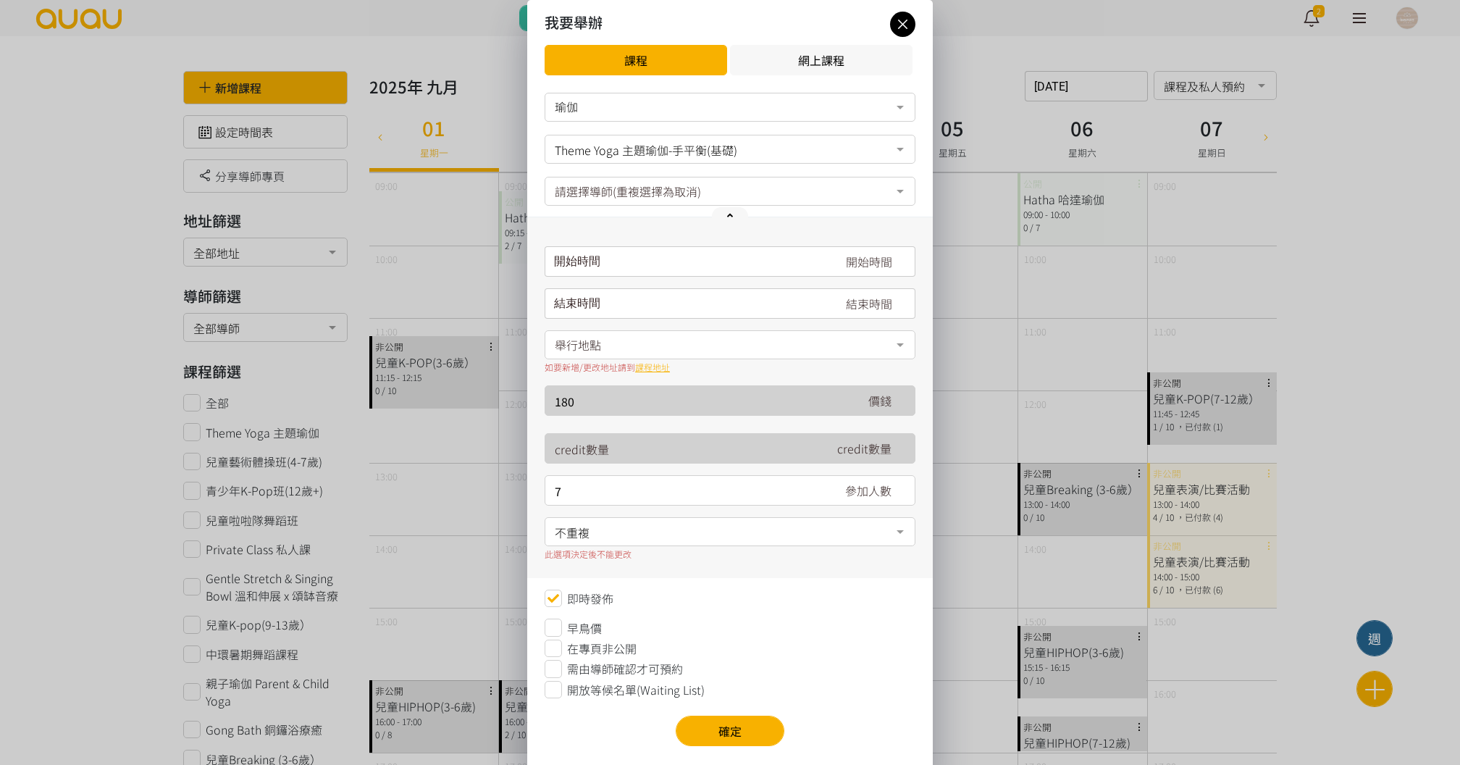
click at [684, 172] on form "瑜伽 瑜伽 舞蹈 No elements found. Consider changing the search query. List is empty. …" at bounding box center [730, 396] width 371 height 606
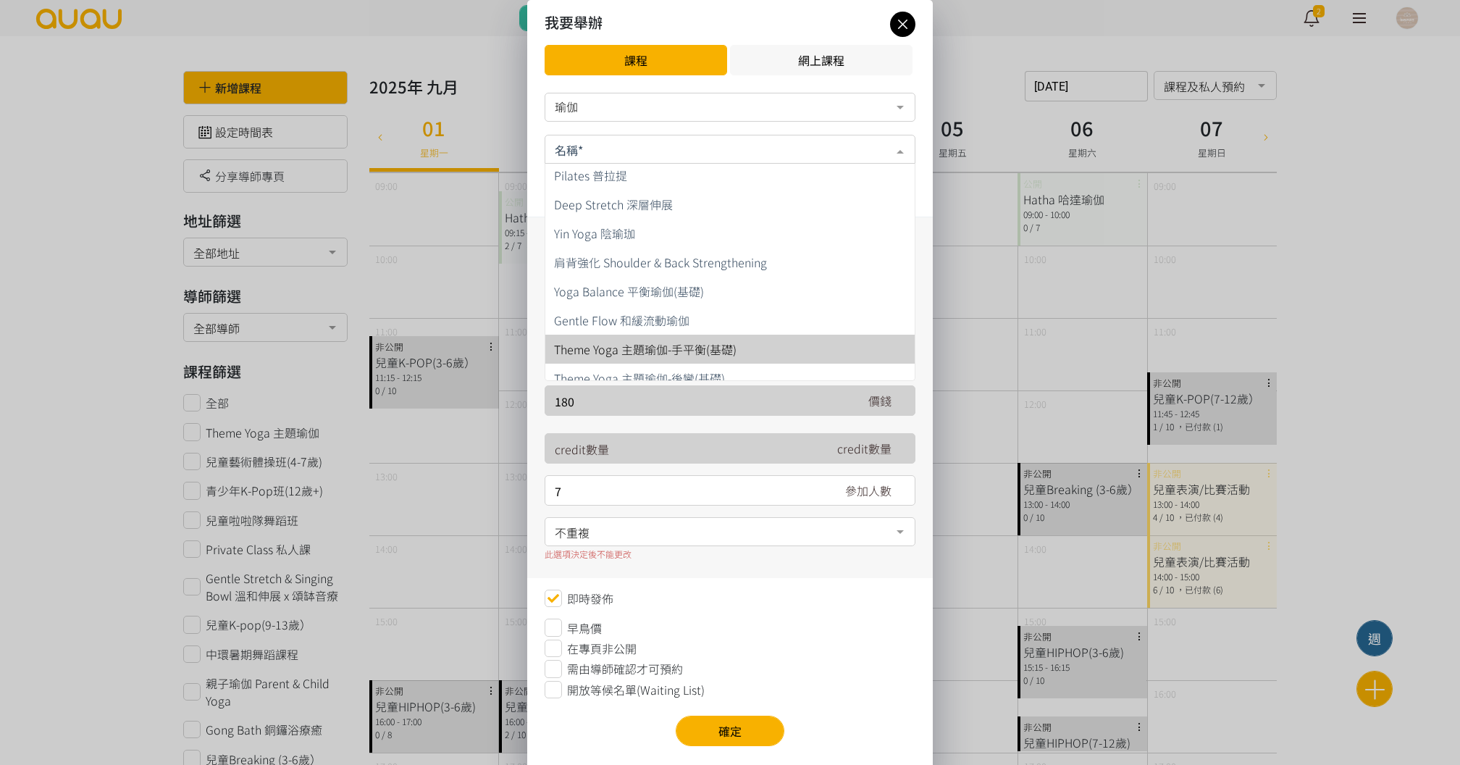
click at [687, 161] on div at bounding box center [730, 149] width 371 height 29
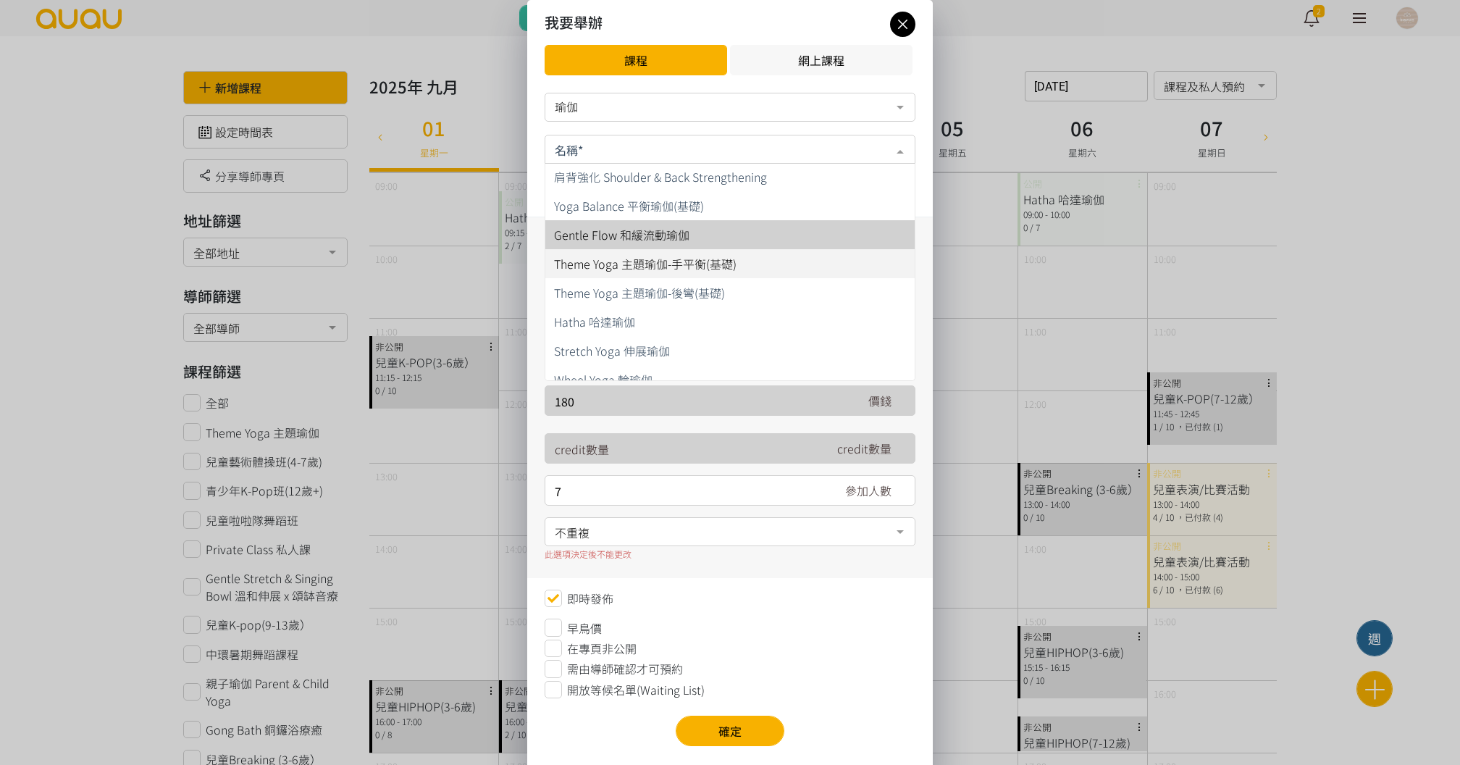
scroll to position [504, 0]
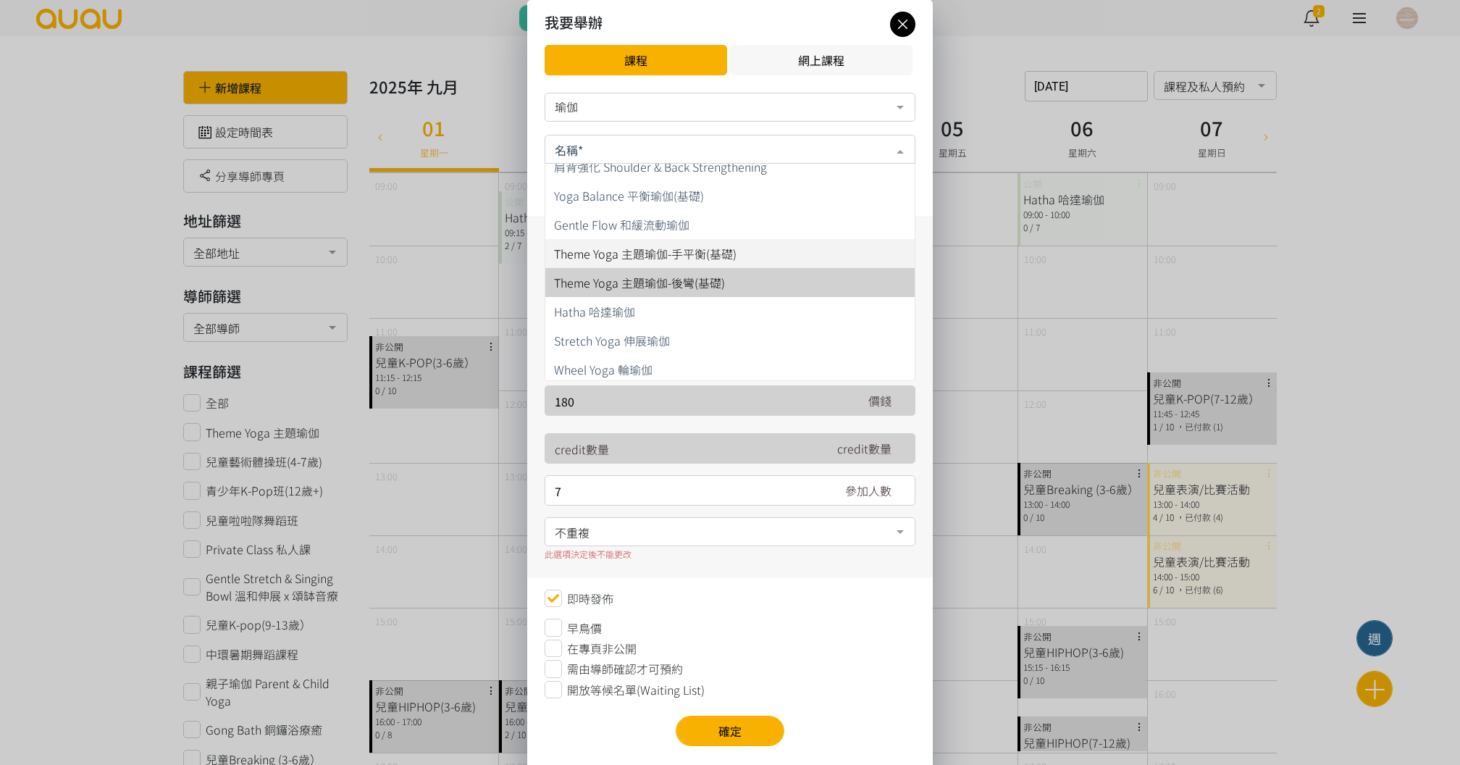
click at [695, 290] on span "Theme Yoga 主題瑜伽-後彎(基礎)" at bounding box center [639, 282] width 171 height 17
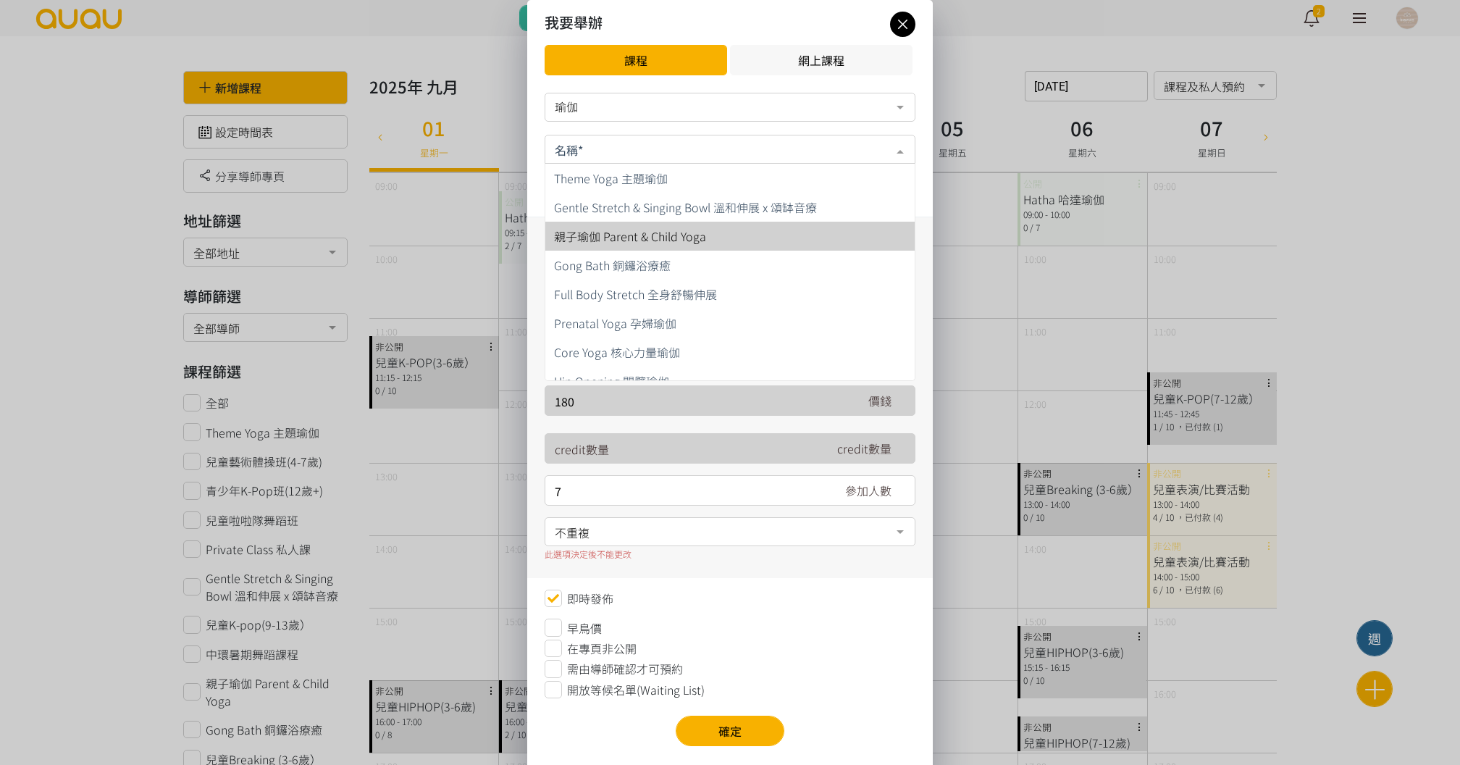
scroll to position [0, 0]
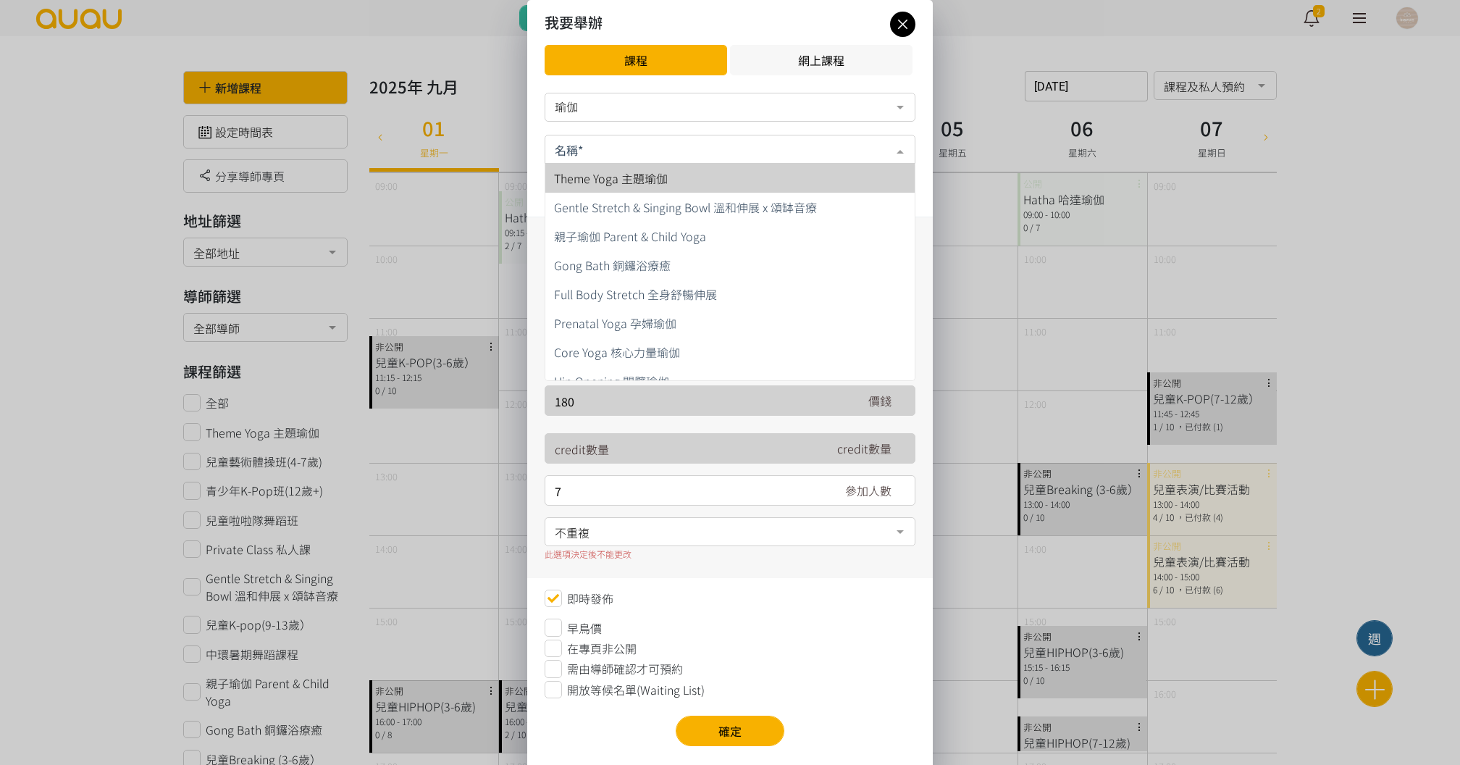
click at [685, 183] on span "Theme Yoga 主題瑜伽" at bounding box center [730, 178] width 369 height 29
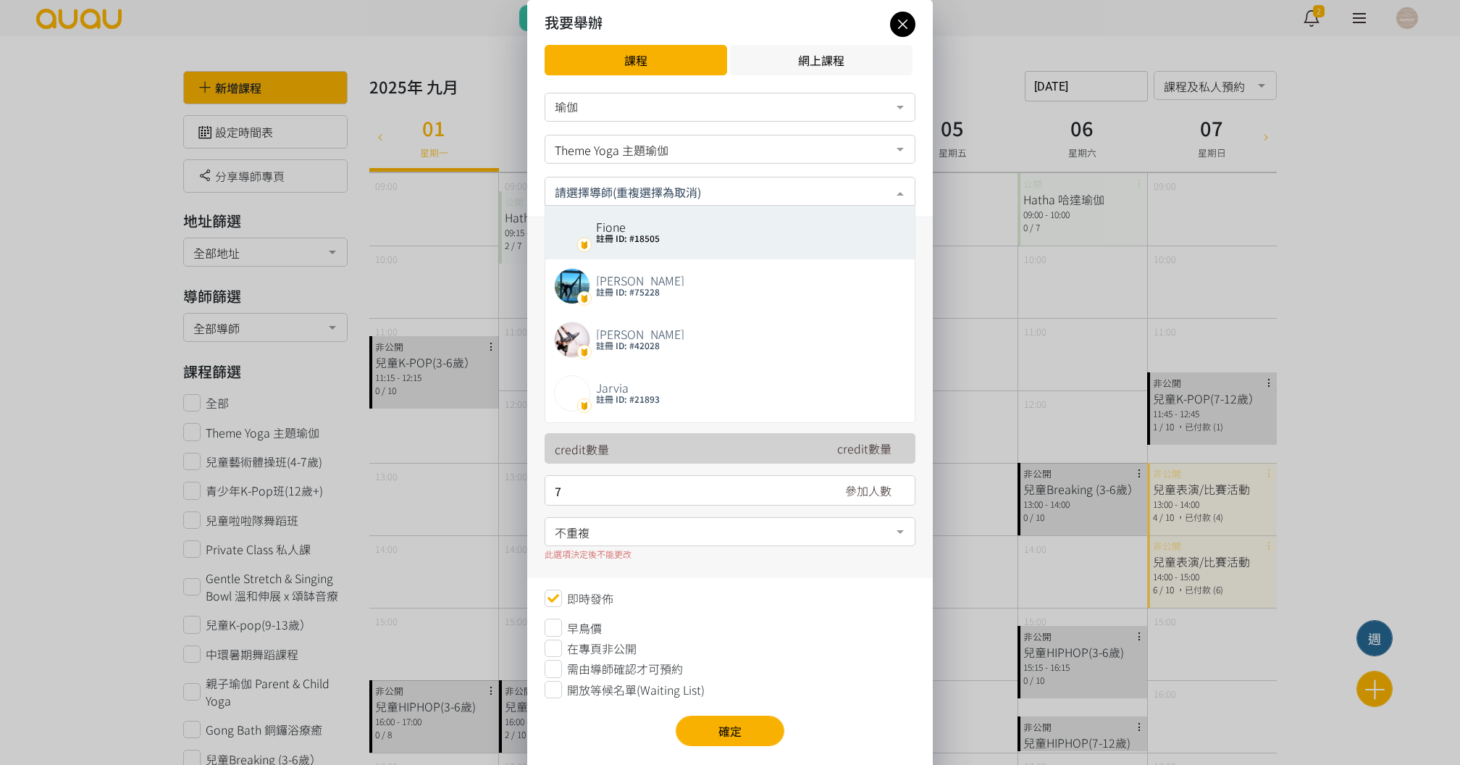
click at [737, 188] on input "text" at bounding box center [730, 190] width 351 height 18
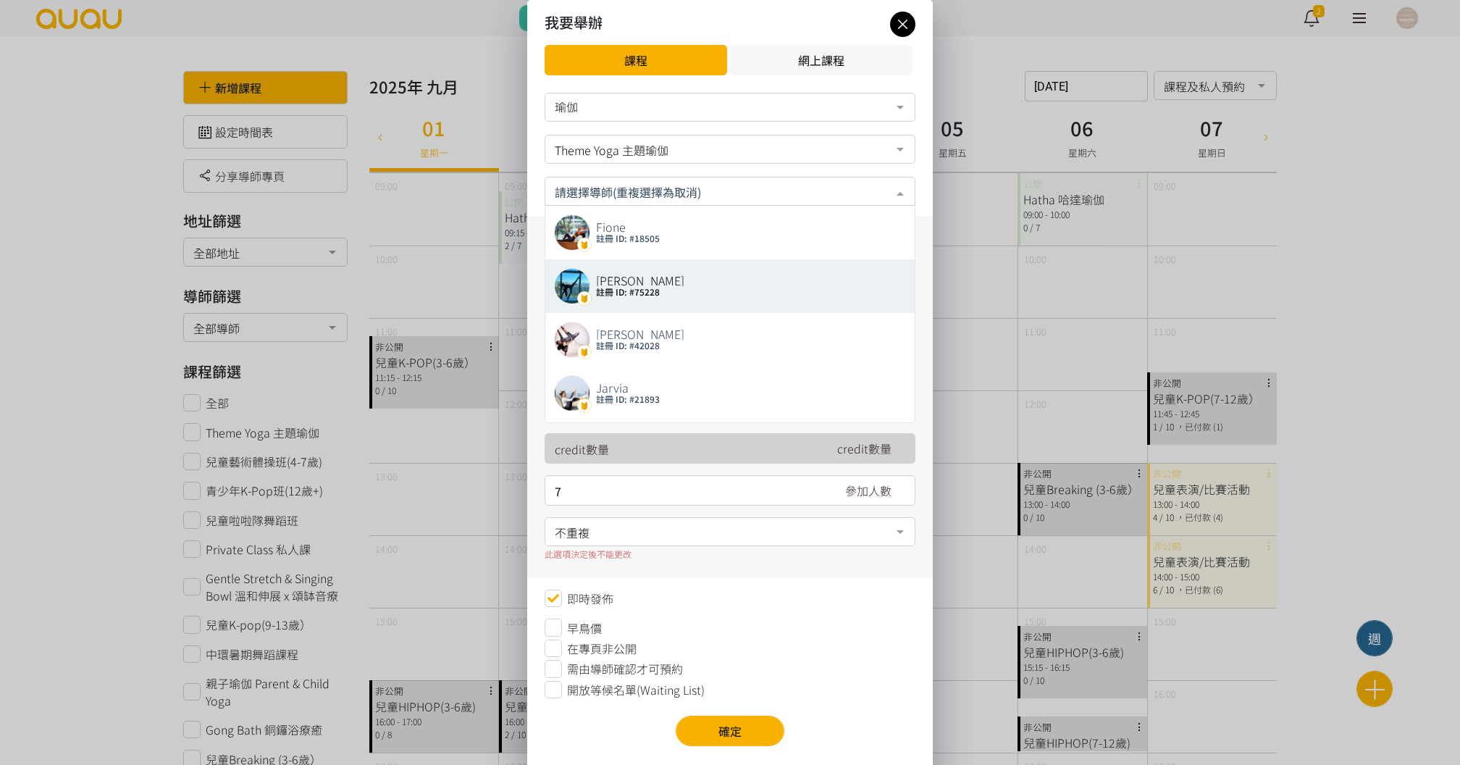
click at [534, 262] on div "開始時間 September 2025 Sun Mon Tue Wed Thu Fri Sat 1 2 3 4 5 6 7 8 9 10 11 12 13 1…" at bounding box center [730, 397] width 406 height 361
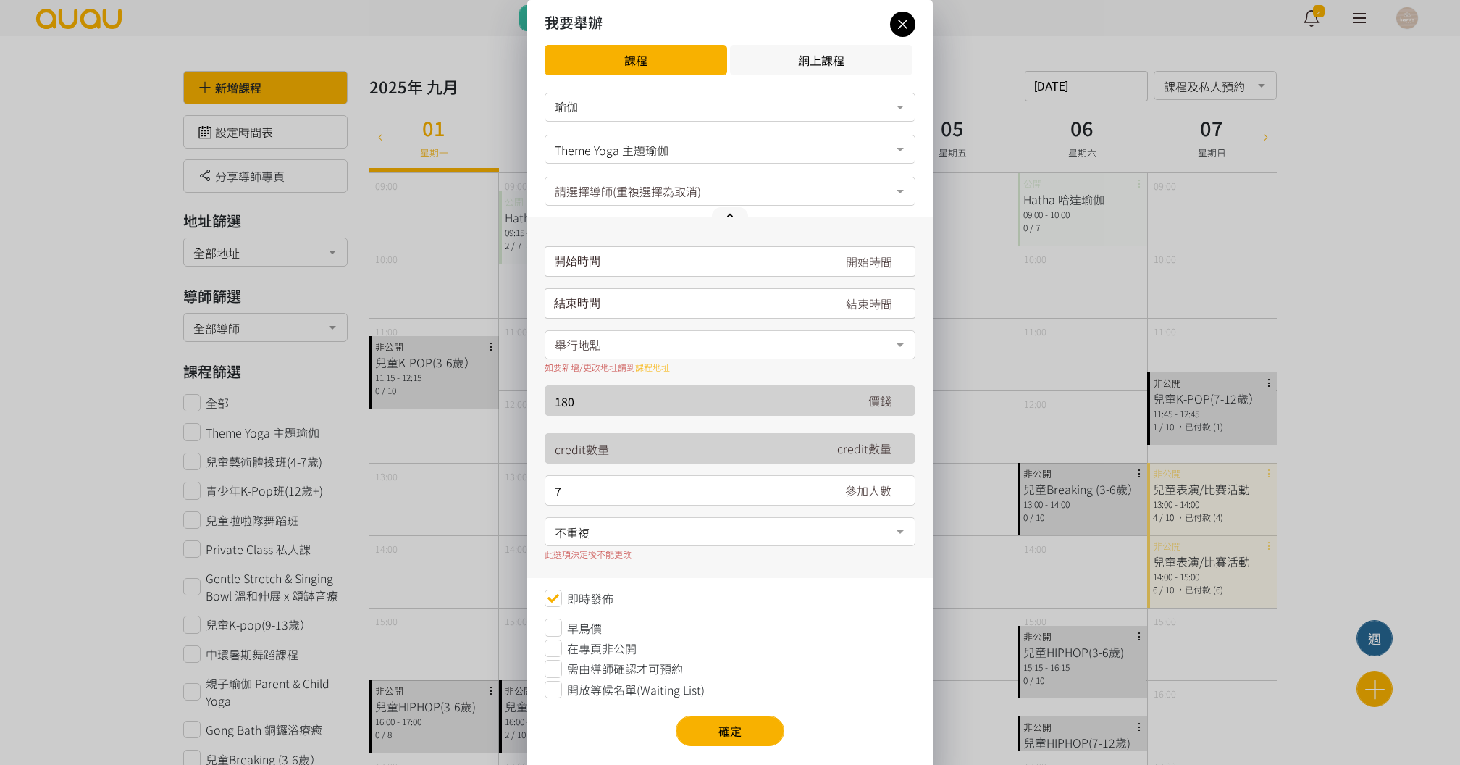
click at [589, 267] on div "開始時間 September 2025 Sun Mon Tue Wed Thu Fri Sat 1 2 3 4 5 6 7 8 9 10 11 12 13 1…" at bounding box center [730, 261] width 371 height 30
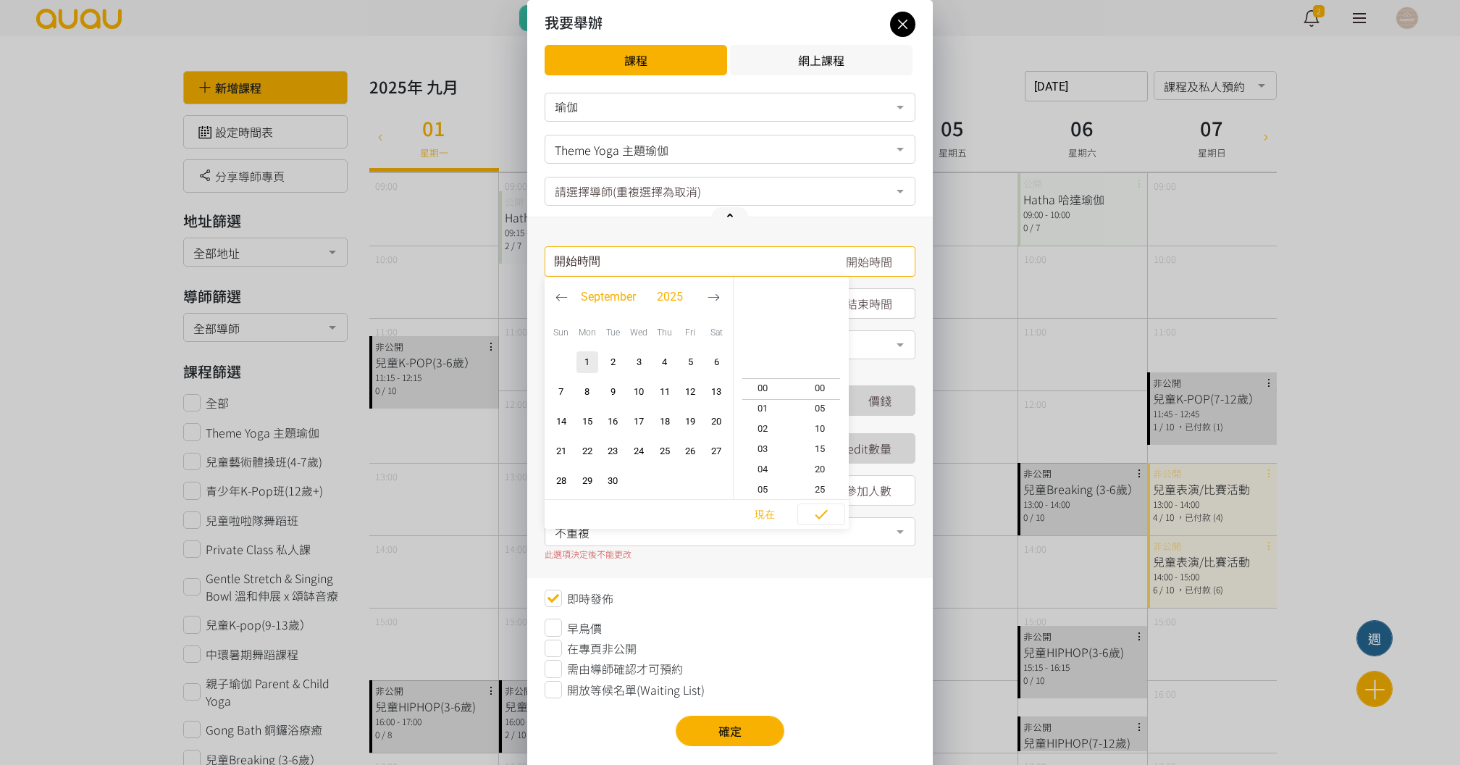
click at [716, 297] on icon "button" at bounding box center [714, 297] width 11 height 7
click at [557, 299] on icon "button" at bounding box center [562, 297] width 12 height 12
click at [716, 368] on span "6" at bounding box center [716, 362] width 17 height 14
type input "2025-09-06, 21:40"
type input "2025-09-06, 22:40"
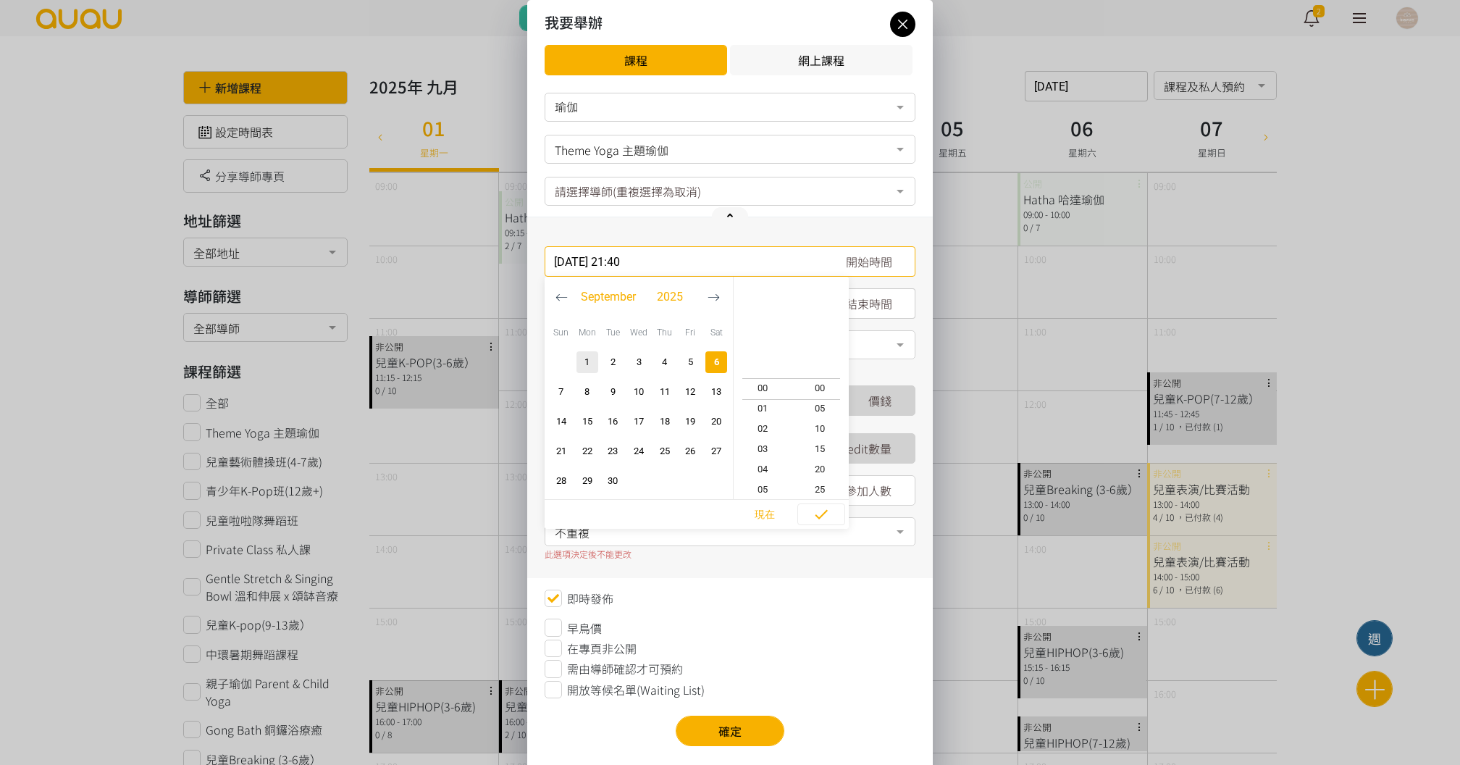
scroll to position [162, 0]
type input "2025-09-06, 17:40"
type input "2025-09-06, 18:40"
type input "2025-09-06, 13:40"
type input "2025-09-06, 14:40"
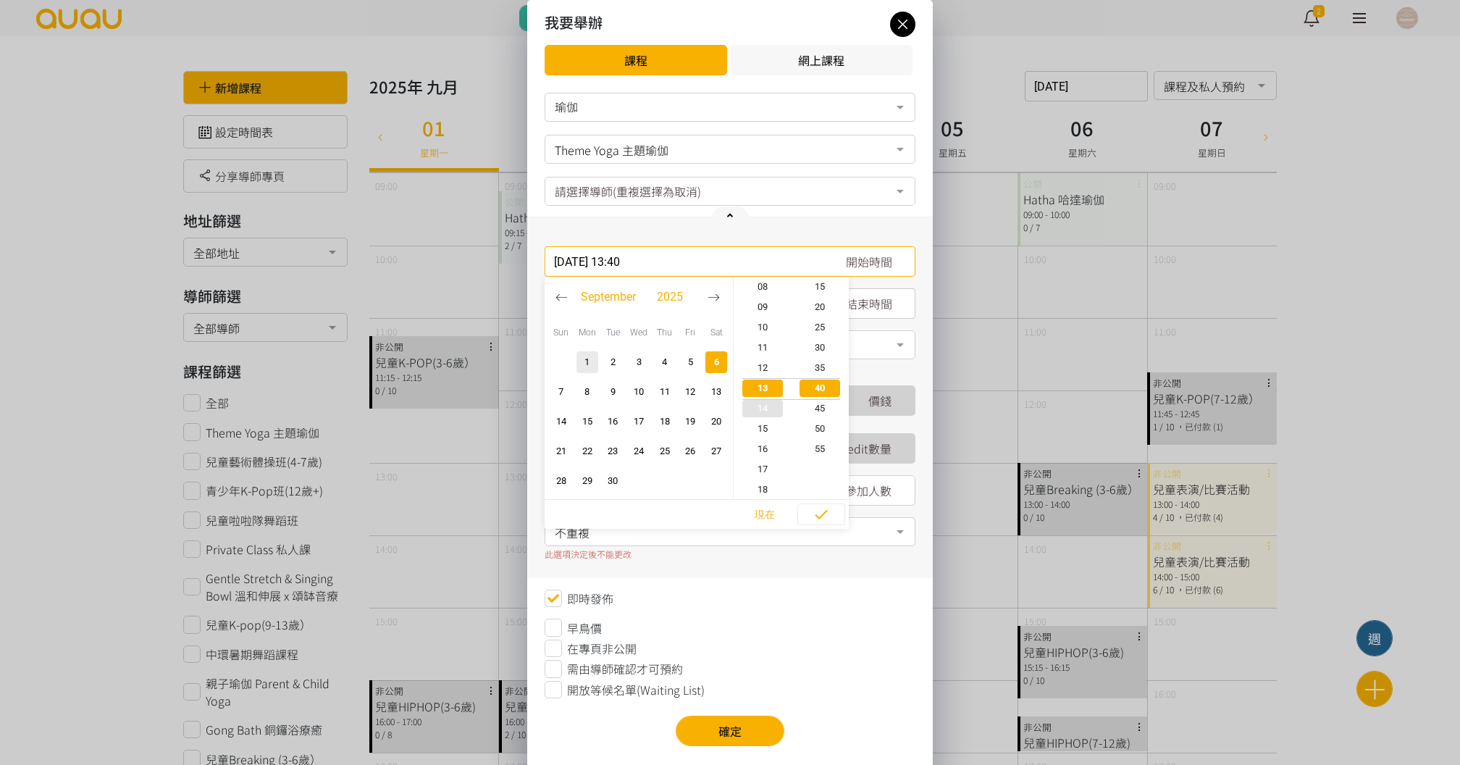
click at [775, 329] on span "10" at bounding box center [763, 327] width 58 height 14
type input "2025-09-06, 10:40"
type input "2025-09-06, 11:40"
type input "2025-09-06, 10:20"
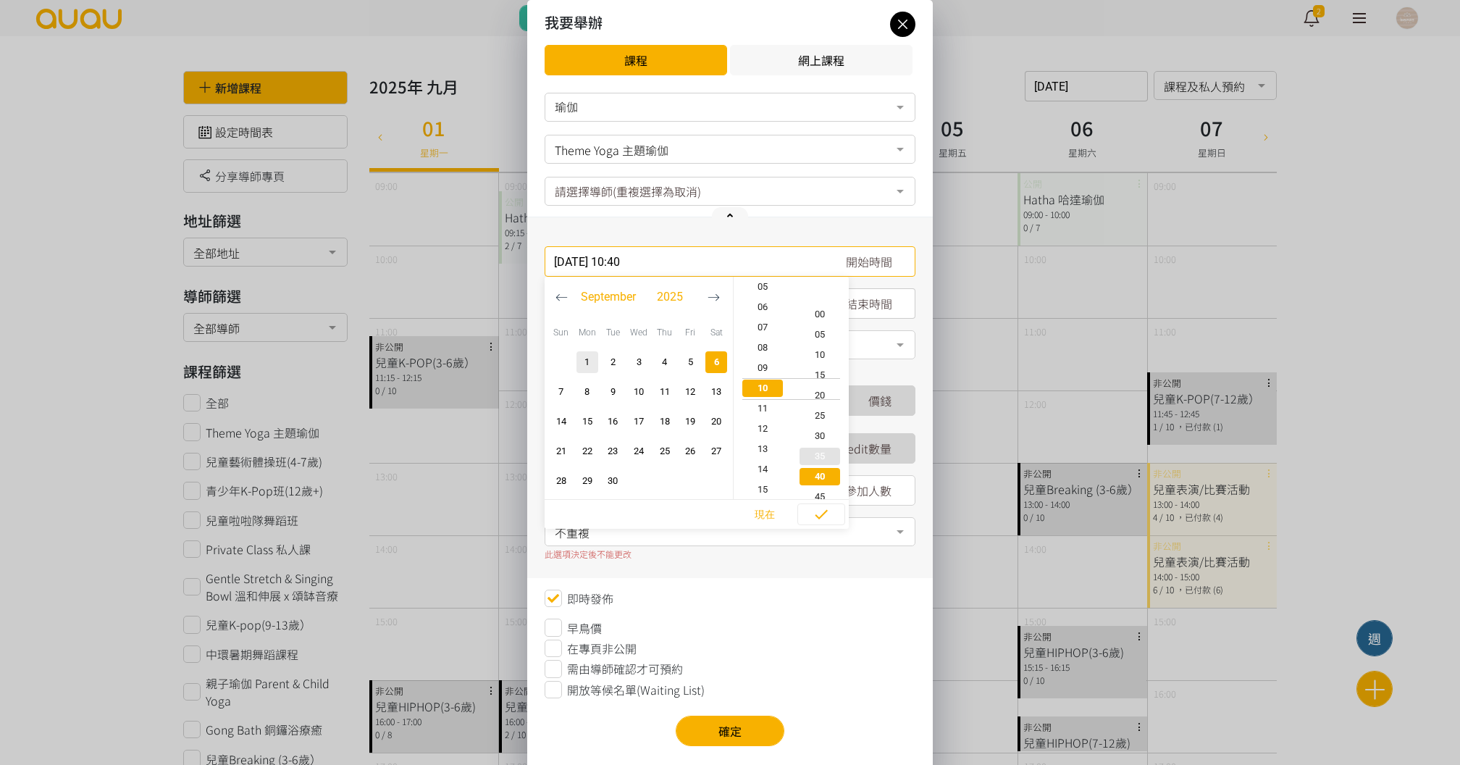
type input "2025-09-06, 11:20"
click at [832, 367] on span "15" at bounding box center [821, 368] width 58 height 14
type input "2025-09-06, 10:15"
type input "2025-09-06, 11:15"
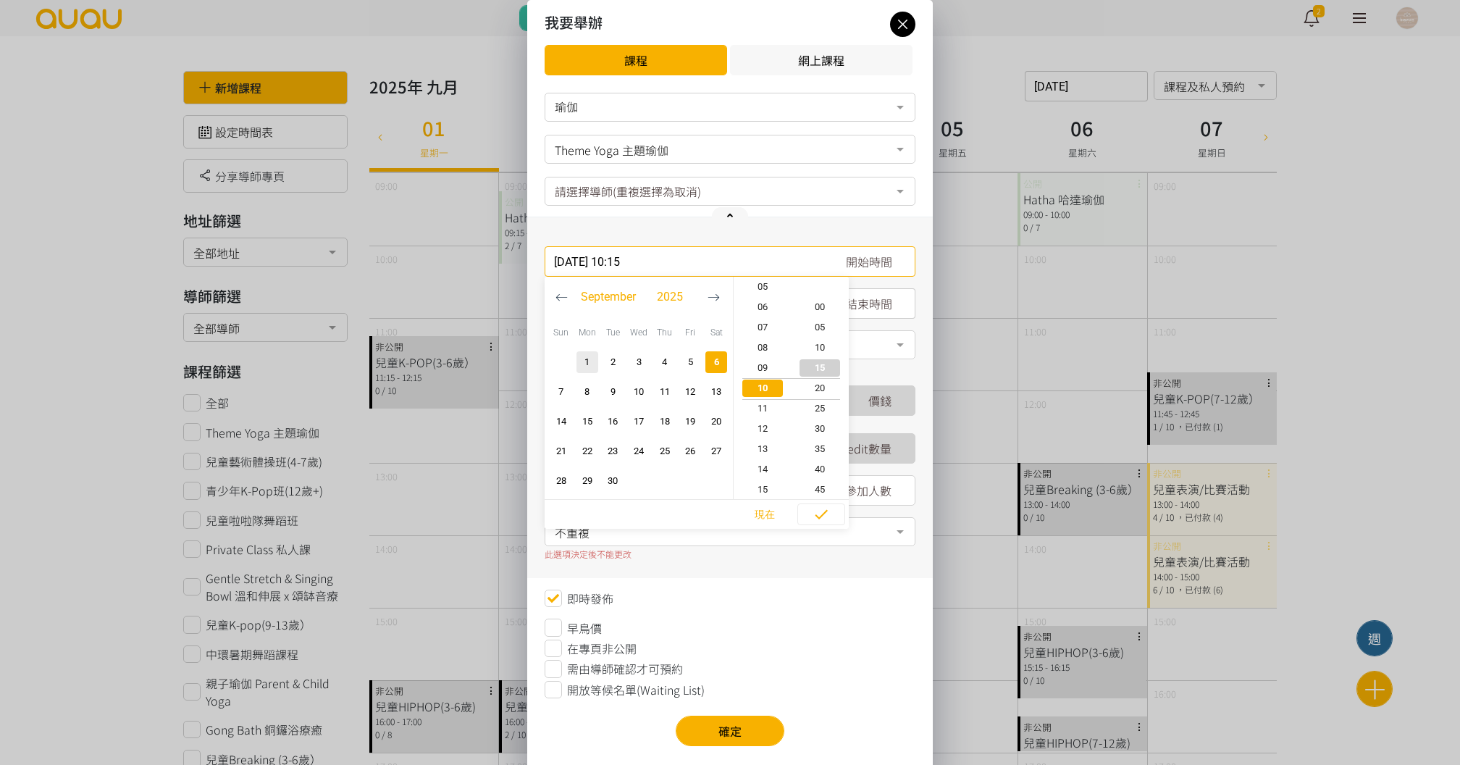
scroll to position [61, 0]
click at [832, 511] on span "button" at bounding box center [821, 515] width 46 height 22
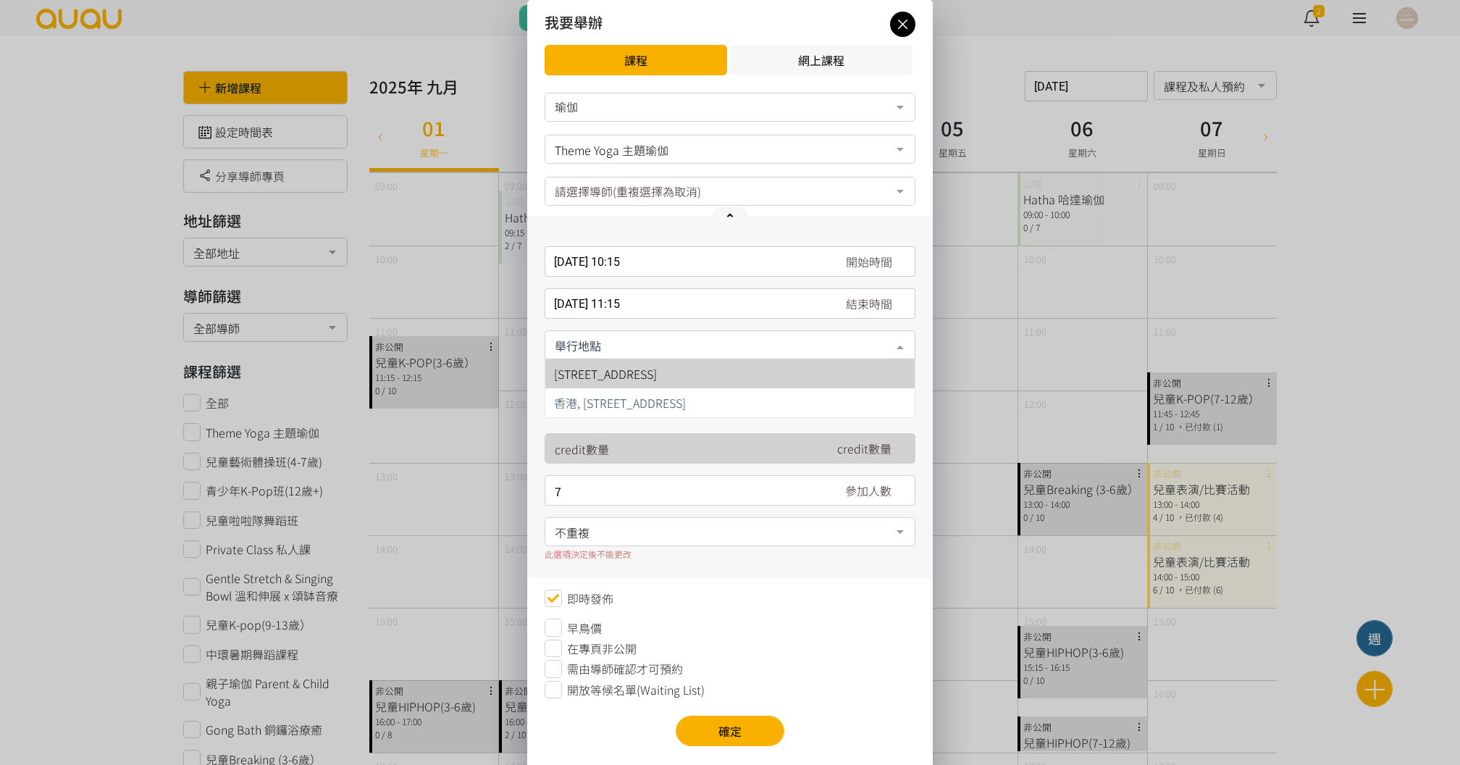
click at [669, 354] on div at bounding box center [730, 344] width 371 height 29
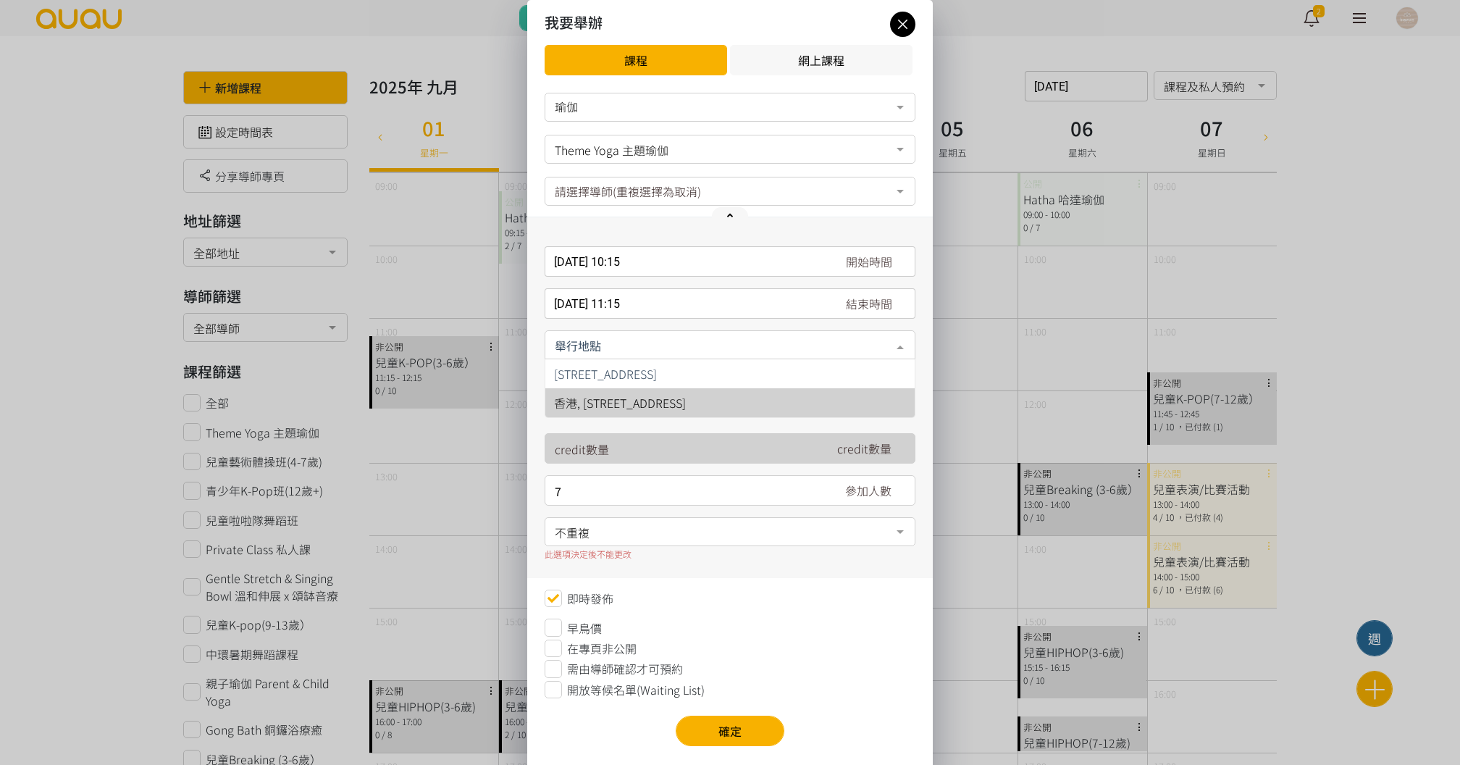
click at [661, 406] on span "香港, 香港島, 香港仔, 香港仔東勝道10號朗盈商業大廈9樓" at bounding box center [620, 402] width 132 height 17
click at [615, 484] on input "7" at bounding box center [686, 491] width 263 height 30
click at [600, 525] on span "不重複" at bounding box center [730, 531] width 351 height 18
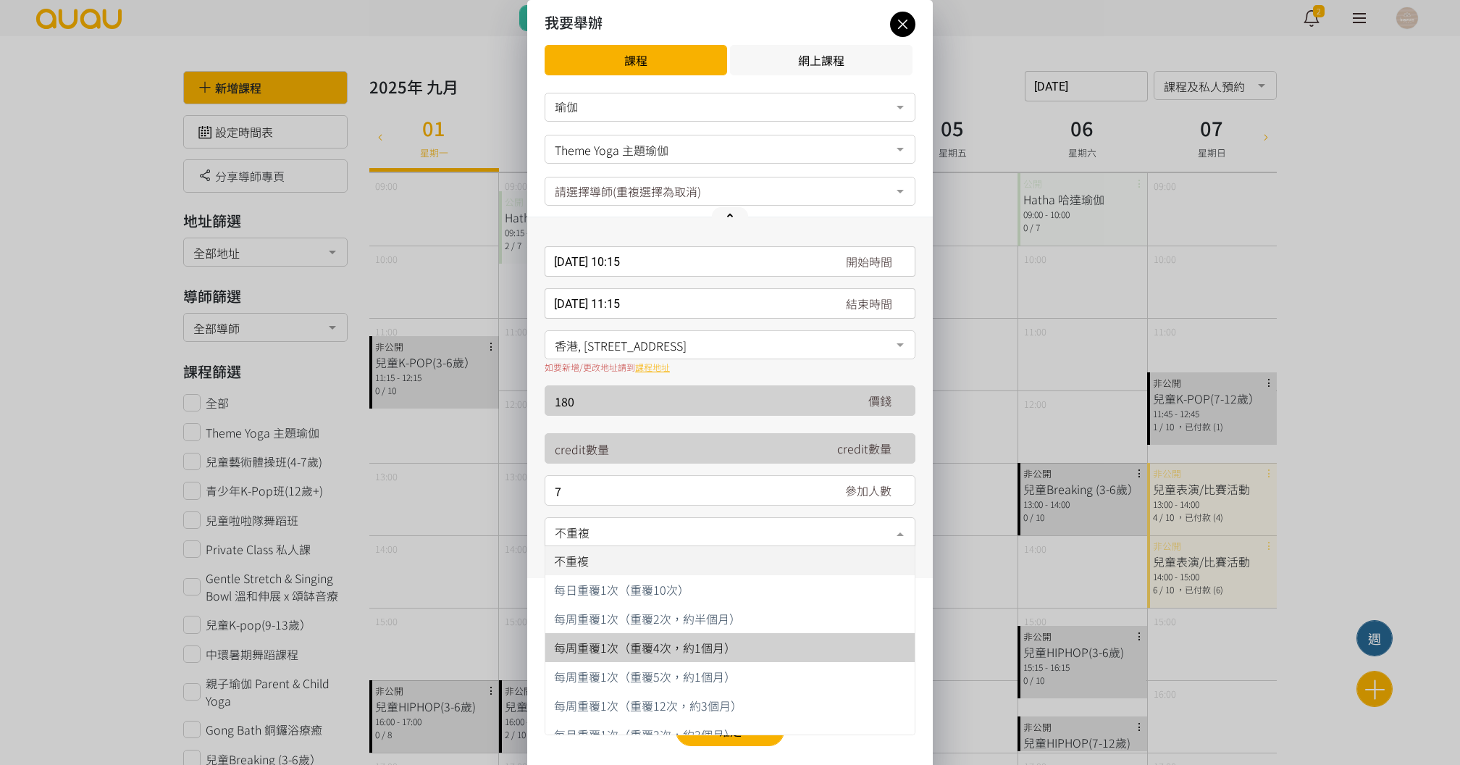
click at [594, 642] on span "每周重覆1次（重覆4次，約1個月）" at bounding box center [645, 647] width 182 height 17
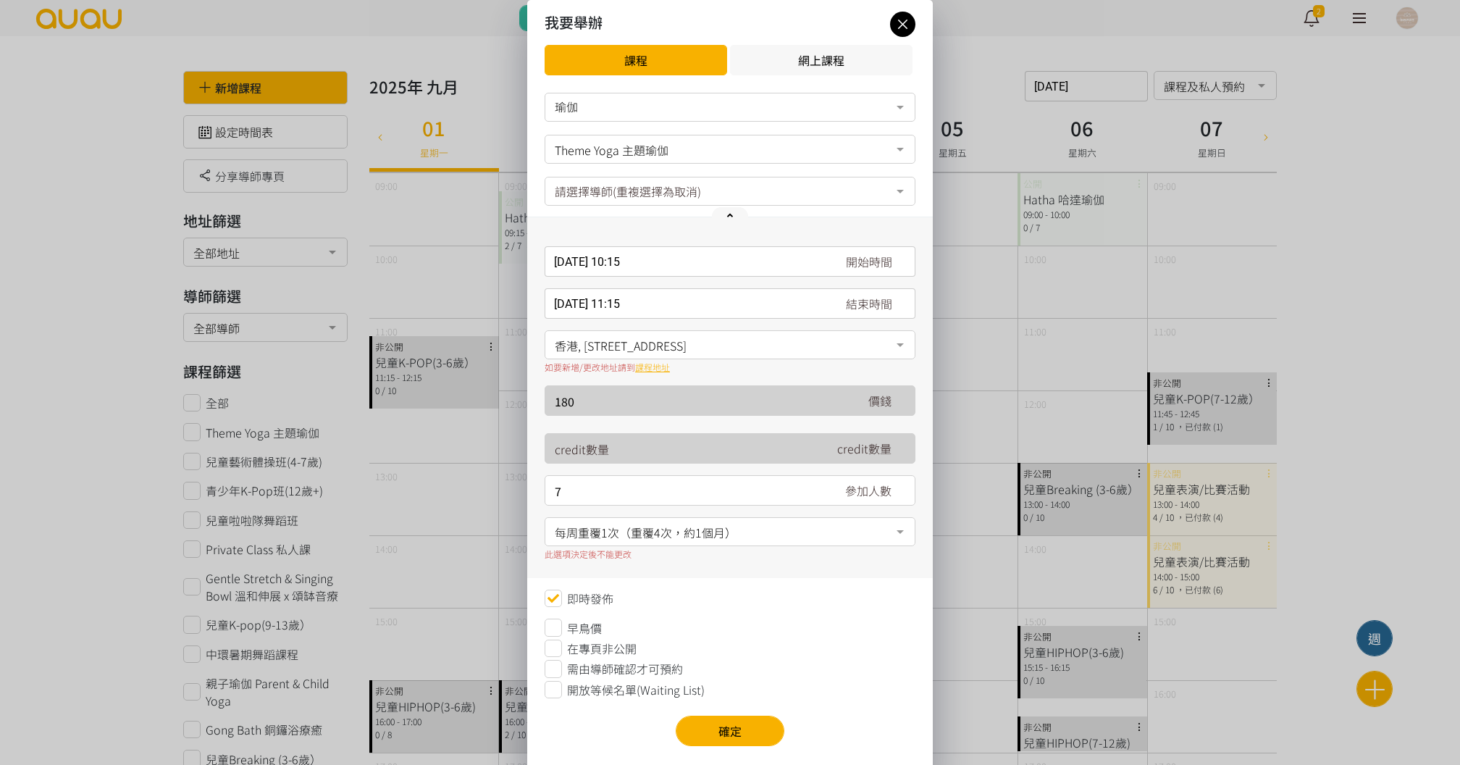
click at [580, 690] on span "開放等候名單(Waiting List)" at bounding box center [636, 689] width 138 height 17
click at [616, 270] on div "2025-09-06, 10:15 開始時間 September 2025 Sun Mon Tue Wed Thu Fri Sat 1 2 3 4 5 6 7…" at bounding box center [730, 261] width 371 height 30
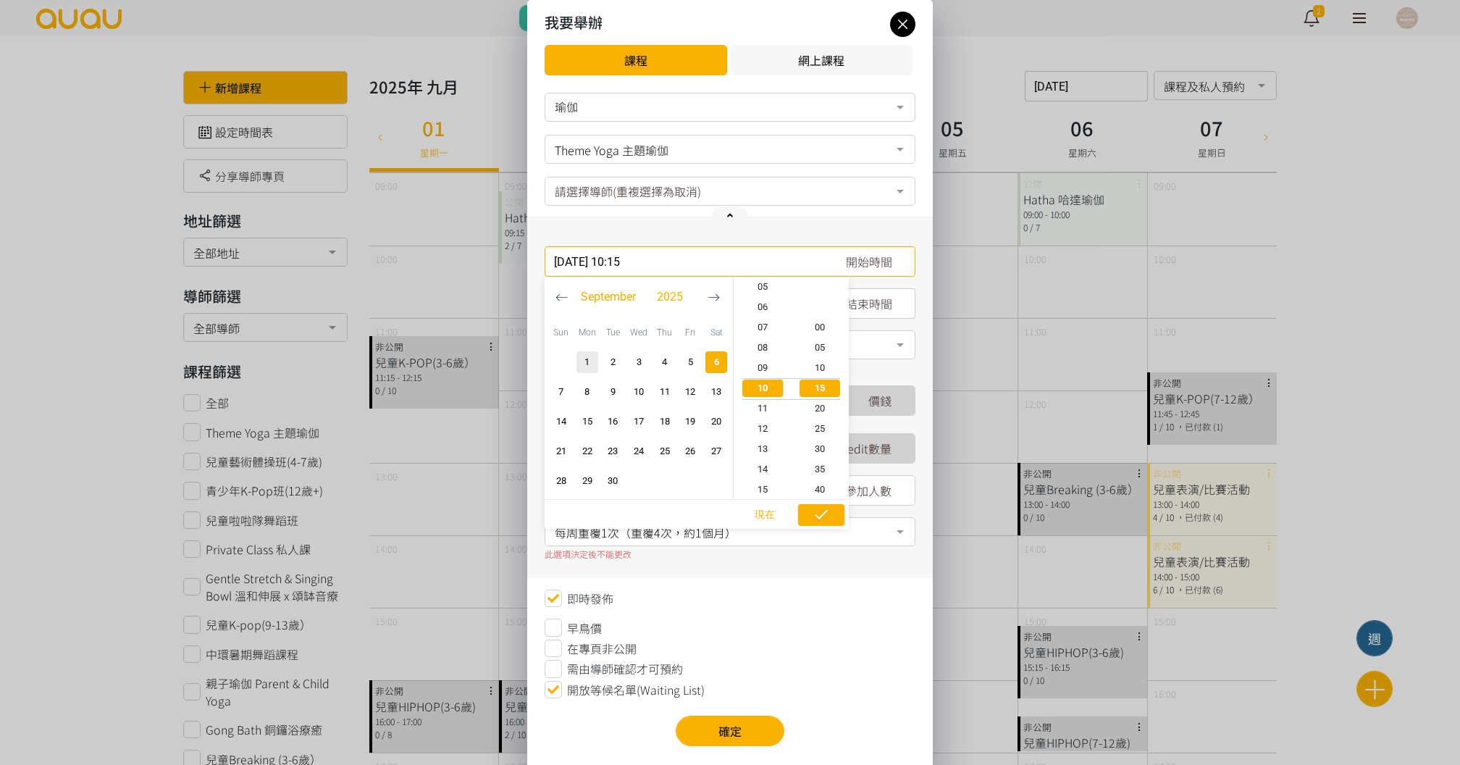
click at [823, 517] on icon "button" at bounding box center [821, 514] width 17 height 17
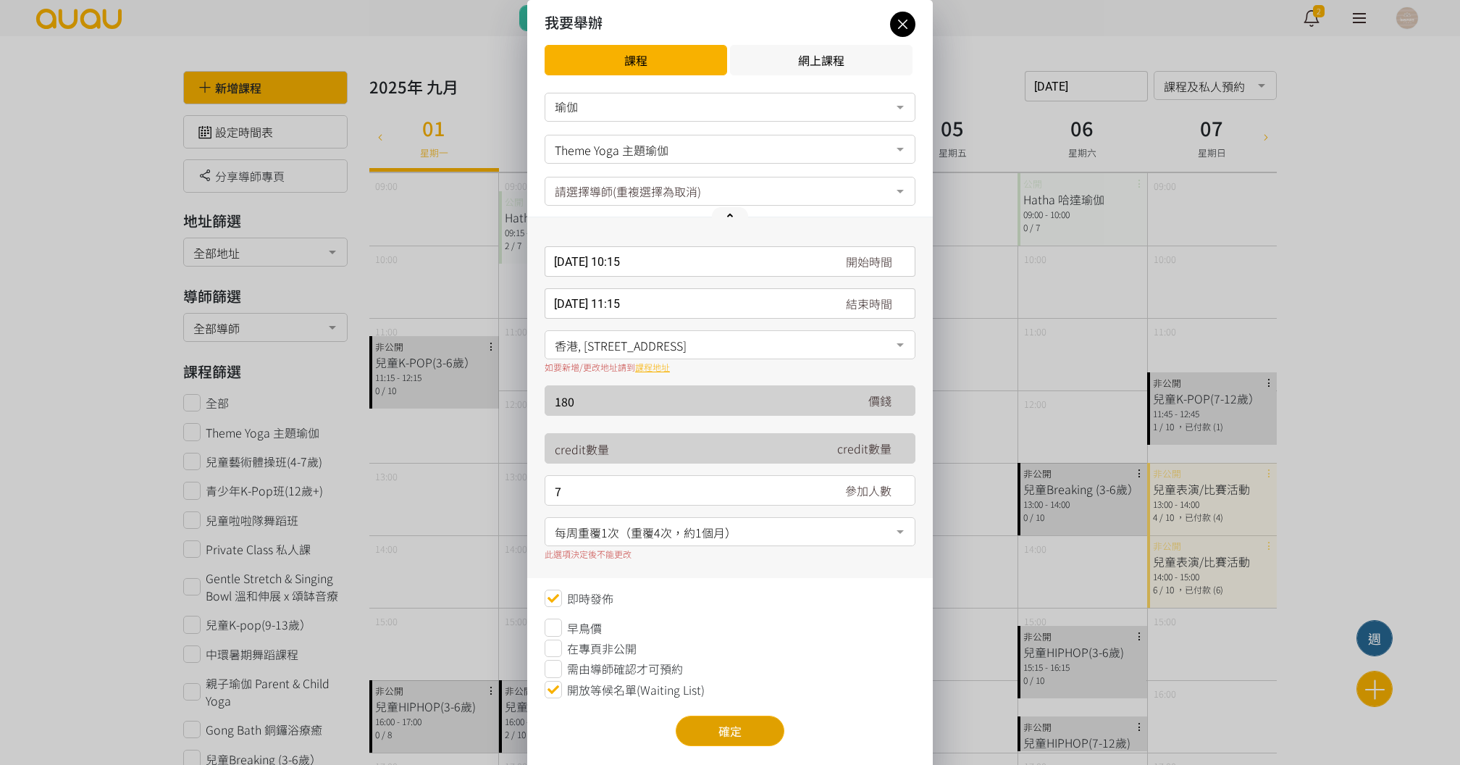
click at [734, 725] on button "確定" at bounding box center [730, 731] width 109 height 30
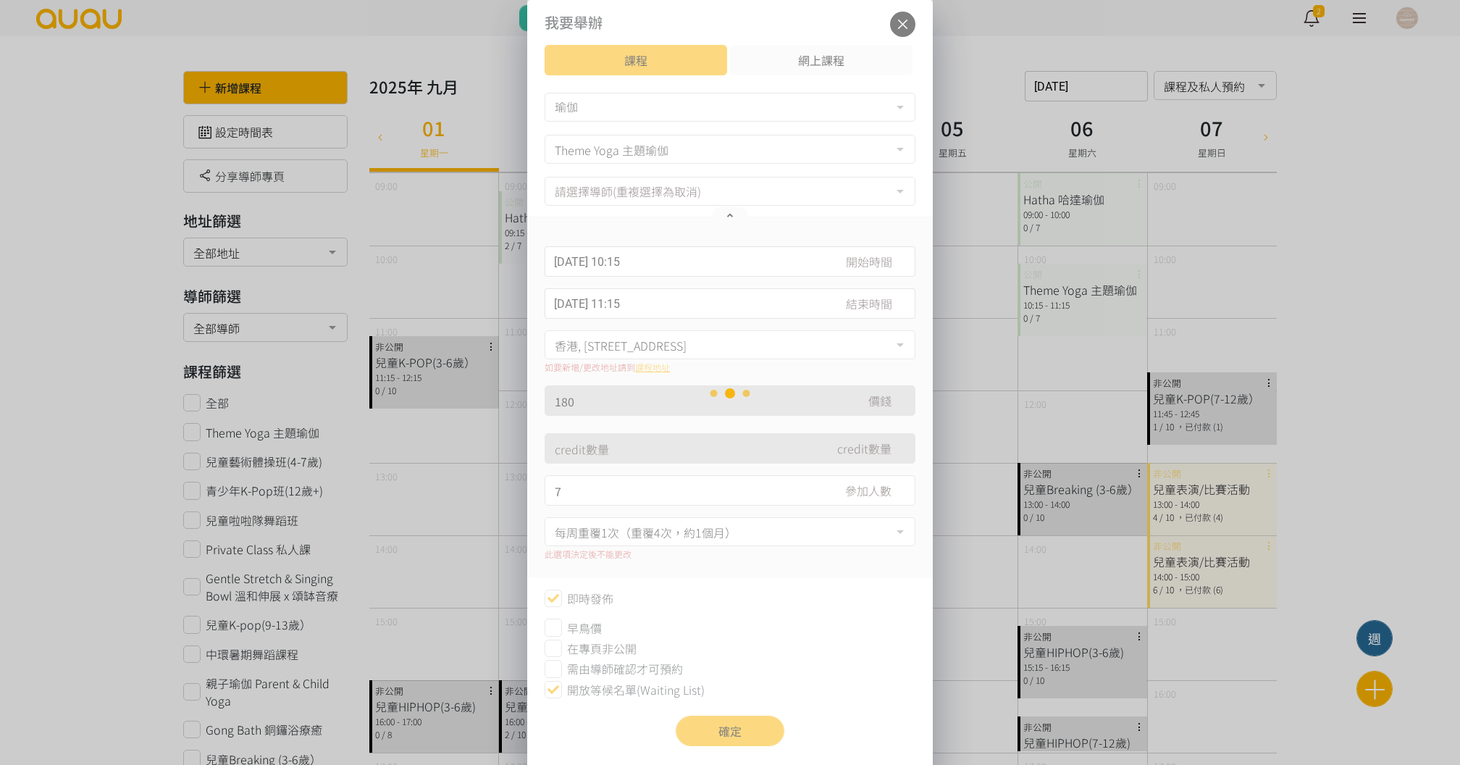
click at [901, 30] on div "Loading" at bounding box center [730, 393] width 406 height 787
click at [908, 28] on div "Loading" at bounding box center [730, 393] width 406 height 787
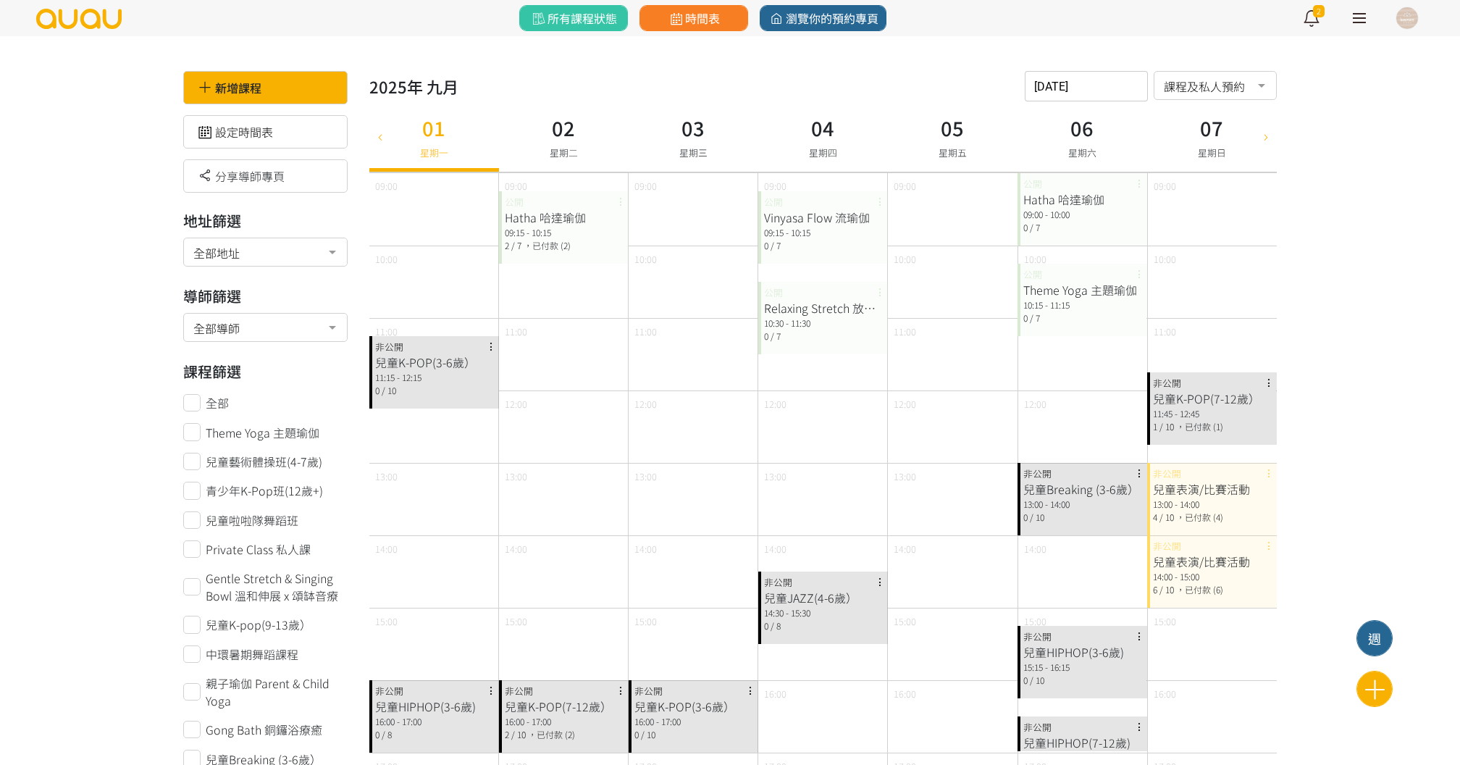
scroll to position [0, 0]
click at [1098, 105] on div "06 星期六" at bounding box center [1083, 136] width 130 height 70
click at [1104, 110] on div "11 星期四" at bounding box center [1083, 136] width 130 height 70
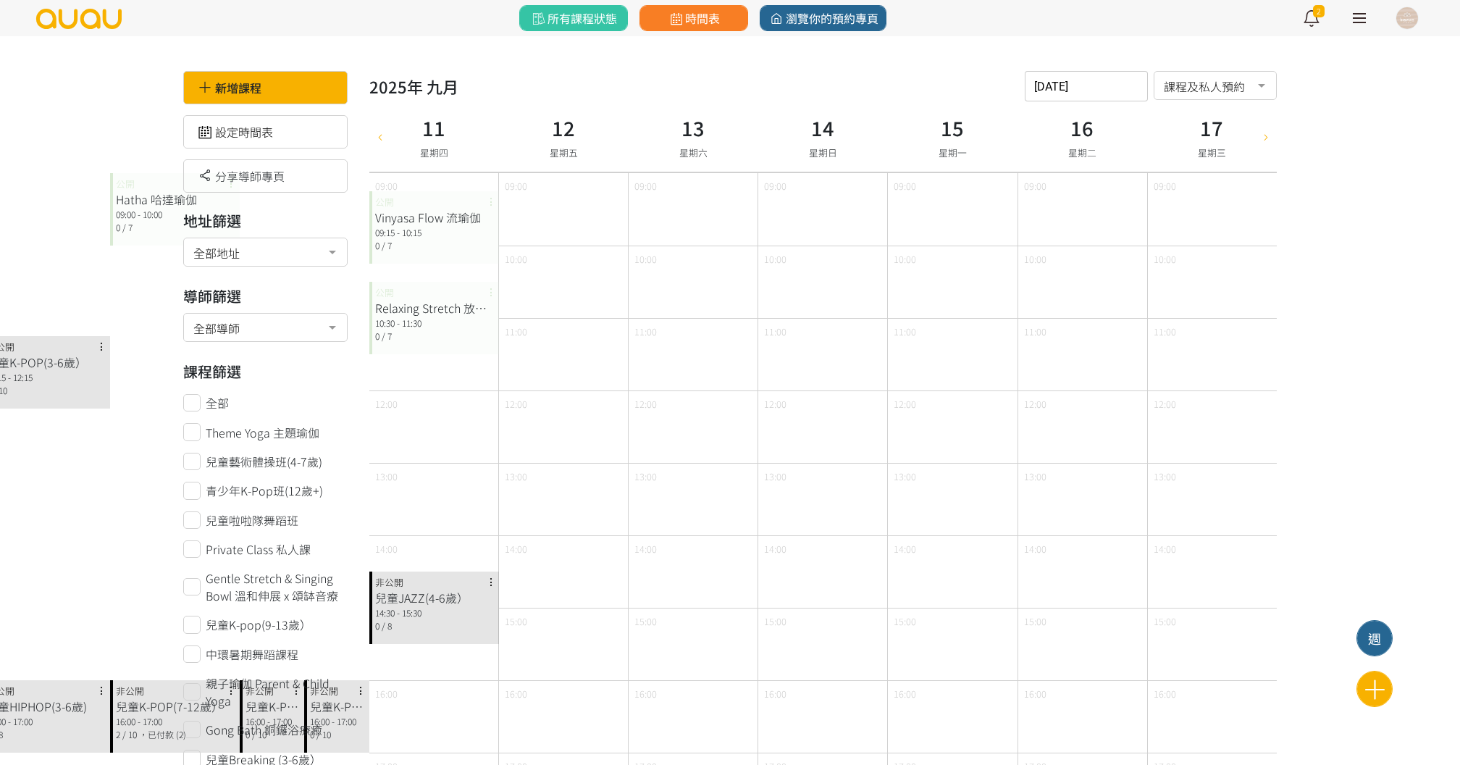
click at [1104, 76] on input "2025-09-11" at bounding box center [1086, 86] width 123 height 30
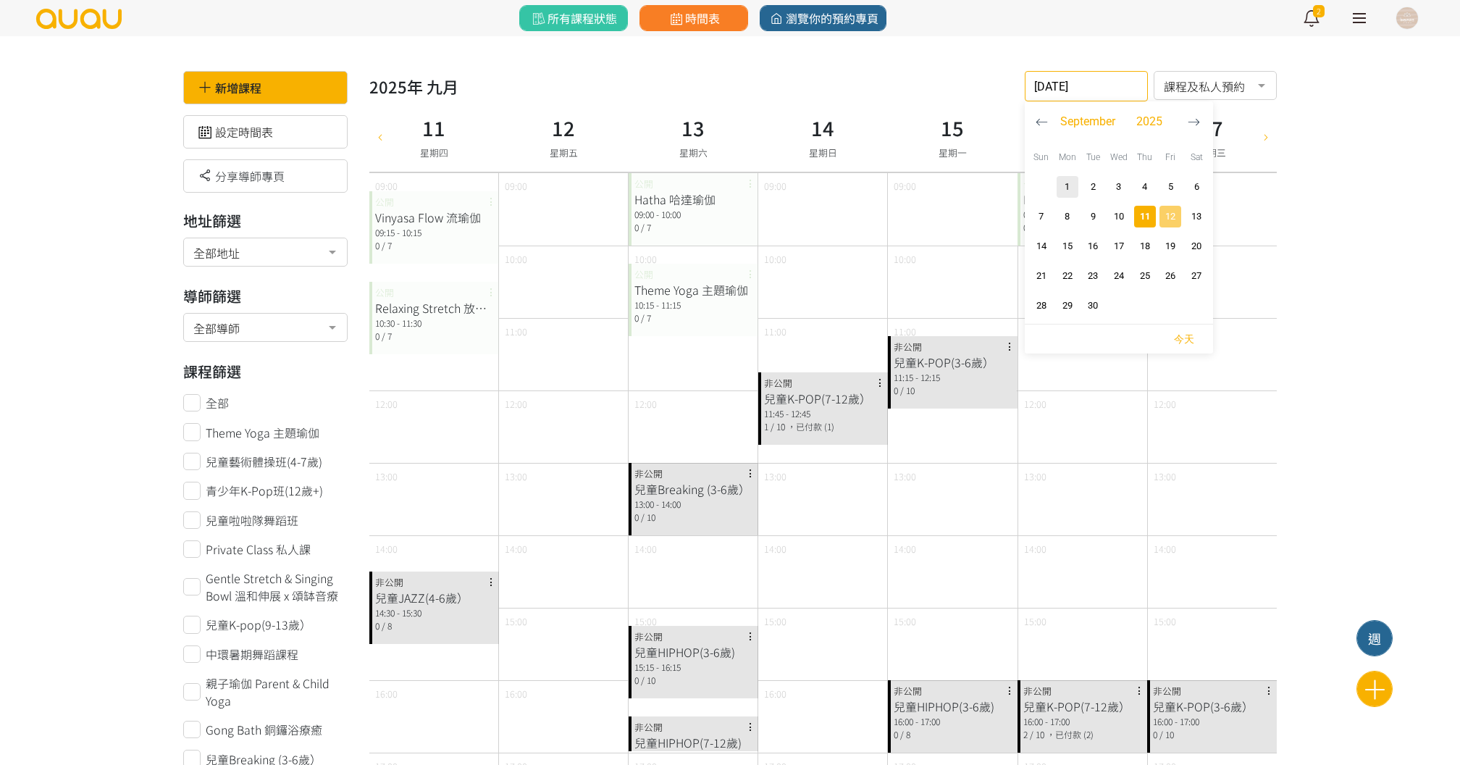
click at [1174, 219] on span "12" at bounding box center [1171, 216] width 17 height 14
type input "2025-09-12"
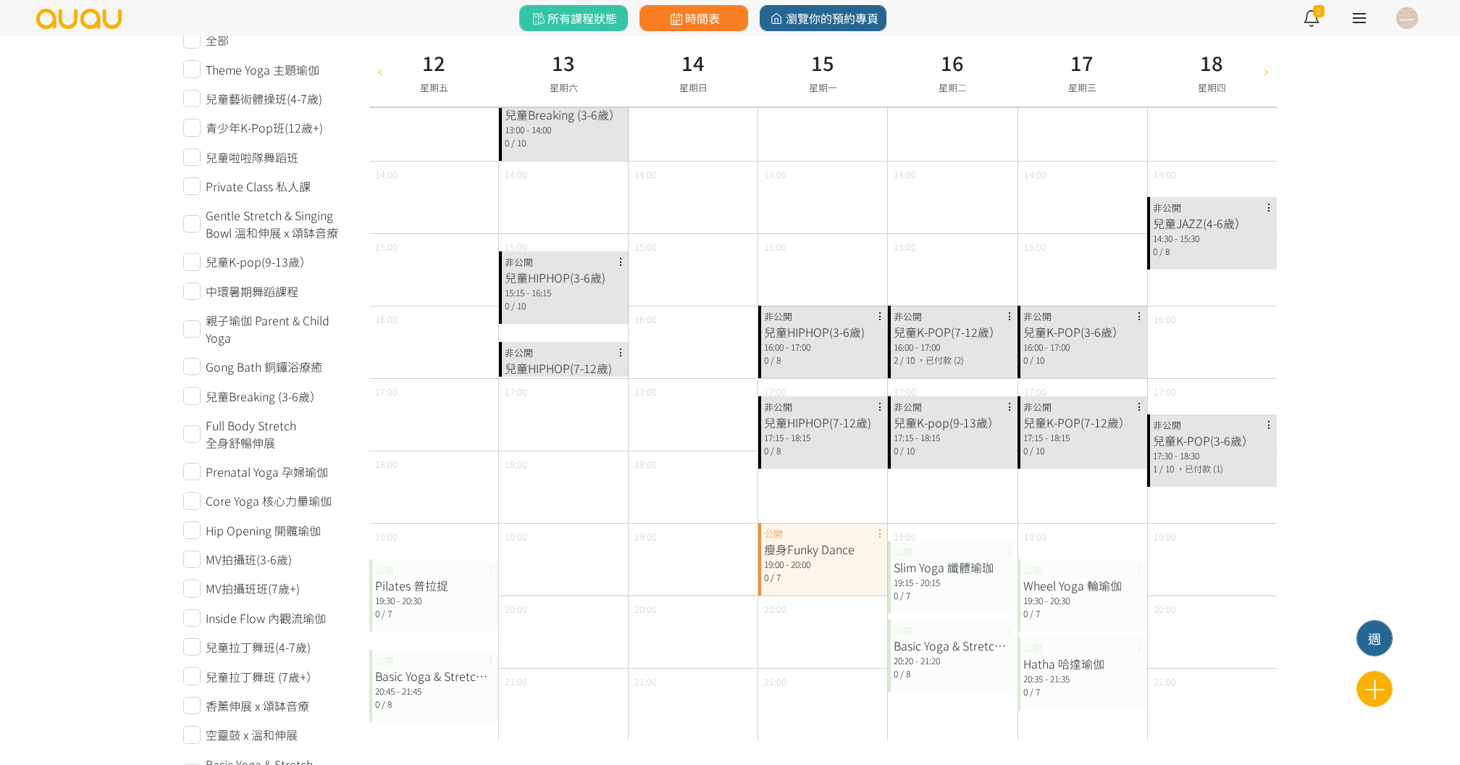
scroll to position [590, 0]
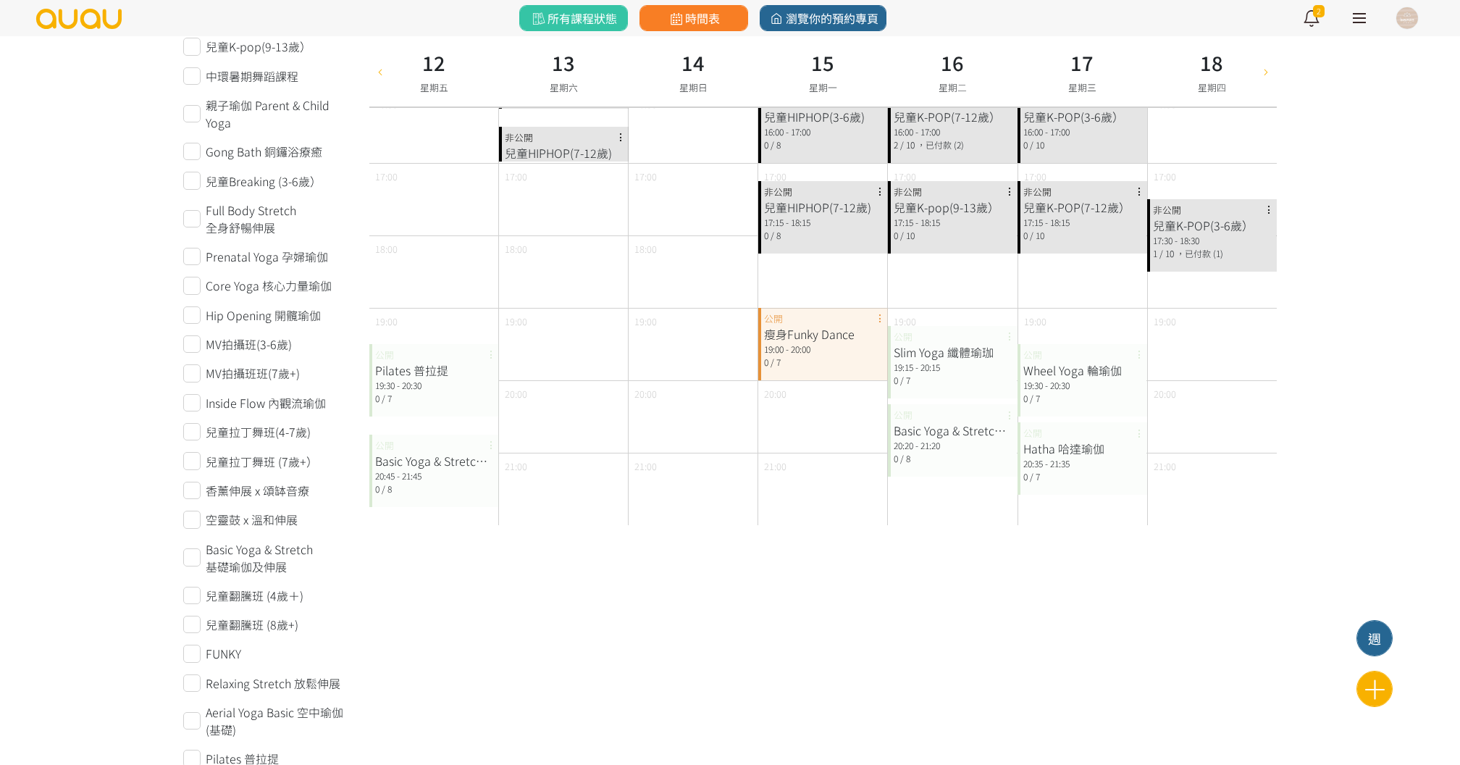
click at [468, 469] on div "20:45 - 21:45" at bounding box center [434, 475] width 118 height 13
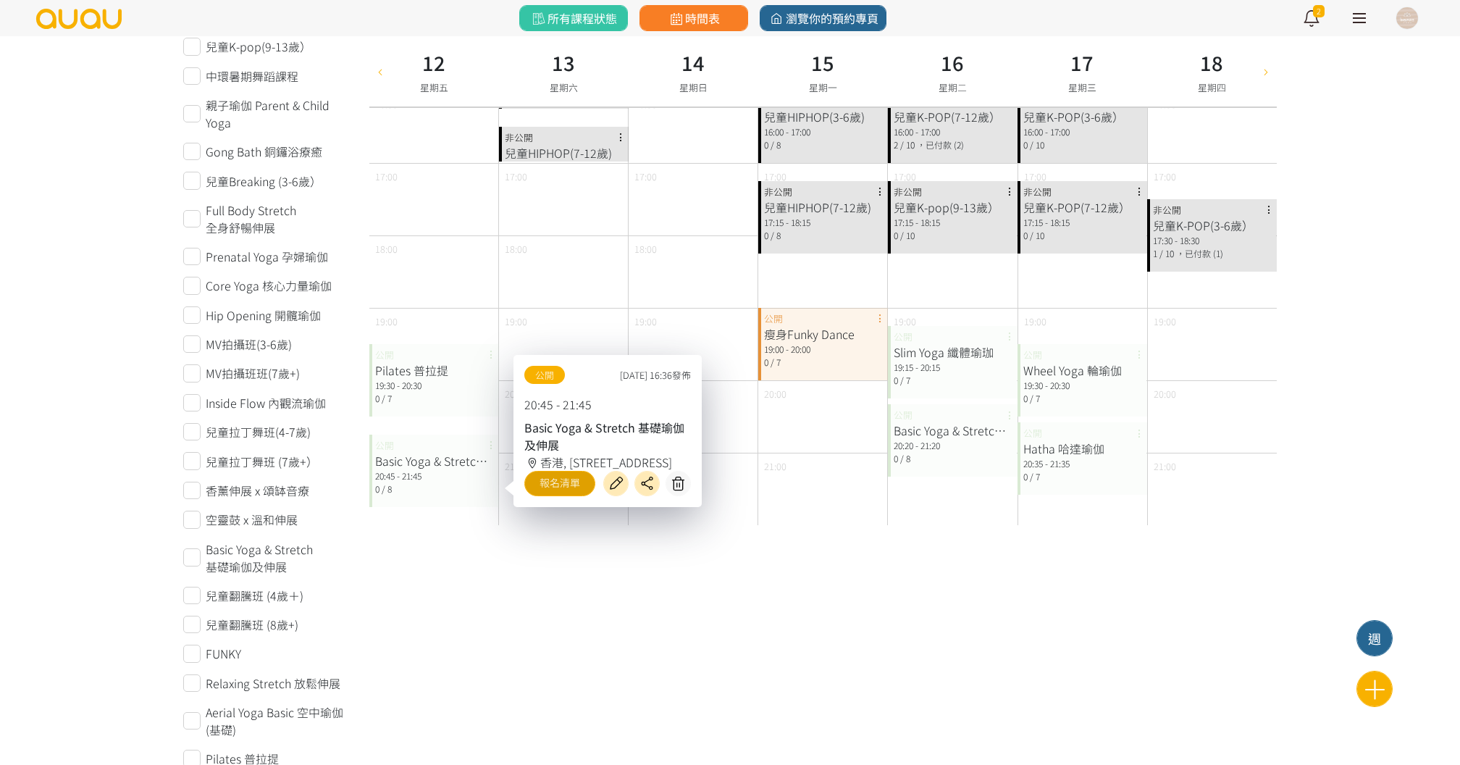
click at [572, 482] on link "報名清單" at bounding box center [559, 483] width 71 height 25
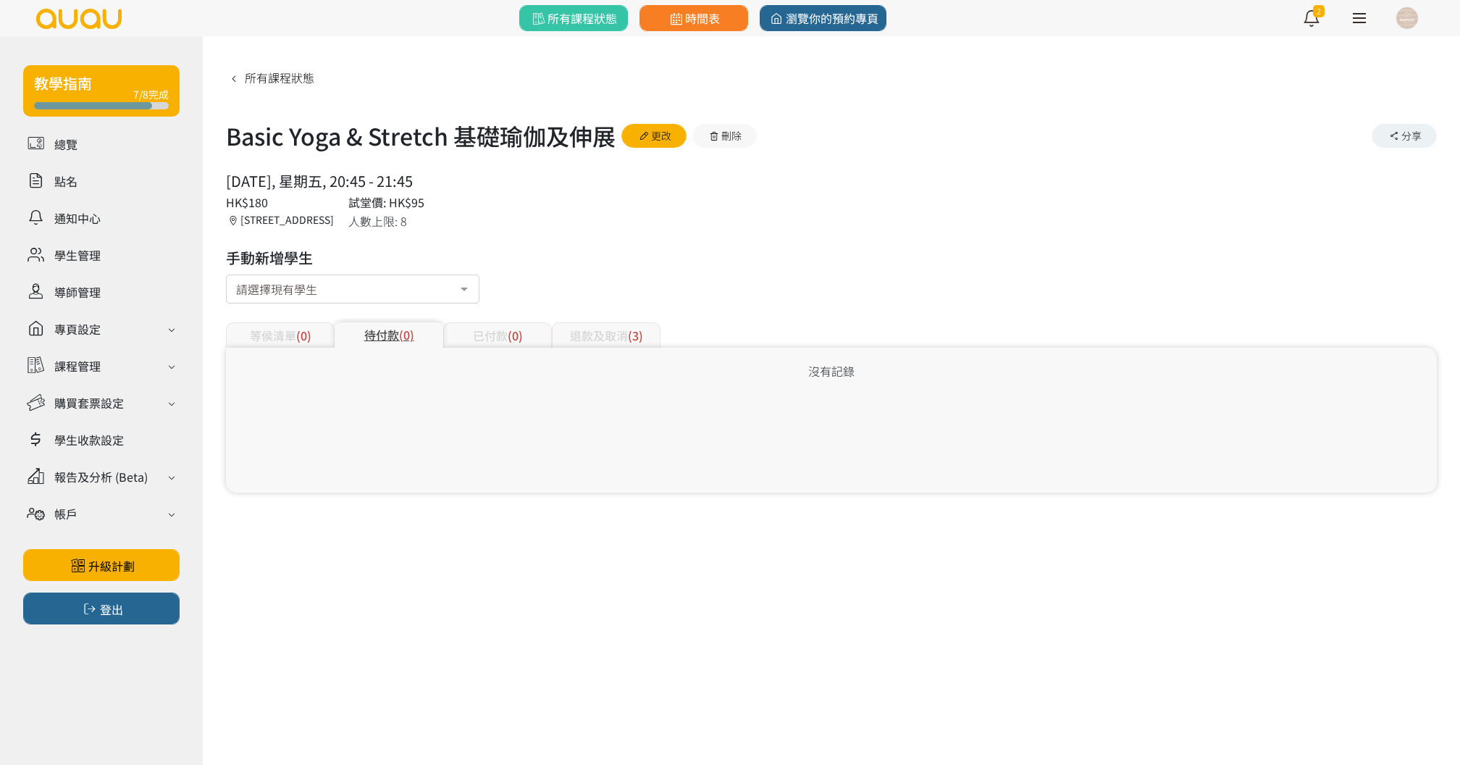
click at [653, 148] on div "Basic Yoga & Stretch 基礎瑜伽及伸展 更改 刪除 分享" at bounding box center [831, 135] width 1211 height 35
click at [653, 139] on link "更改" at bounding box center [654, 136] width 65 height 24
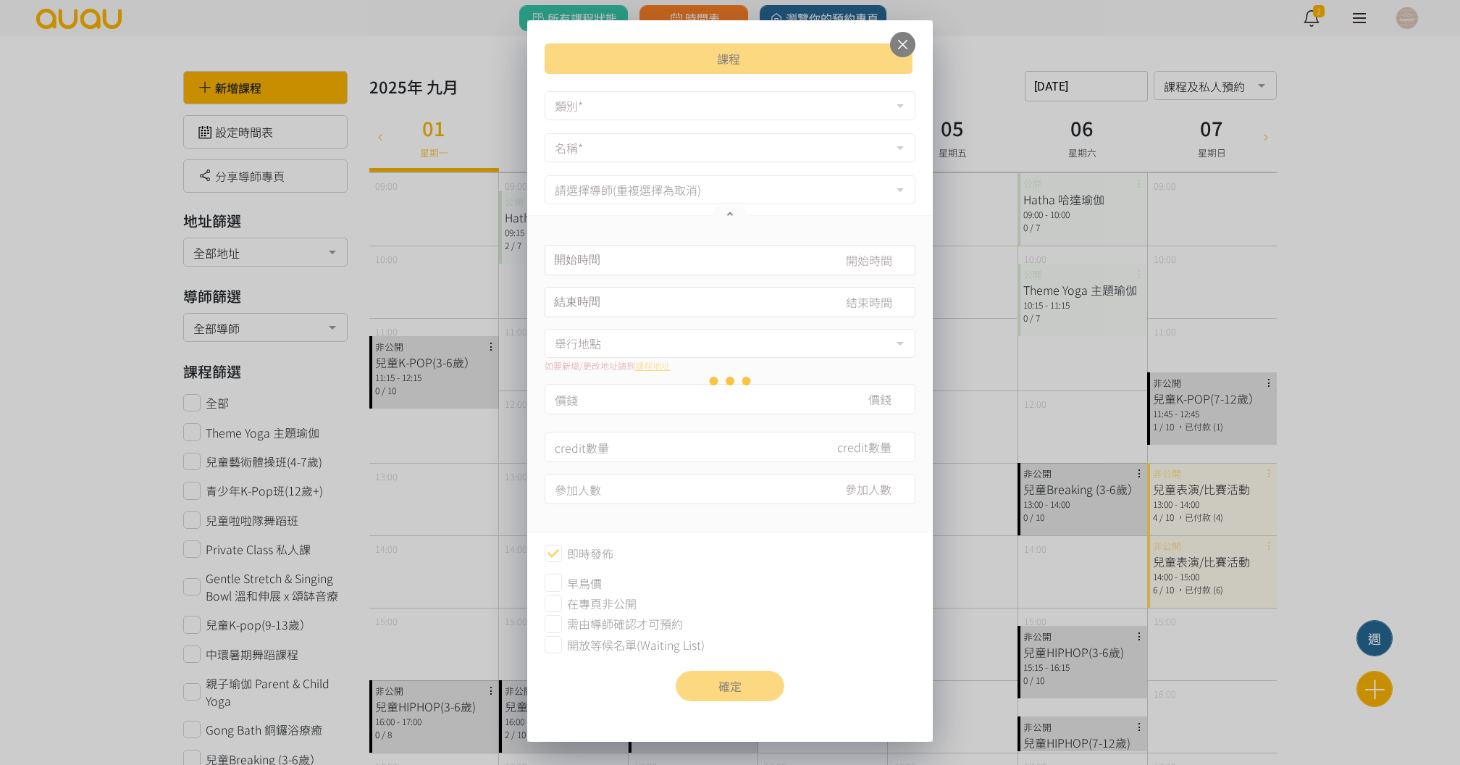
type input "[DATE] 20:45"
type input "[DATE] 21:45"
type input "180"
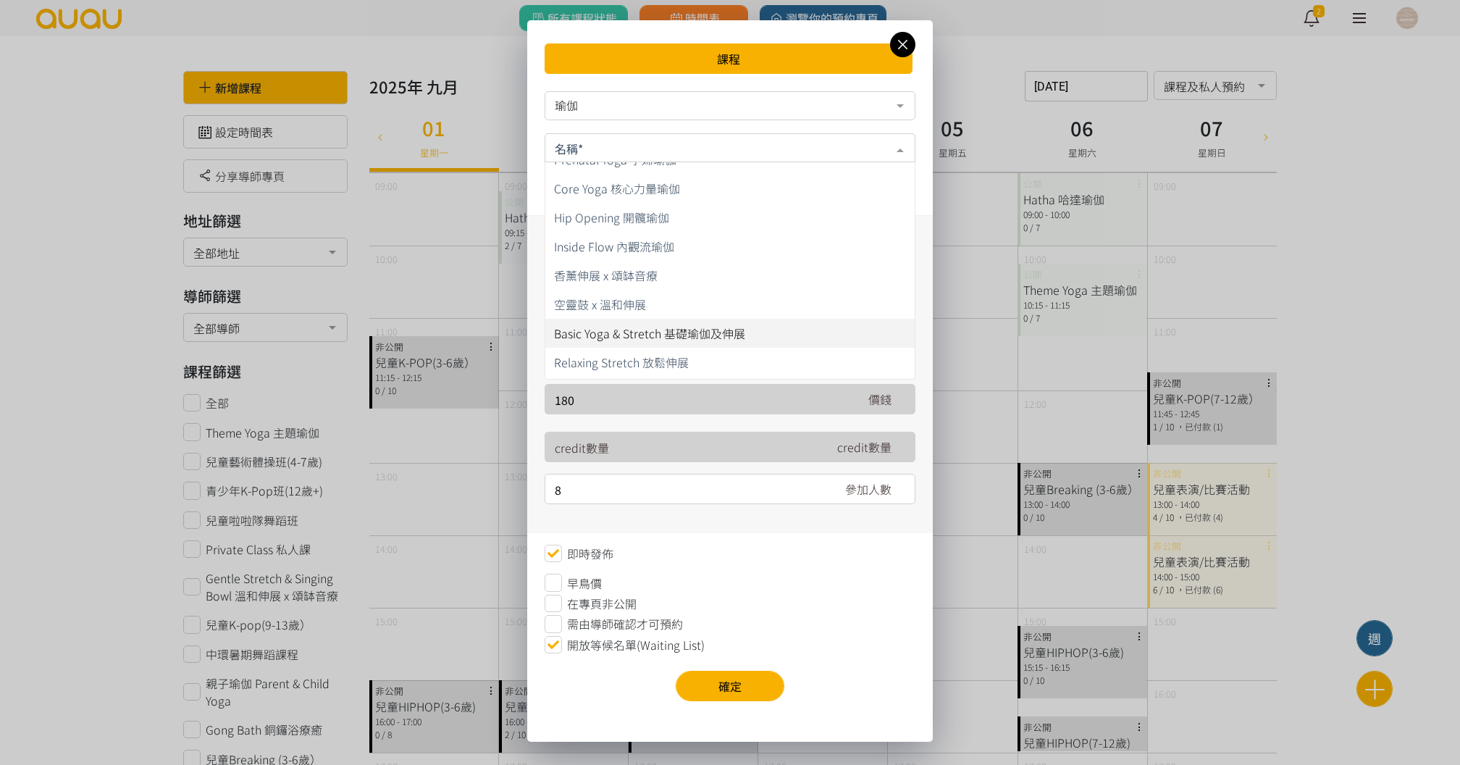
scroll to position [161, 0]
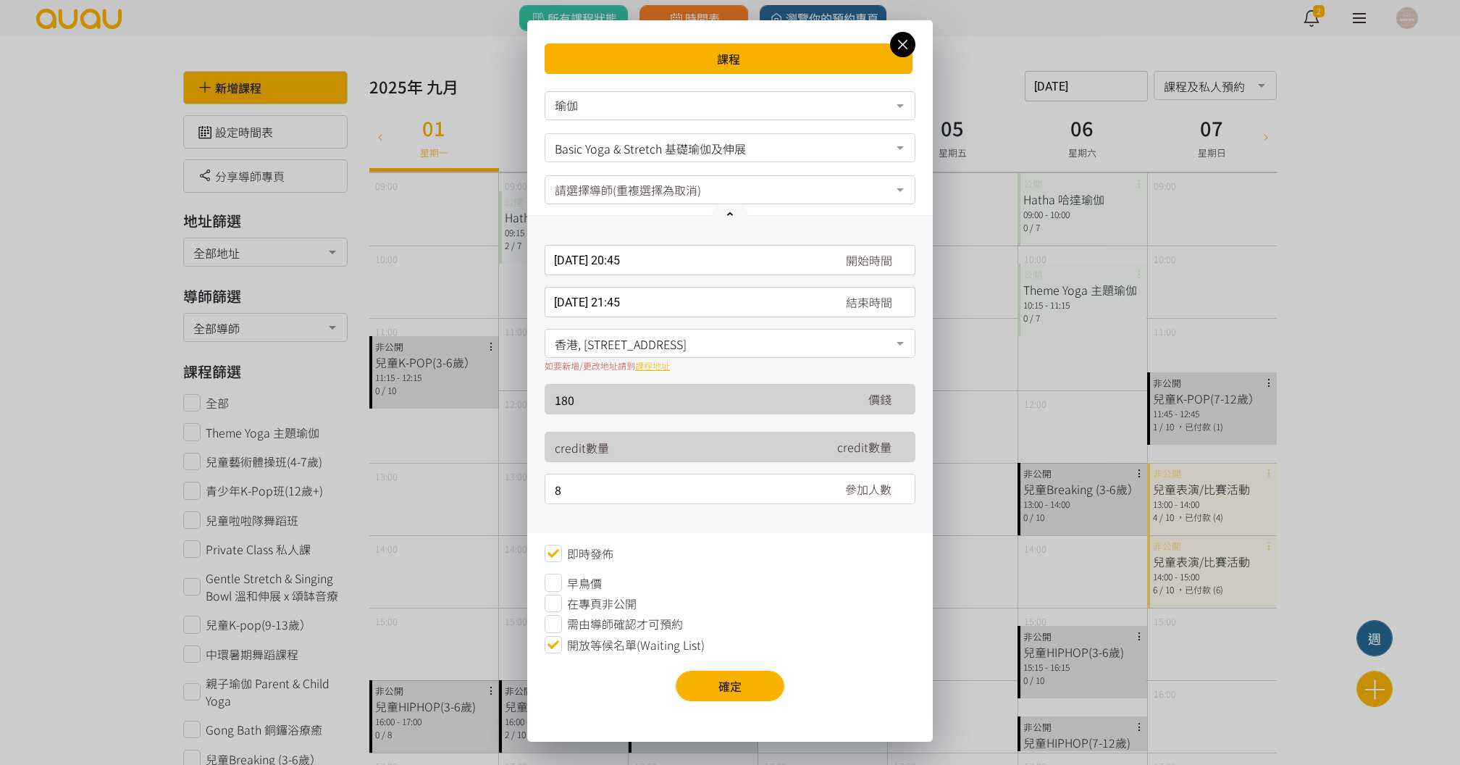
click at [727, 158] on div "Basic Yoga & Stretch 基礎瑜伽及伸展" at bounding box center [730, 147] width 371 height 29
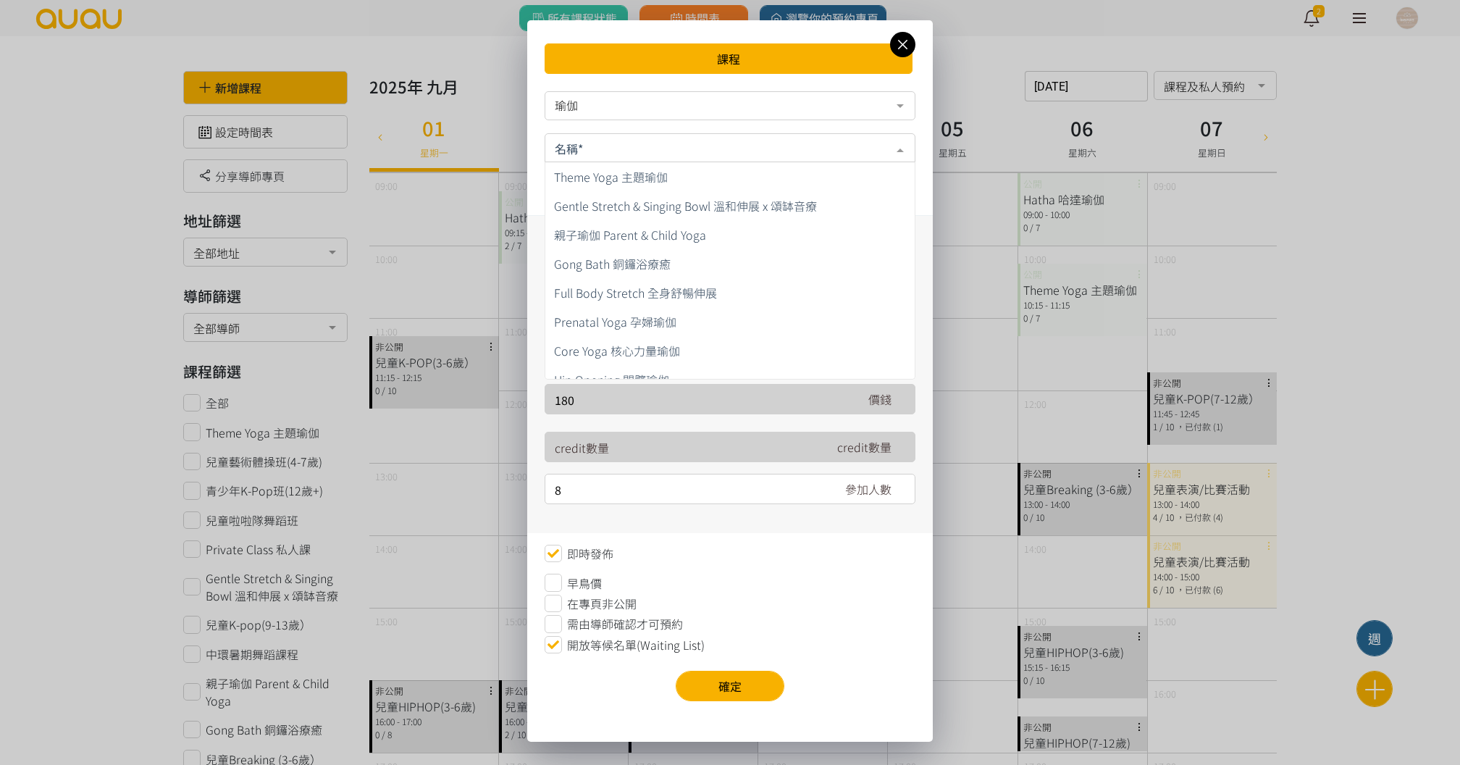
scroll to position [0, 0]
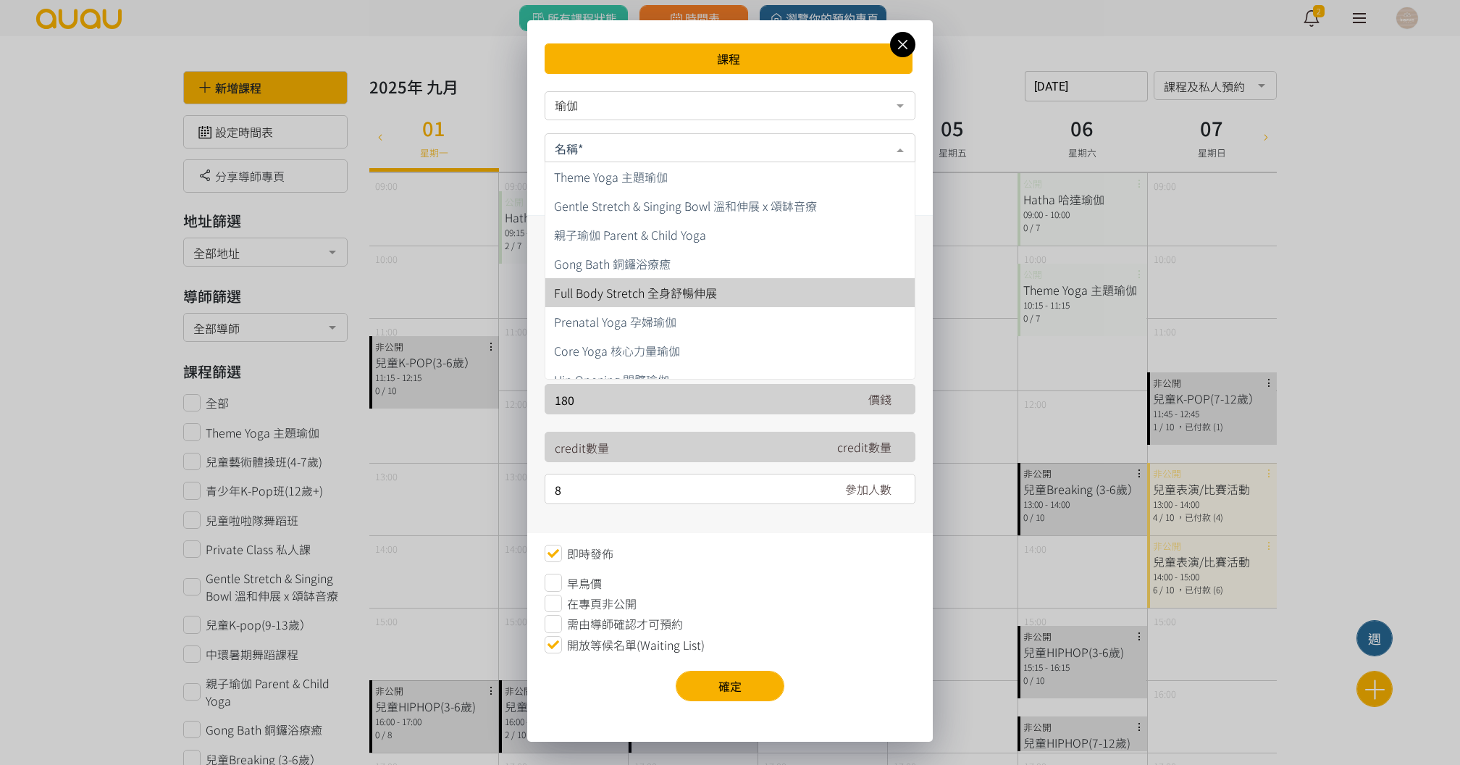
drag, startPoint x: 713, startPoint y: 276, endPoint x: 708, endPoint y: 298, distance: 23.0
click at [708, 298] on ul "Theme Yoga 主題瑜伽 Gentle Stretch & Singing Bowl 溫和伸展 x 頌缽音療 親子瑜伽 Parent & Child Y…" at bounding box center [730, 640] width 369 height 956
click at [708, 298] on span "Full Body Stretch 全身舒暢伸展" at bounding box center [635, 292] width 163 height 17
type input "7"
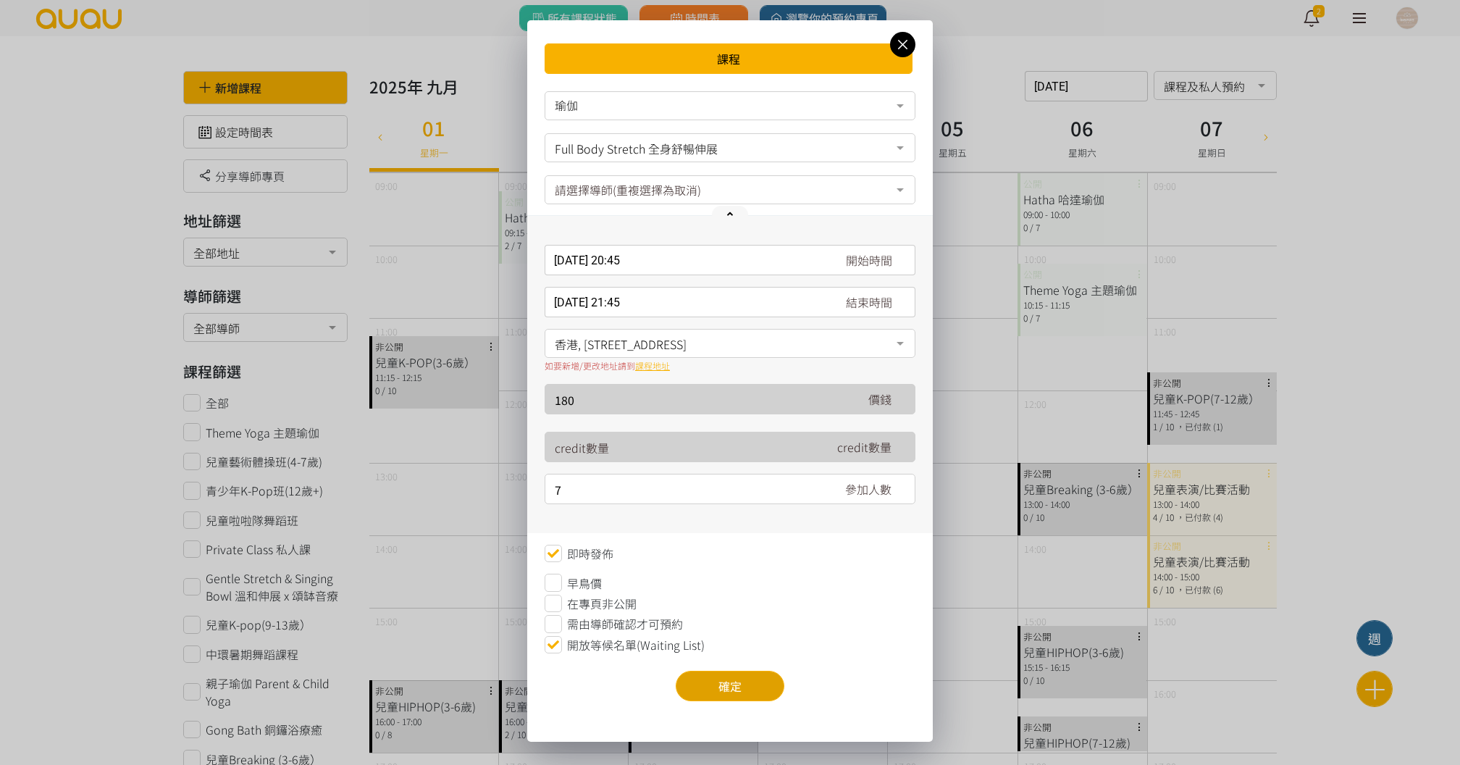
click at [763, 693] on button "確定" at bounding box center [730, 686] width 109 height 30
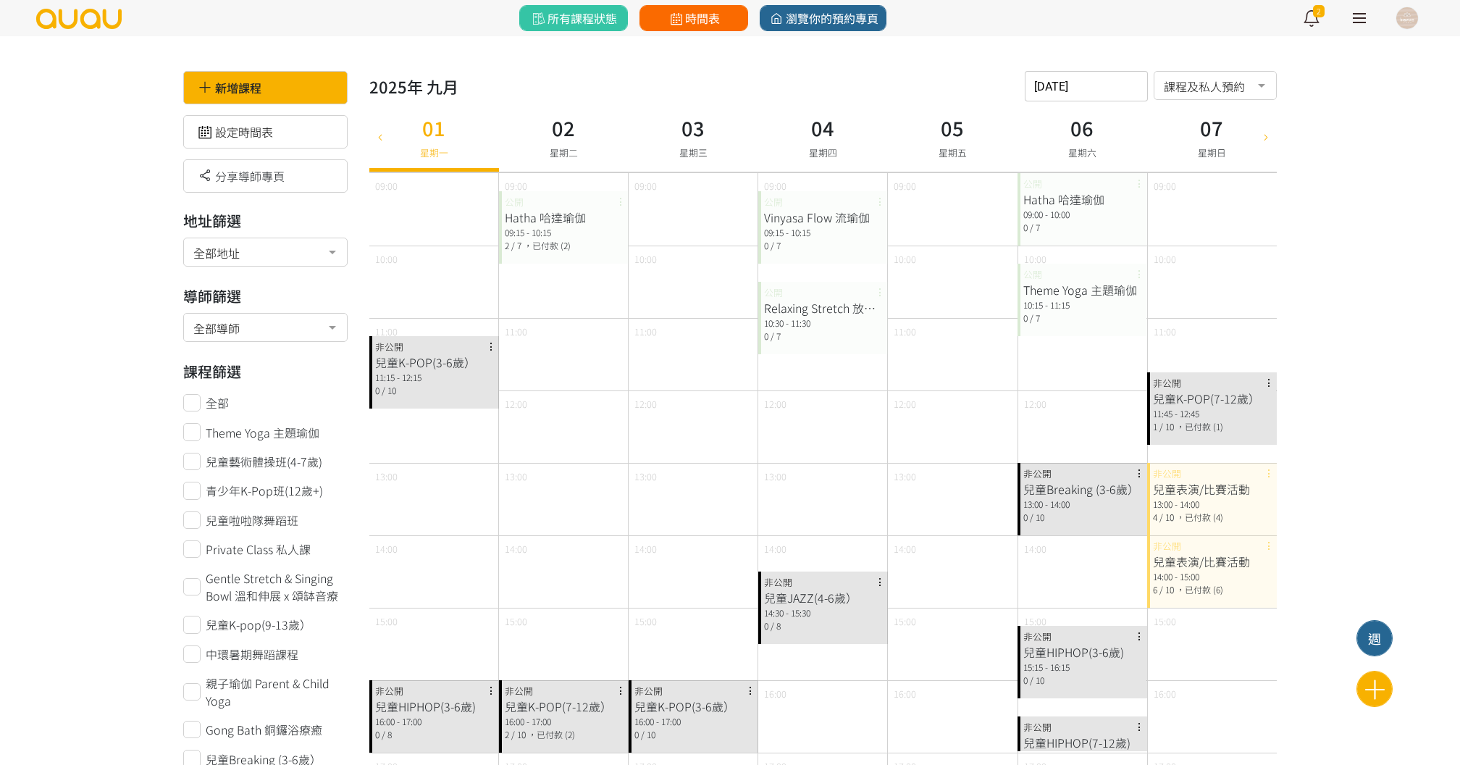
click at [711, 7] on link "時間表" at bounding box center [694, 18] width 109 height 26
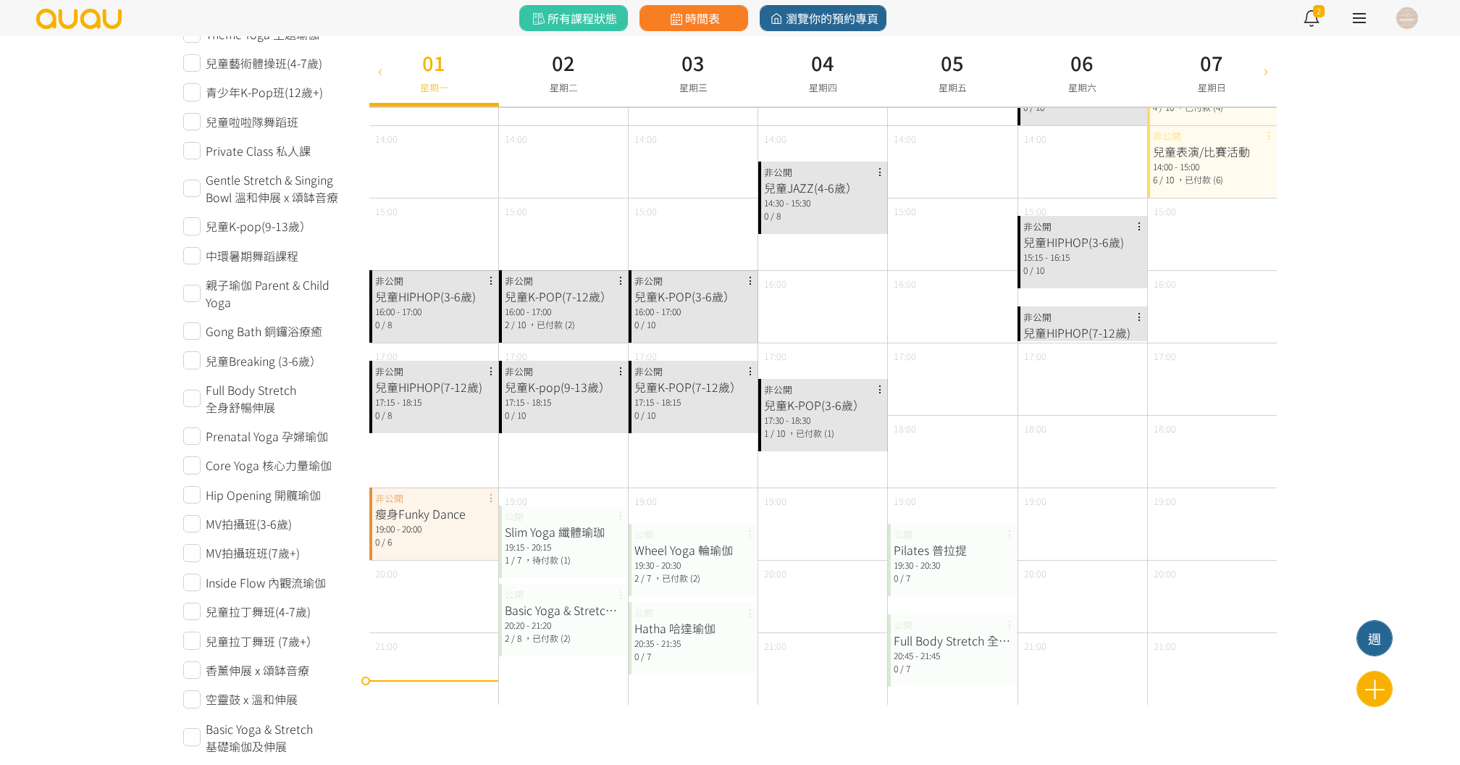
scroll to position [439, 0]
